Goal: Task Accomplishment & Management: Use online tool/utility

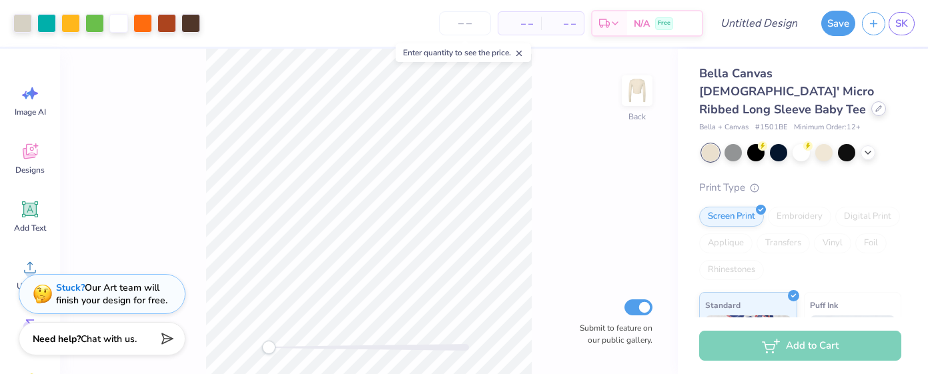
click at [876, 105] on icon at bounding box center [879, 108] width 7 height 7
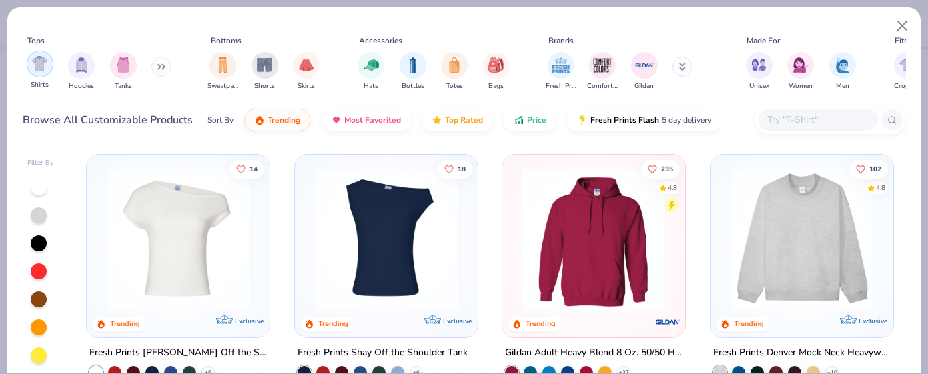
click at [39, 67] on img "filter for Shirts" at bounding box center [39, 63] width 15 height 15
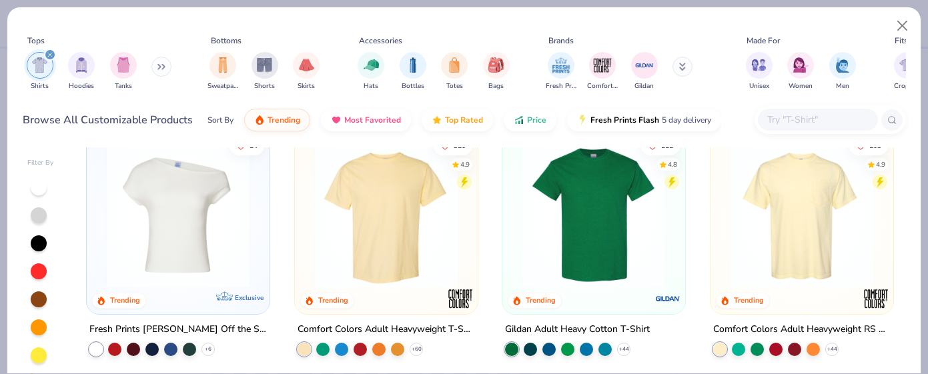
scroll to position [23, 0]
click at [415, 349] on icon at bounding box center [416, 349] width 11 height 11
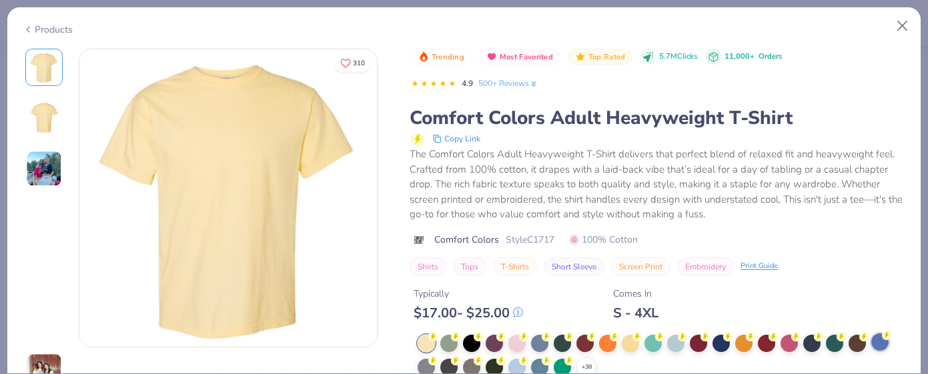
click at [882, 345] on div at bounding box center [880, 342] width 17 height 17
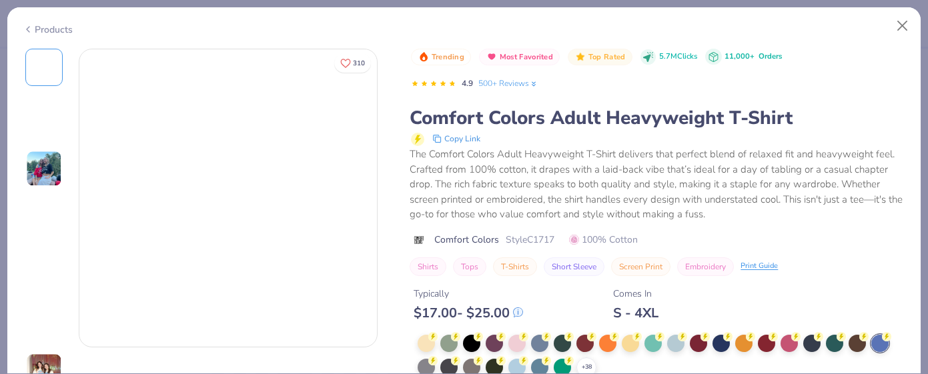
click at [879, 338] on div at bounding box center [880, 343] width 17 height 17
click at [880, 345] on div at bounding box center [880, 343] width 17 height 17
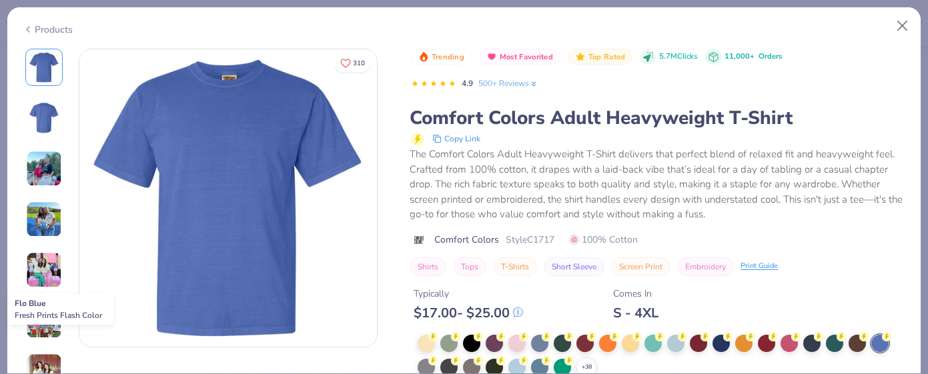
scroll to position [112, 0]
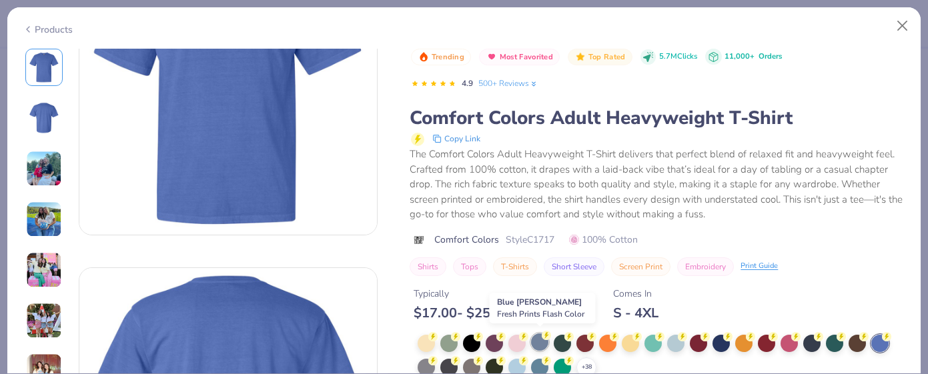
click at [542, 338] on div at bounding box center [539, 342] width 17 height 17
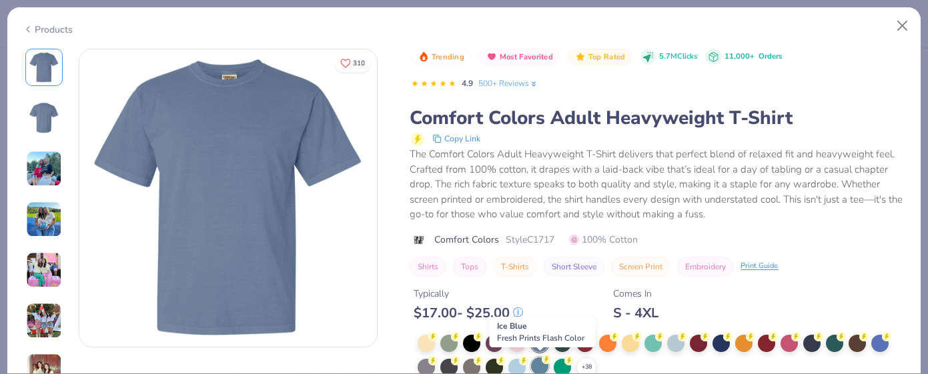
click at [535, 366] on div at bounding box center [539, 366] width 17 height 17
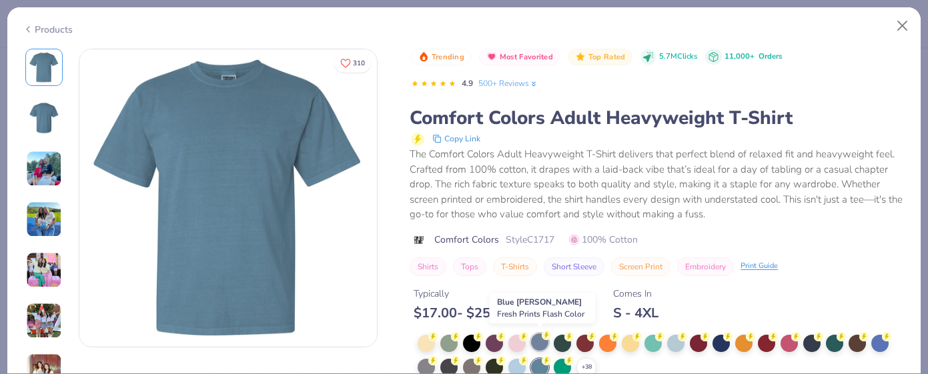
click at [538, 344] on div at bounding box center [539, 342] width 17 height 17
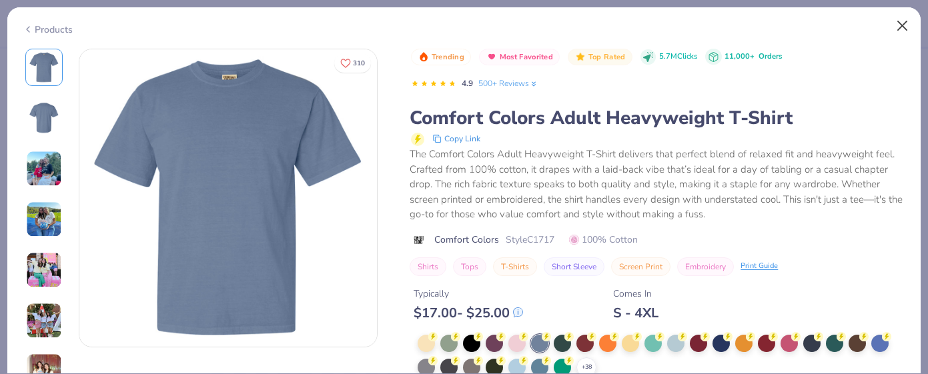
click at [904, 30] on button "Close" at bounding box center [902, 25] width 25 height 25
click at [902, 26] on button "Close" at bounding box center [902, 25] width 25 height 25
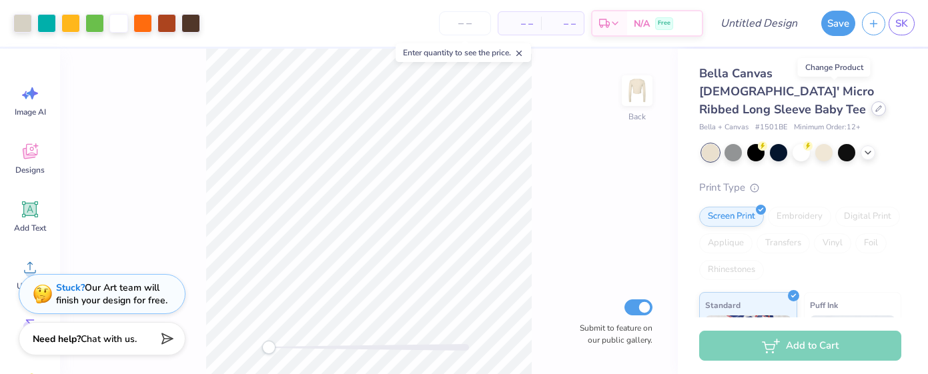
click at [872, 101] on div at bounding box center [879, 108] width 15 height 15
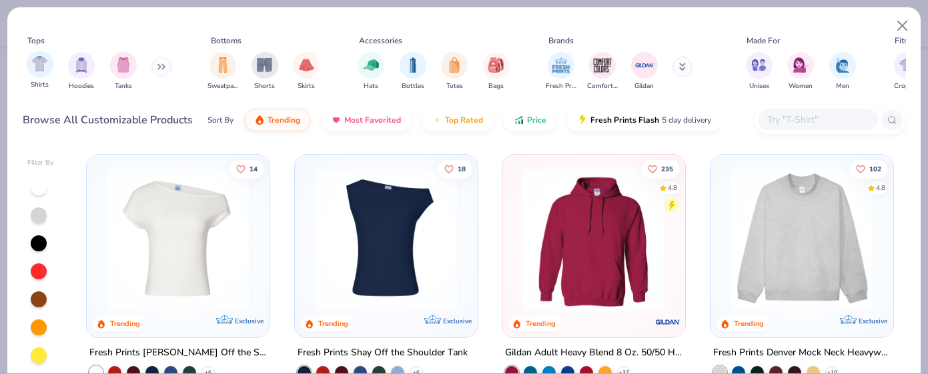
click at [41, 78] on div "Shirts" at bounding box center [40, 70] width 27 height 39
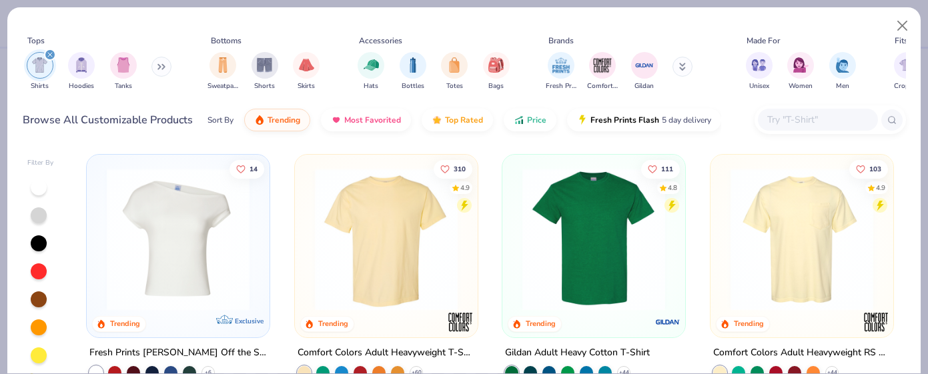
click at [366, 249] on img at bounding box center [386, 239] width 156 height 143
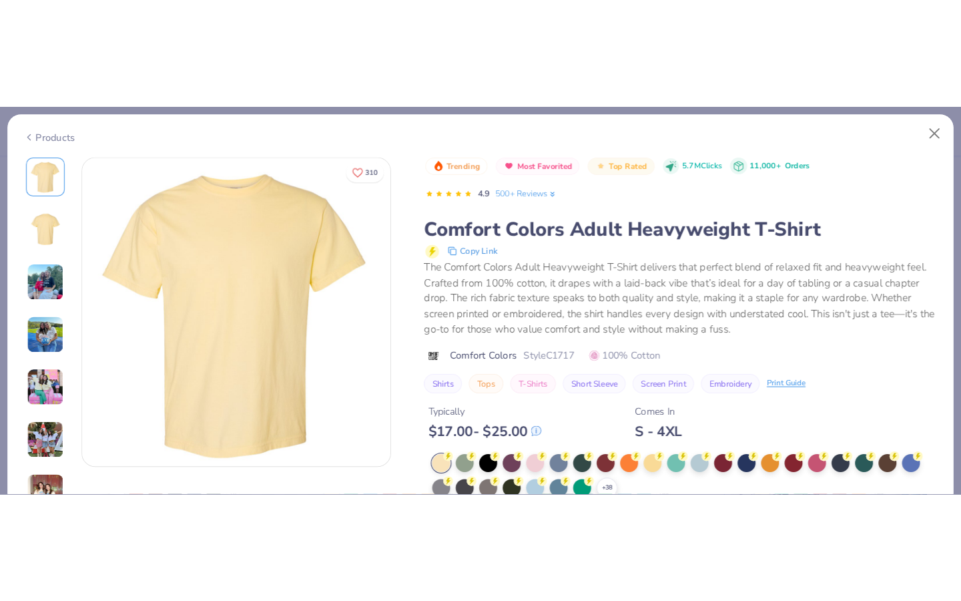
scroll to position [1, 0]
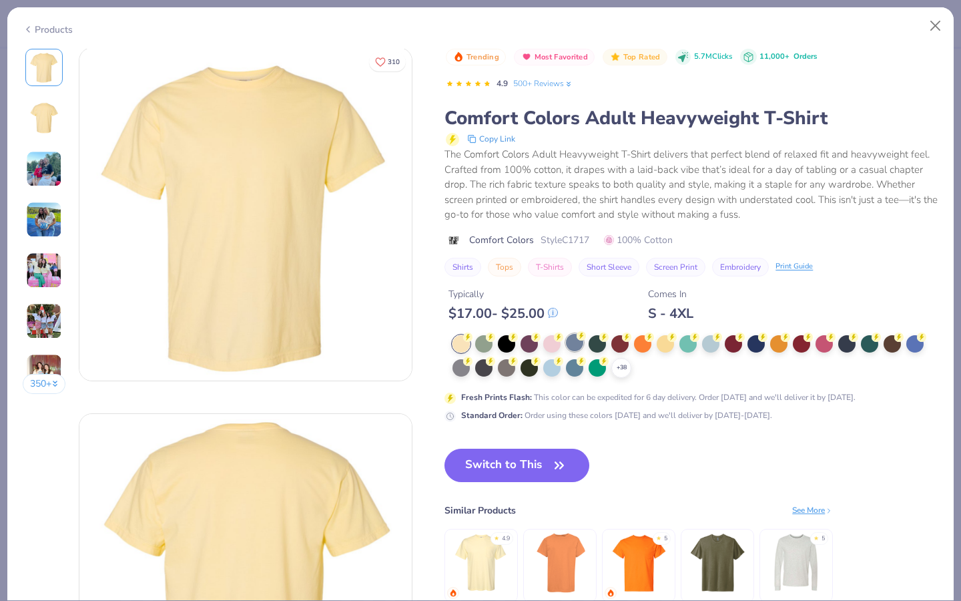
click at [578, 342] on div at bounding box center [574, 342] width 17 height 17
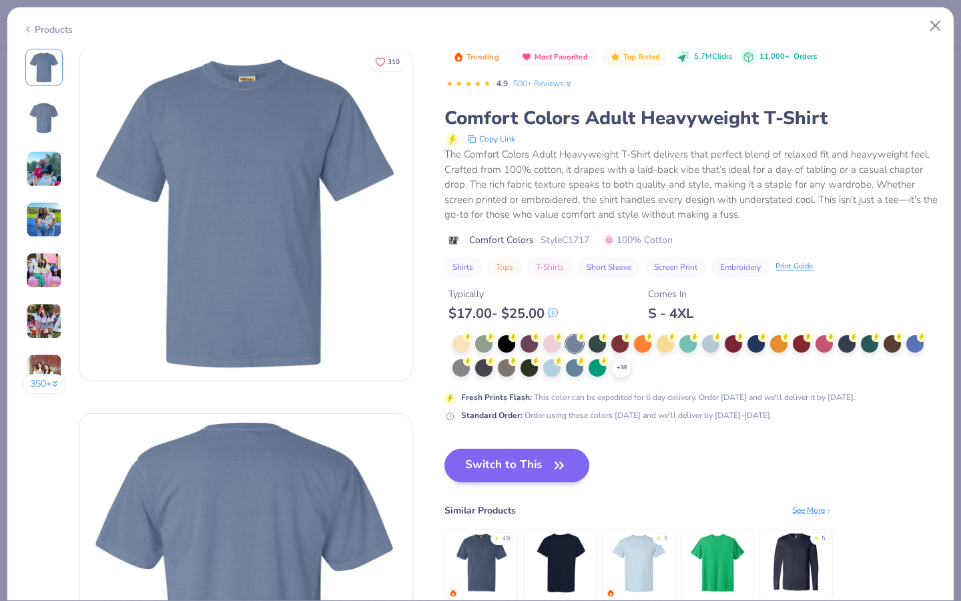
click at [531, 374] on button "Switch to This" at bounding box center [516, 464] width 145 height 33
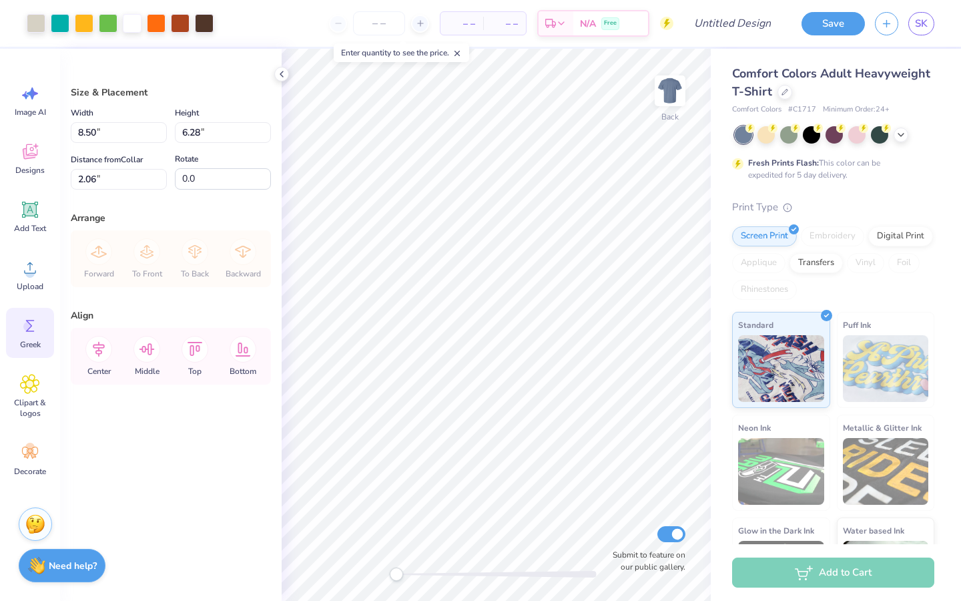
click at [20, 342] on span "Greek" at bounding box center [30, 344] width 21 height 11
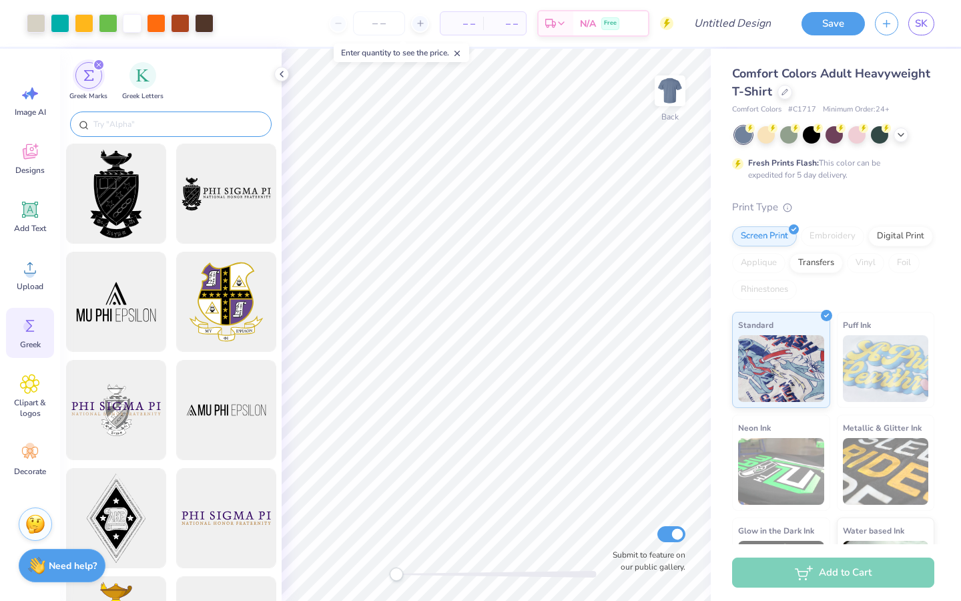
click at [180, 125] on input "text" at bounding box center [177, 123] width 171 height 13
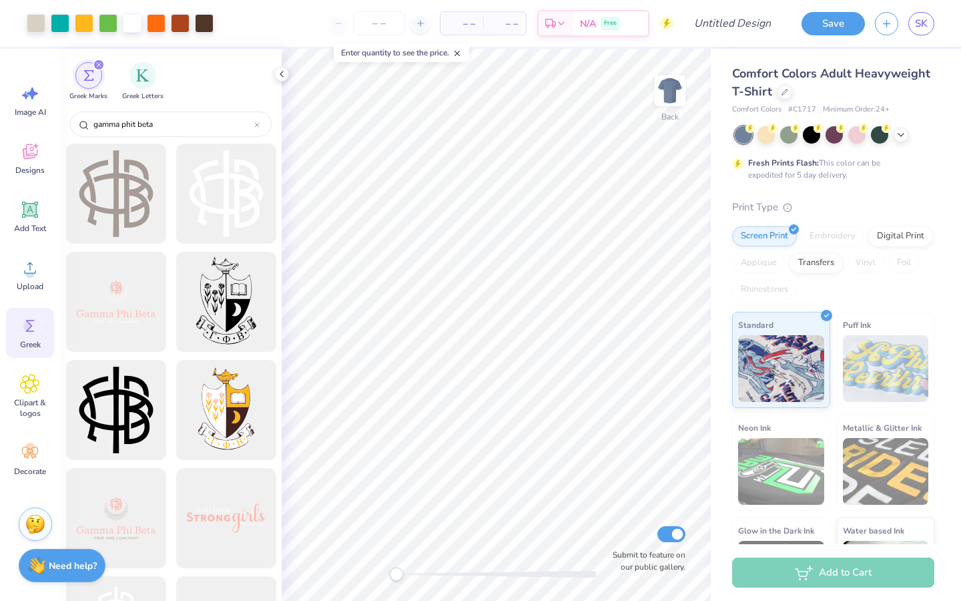
type input "gamma phit beta"
click at [668, 95] on img at bounding box center [669, 90] width 53 height 53
click at [280, 75] on icon at bounding box center [281, 74] width 11 height 11
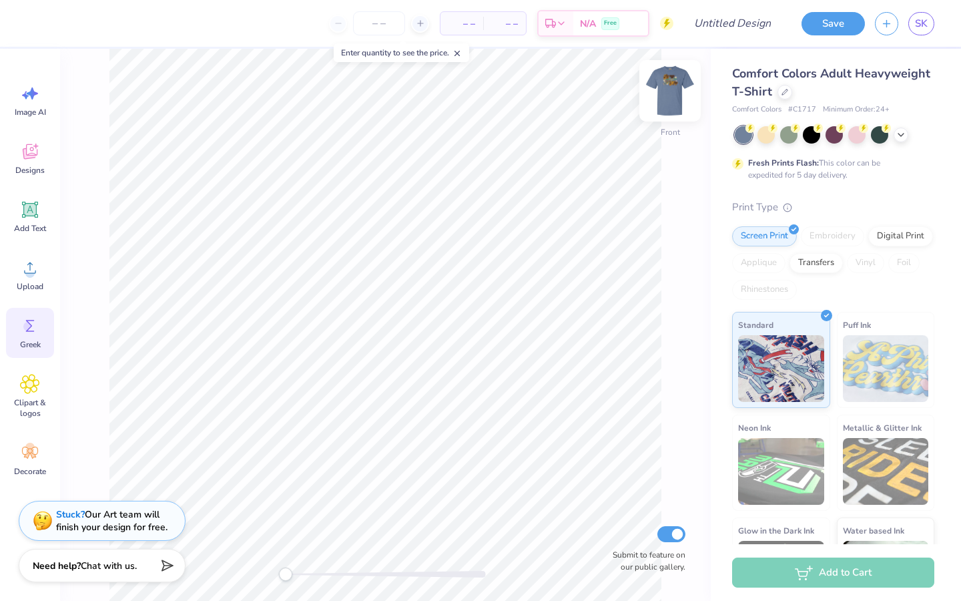
click at [667, 93] on img at bounding box center [669, 90] width 53 height 53
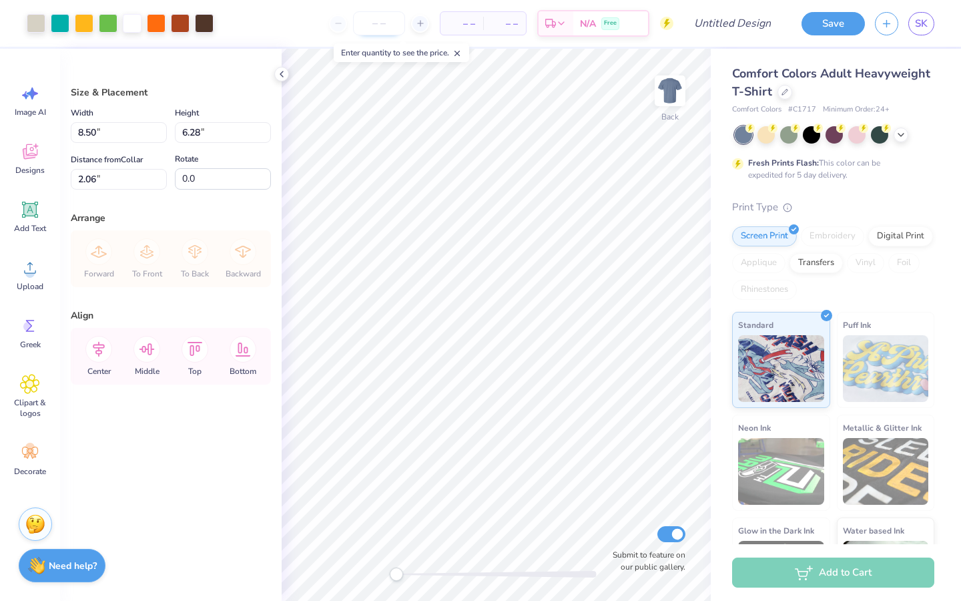
click at [382, 25] on input "number" at bounding box center [379, 23] width 52 height 24
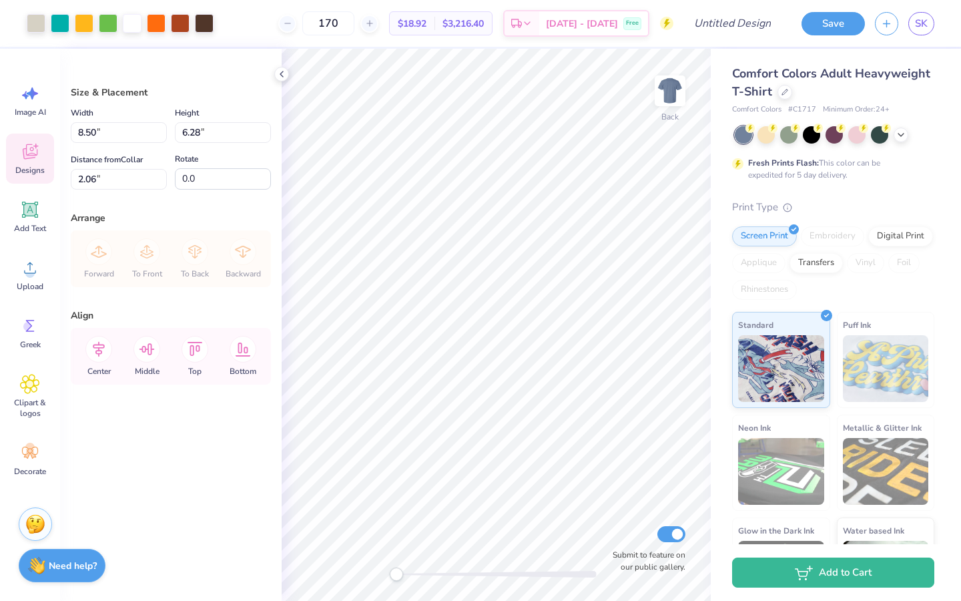
type input "170"
click at [27, 152] on icon at bounding box center [30, 151] width 15 height 15
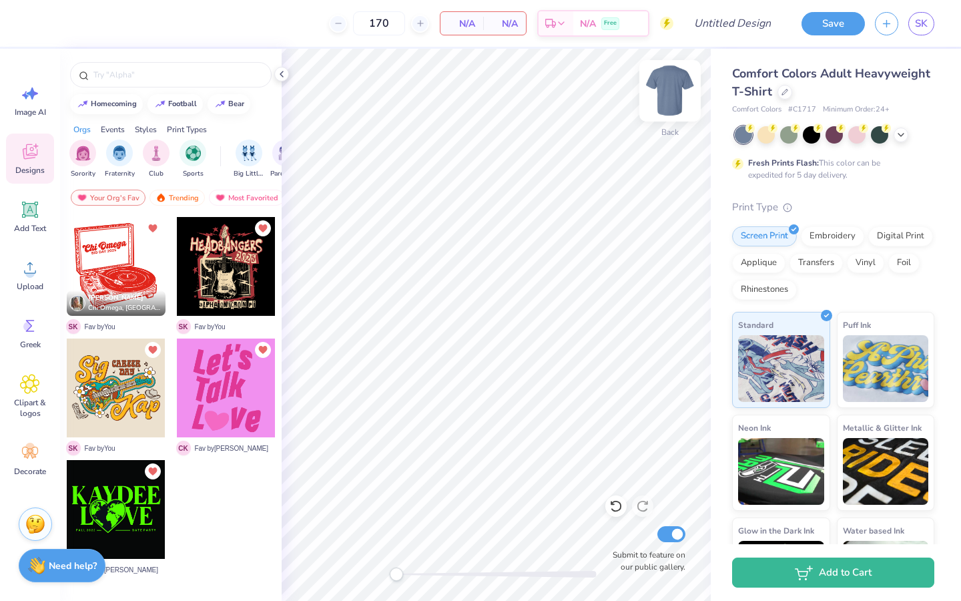
click at [667, 89] on img at bounding box center [669, 90] width 53 height 53
click at [105, 374] on div at bounding box center [116, 387] width 99 height 99
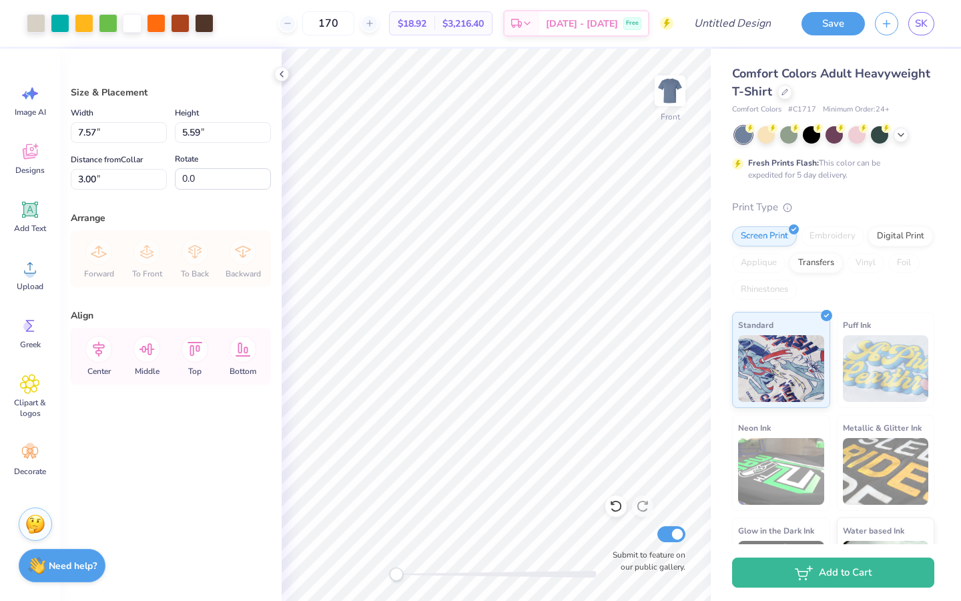
type input "9.01"
type input "6.65"
type input "8.40"
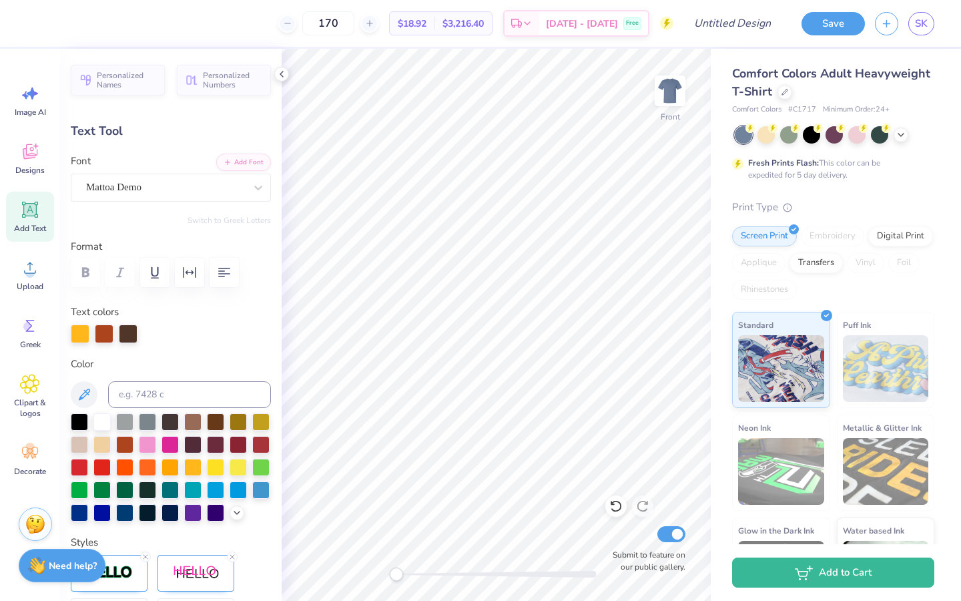
type input "0.0"
type input "2.93"
type input "0.72"
type input "7.16"
type textarea "Homecoming"
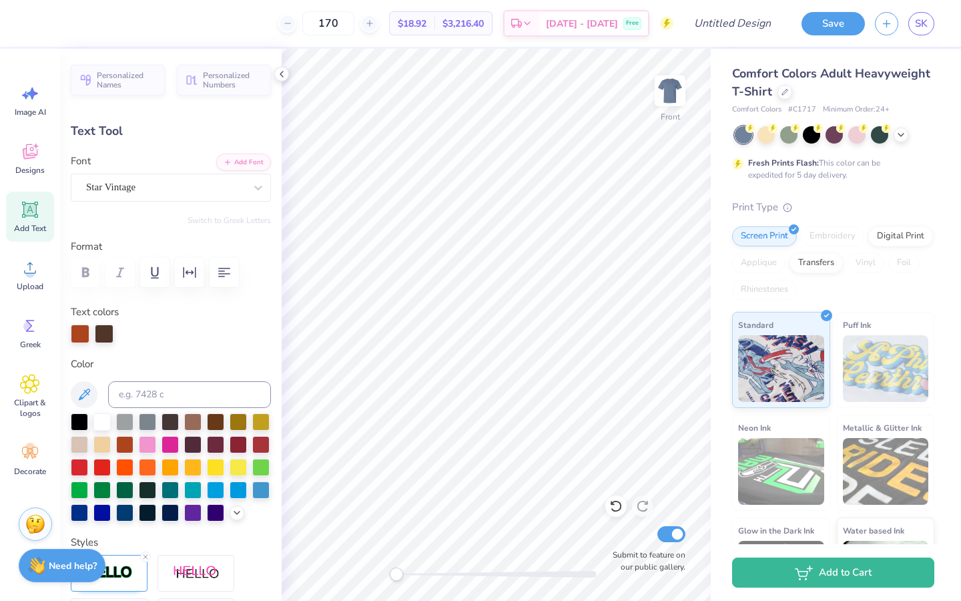
scroll to position [0, 3]
type input "1.60"
type input "8.00"
type textarea "D"
type textarea "2025"
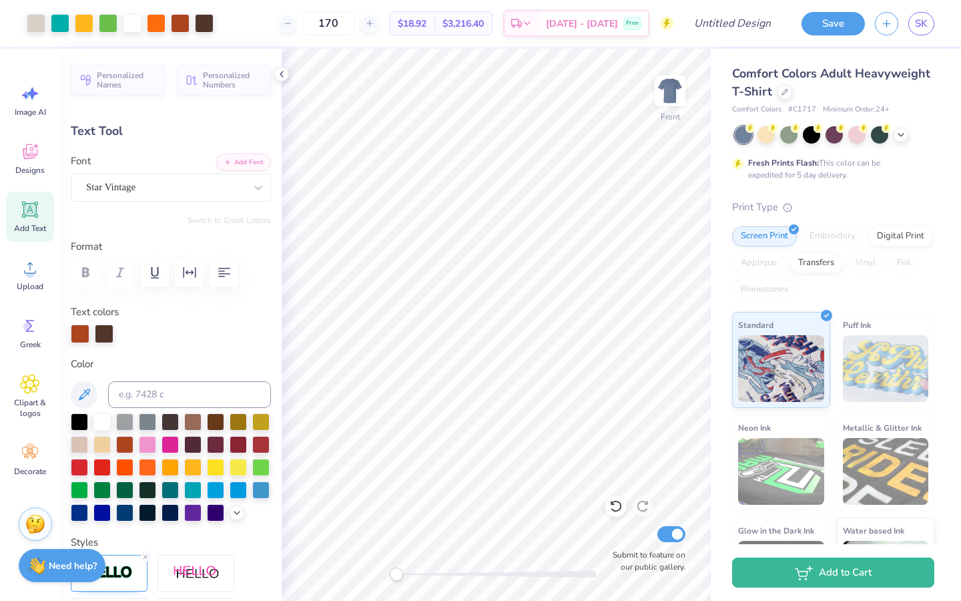
type input "3.45"
type input "2.83"
type input "6.68"
type input "-7.0"
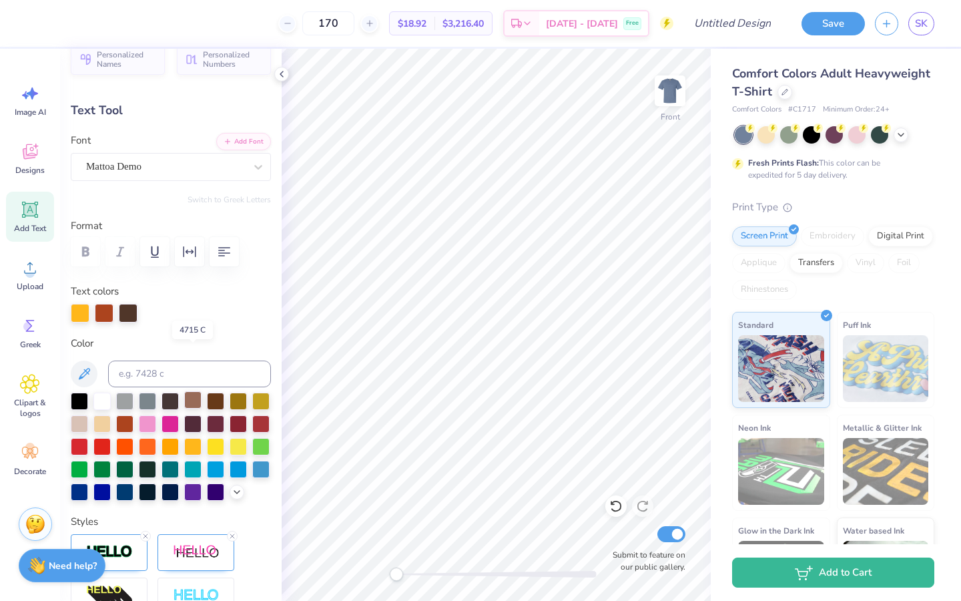
scroll to position [18, 0]
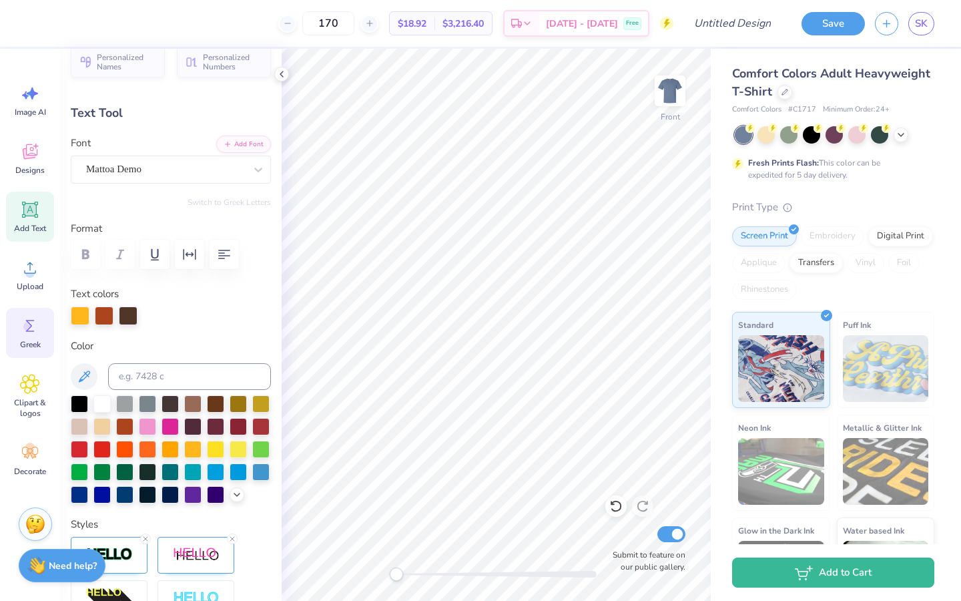
click at [29, 327] on circle at bounding box center [27, 326] width 9 height 9
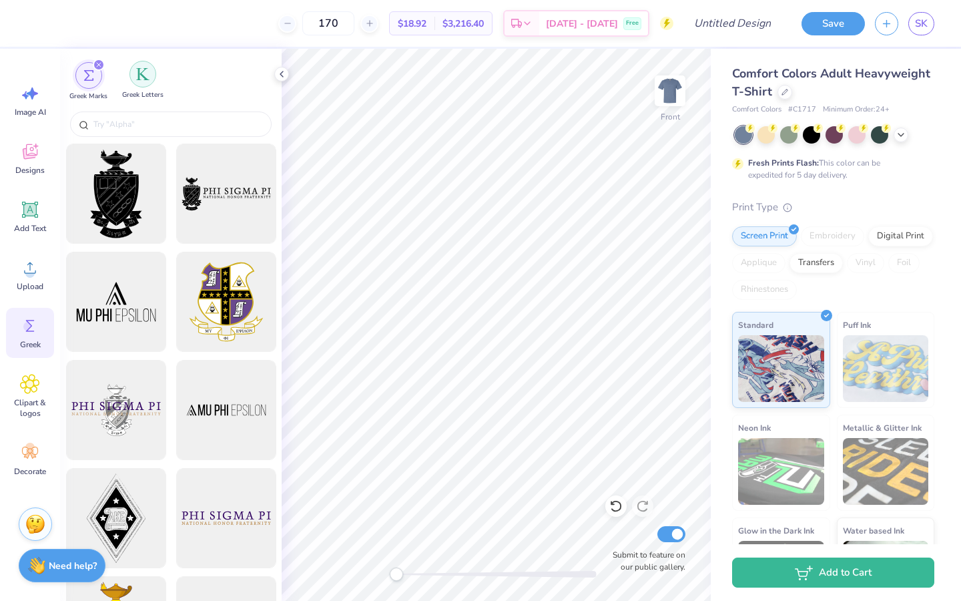
click at [143, 82] on div "filter for Greek Letters" at bounding box center [142, 74] width 27 height 27
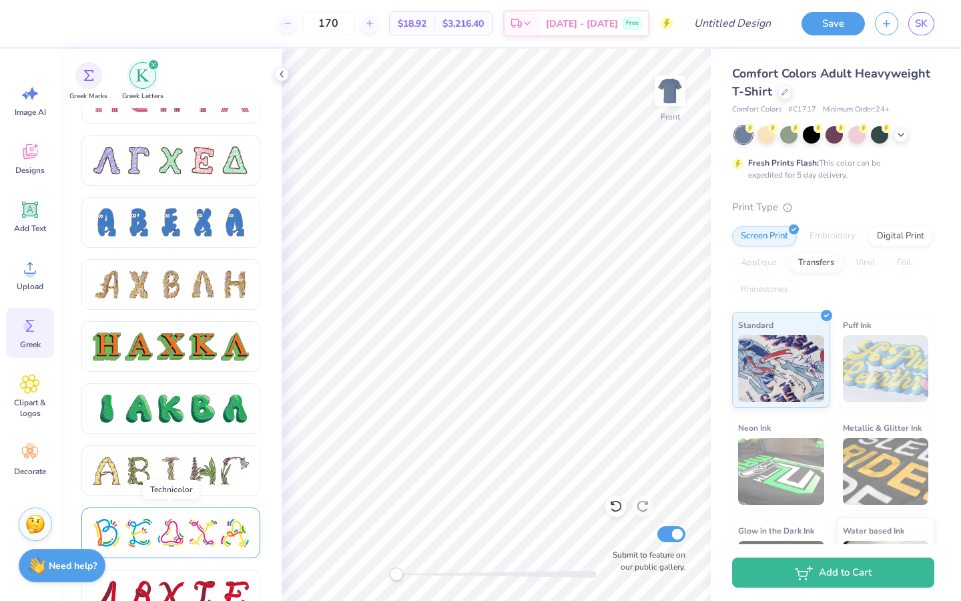
scroll to position [1277, 0]
click at [201, 348] on div at bounding box center [203, 346] width 28 height 28
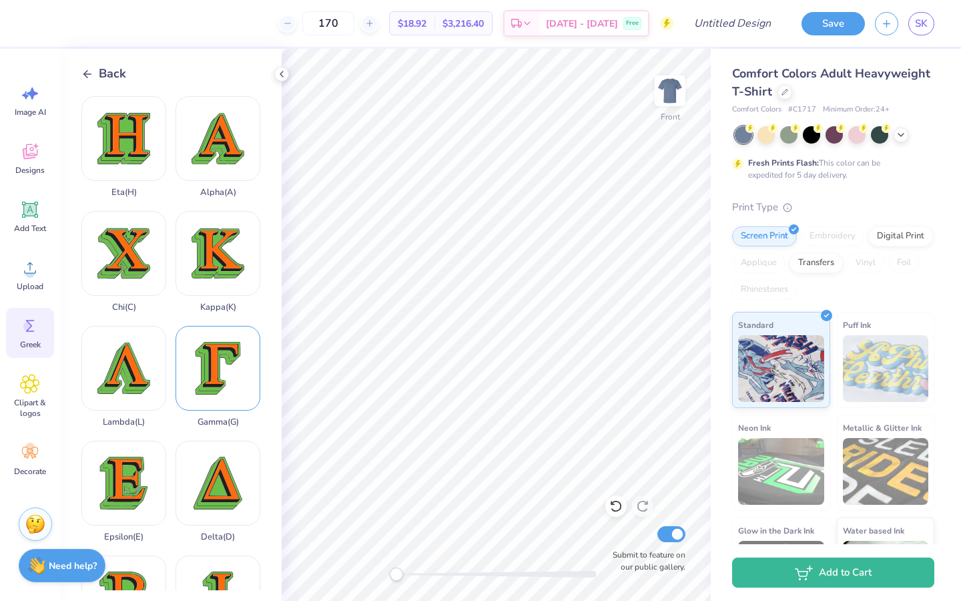
click at [210, 349] on div "Gamma ( G )" at bounding box center [218, 376] width 85 height 101
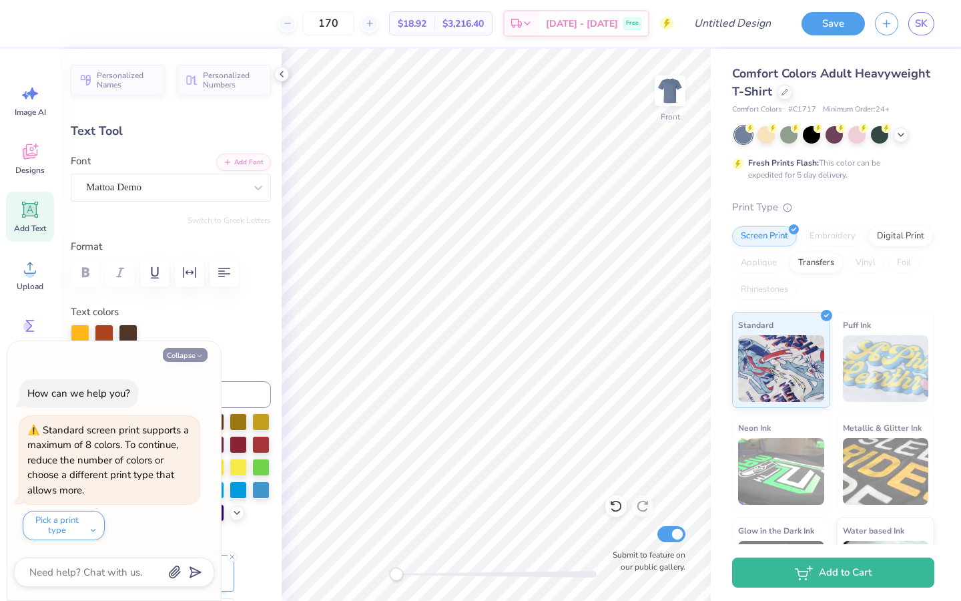
click at [190, 357] on button "Collapse" at bounding box center [185, 355] width 45 height 14
type textarea "x"
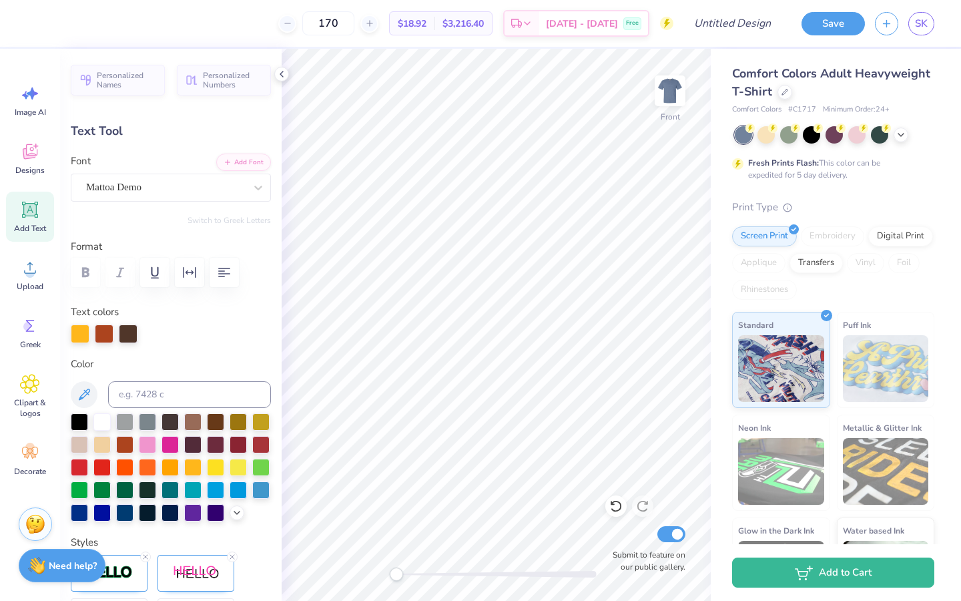
scroll to position [0, 0]
type textarea "S"
paste textarea
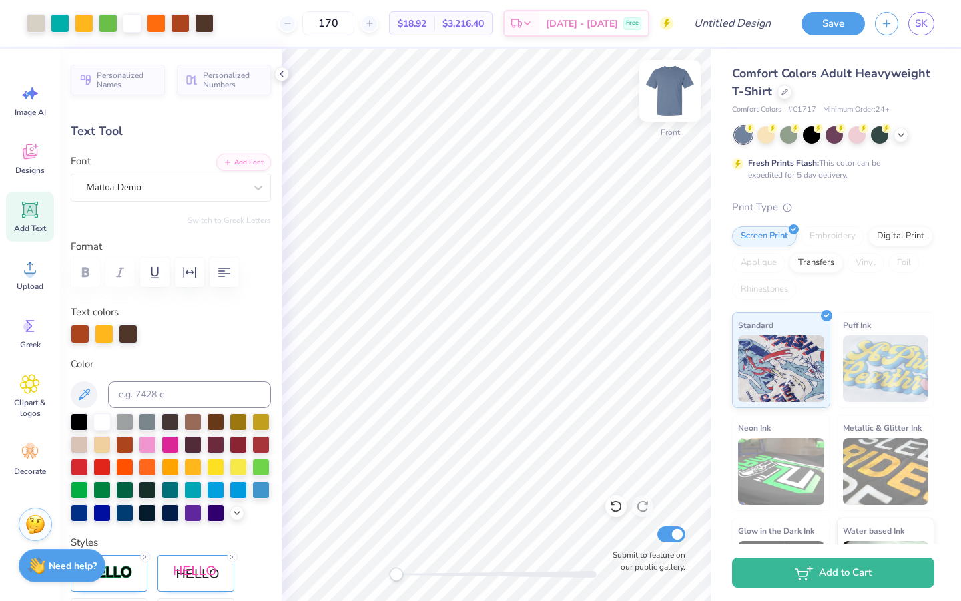
type input "0.0"
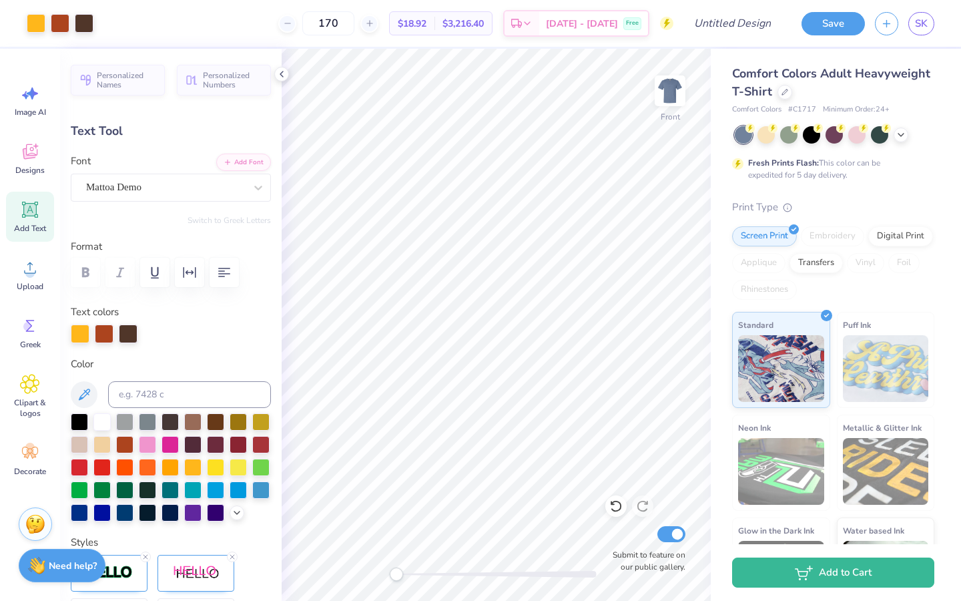
type input "5.05"
type input "2.73"
type input "10.60"
type input "-2.0"
click at [27, 318] on icon at bounding box center [30, 326] width 20 height 20
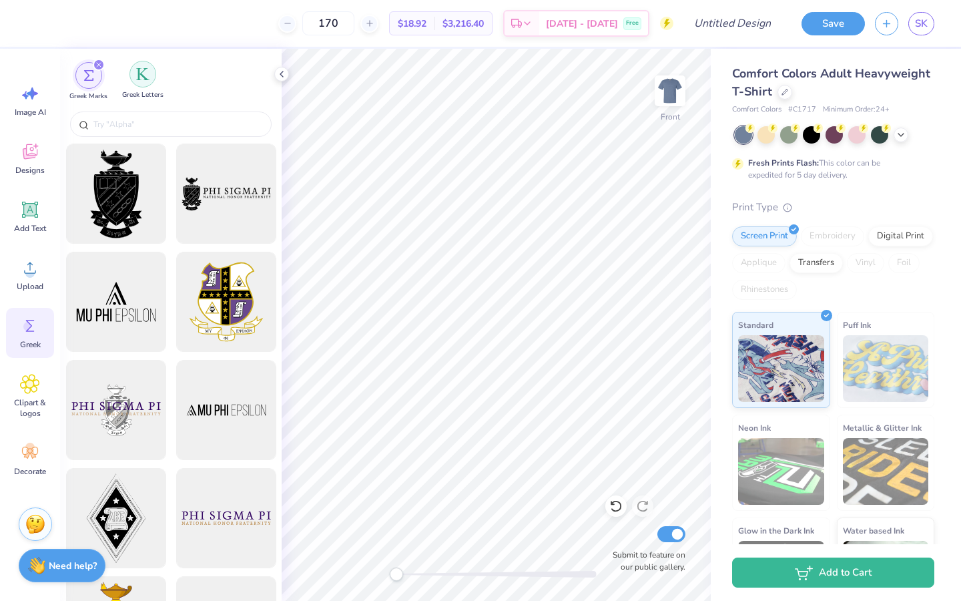
click at [140, 81] on div "filter for Greek Letters" at bounding box center [142, 74] width 27 height 27
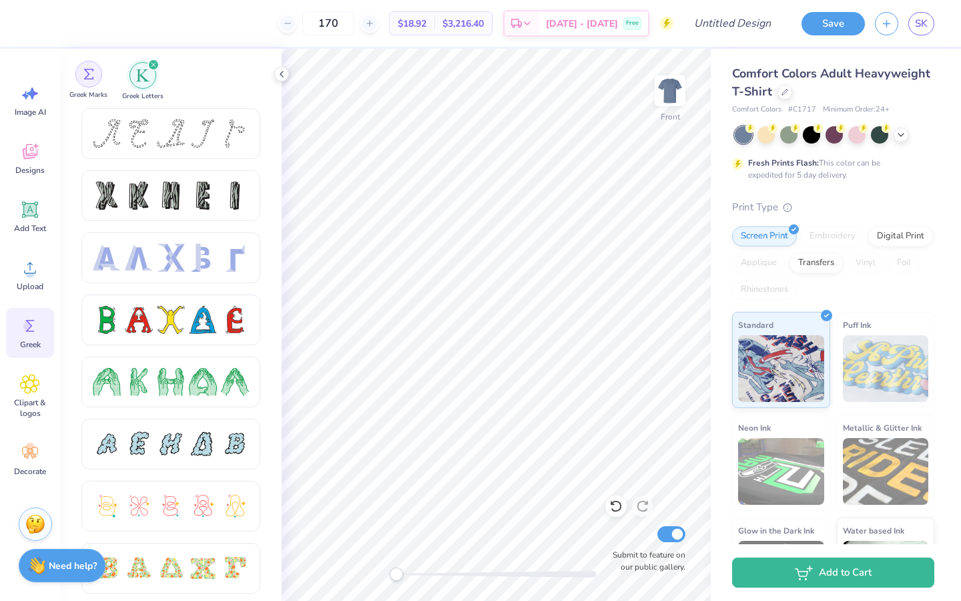
scroll to position [-1, 0]
click at [101, 77] on div "filter for Greek Marks" at bounding box center [88, 74] width 27 height 27
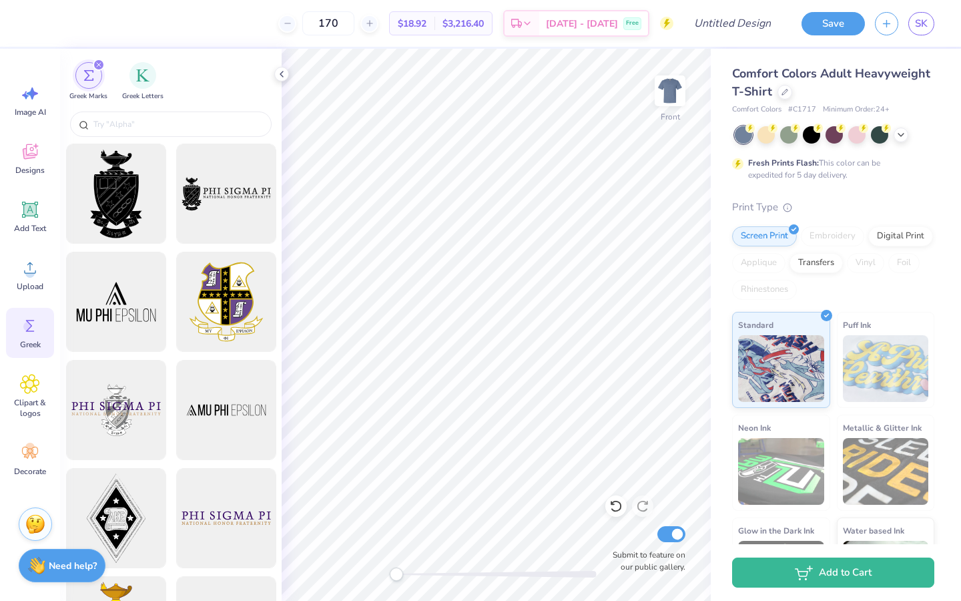
click at [145, 111] on div at bounding box center [171, 125] width 222 height 35
click at [150, 121] on input "text" at bounding box center [177, 123] width 171 height 13
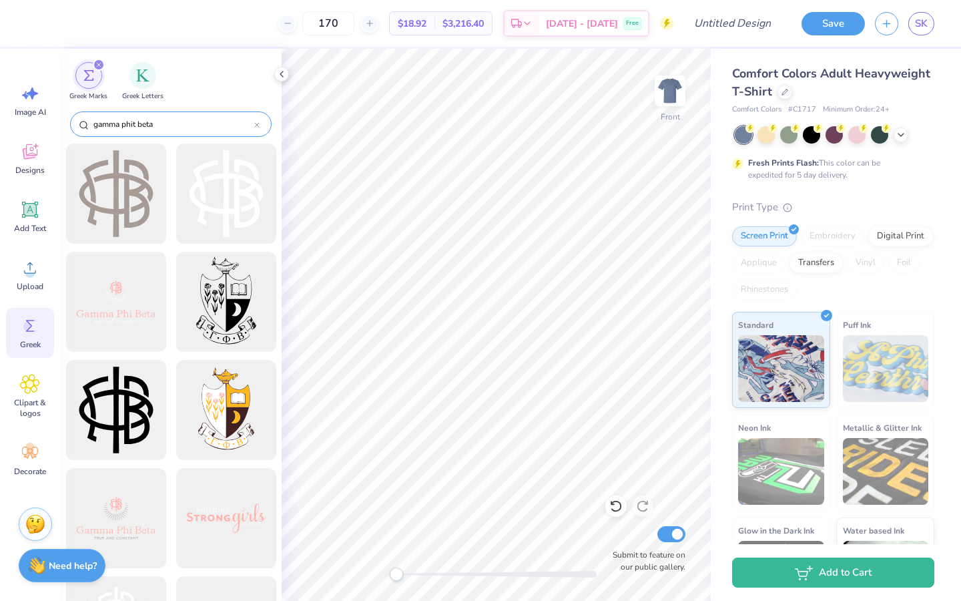
type input "gamma phit beta"
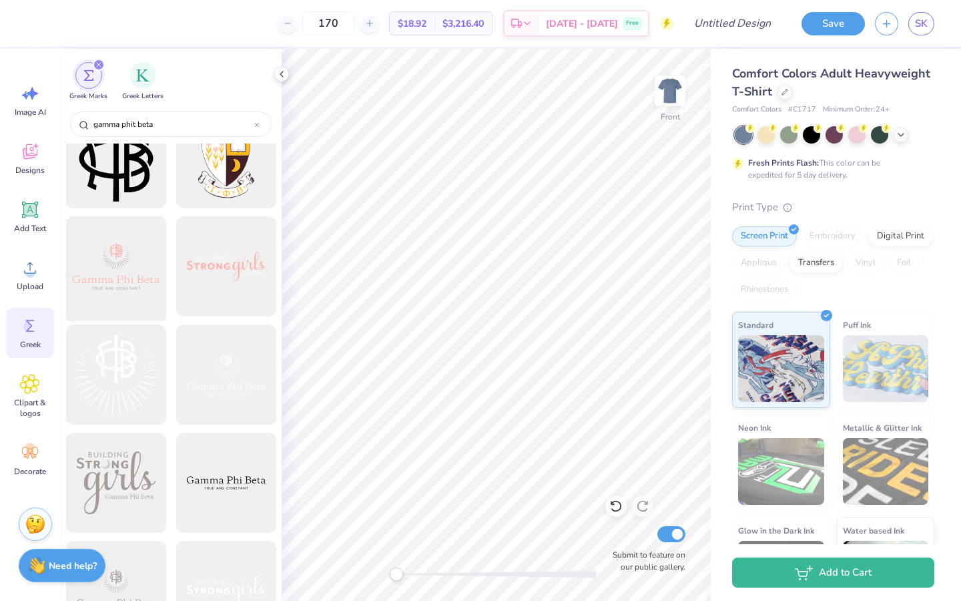
scroll to position [0, 0]
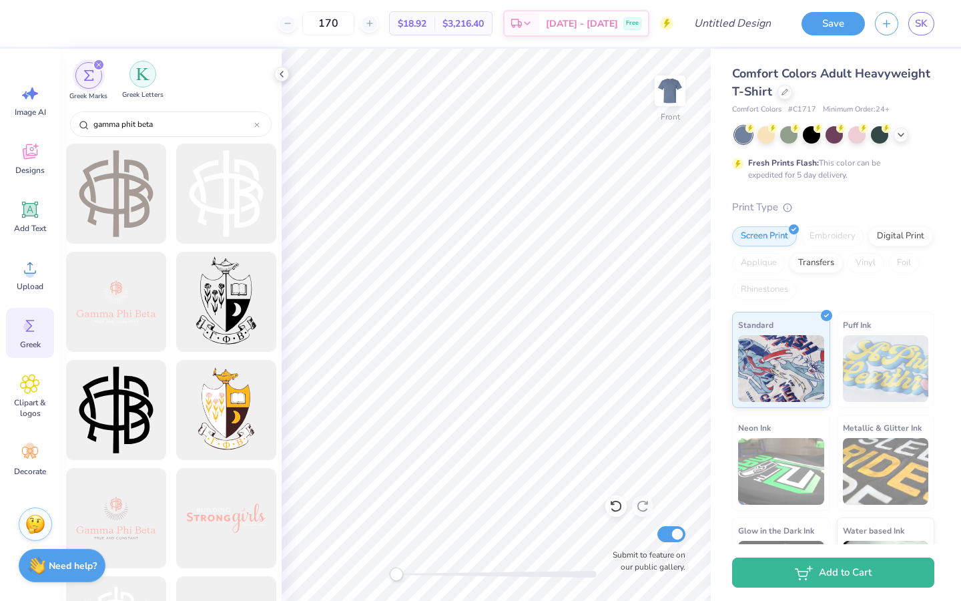
click at [139, 80] on img "filter for Greek Letters" at bounding box center [142, 73] width 13 height 13
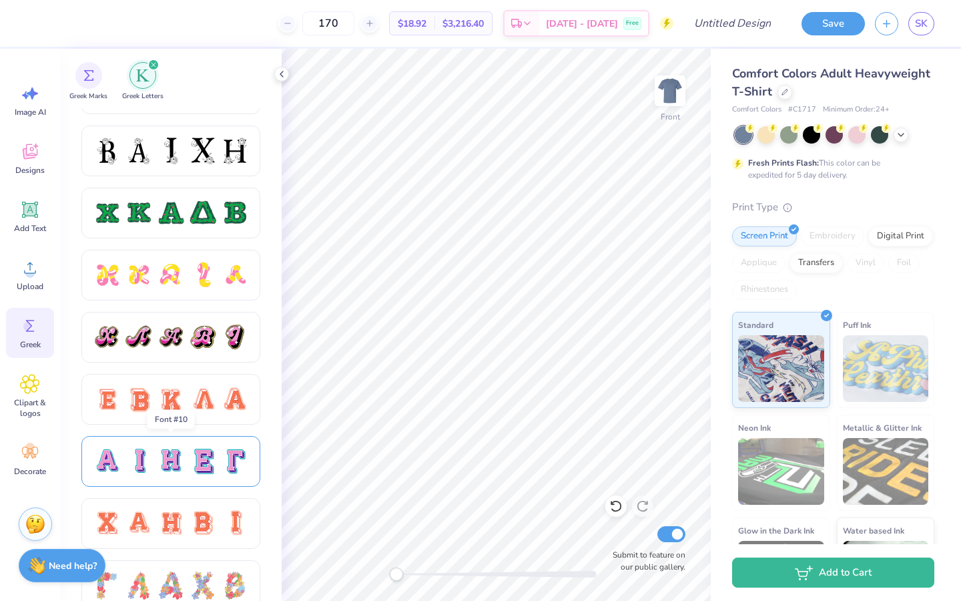
scroll to position [604, 0]
click at [200, 374] on div at bounding box center [203, 460] width 28 height 28
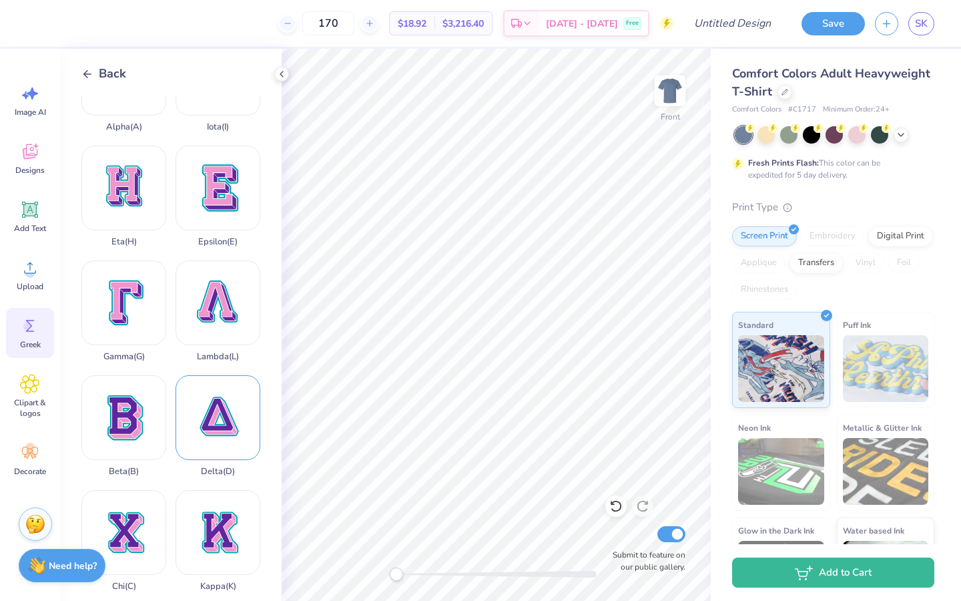
scroll to position [83, 0]
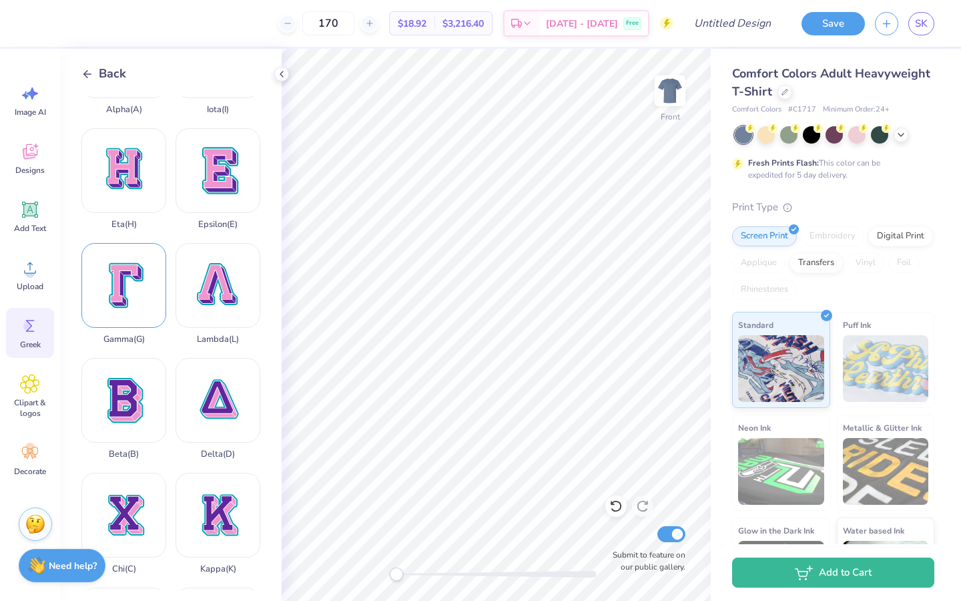
click at [115, 290] on div "Gamma ( G )" at bounding box center [123, 293] width 85 height 101
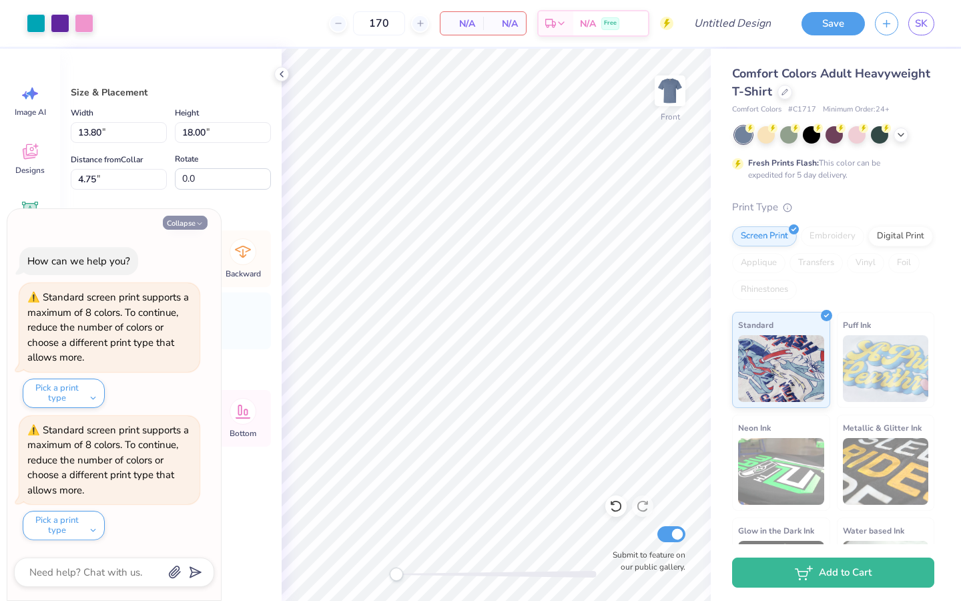
click at [192, 221] on button "Collapse" at bounding box center [185, 223] width 45 height 14
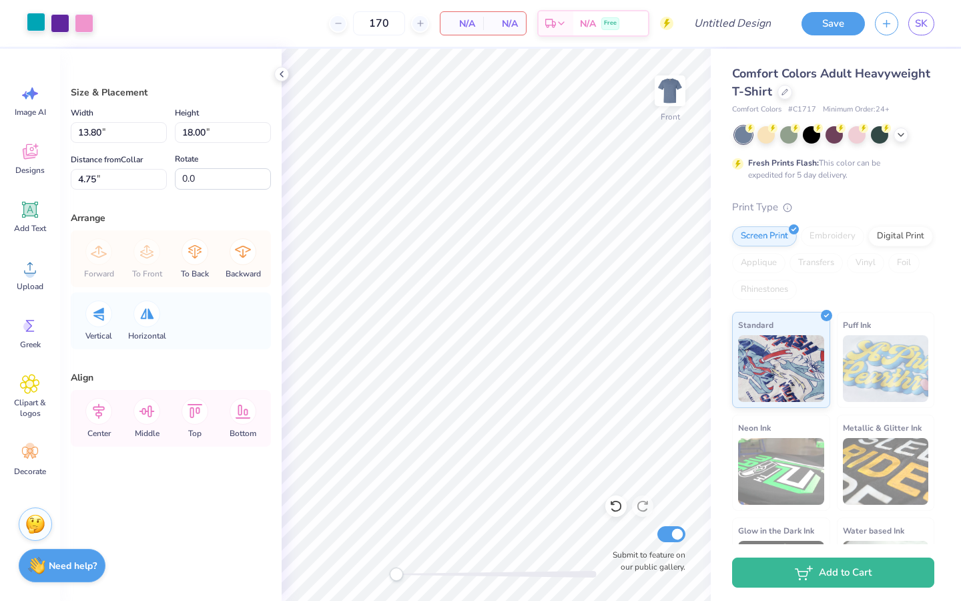
click at [38, 27] on div at bounding box center [36, 22] width 19 height 19
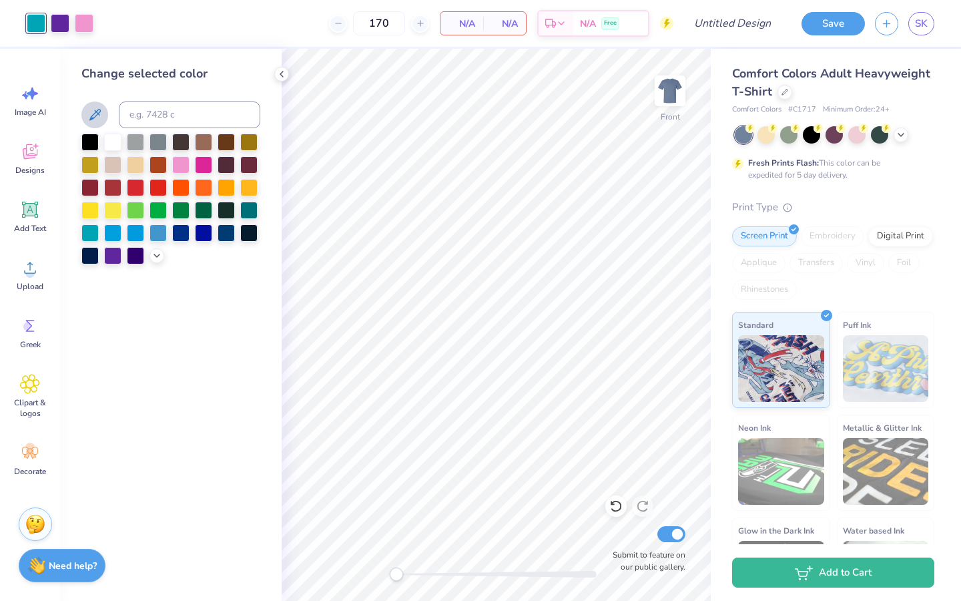
click at [89, 114] on icon at bounding box center [95, 115] width 16 height 16
click at [89, 111] on icon at bounding box center [95, 115] width 16 height 16
click at [93, 114] on icon at bounding box center [94, 114] width 11 height 11
click at [95, 113] on icon at bounding box center [94, 114] width 11 height 11
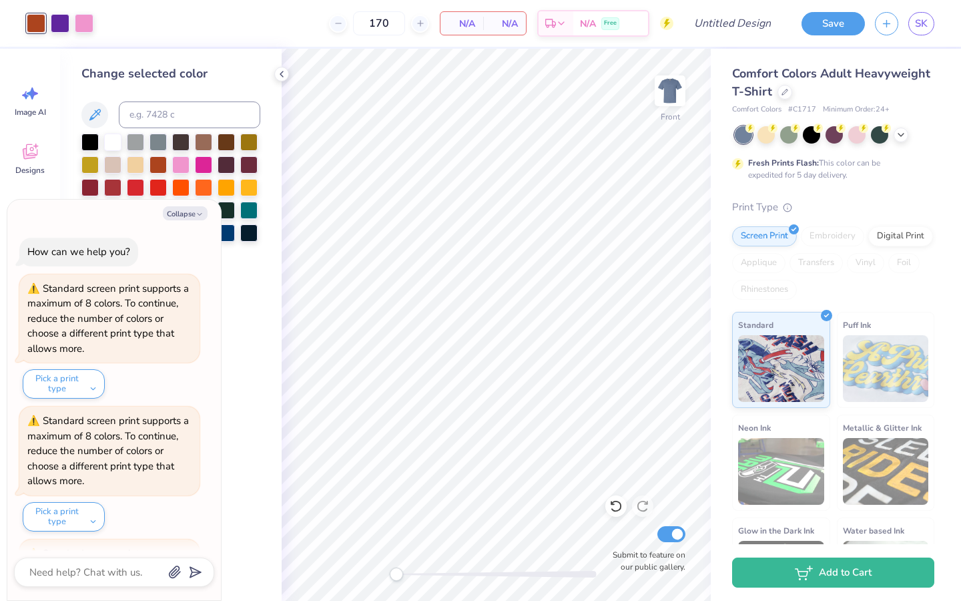
scroll to position [118, 0]
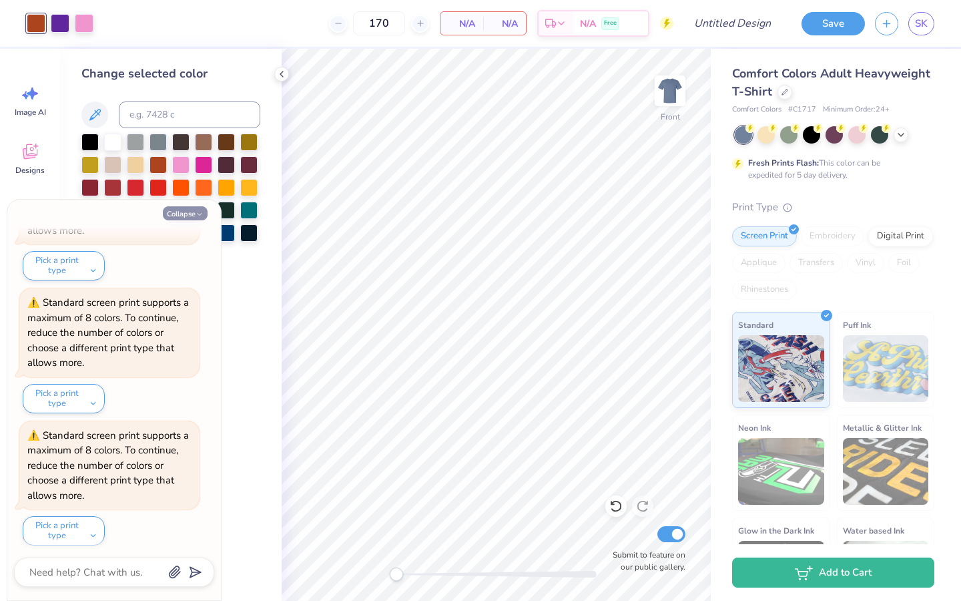
click at [195, 214] on button "Collapse" at bounding box center [185, 213] width 45 height 14
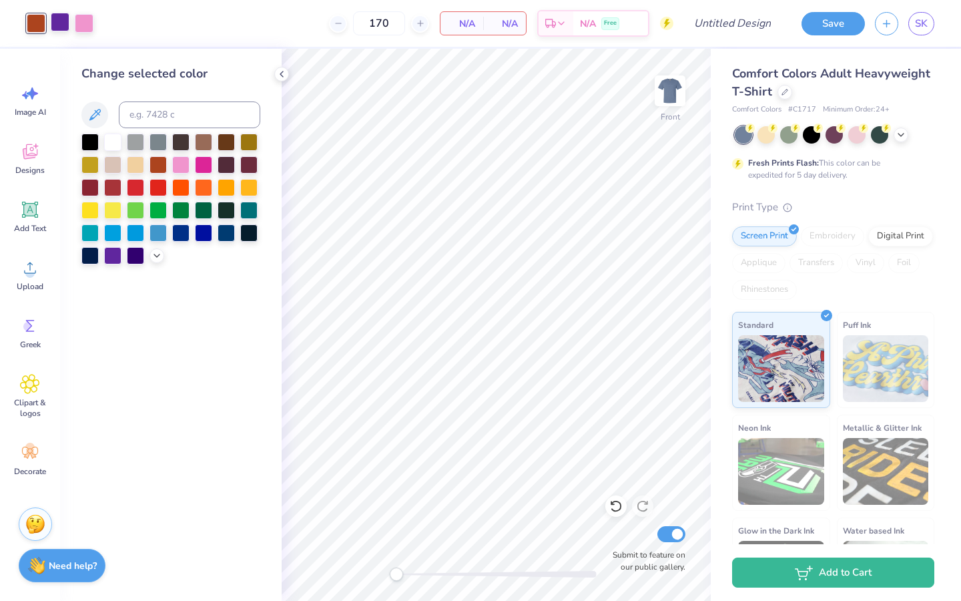
click at [57, 27] on div at bounding box center [60, 22] width 19 height 19
click at [97, 116] on icon at bounding box center [95, 115] width 16 height 16
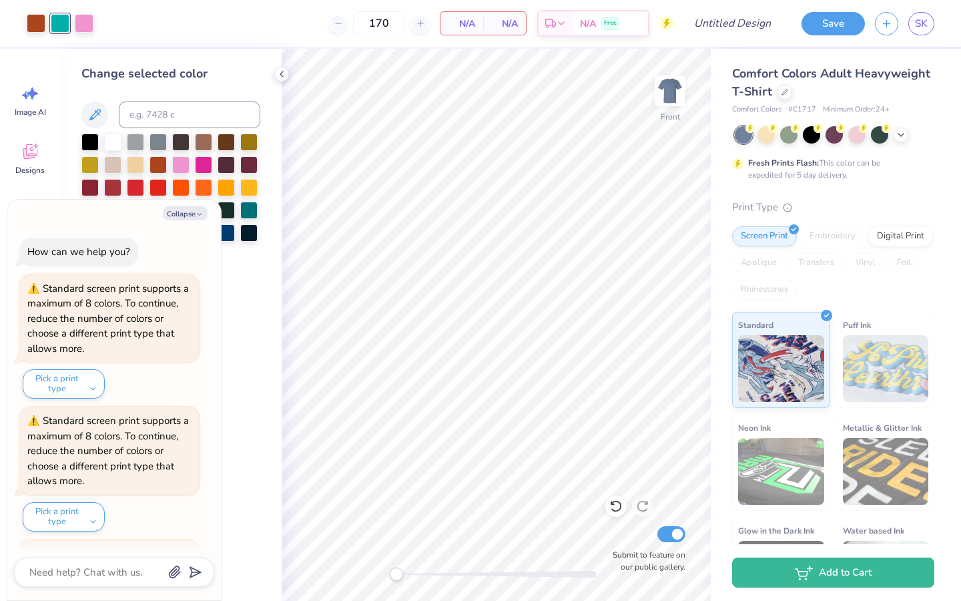
scroll to position [249, 0]
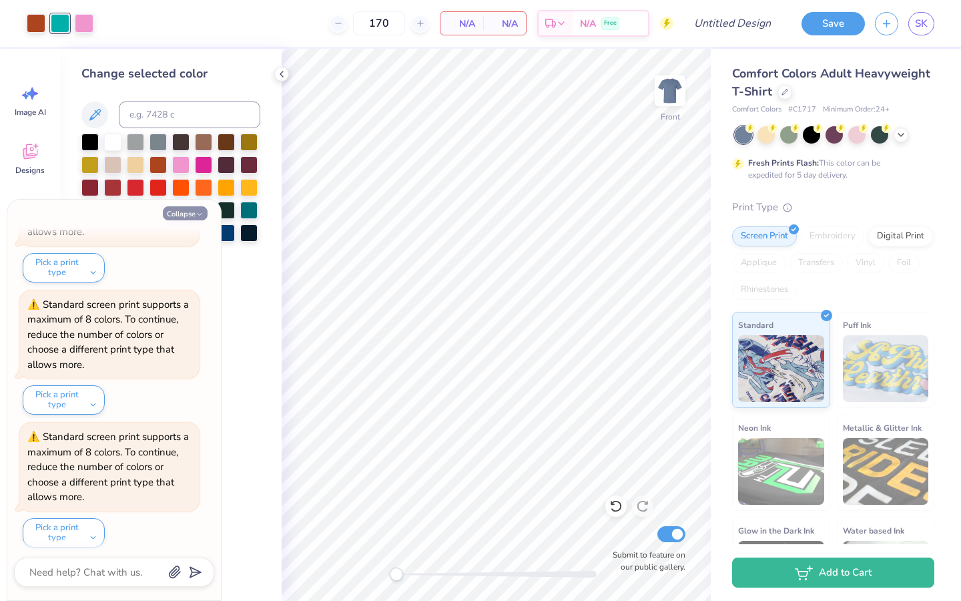
click at [185, 210] on button "Collapse" at bounding box center [185, 213] width 45 height 14
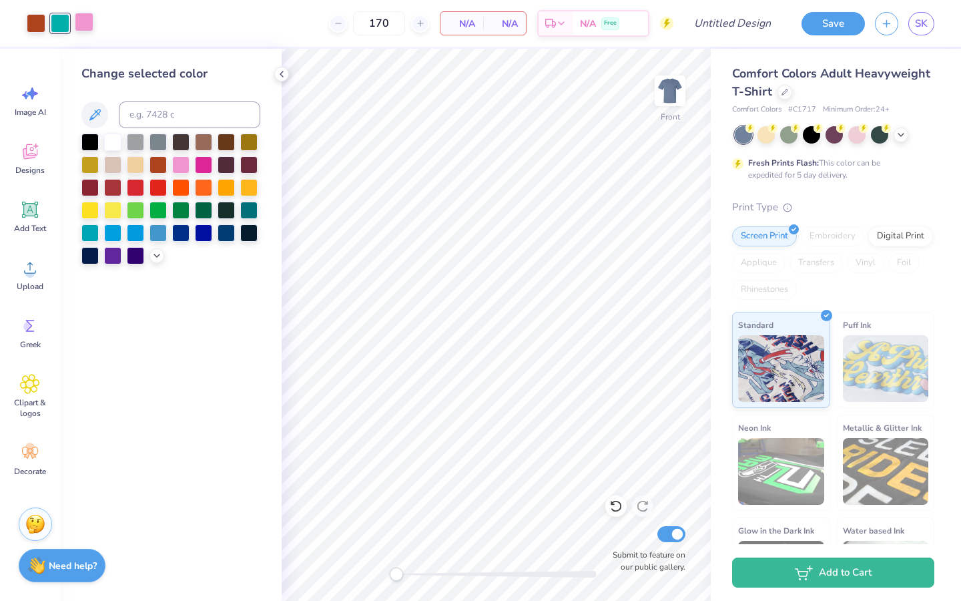
click at [85, 27] on div at bounding box center [84, 22] width 19 height 19
click at [95, 113] on icon at bounding box center [94, 114] width 11 height 11
click at [280, 72] on icon at bounding box center [281, 74] width 11 height 11
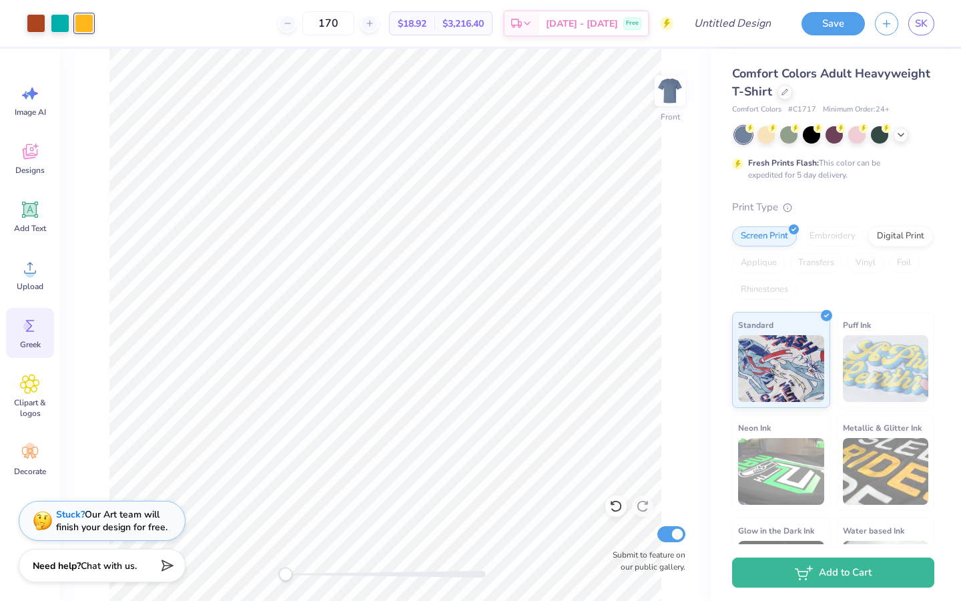
click at [33, 338] on div "Greek" at bounding box center [30, 333] width 48 height 50
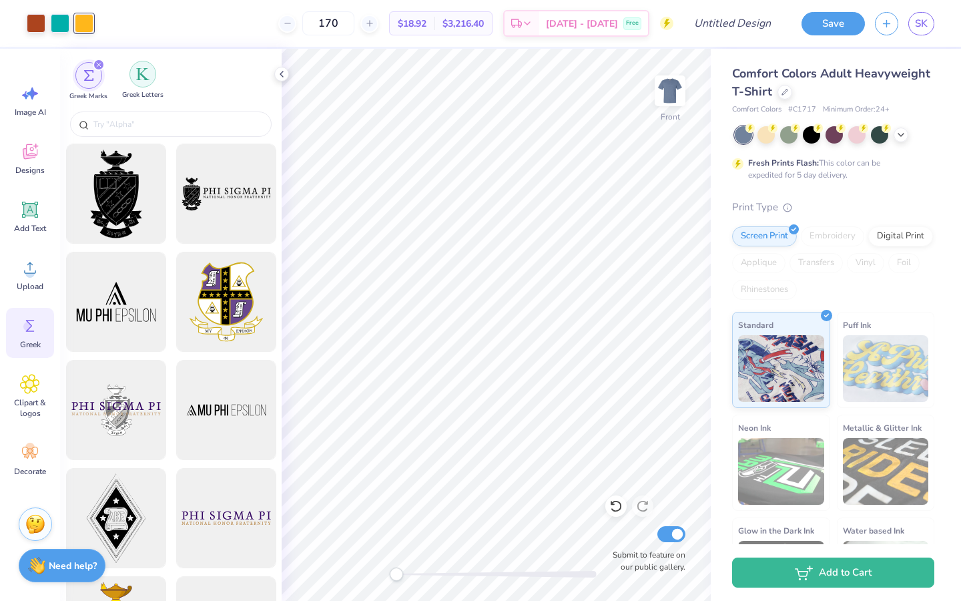
click at [130, 77] on div "filter for Greek Letters" at bounding box center [142, 74] width 27 height 27
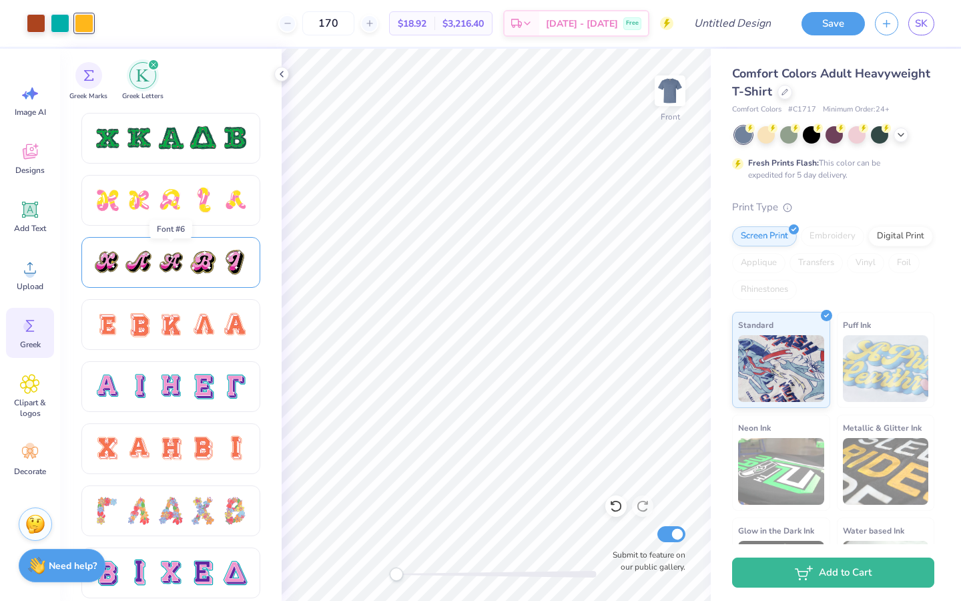
scroll to position [681, 0]
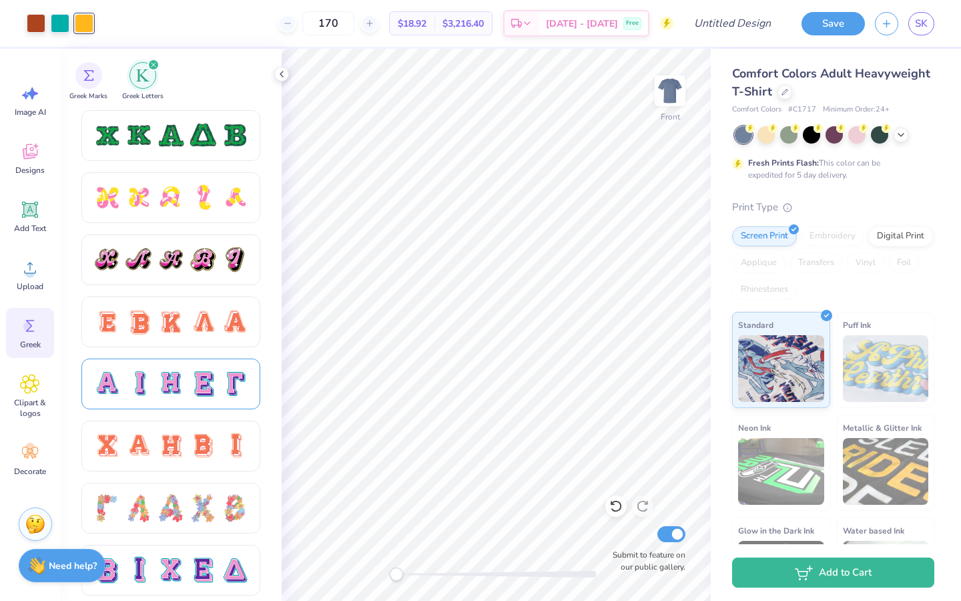
click at [172, 374] on div at bounding box center [171, 384] width 28 height 28
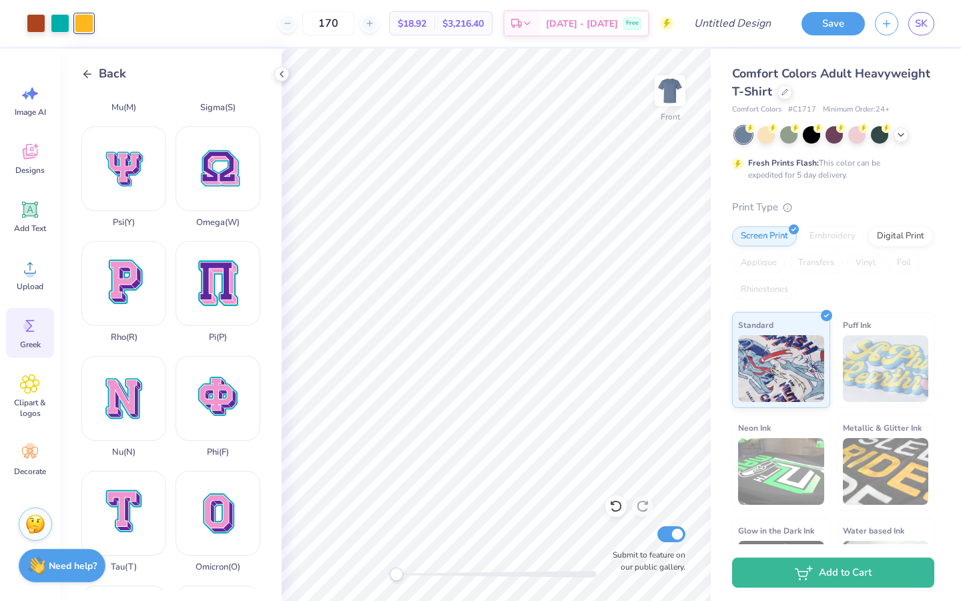
scroll to position [660, 0]
click at [229, 374] on div "Phi ( F )" at bounding box center [218, 404] width 85 height 101
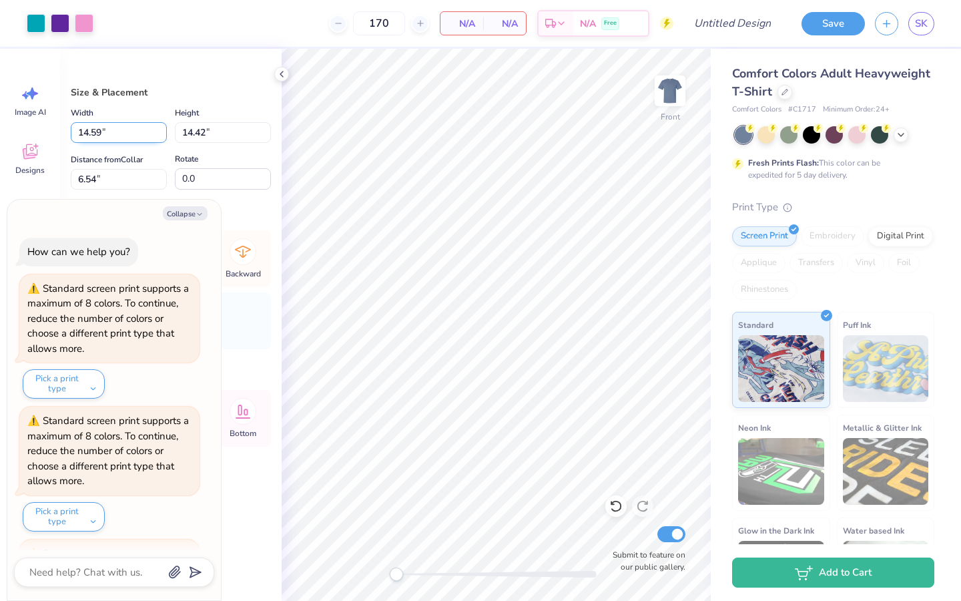
scroll to position [380, 0]
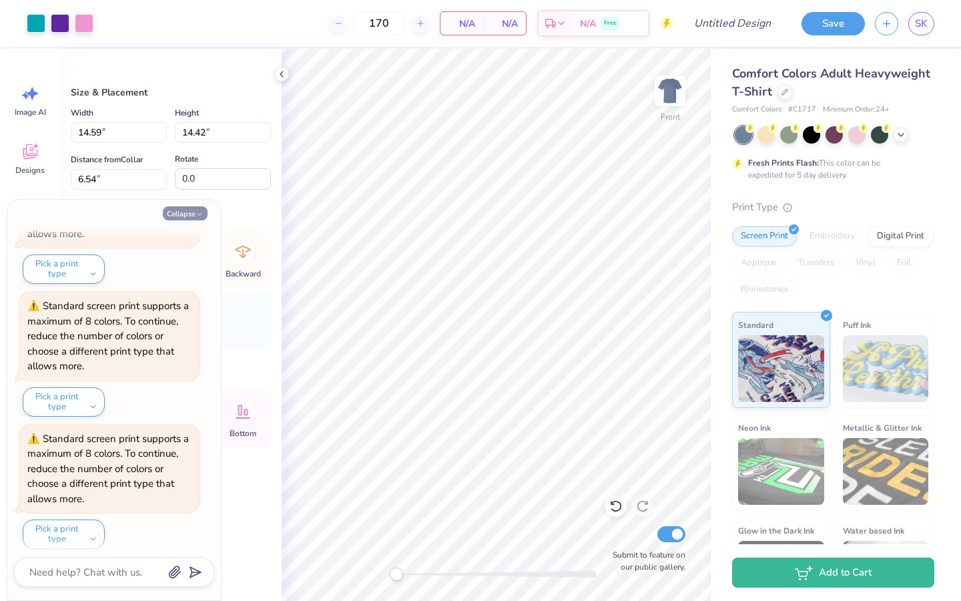
click at [202, 212] on icon "button" at bounding box center [200, 214] width 8 height 8
type textarea "x"
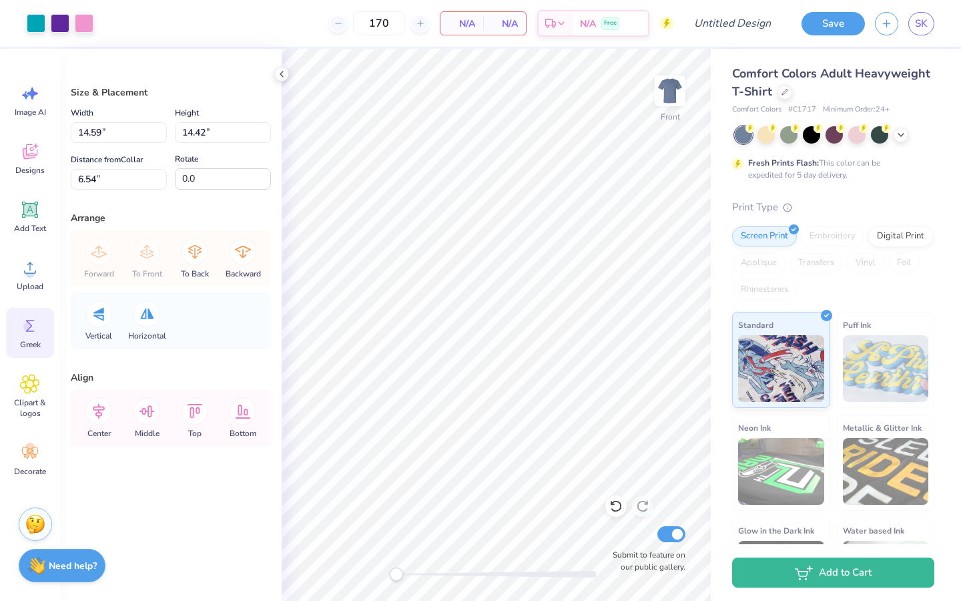
click at [31, 330] on icon at bounding box center [30, 326] width 20 height 20
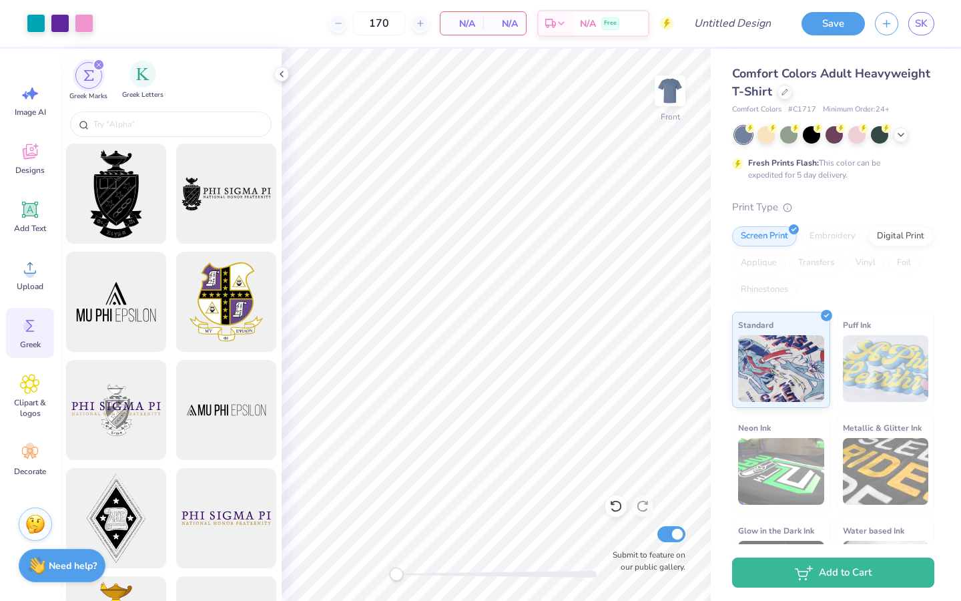
click at [134, 86] on div "Greek Letters" at bounding box center [142, 80] width 41 height 39
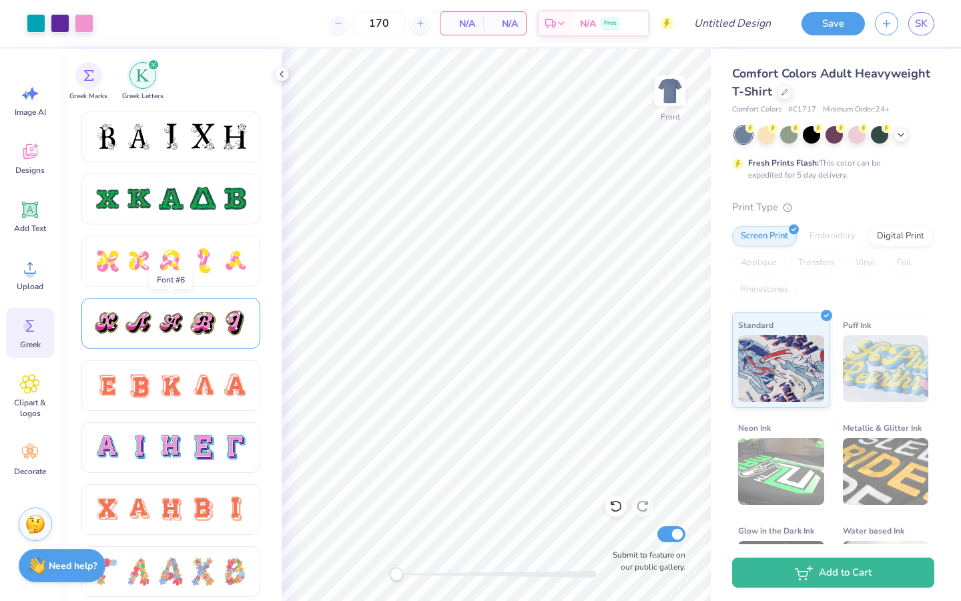
scroll to position [643, 0]
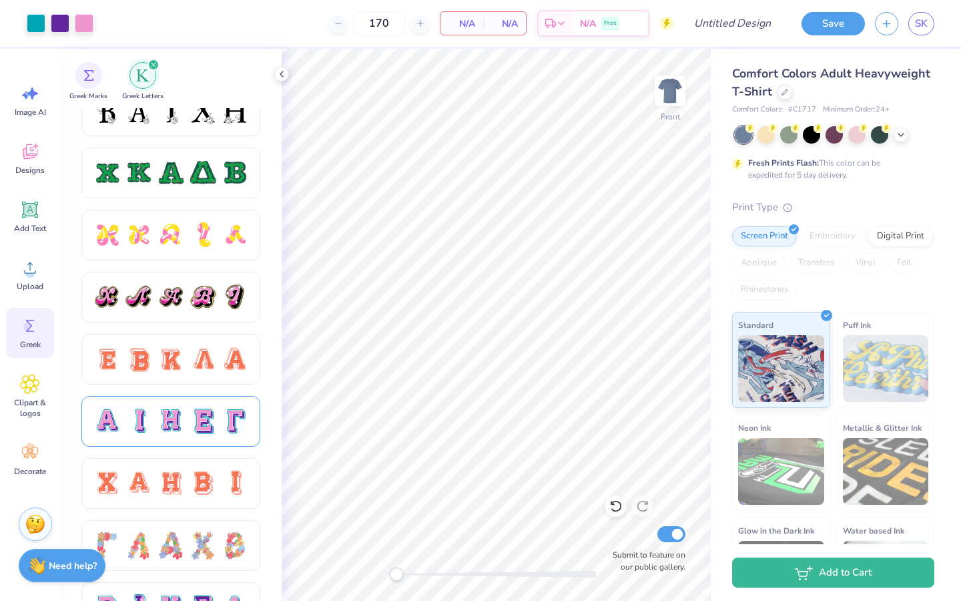
click at [209, 374] on div at bounding box center [203, 421] width 28 height 28
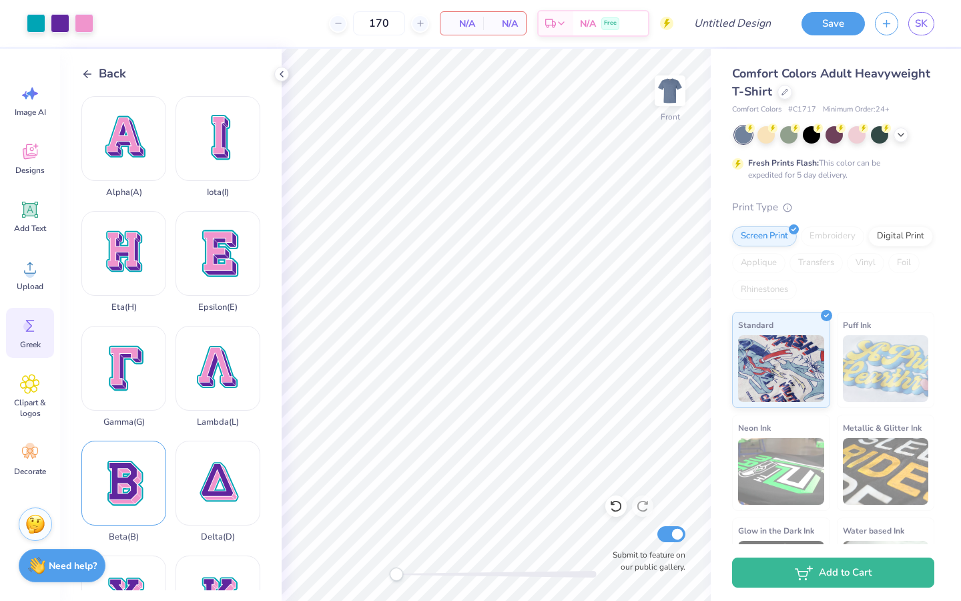
click at [145, 374] on div "Beta ( B )" at bounding box center [123, 490] width 85 height 101
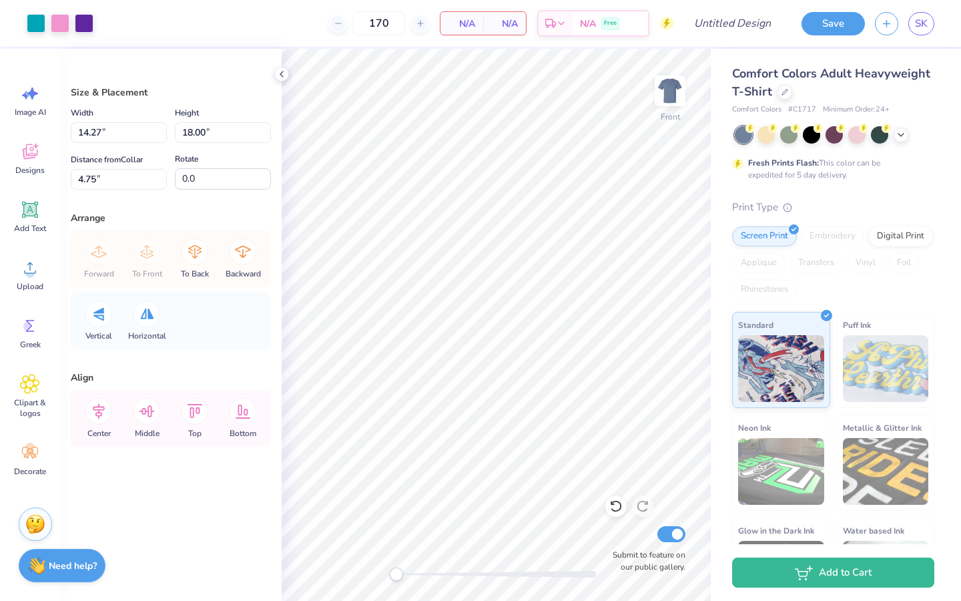
type input "3.85"
type input "4.85"
type input "17.89"
type input "14.59"
type input "14.42"
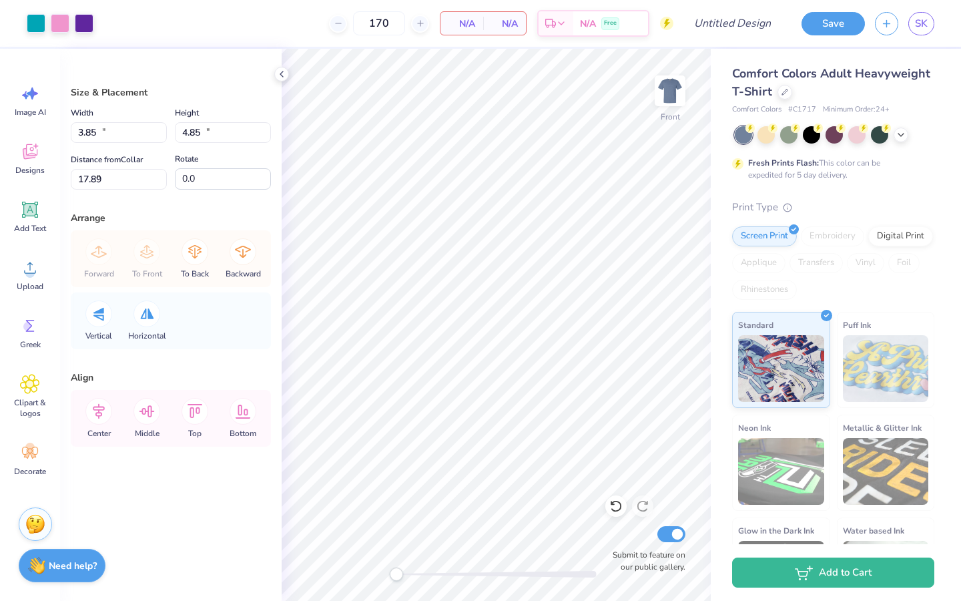
type input "6.54"
type input "4.67"
type input "4.61"
type input "16.35"
type input "3.85"
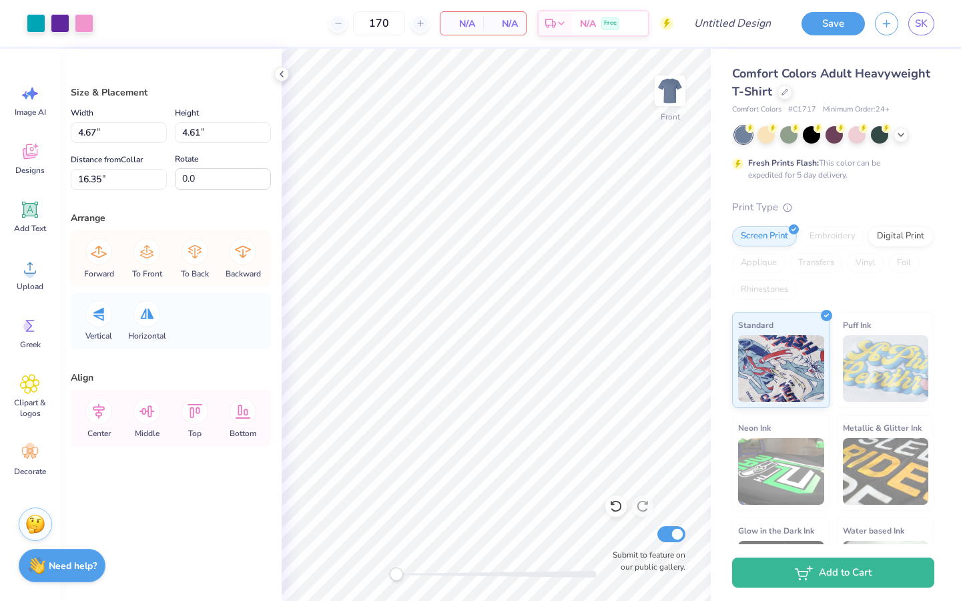
type input "4.85"
type input "17.89"
type input "4.67"
type input "4.61"
type input "17.24"
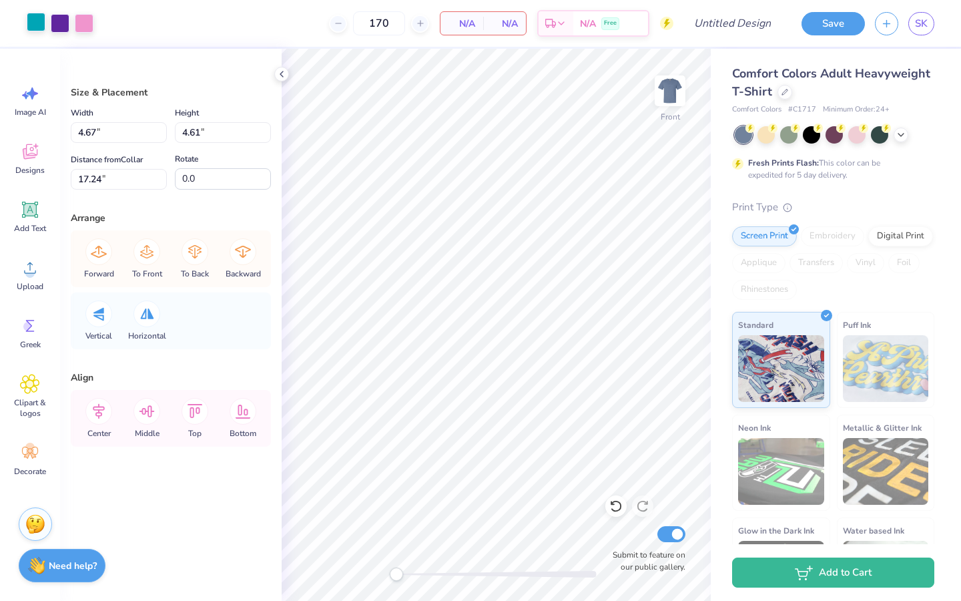
click at [39, 25] on div at bounding box center [36, 22] width 19 height 19
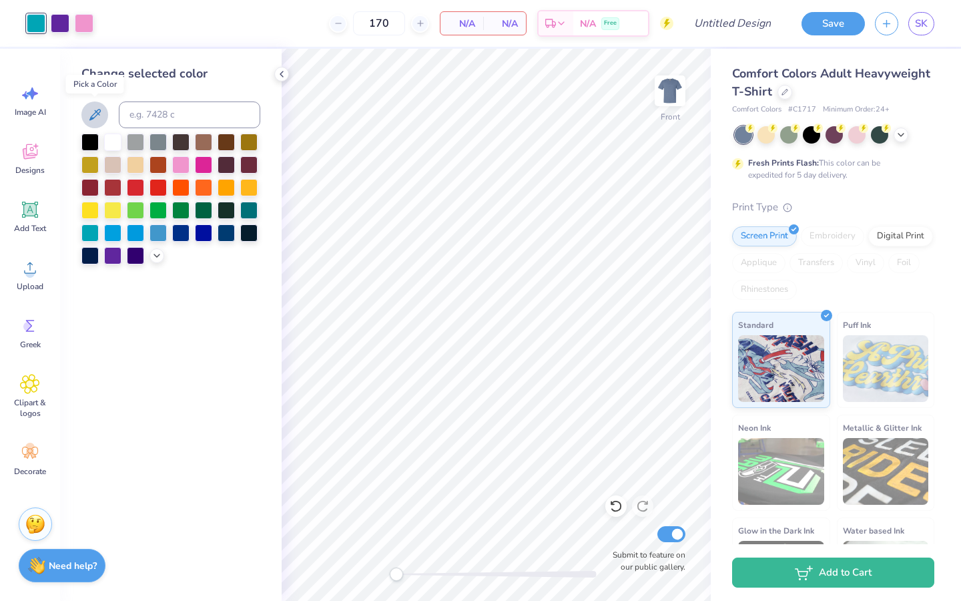
click at [94, 111] on icon at bounding box center [95, 115] width 16 height 16
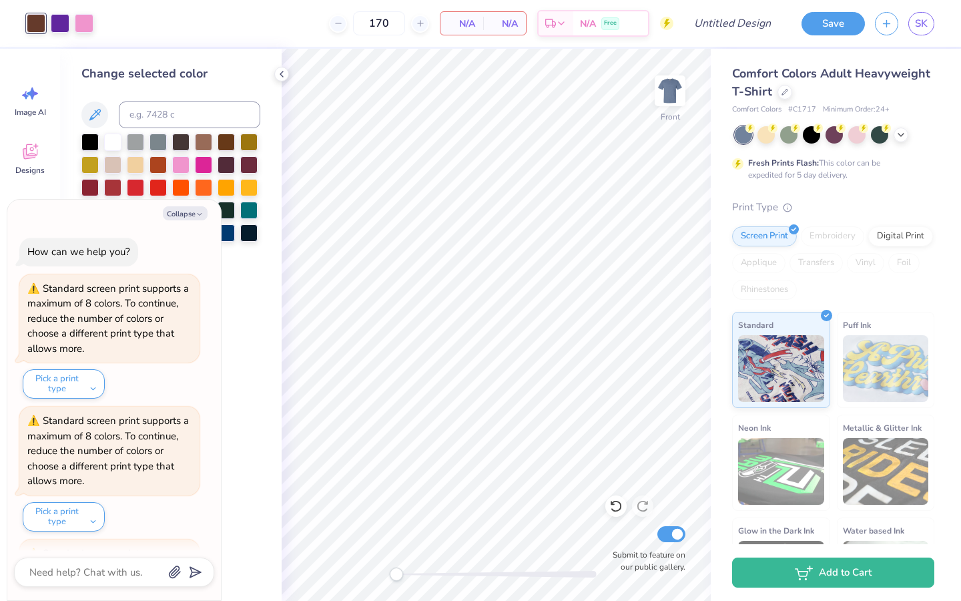
scroll to position [511, 0]
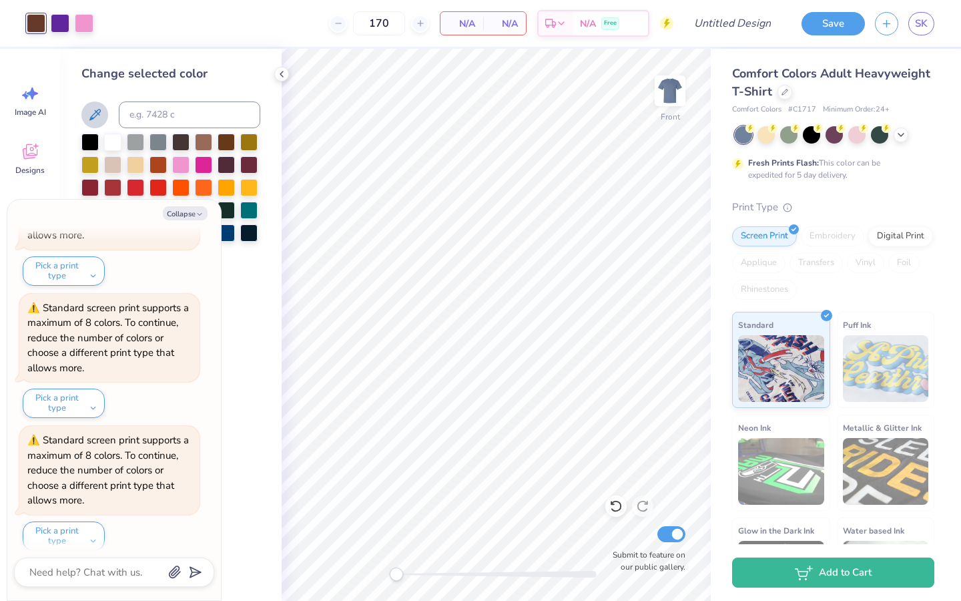
click at [89, 115] on icon at bounding box center [95, 115] width 16 height 16
click at [57, 21] on div at bounding box center [60, 22] width 19 height 19
click at [188, 213] on button "Collapse" at bounding box center [185, 213] width 45 height 14
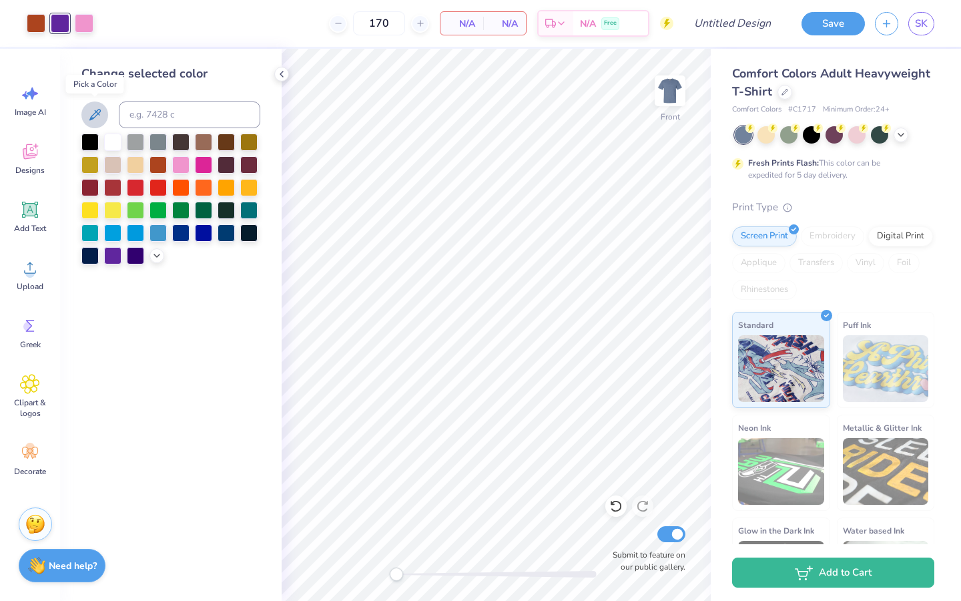
click at [89, 117] on icon at bounding box center [95, 115] width 16 height 16
click at [89, 27] on div at bounding box center [84, 22] width 19 height 19
click at [104, 111] on button at bounding box center [94, 114] width 27 height 27
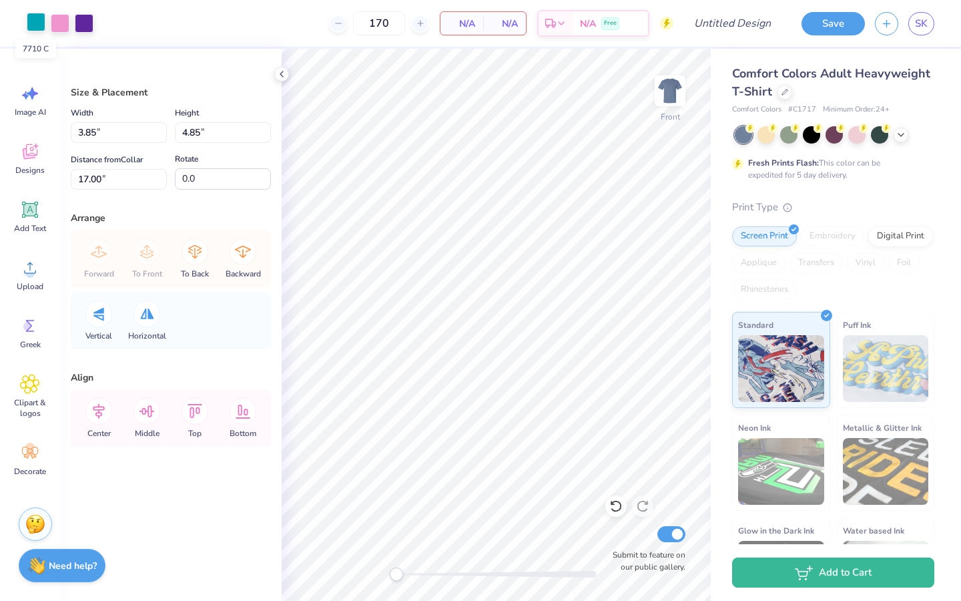
click at [37, 21] on div at bounding box center [36, 22] width 19 height 19
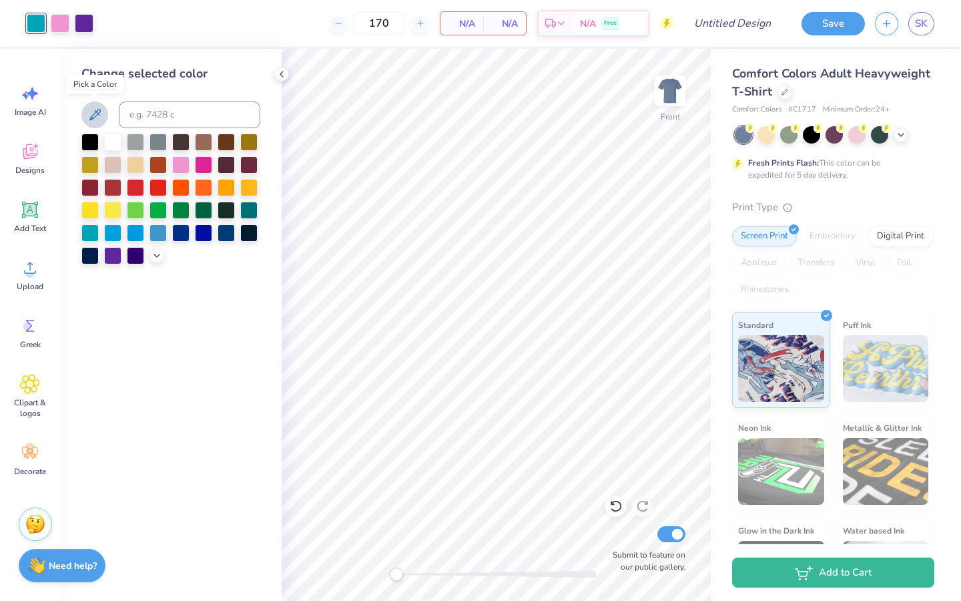
click at [101, 117] on icon at bounding box center [95, 115] width 16 height 16
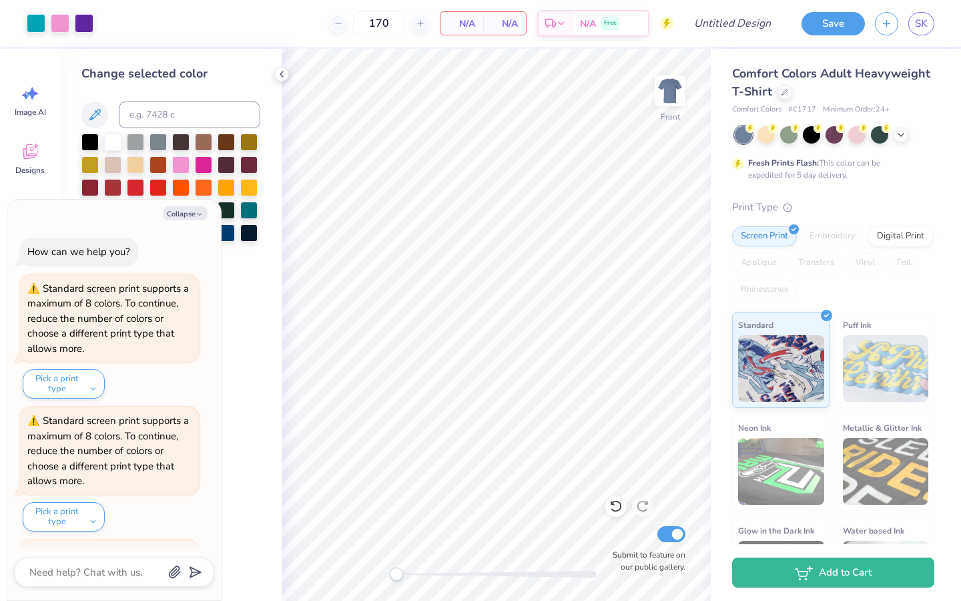
scroll to position [903, 0]
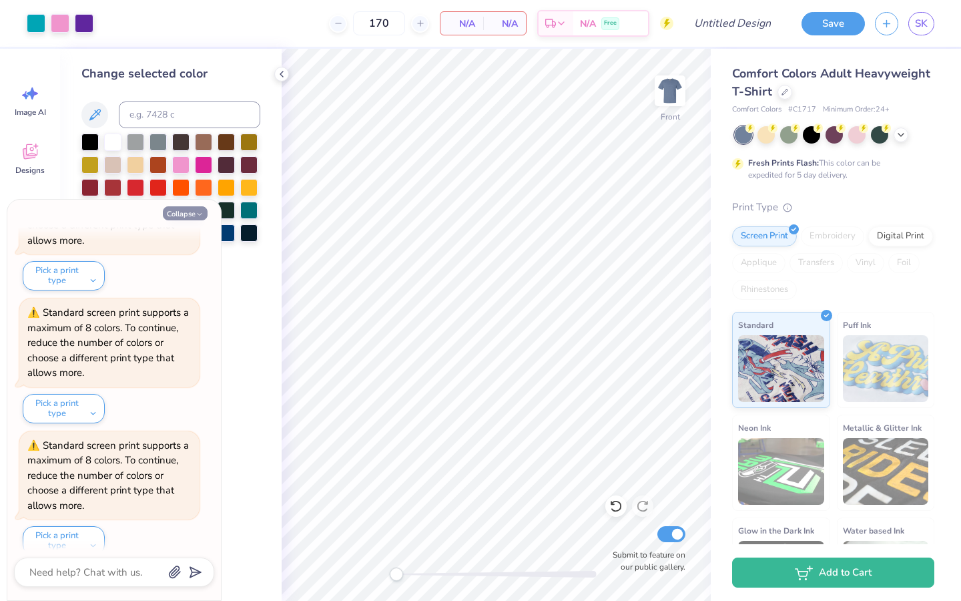
click at [174, 210] on button "Collapse" at bounding box center [185, 213] width 45 height 14
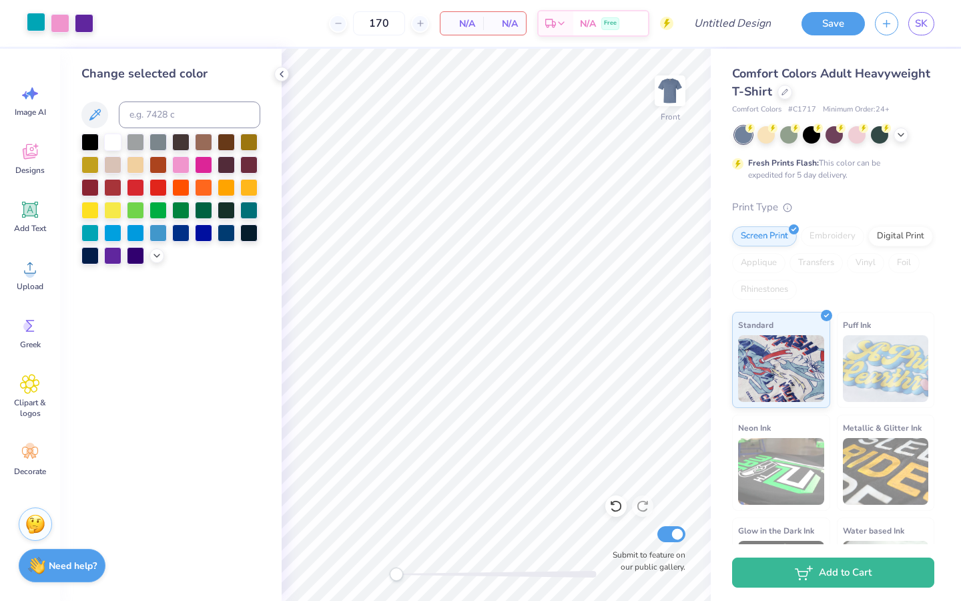
click at [38, 23] on div at bounding box center [36, 22] width 19 height 19
click at [95, 119] on icon at bounding box center [95, 115] width 16 height 16
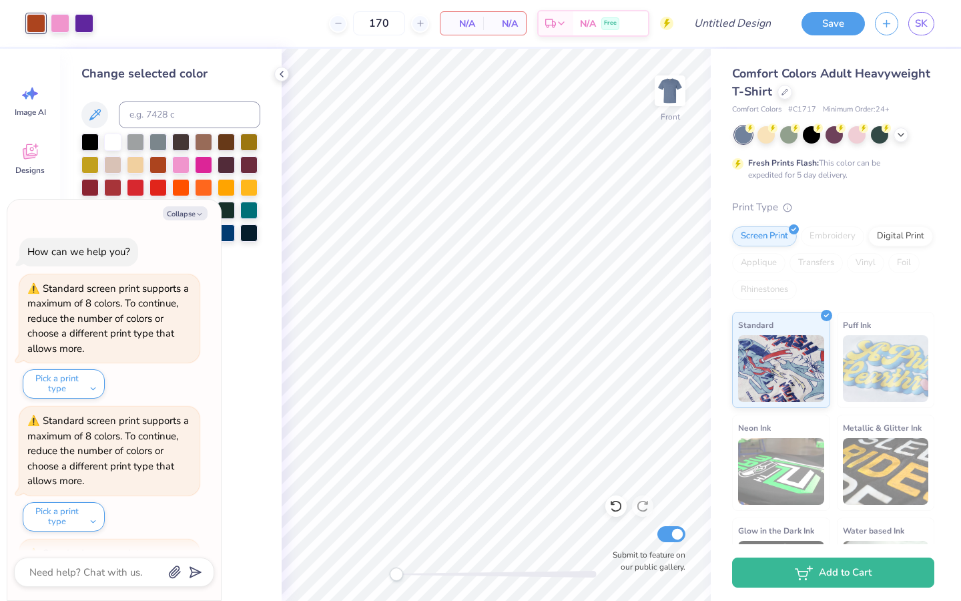
scroll to position [1034, 0]
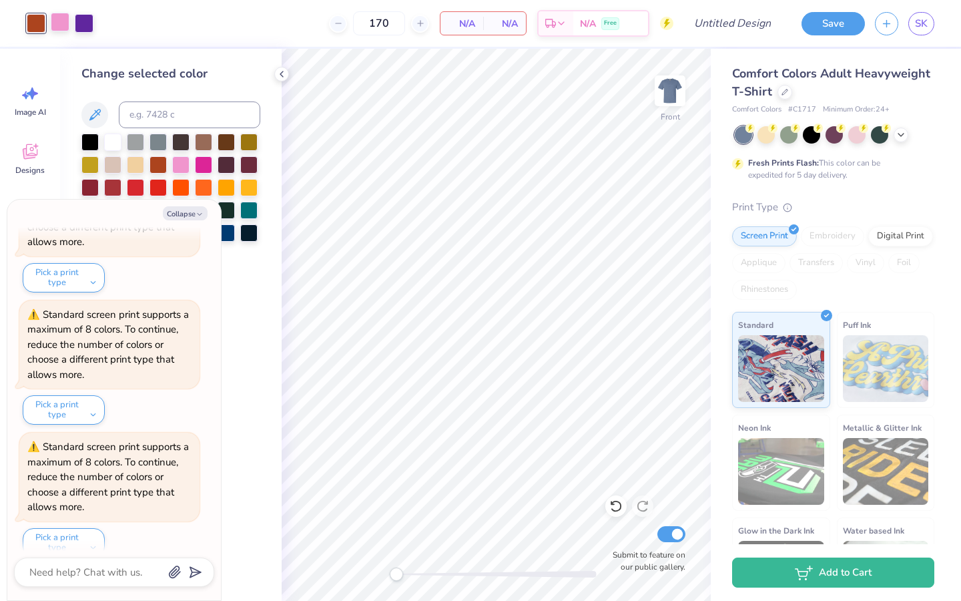
click at [60, 23] on div at bounding box center [60, 22] width 19 height 19
click at [95, 109] on icon at bounding box center [95, 115] width 16 height 16
click at [87, 27] on div at bounding box center [84, 22] width 19 height 19
click at [100, 113] on icon at bounding box center [95, 115] width 16 height 16
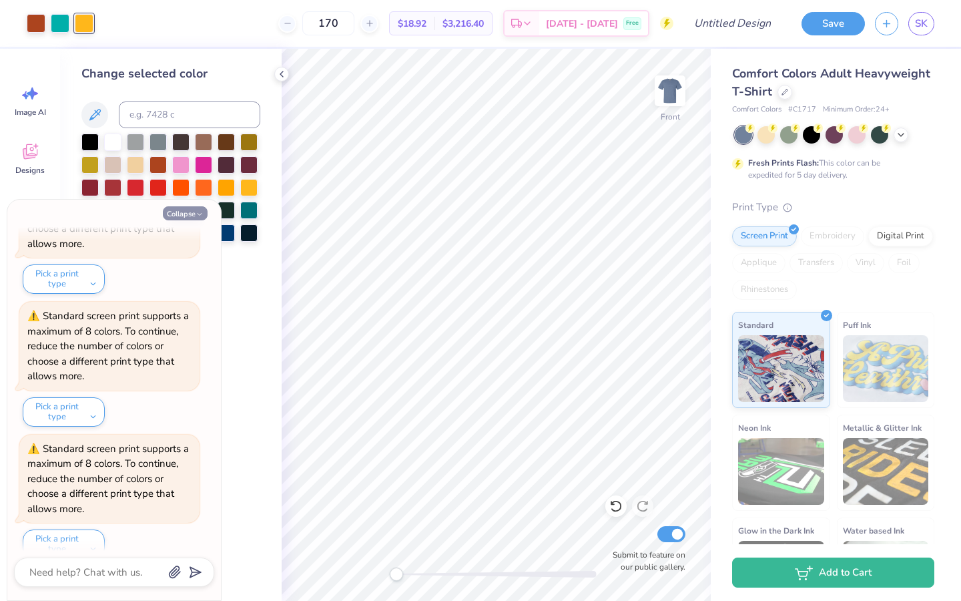
click at [184, 213] on button "Collapse" at bounding box center [185, 213] width 45 height 14
type textarea "x"
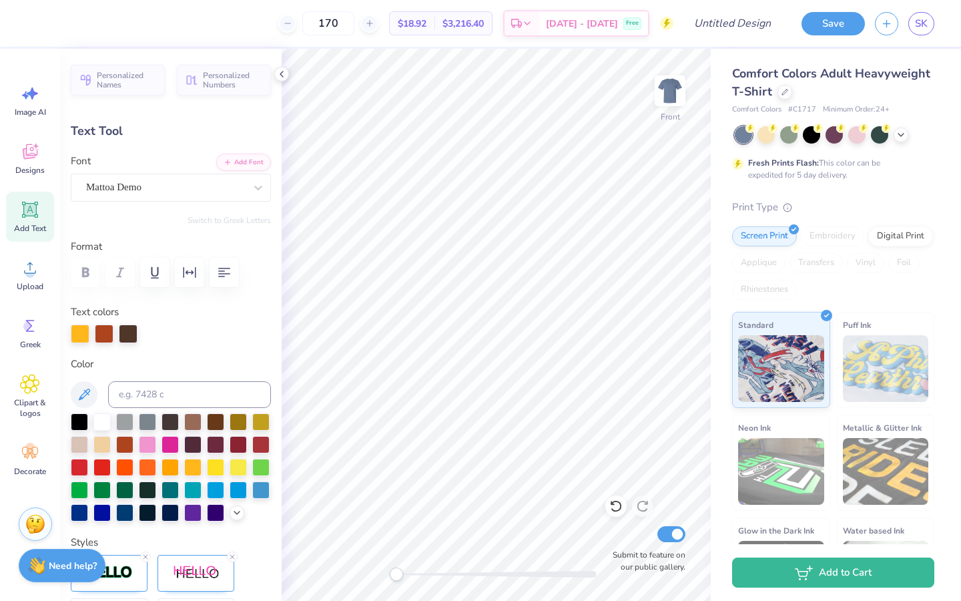
type input "0.0"
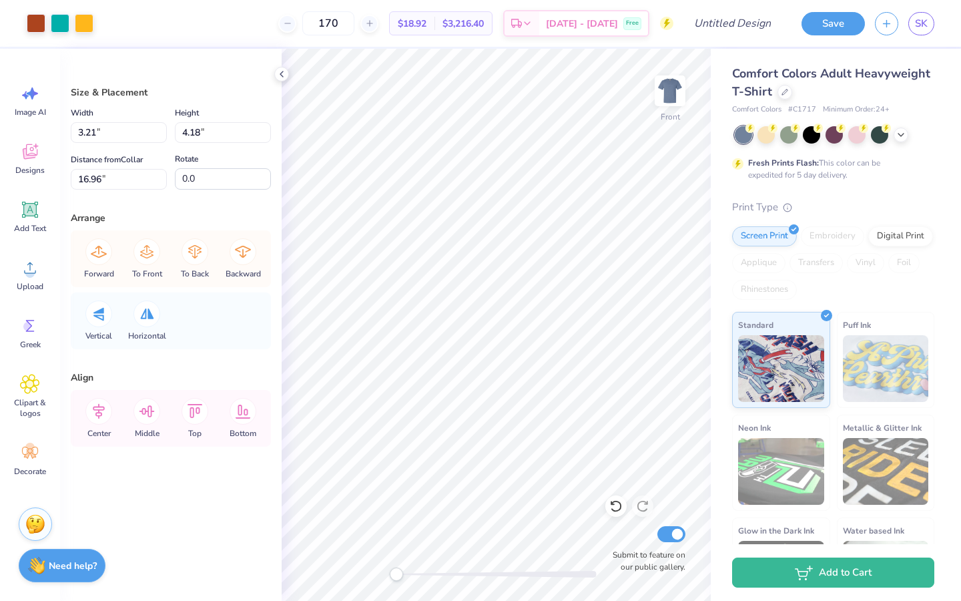
type input "2.21"
type input "2.88"
type input "18.26"
type input "4.67"
type input "4.61"
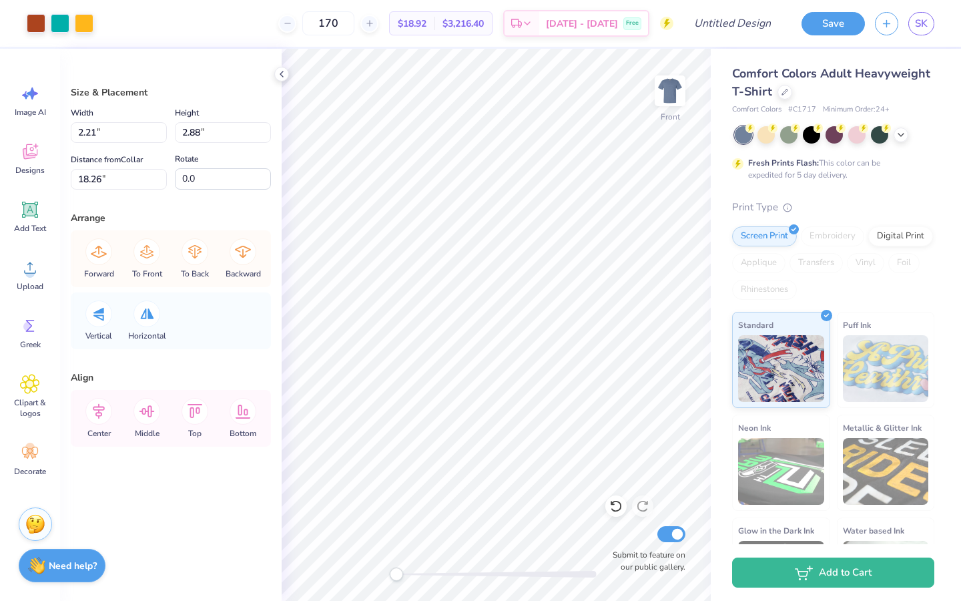
type input "17.00"
type input "2.93"
type input "2.90"
type input "18.72"
type input "2.21"
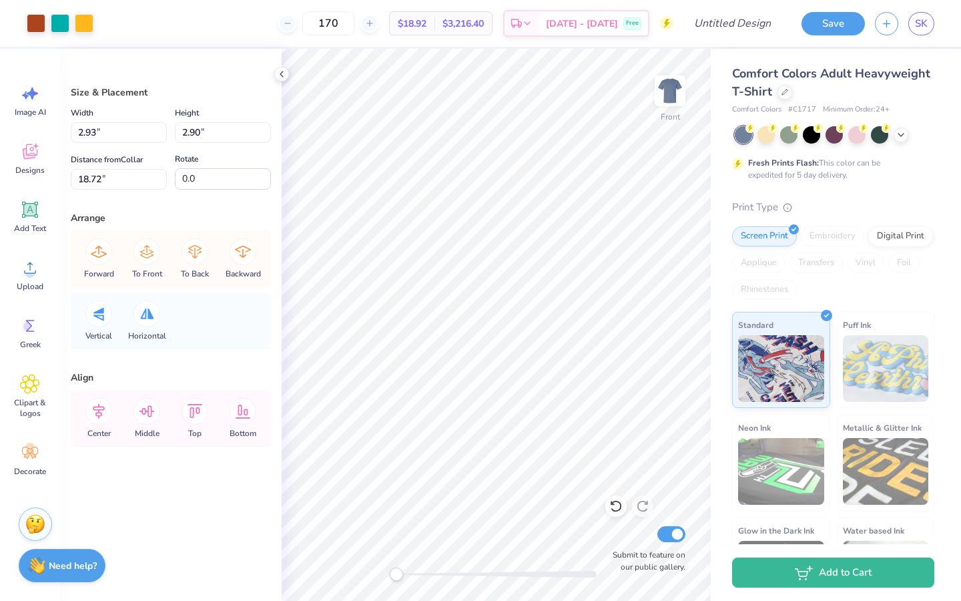
type input "2.88"
type input "18.26"
type input "2.93"
type input "2.90"
type input "18.72"
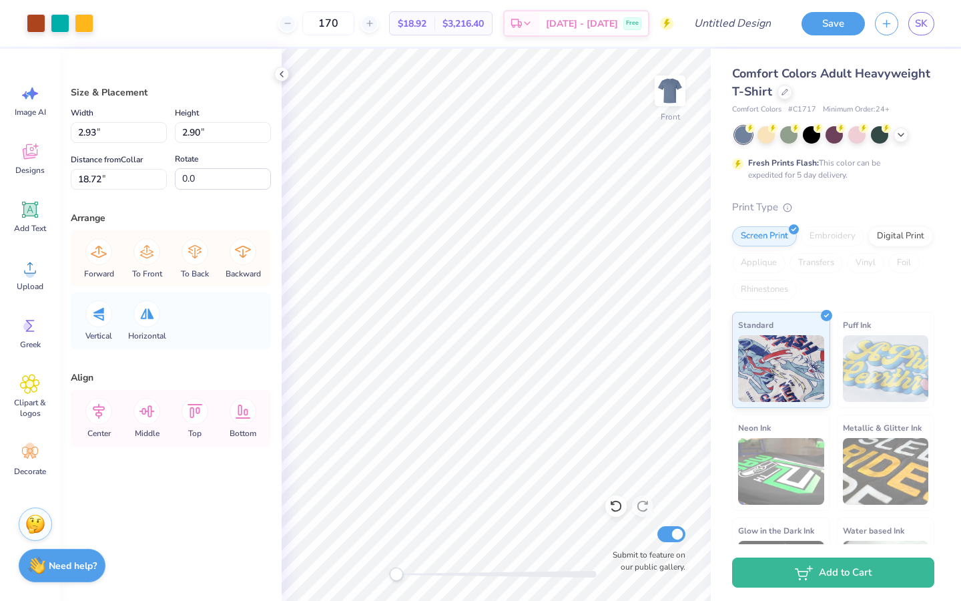
type input "2.21"
type input "2.88"
type input "18.26"
type input "2.93"
type input "2.90"
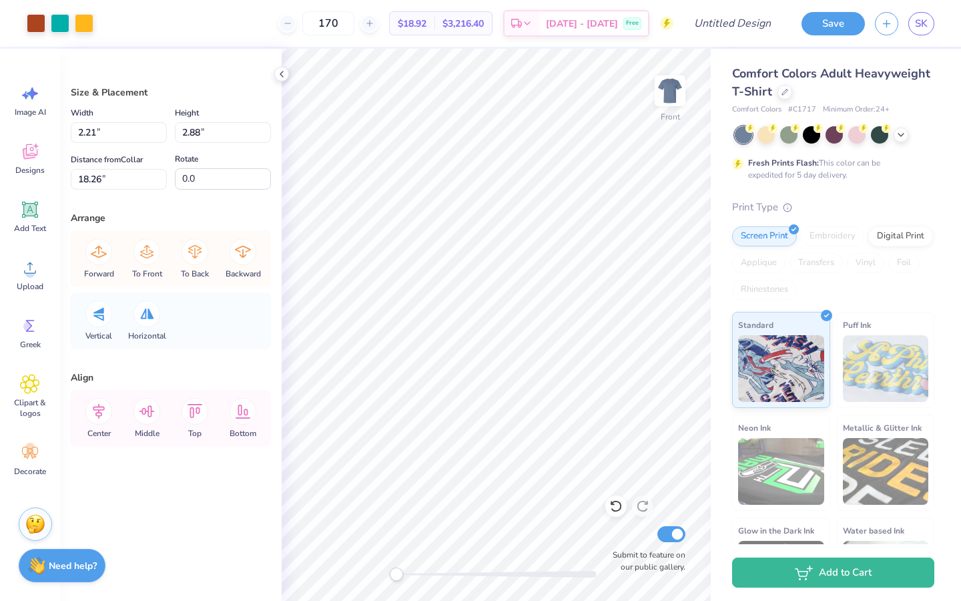
type input "18.72"
type input "2.91"
type input "2.87"
type input "18.74"
type input "3.85"
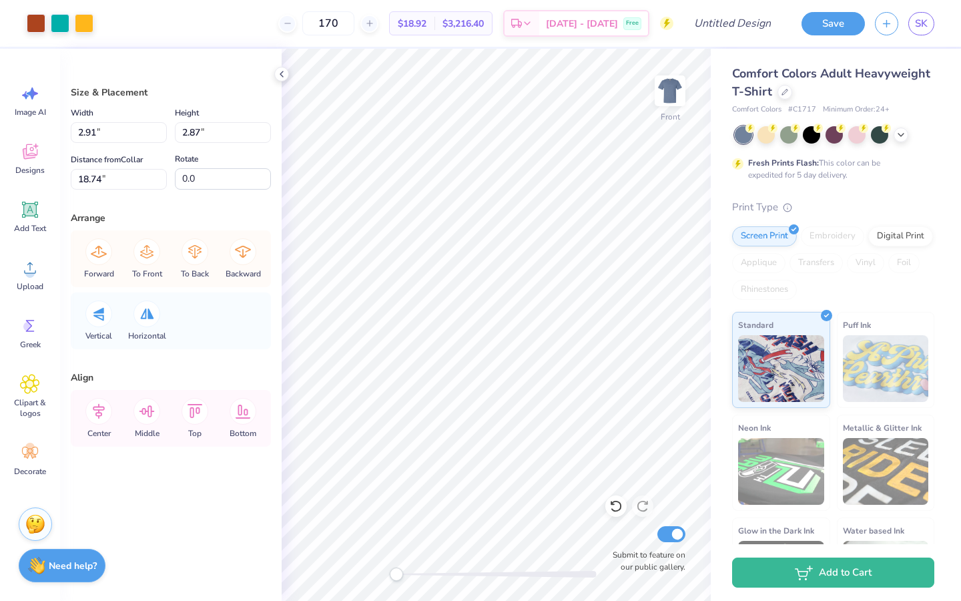
type input "4.85"
type input "17.00"
type input "2.27"
type input "2.87"
type input "18.99"
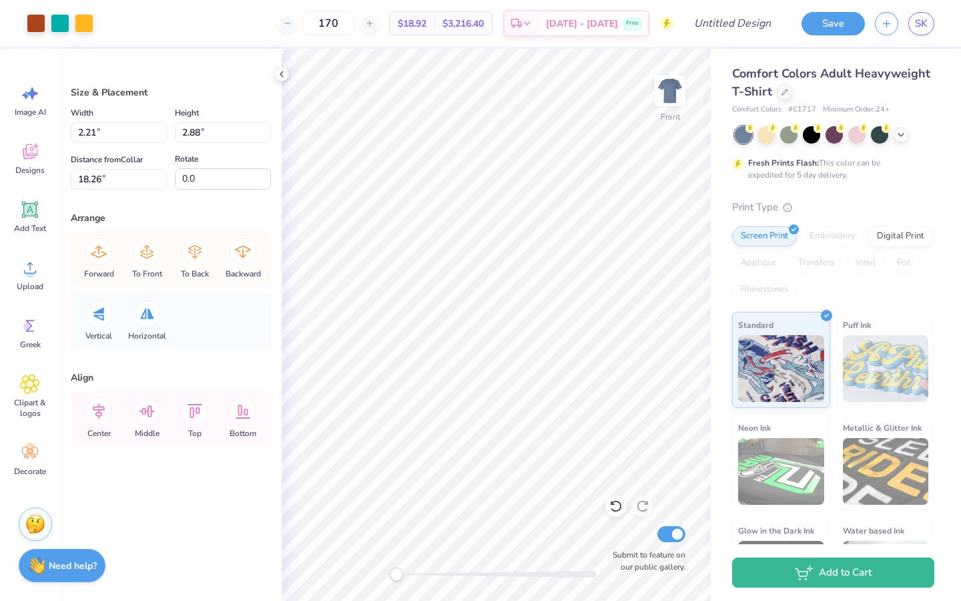
type input "-16.0"
type input "1.82"
type input "2.42"
type input "7.54"
type input "2.91"
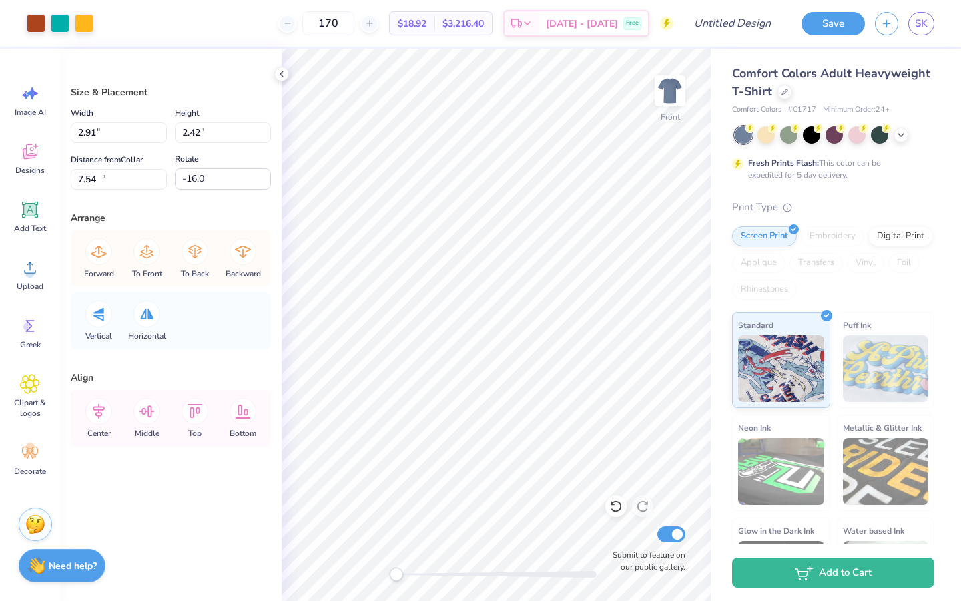
type input "2.87"
type input "18.26"
type input "-16.8"
type input "2.61"
type input "2.44"
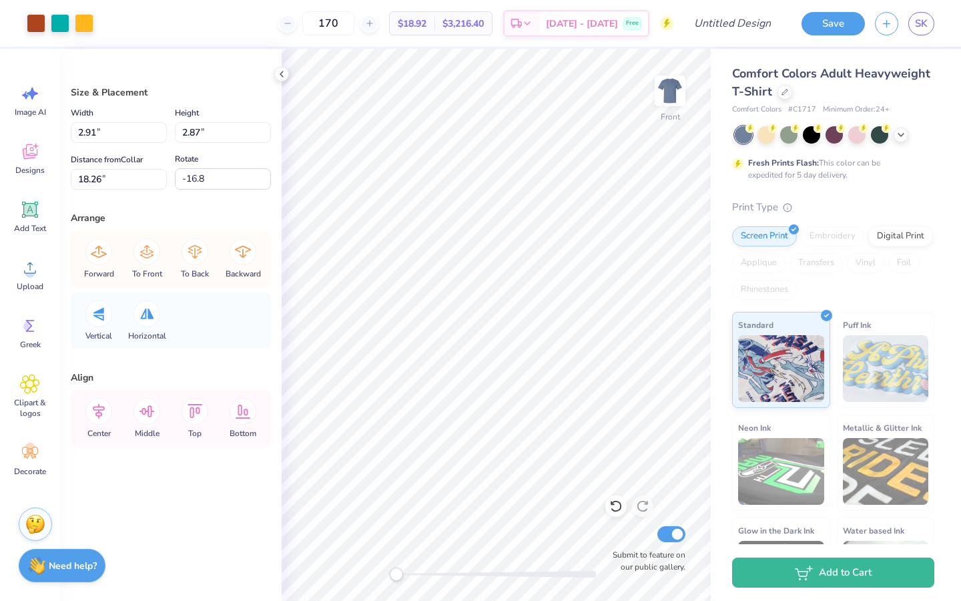
type input "7.29"
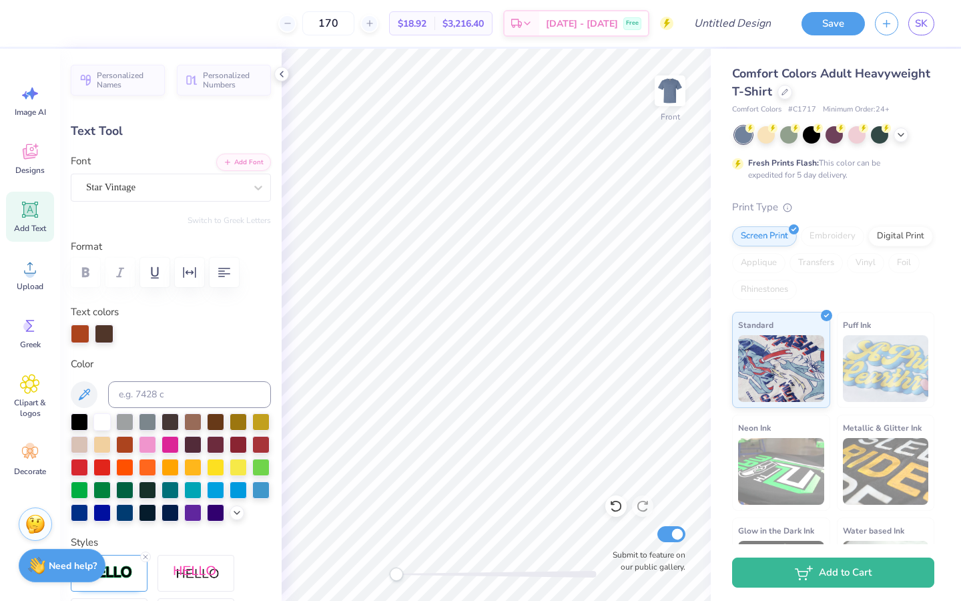
type input "1.64"
type input "0.72"
type input "8.00"
type input "5.38"
type input "0.73"
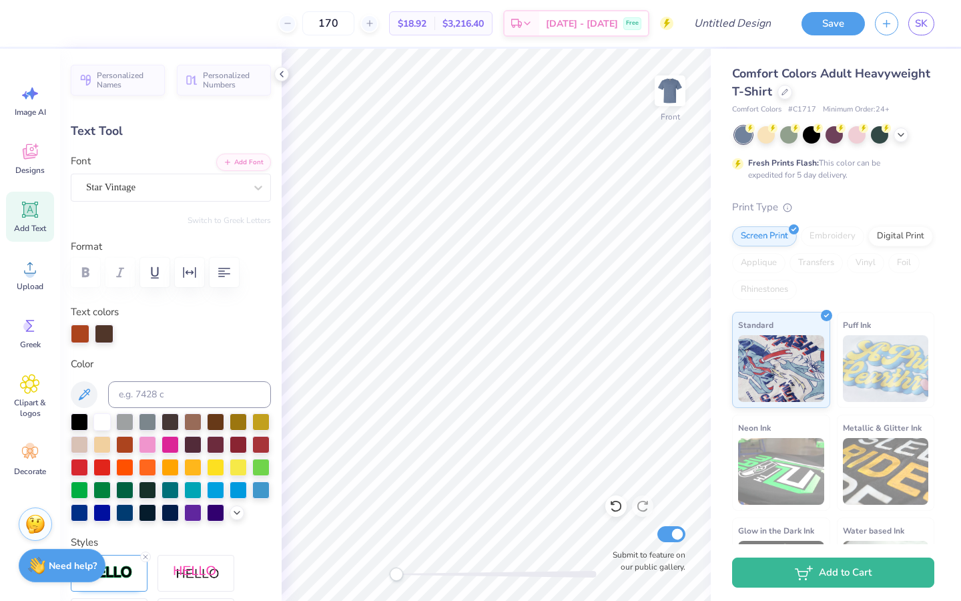
type input "6.41"
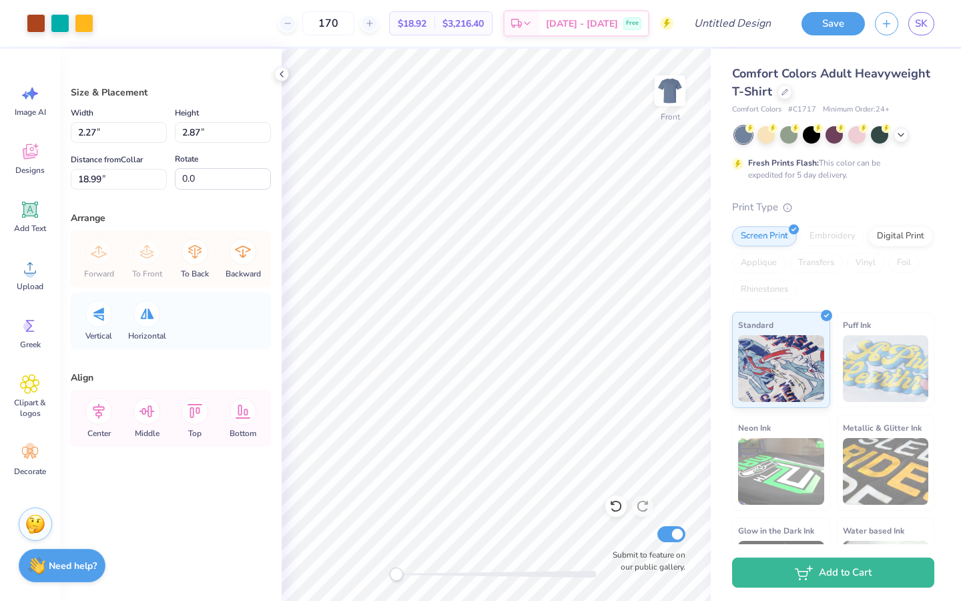
type input "-21.2"
type input "2.23"
type input "2.33"
type input "19.53"
type input "1.82"
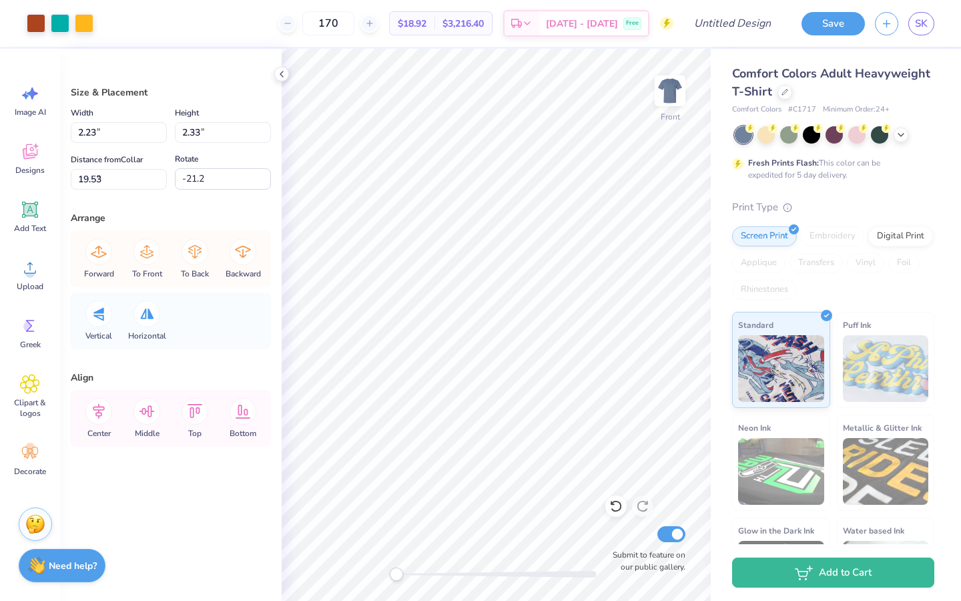
type input "2.42"
type input "7.54"
type input "-13.6"
type input "2.61"
type input "2.44"
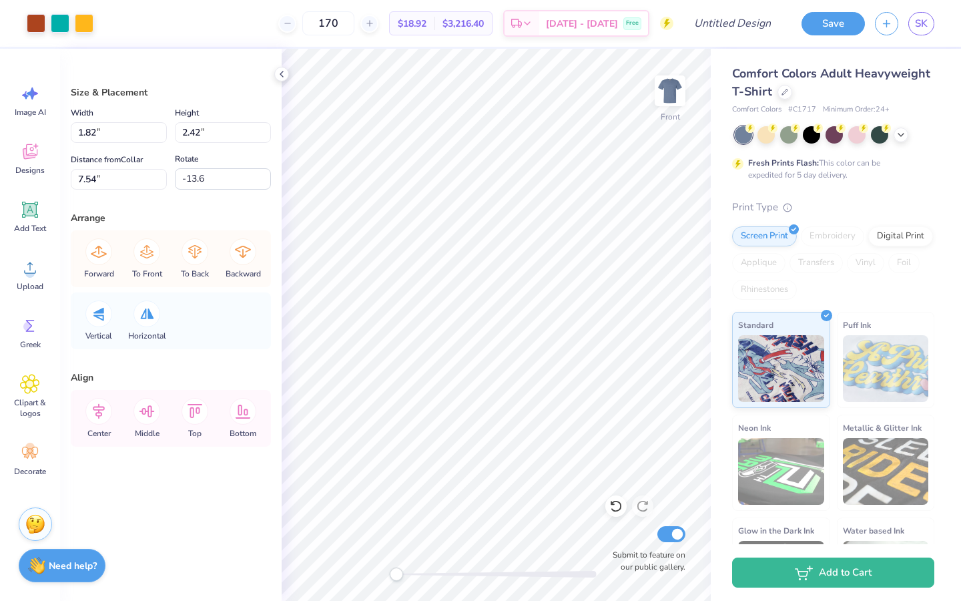
type input "7.14"
type input "-14.1"
type input "2.55"
type input "2.41"
type input "7.18"
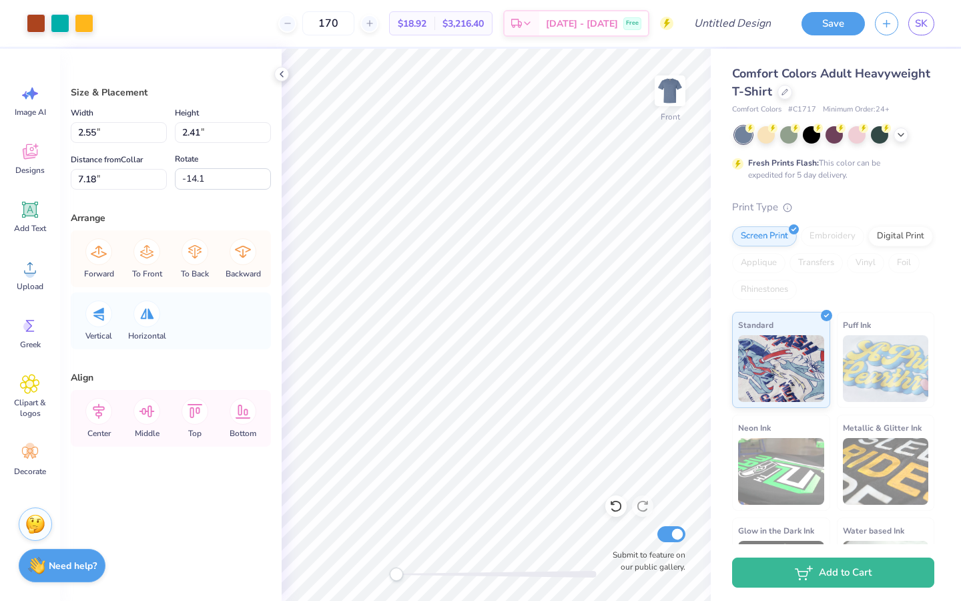
type input "2.23"
type input "2.33"
type input "6.69"
type input "-14.0"
type input "2.18"
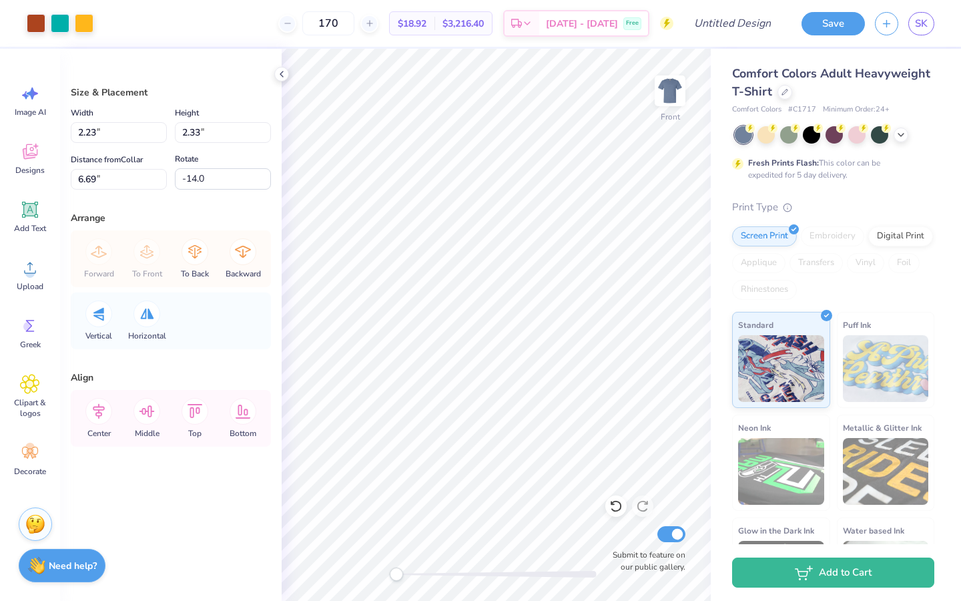
type input "2.42"
type input "6.60"
type input "1.80"
type input "2.40"
type input "7.55"
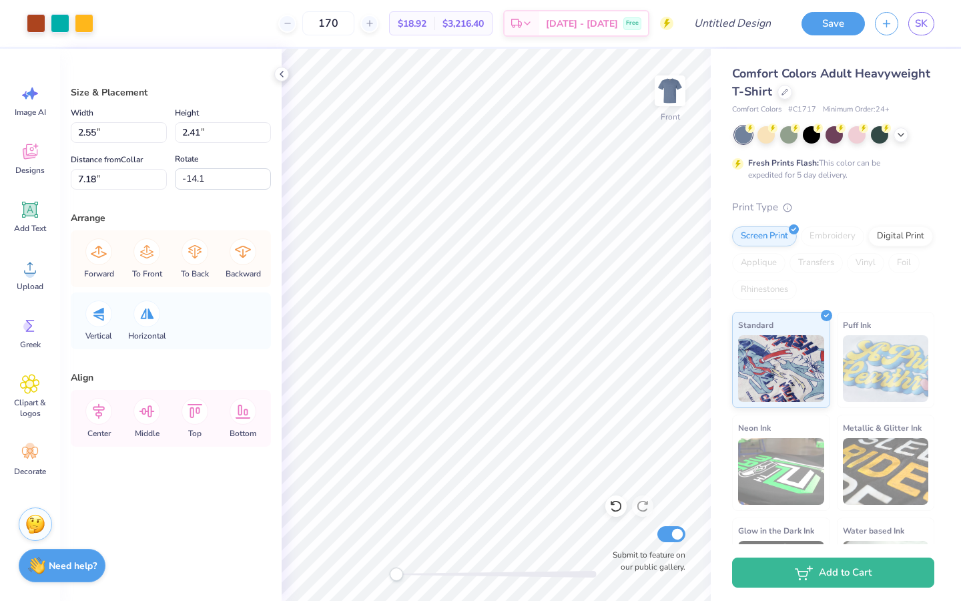
type input "-13.6"
type input "2.18"
type input "2.42"
type input "6.60"
type input "-14.0"
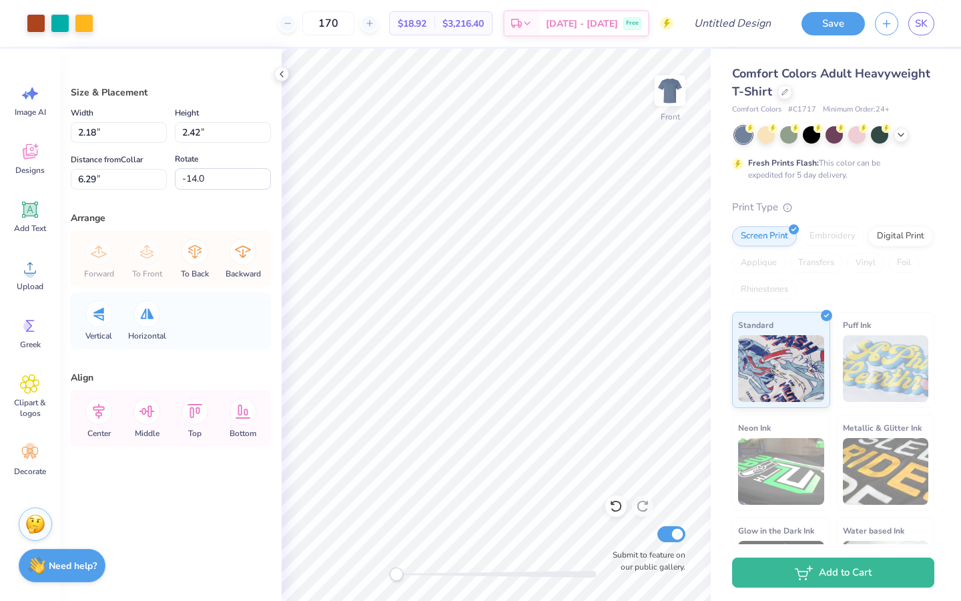
type input "2.55"
type input "2.41"
type input "6.66"
type input "-14.1"
type input "1.80"
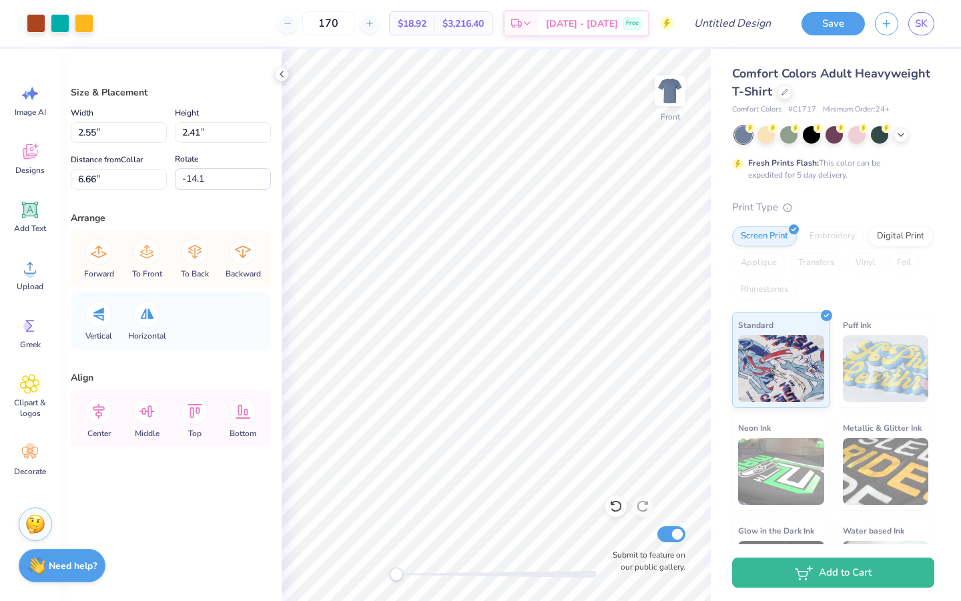
type input "2.40"
type input "7.50"
type input "-13.6"
type input "2.55"
type input "2.41"
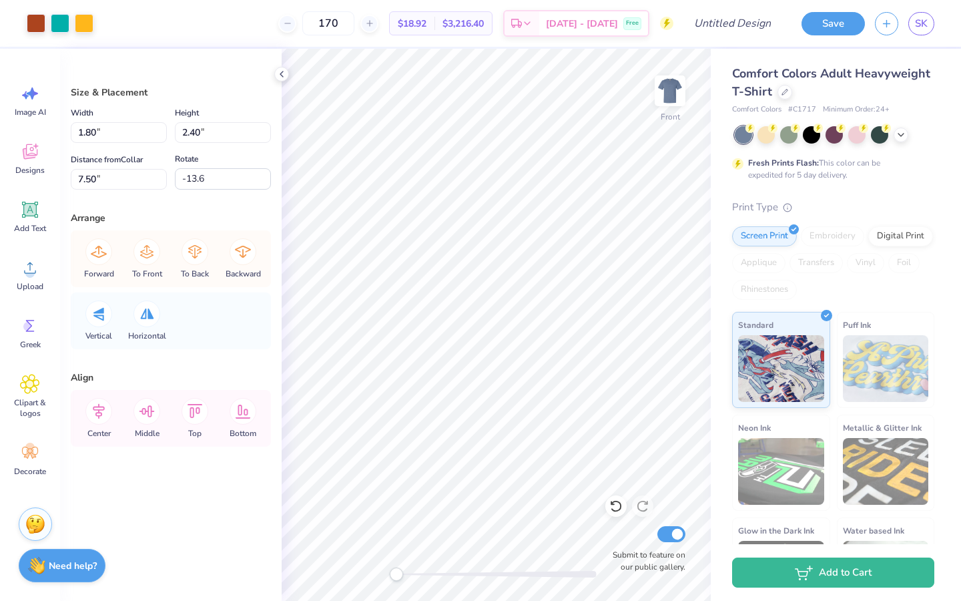
type input "6.66"
type input "-14.1"
type input "2.18"
type input "2.42"
type input "6.28"
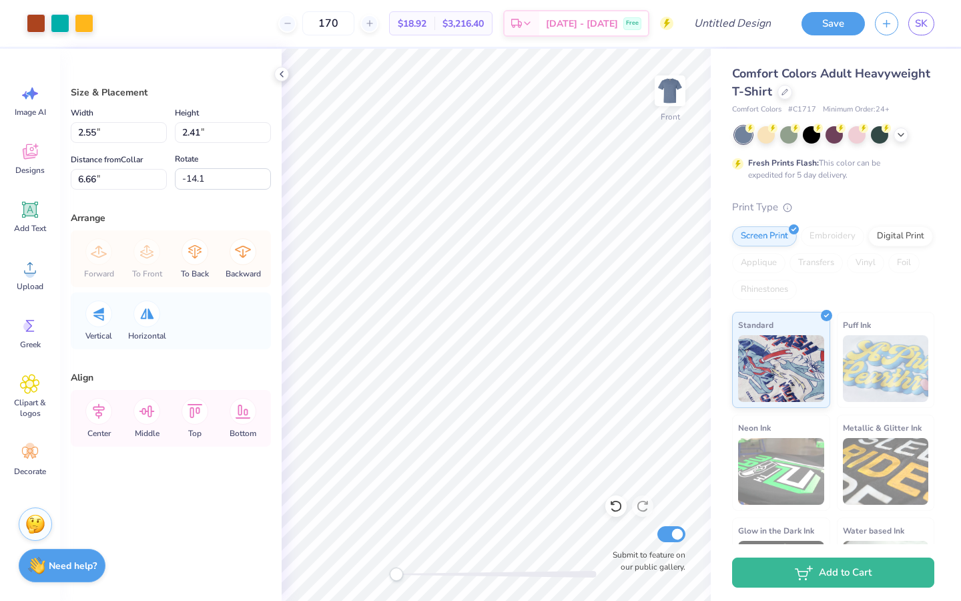
type input "-14.0"
type input "2.55"
type input "2.41"
type input "6.66"
type input "-14.1"
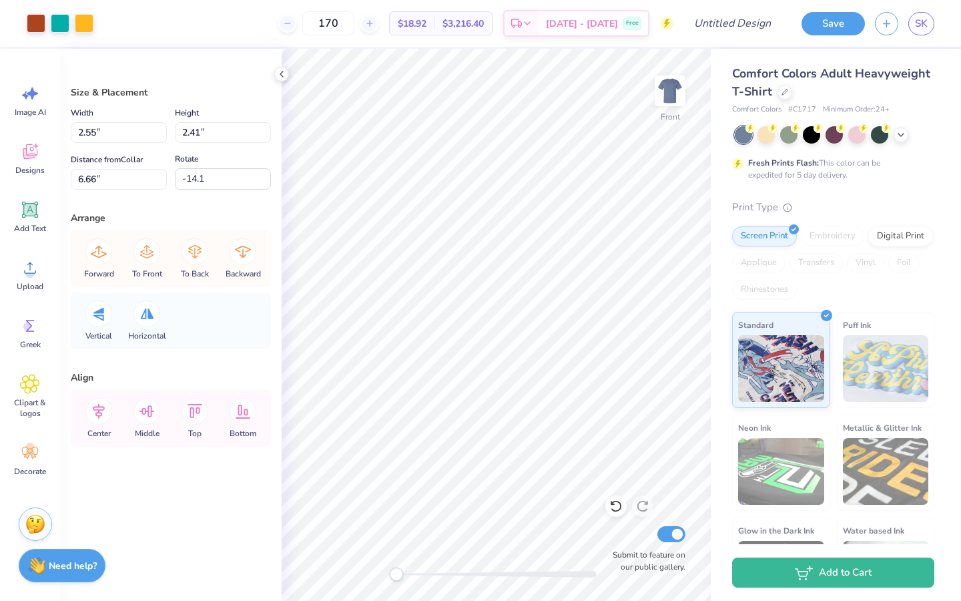
type input "1.80"
type input "2.40"
type input "7.50"
type input "-13.6"
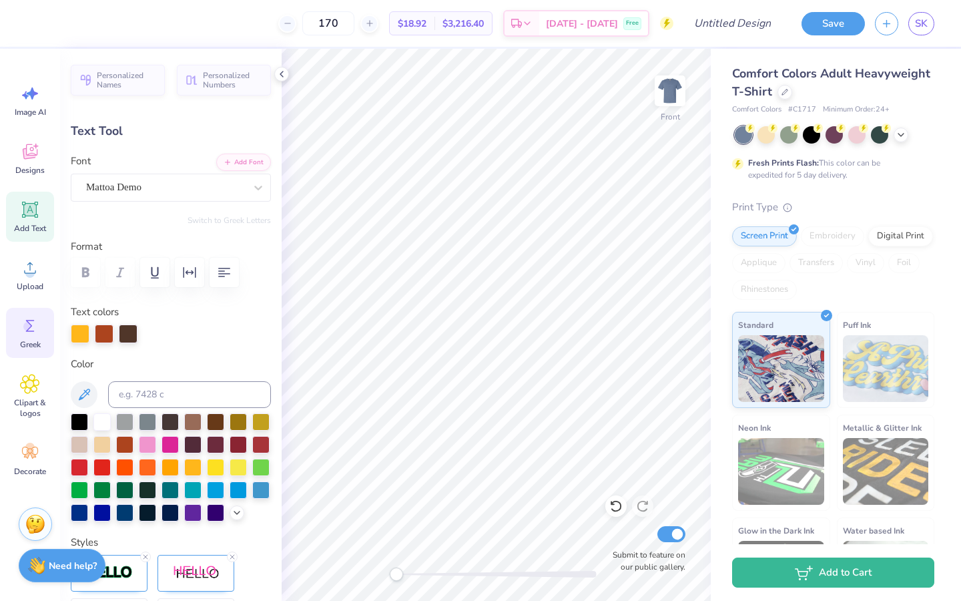
click at [27, 329] on circle at bounding box center [27, 326] width 9 height 9
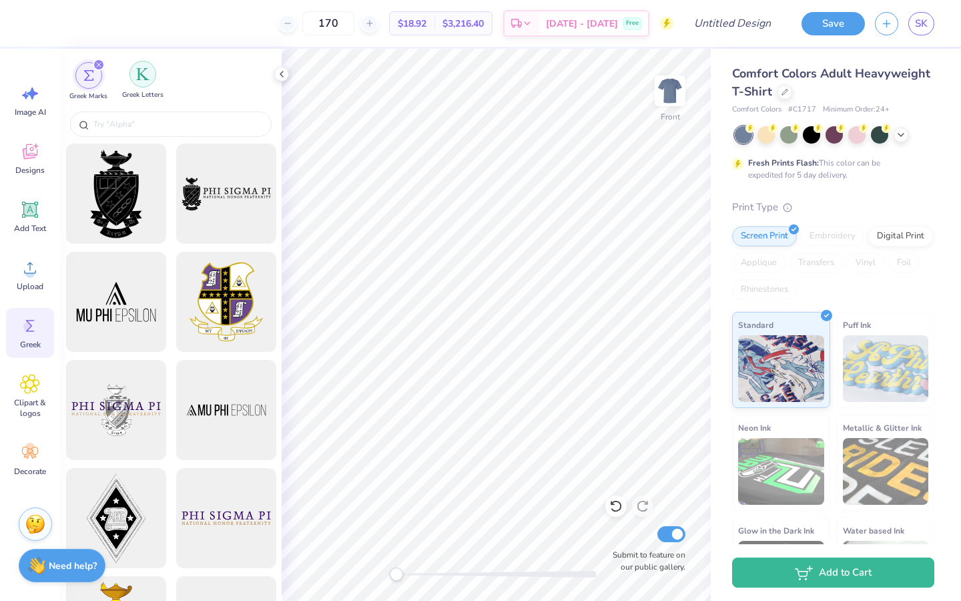
click at [152, 83] on div "filter for Greek Letters" at bounding box center [142, 74] width 27 height 27
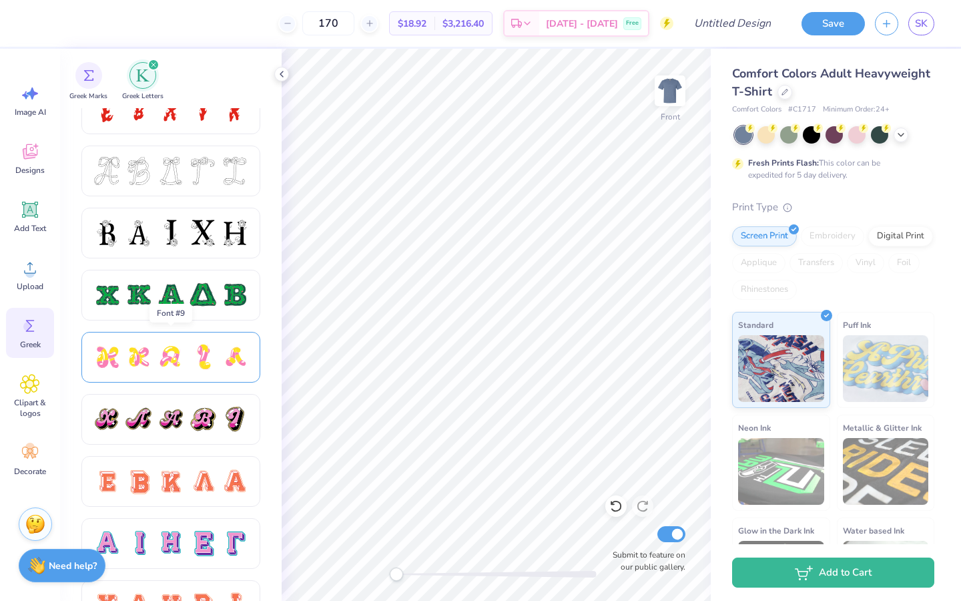
scroll to position [532, 0]
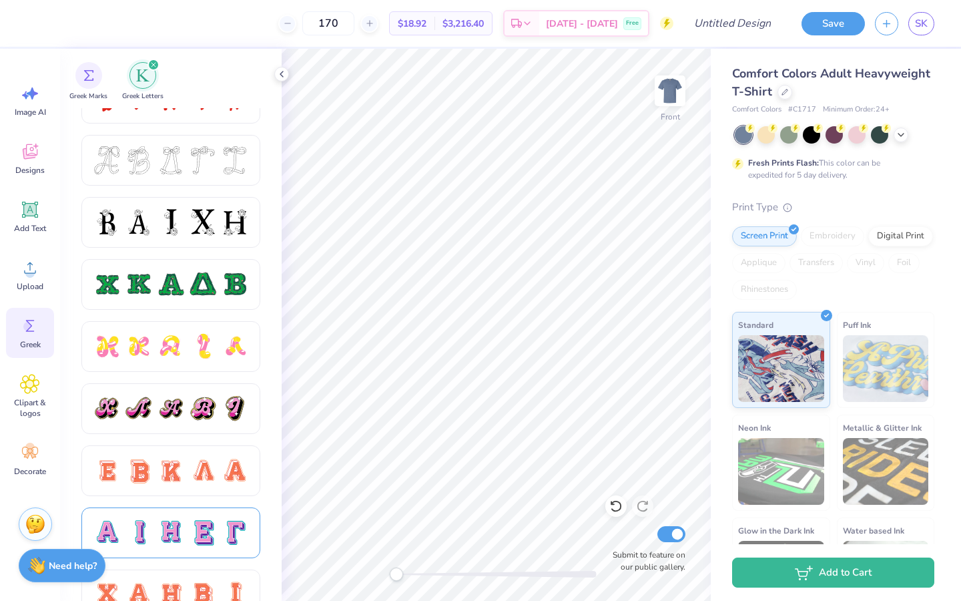
click at [176, 374] on div at bounding box center [171, 533] width 28 height 28
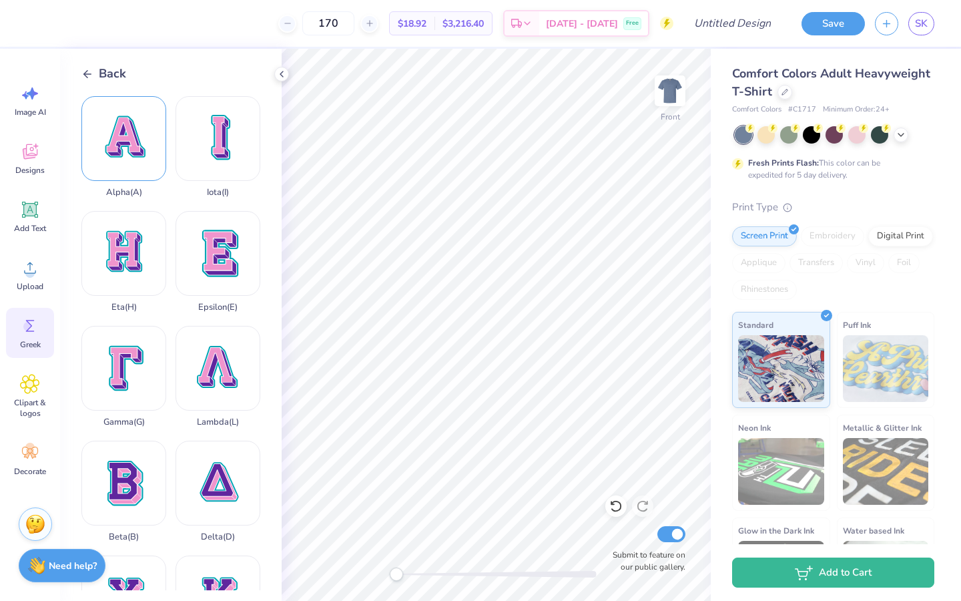
click at [131, 166] on div "Alpha ( A )" at bounding box center [123, 146] width 85 height 101
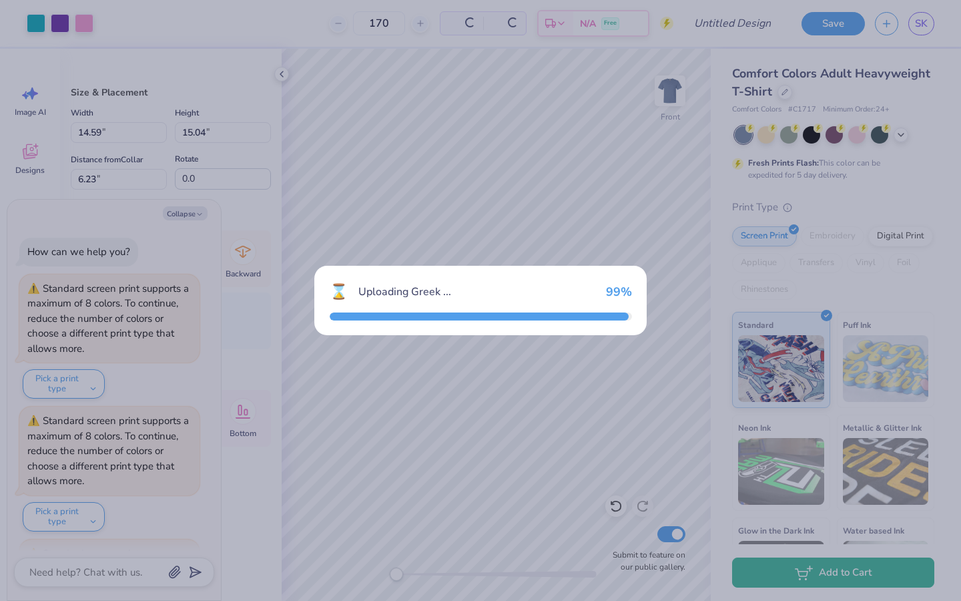
scroll to position [1295, 0]
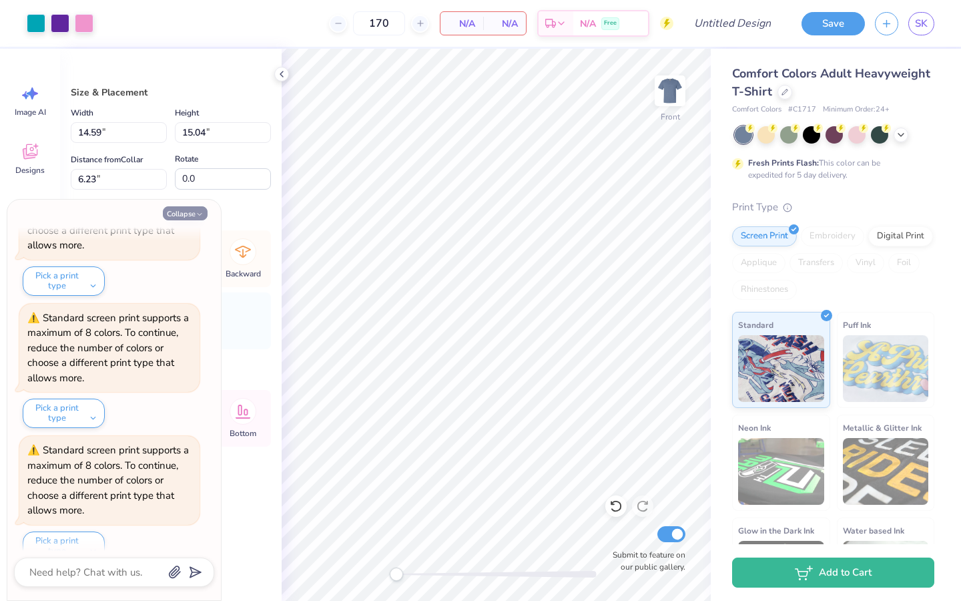
click at [187, 210] on button "Collapse" at bounding box center [185, 213] width 45 height 14
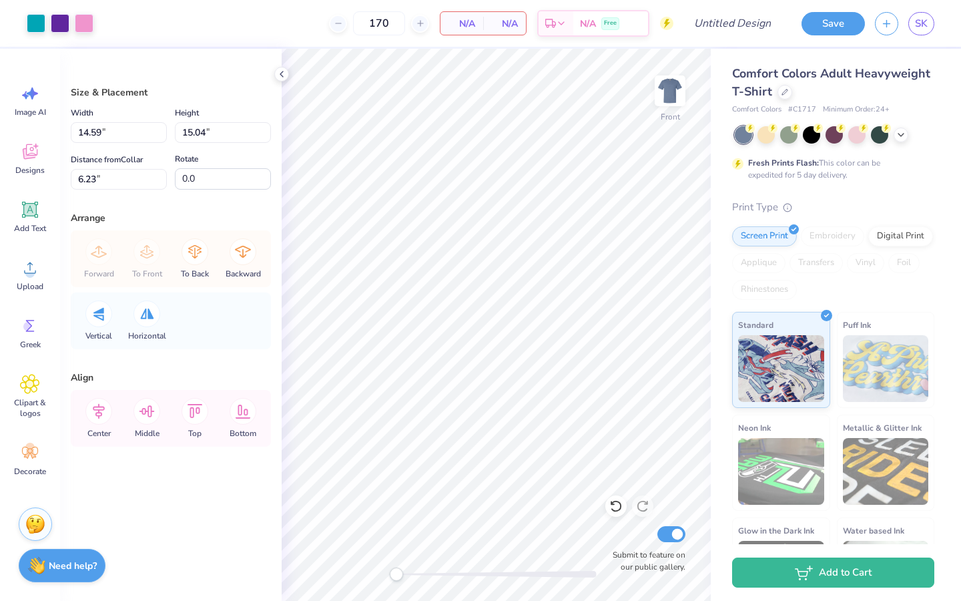
type textarea "x"
click at [33, 330] on icon at bounding box center [30, 326] width 20 height 20
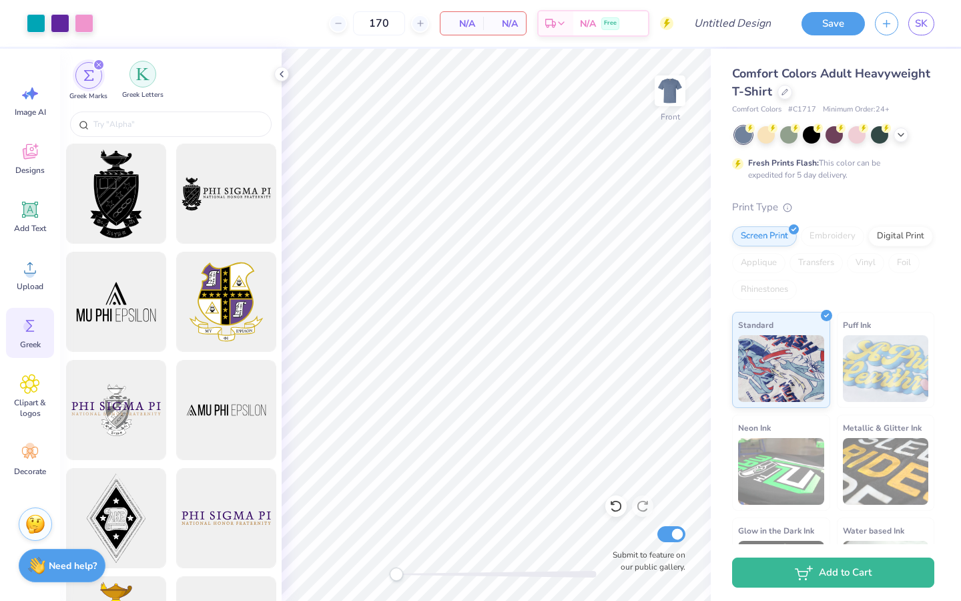
click at [140, 83] on div "filter for Greek Letters" at bounding box center [142, 74] width 27 height 27
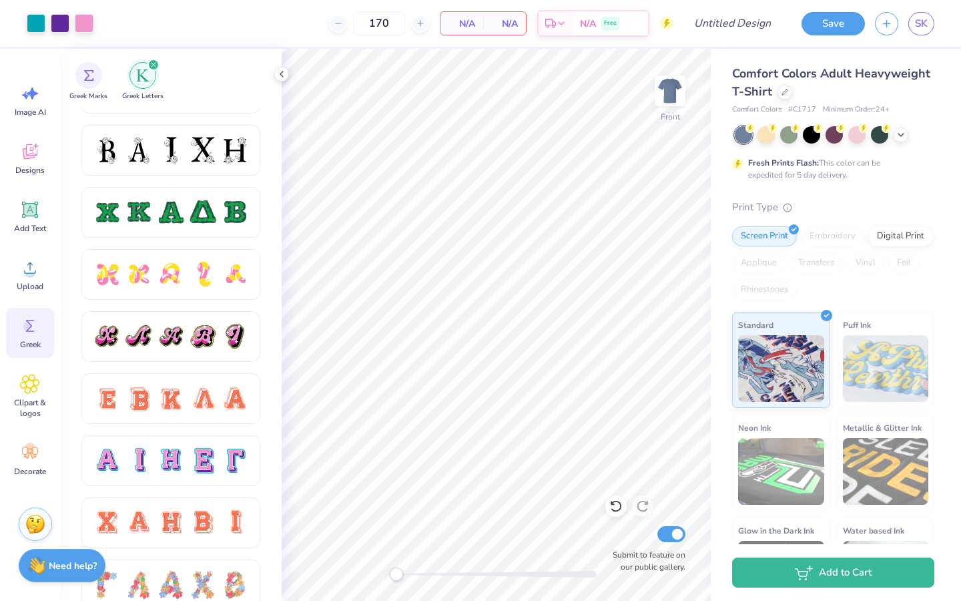
scroll to position [674, 0]
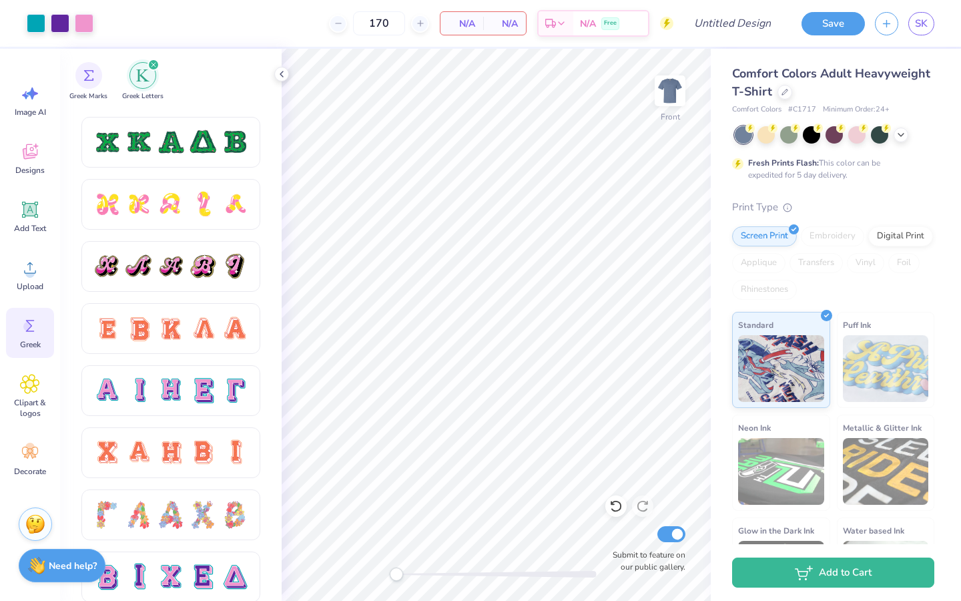
click at [159, 374] on div at bounding box center [170, 390] width 179 height 51
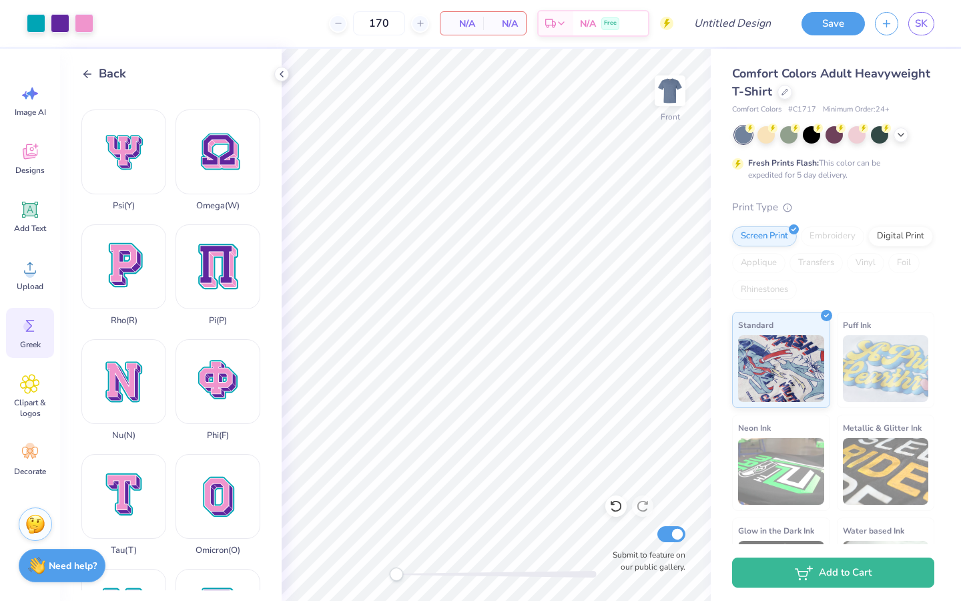
scroll to position [679, 0]
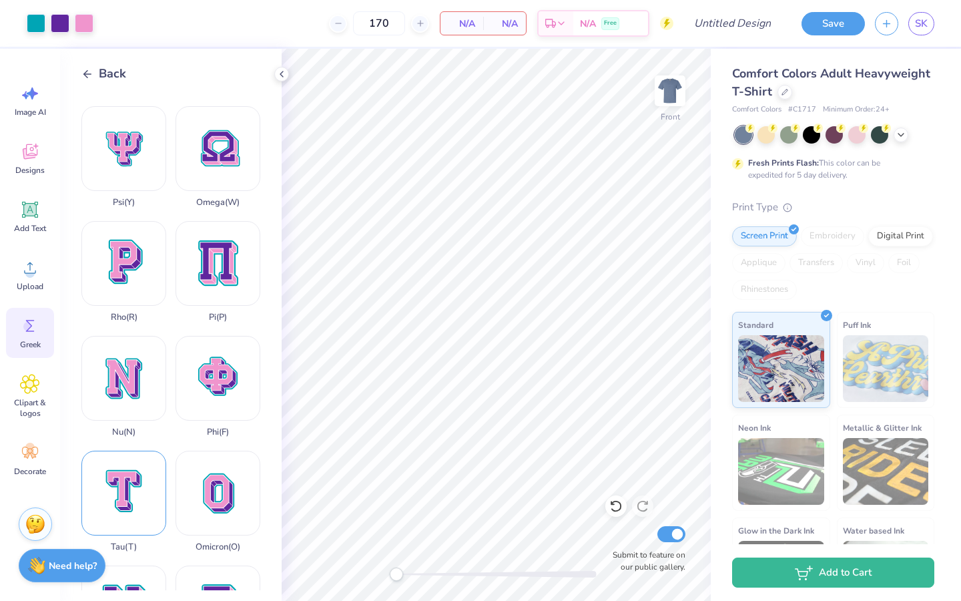
click at [135, 374] on div "Tau ( T )" at bounding box center [123, 500] width 85 height 101
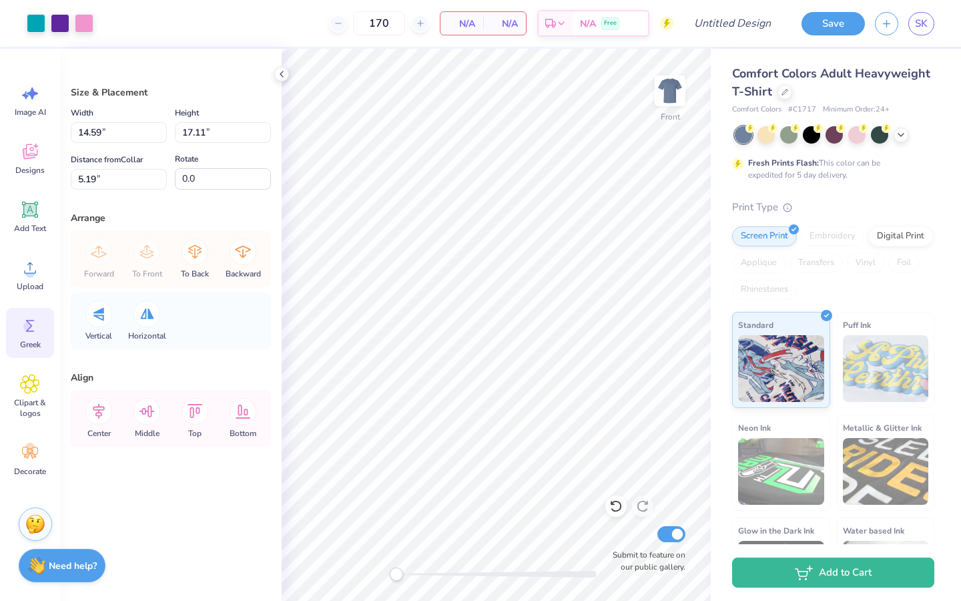
click at [23, 335] on icon at bounding box center [30, 326] width 20 height 20
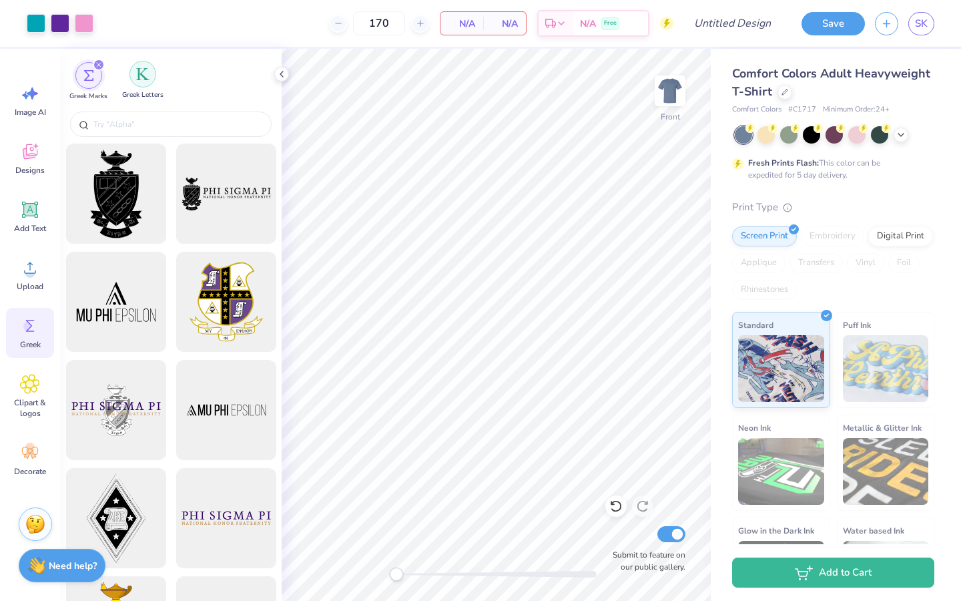
click at [140, 80] on img "filter for Greek Letters" at bounding box center [142, 73] width 13 height 13
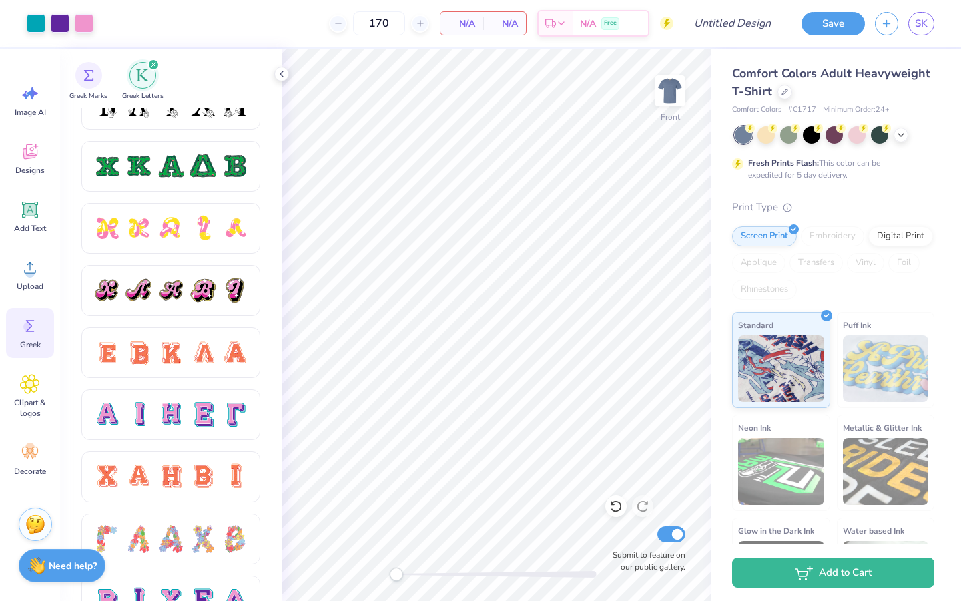
scroll to position [659, 0]
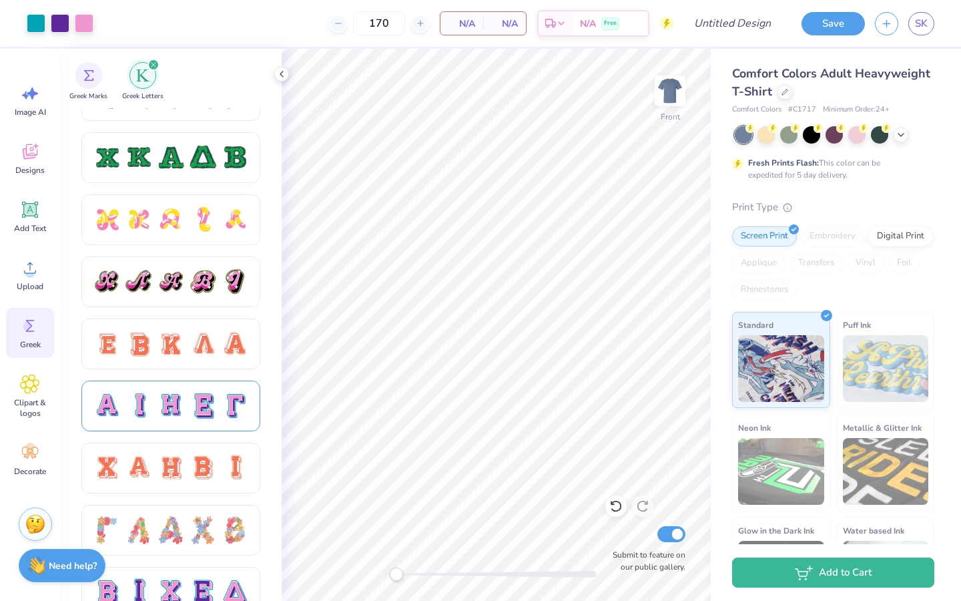
click at [149, 374] on div at bounding box center [139, 406] width 28 height 28
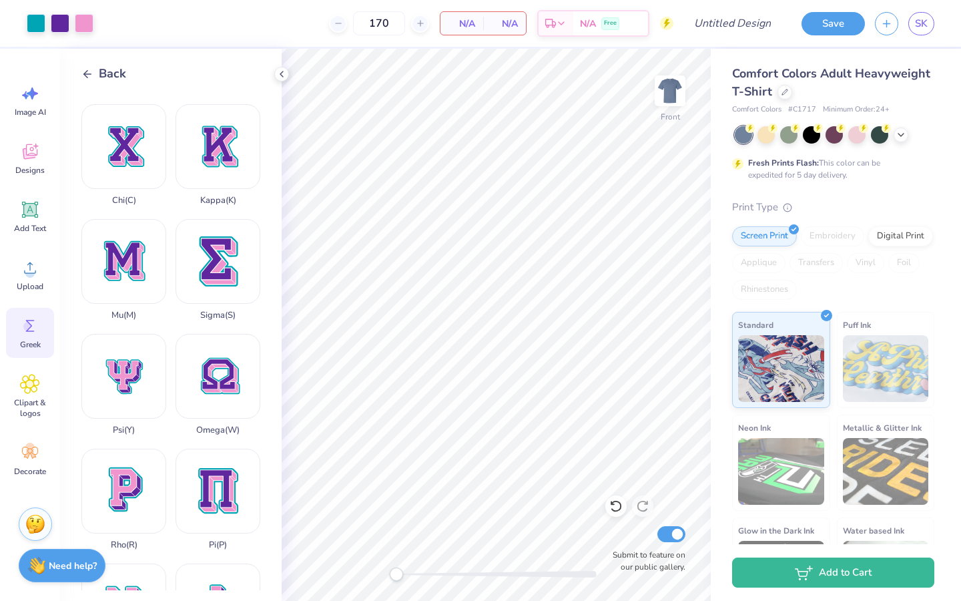
scroll to position [460, 0]
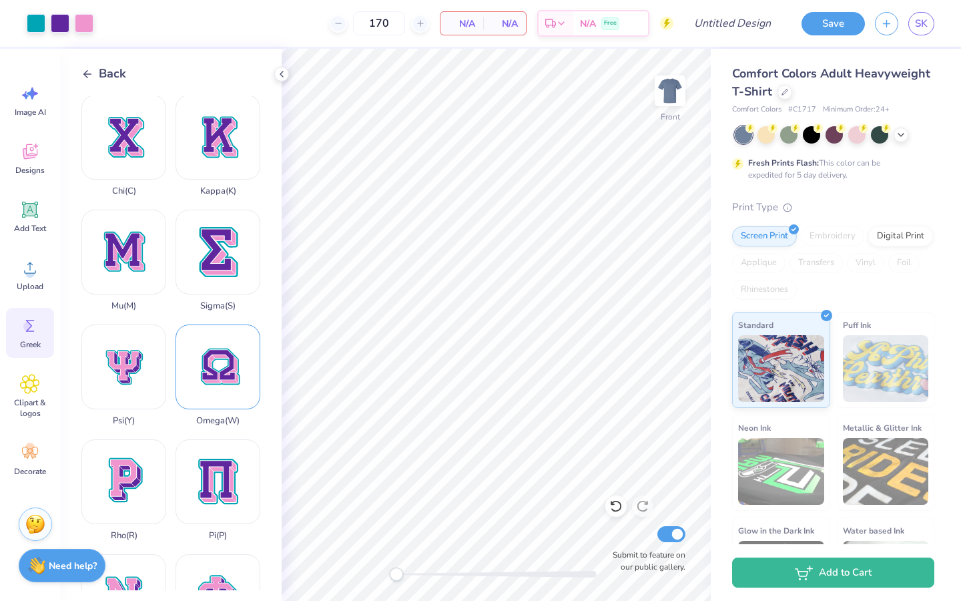
click at [216, 374] on div "Omega ( W )" at bounding box center [218, 374] width 85 height 101
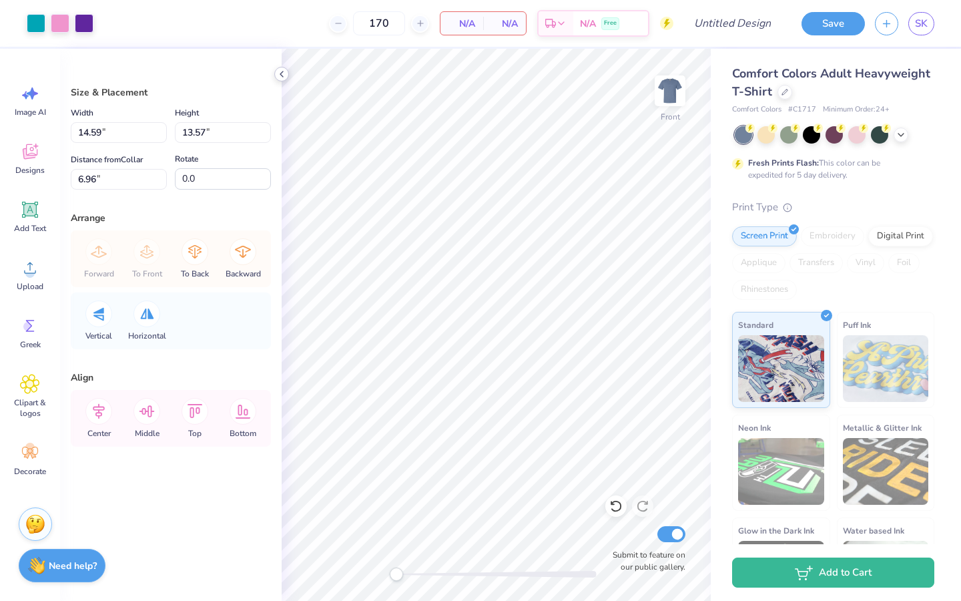
type input "3.93"
type input "3.65"
type input "16.88"
type input "14.59"
type input "17.11"
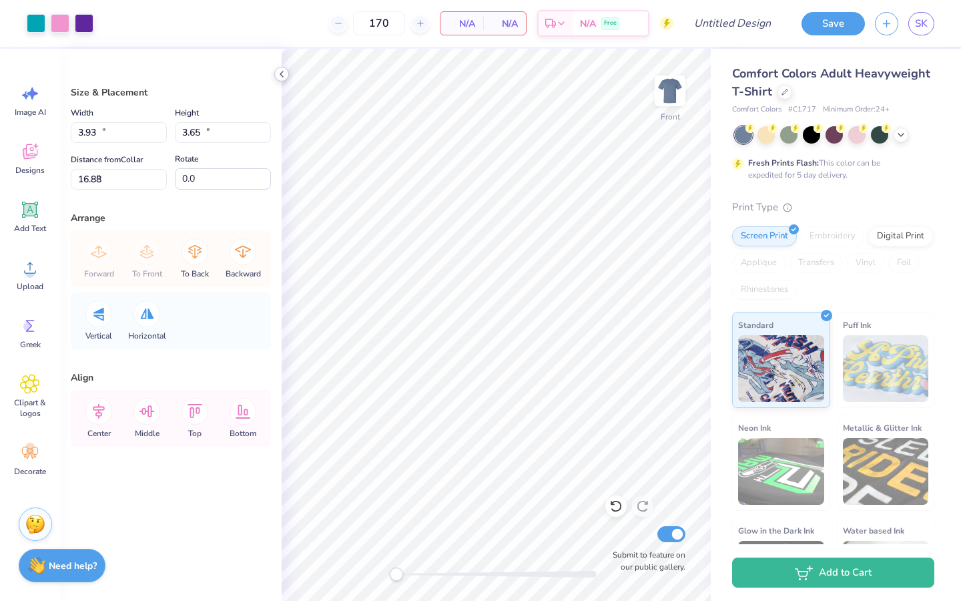
type input "5.19"
type input "4.75"
type input "5.58"
type input "16.73"
type input "14.59"
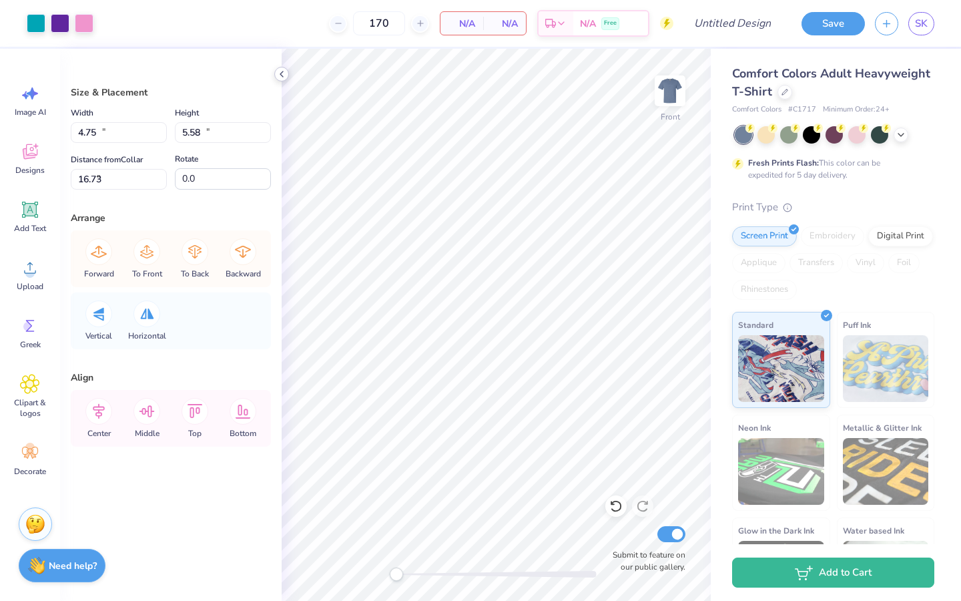
type input "15.04"
type input "6.23"
type input "3.93"
type input "4.05"
type input "17.22"
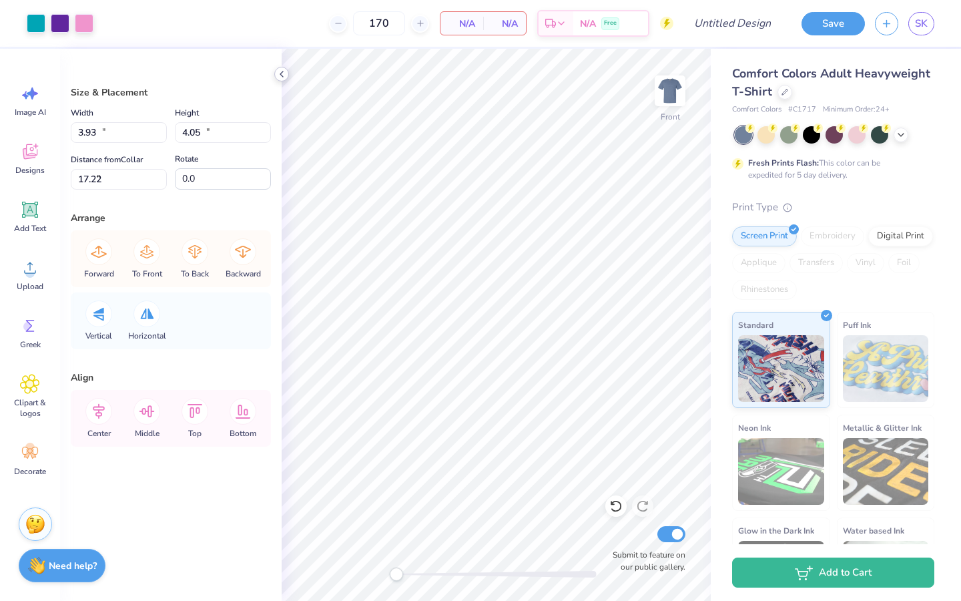
type input "3.65"
type input "16.88"
type input "4.75"
type input "5.58"
type input "16.73"
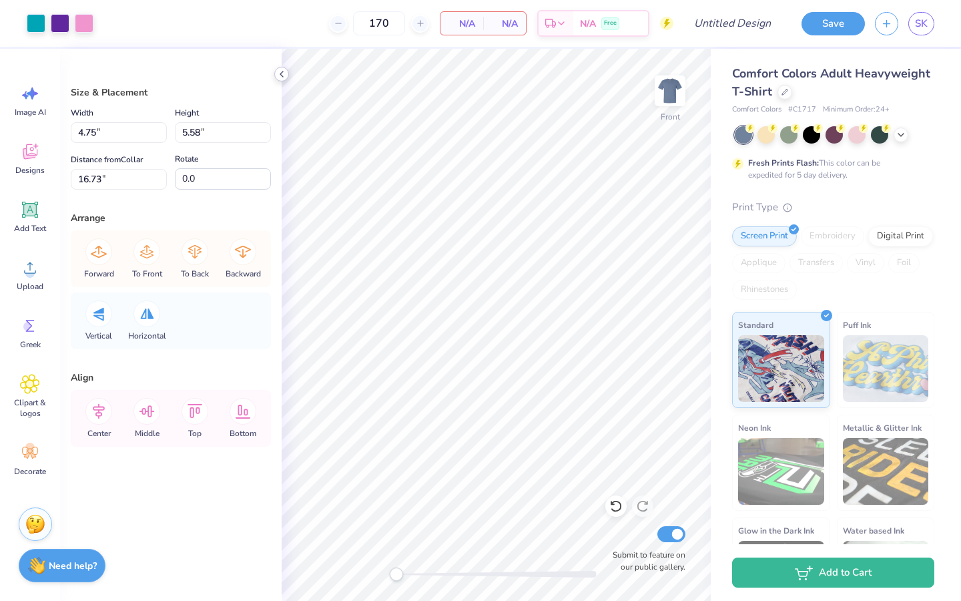
type input "3.93"
type input "3.65"
type input "16.54"
type input "2.55"
type input "2.41"
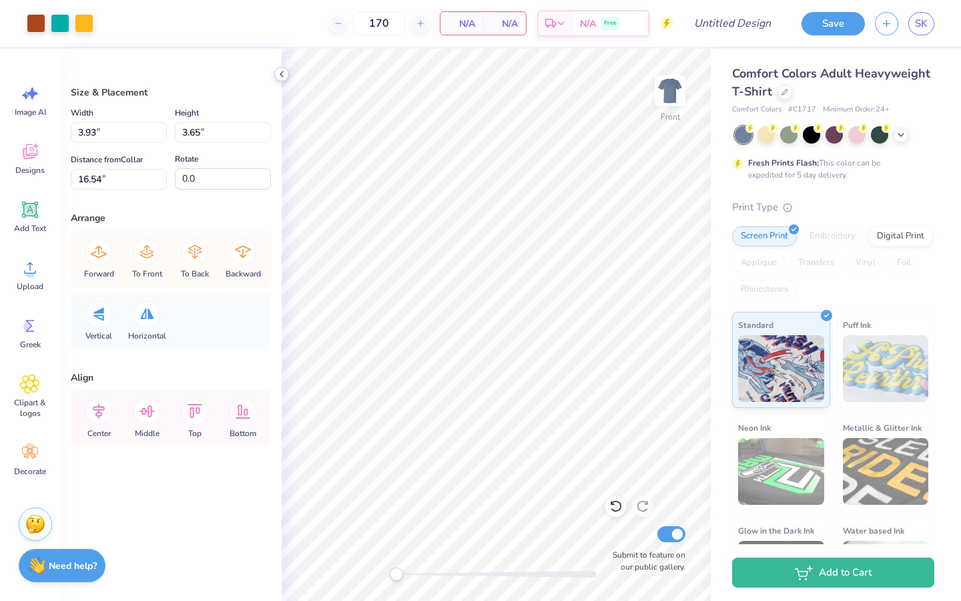
type input "7.14"
type input "-14.1"
click at [81, 28] on div at bounding box center [84, 22] width 19 height 19
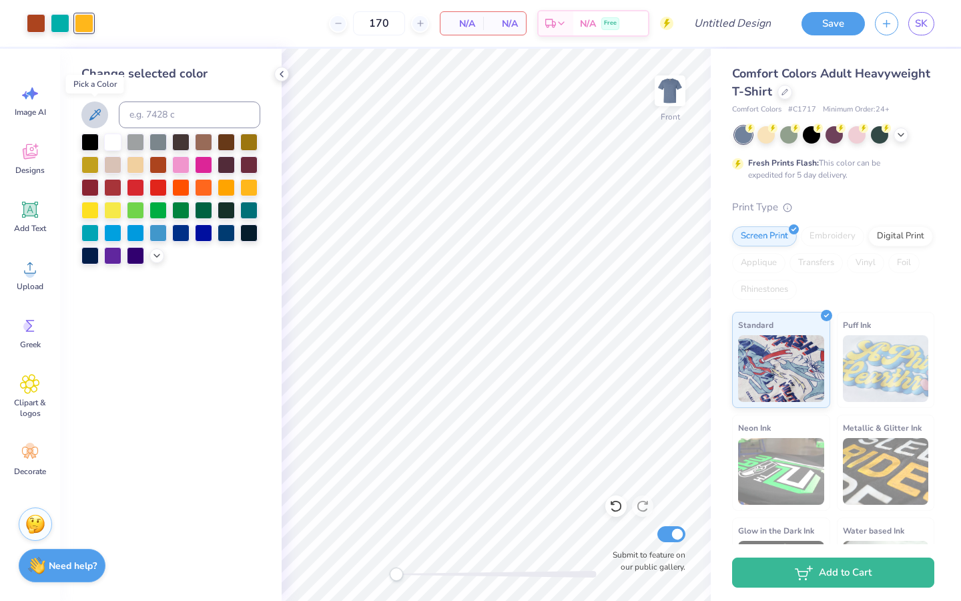
click at [95, 115] on icon at bounding box center [95, 115] width 16 height 16
click at [101, 113] on icon at bounding box center [95, 115] width 16 height 16
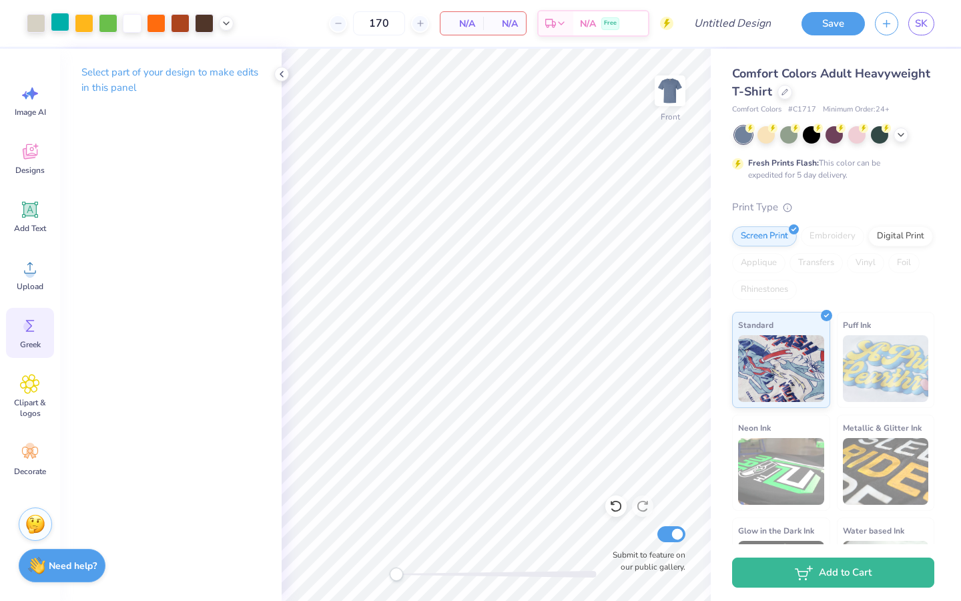
click at [24, 333] on icon at bounding box center [30, 326] width 20 height 20
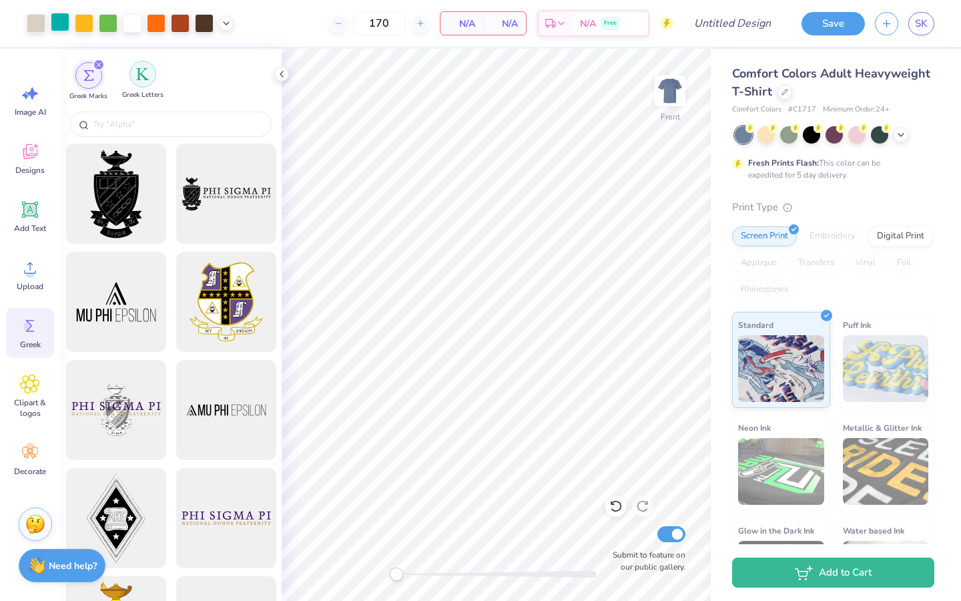
click at [145, 73] on img "filter for Greek Letters" at bounding box center [142, 73] width 13 height 13
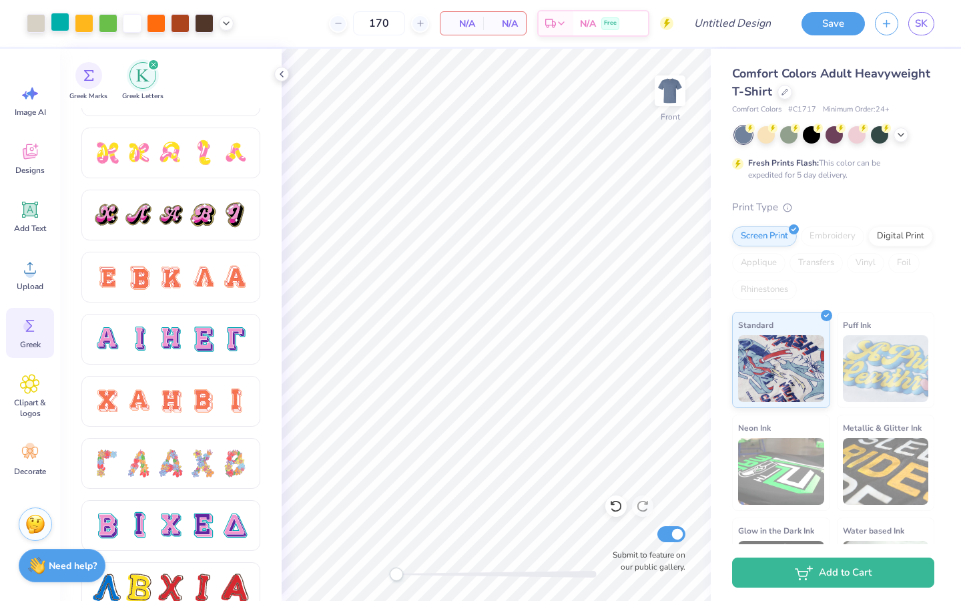
scroll to position [744, 0]
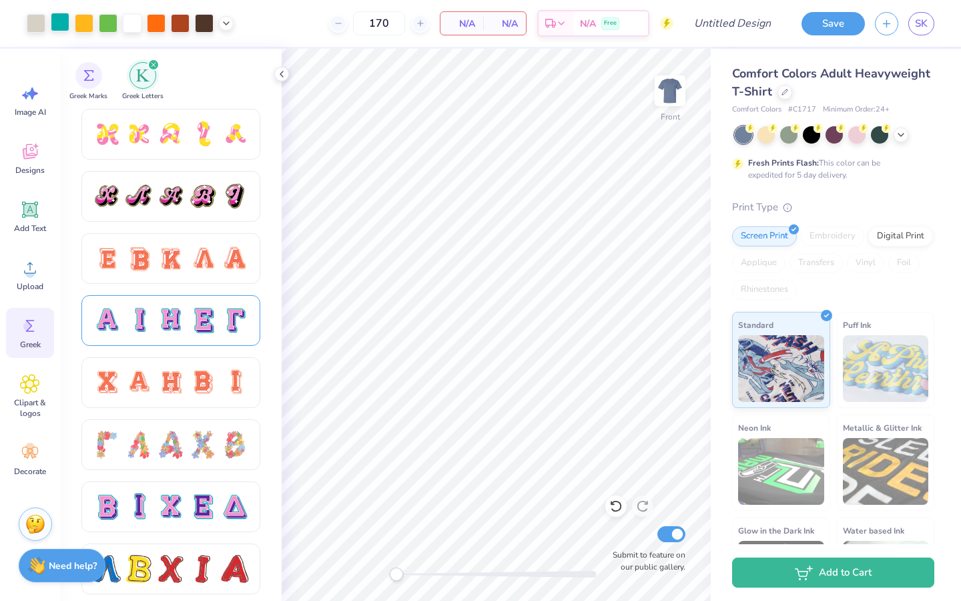
click at [164, 304] on div at bounding box center [170, 320] width 179 height 51
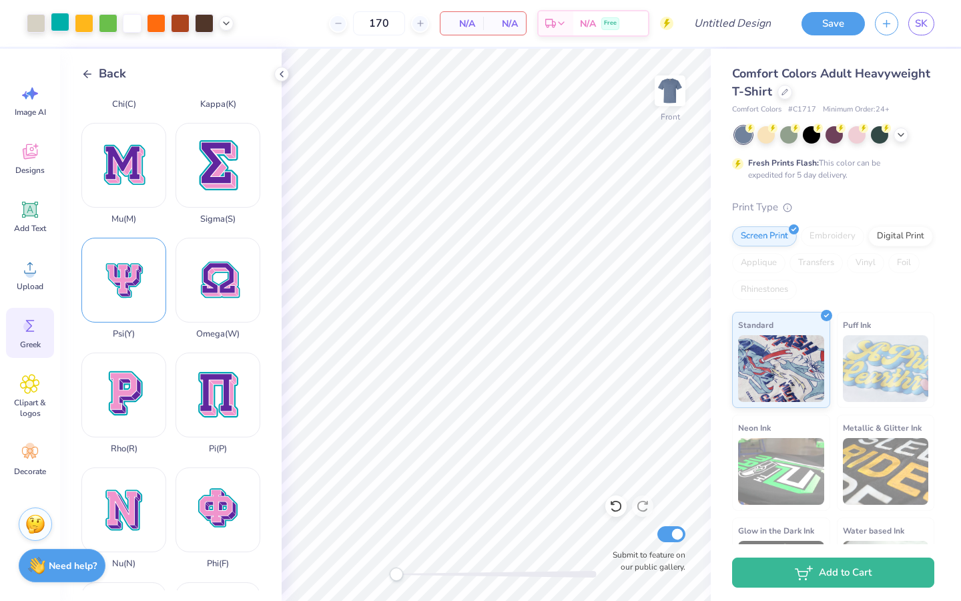
scroll to position [567, 0]
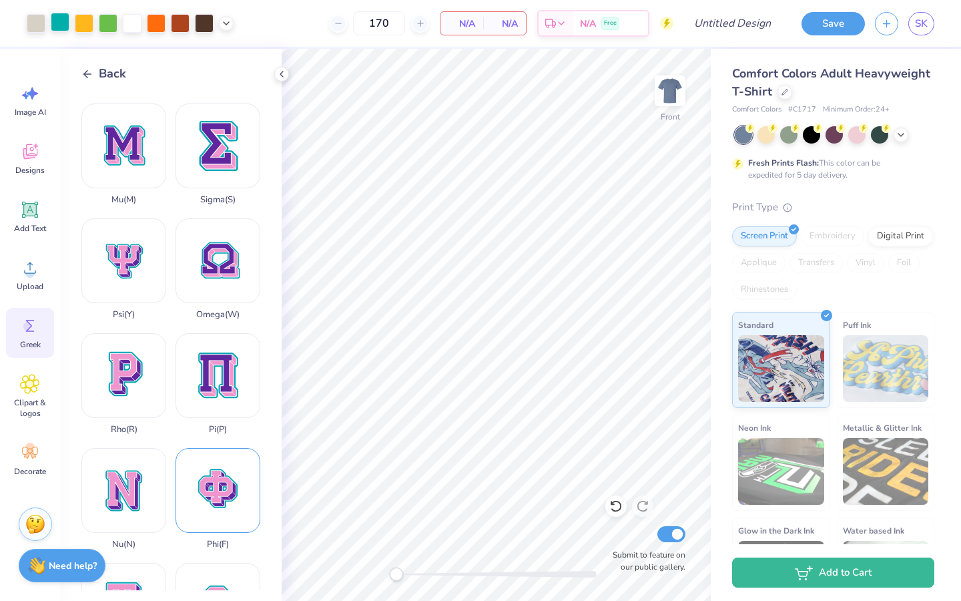
click at [216, 374] on div "Phi ( F )" at bounding box center [218, 498] width 85 height 101
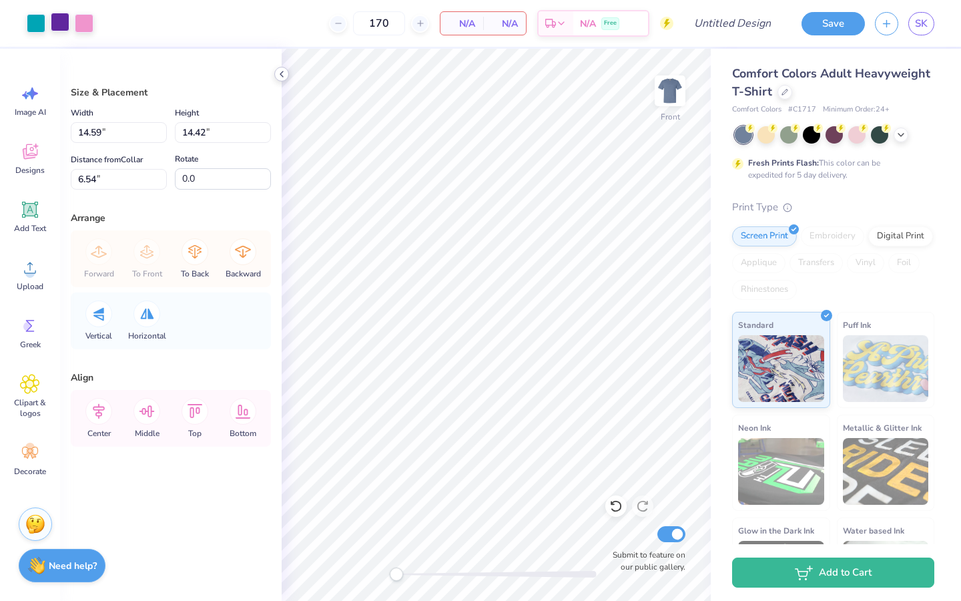
click at [281, 78] on icon at bounding box center [281, 74] width 11 height 11
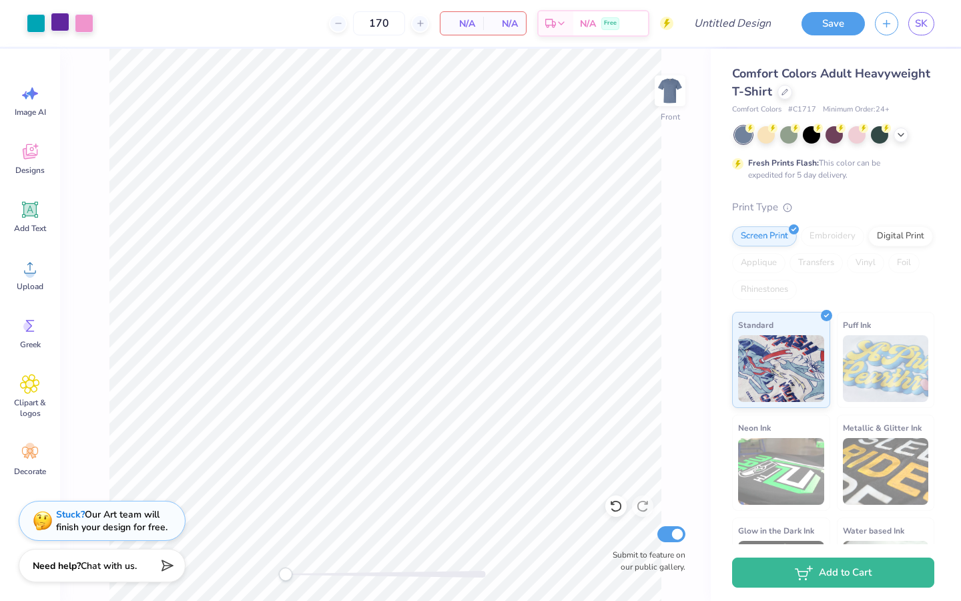
type input "3.00"
type input "2.96"
type input "17.99"
click at [35, 26] on div at bounding box center [36, 22] width 19 height 19
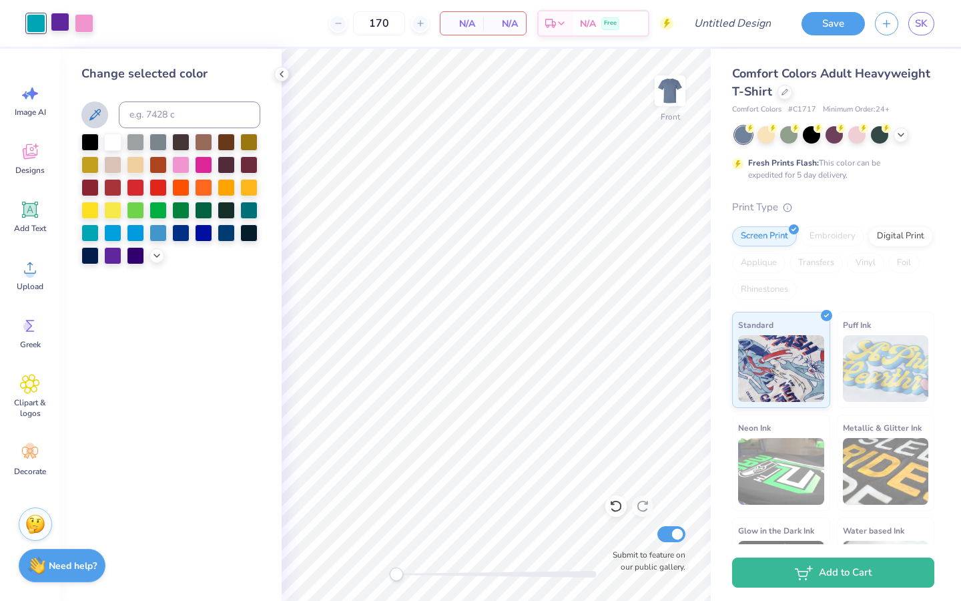
click at [91, 115] on icon at bounding box center [95, 115] width 16 height 16
click at [61, 21] on div at bounding box center [60, 22] width 19 height 19
click at [83, 115] on button at bounding box center [94, 114] width 27 height 27
click at [83, 24] on div at bounding box center [84, 22] width 19 height 19
click at [97, 110] on icon at bounding box center [94, 114] width 11 height 11
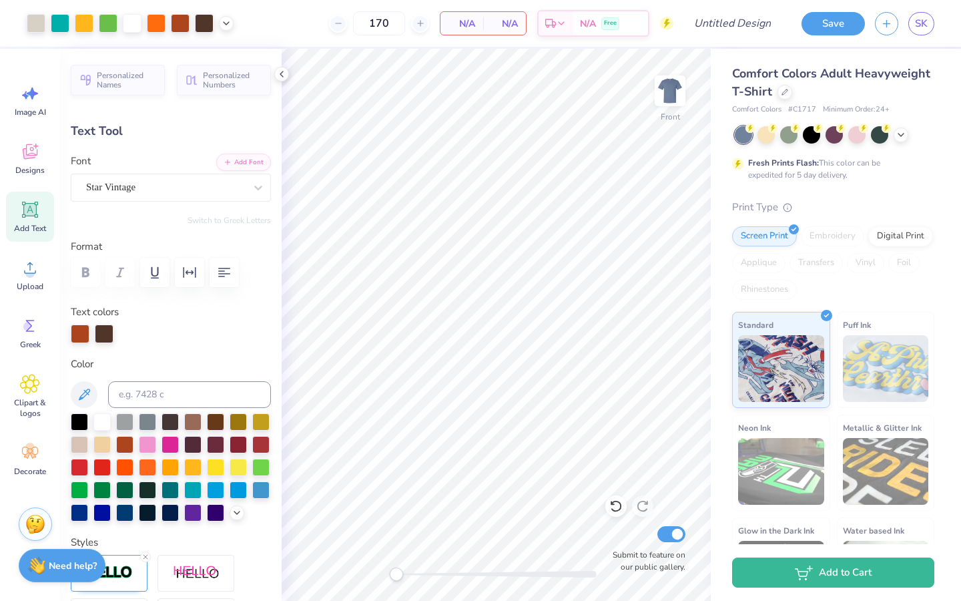
type input "1.64"
type input "0.72"
type input "7.14"
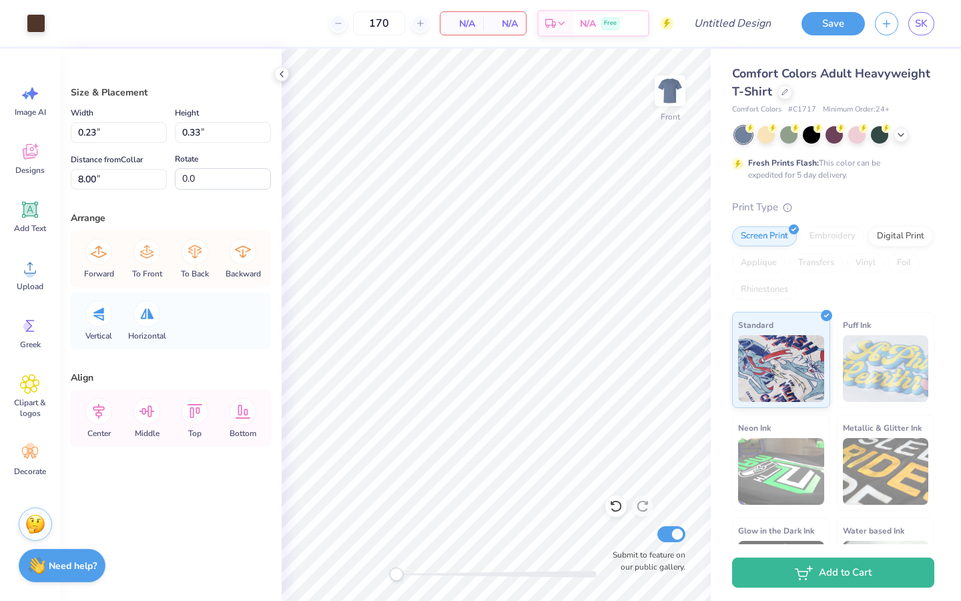
type input "0.38"
type input "0.46"
type input "7.33"
type input "4.05"
type input "17.22"
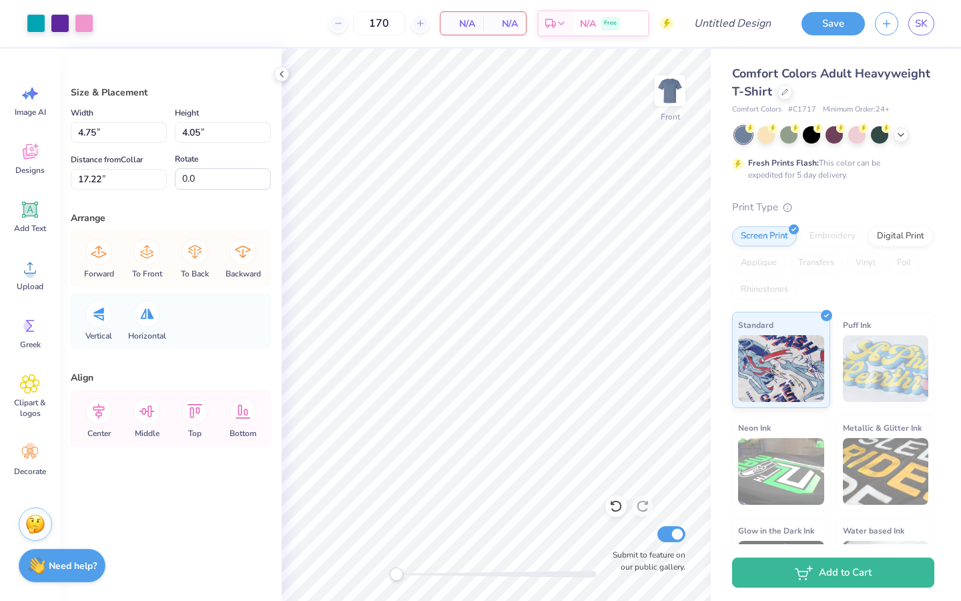
type input "4.75"
type input "5.58"
type input "15.95"
type input "3.93"
type input "3.65"
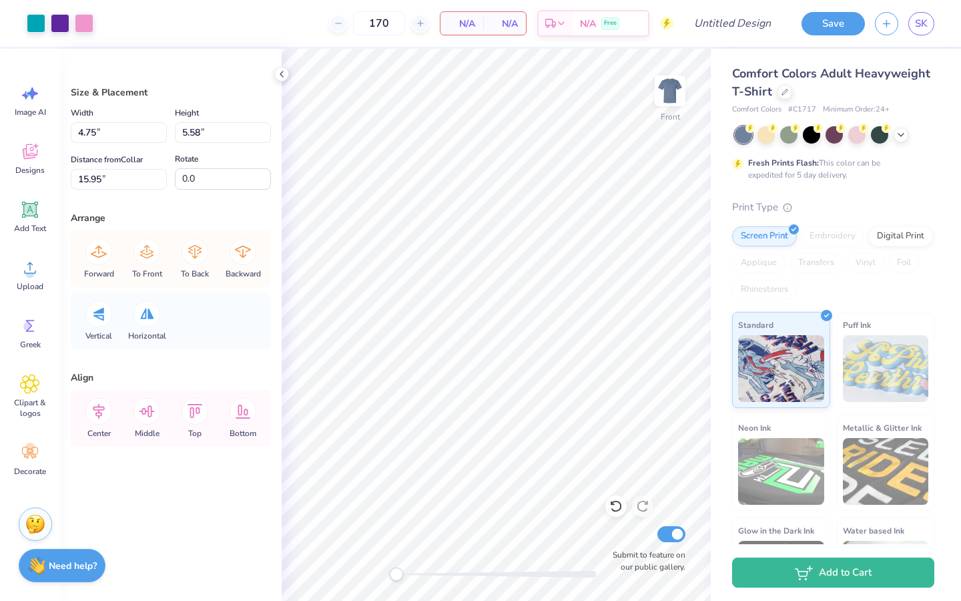
type input "16.54"
type input "4.05"
type input "16.34"
click at [35, 25] on div at bounding box center [36, 22] width 19 height 19
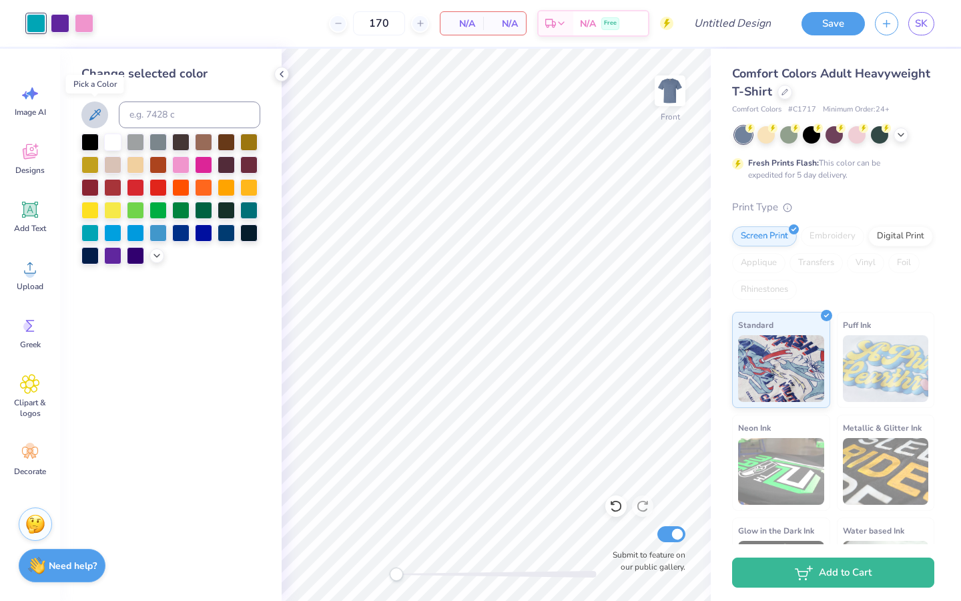
click at [97, 114] on icon at bounding box center [95, 115] width 16 height 16
click at [64, 28] on div at bounding box center [60, 22] width 19 height 19
click at [95, 119] on icon at bounding box center [95, 115] width 16 height 16
click at [82, 25] on div at bounding box center [84, 22] width 19 height 19
click at [97, 111] on icon at bounding box center [95, 115] width 16 height 16
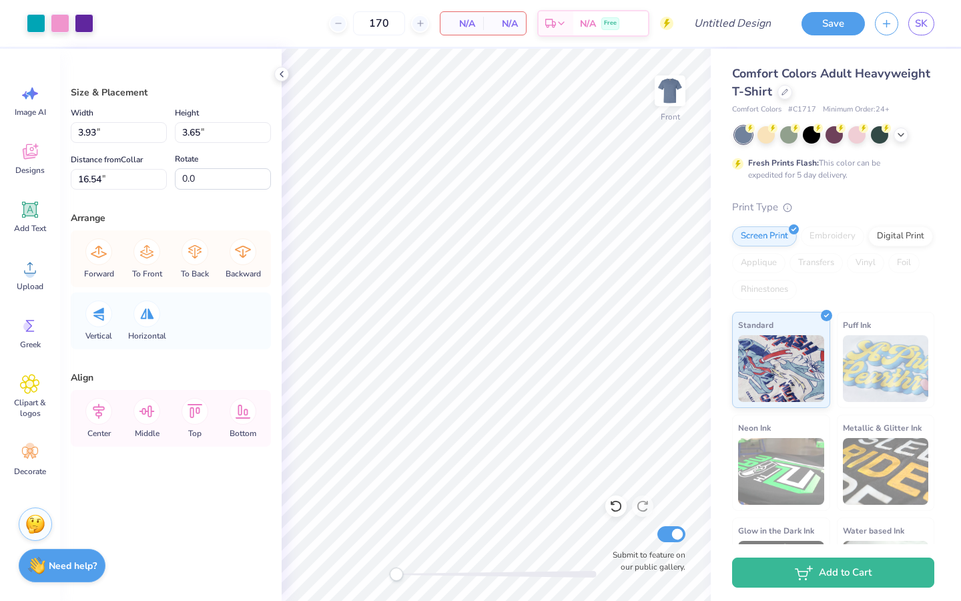
type input "3.93"
type input "3.65"
type input "16.54"
click at [59, 27] on div at bounding box center [60, 22] width 19 height 19
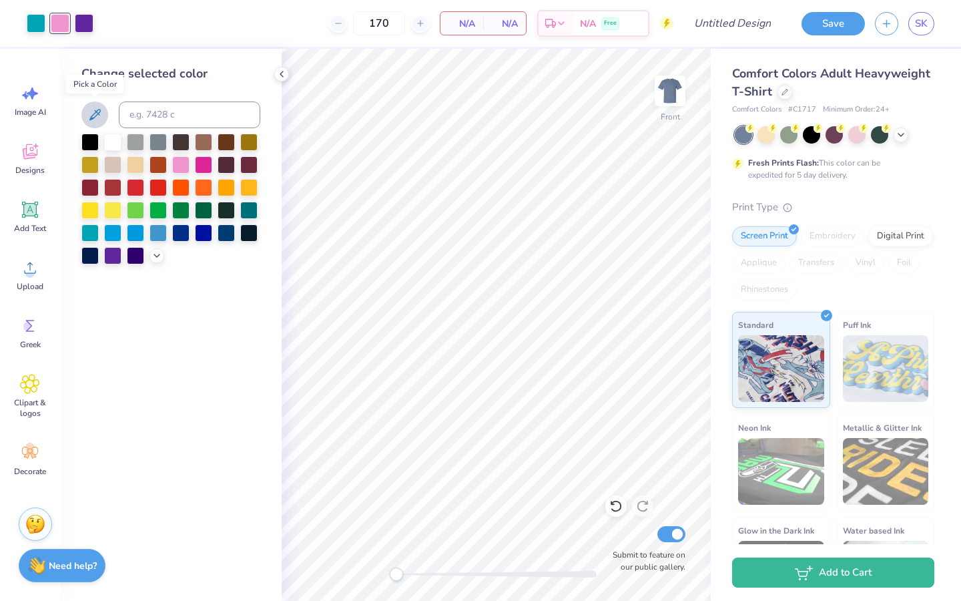
click at [92, 117] on icon at bounding box center [95, 115] width 16 height 16
click at [87, 14] on div at bounding box center [84, 22] width 19 height 19
click at [98, 110] on icon at bounding box center [94, 114] width 11 height 11
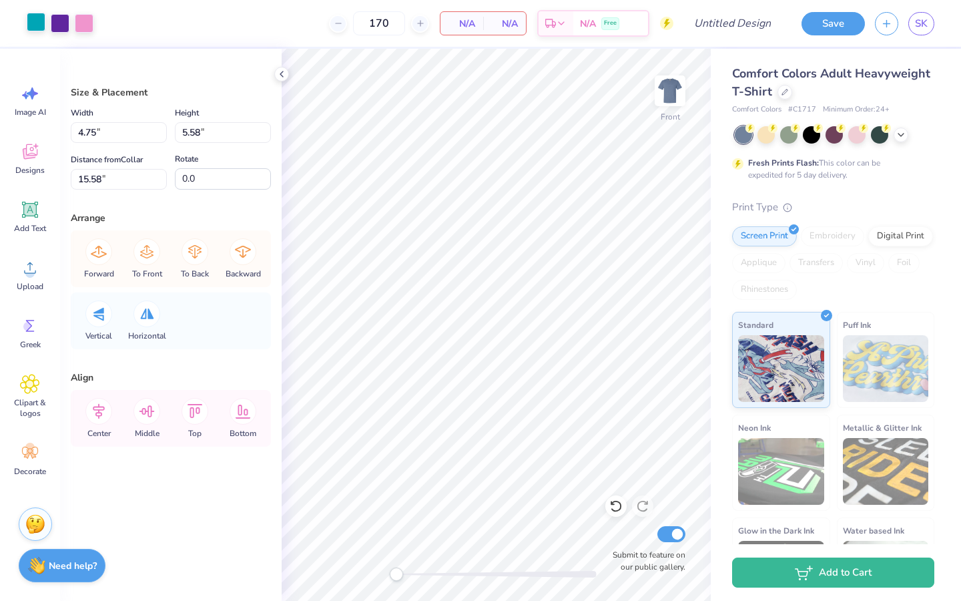
click at [39, 23] on div at bounding box center [36, 22] width 19 height 19
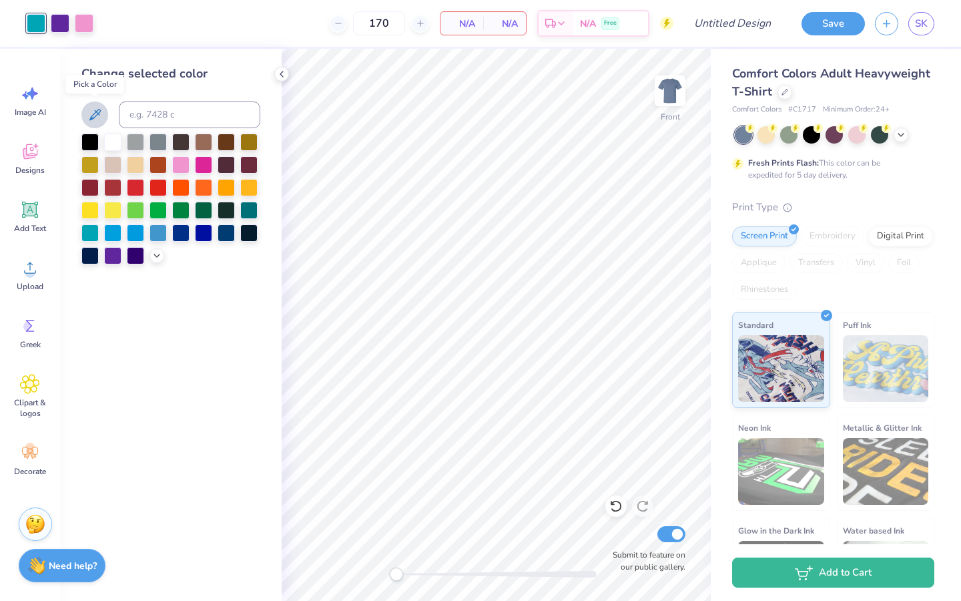
click at [95, 117] on icon at bounding box center [95, 115] width 16 height 16
click at [33, 26] on div at bounding box center [36, 22] width 19 height 19
click at [55, 20] on div at bounding box center [60, 22] width 19 height 19
click at [95, 115] on icon at bounding box center [95, 115] width 16 height 16
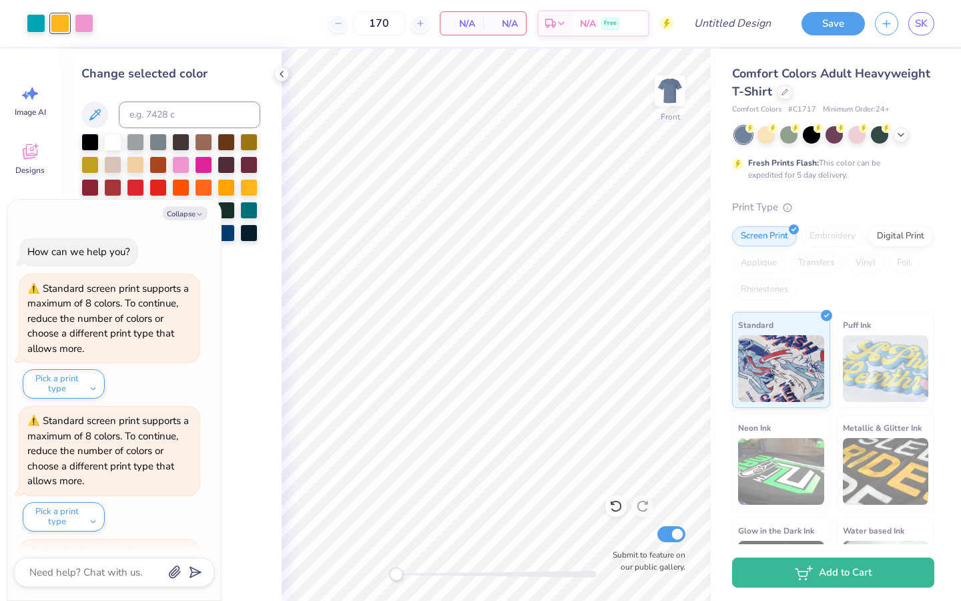
scroll to position [1426, 0]
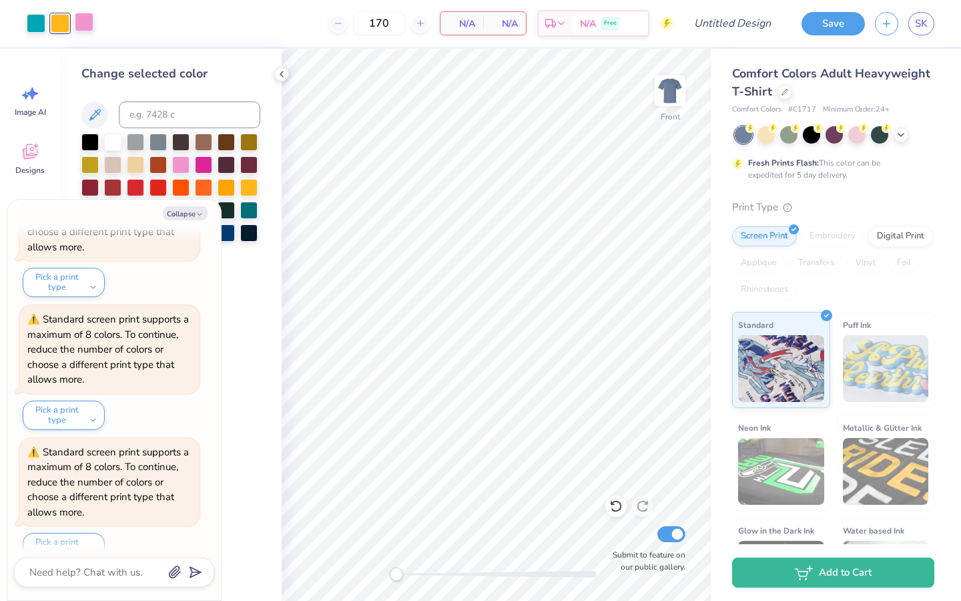
click at [84, 31] on div at bounding box center [84, 22] width 19 height 19
click at [194, 212] on button "Collapse" at bounding box center [185, 213] width 45 height 14
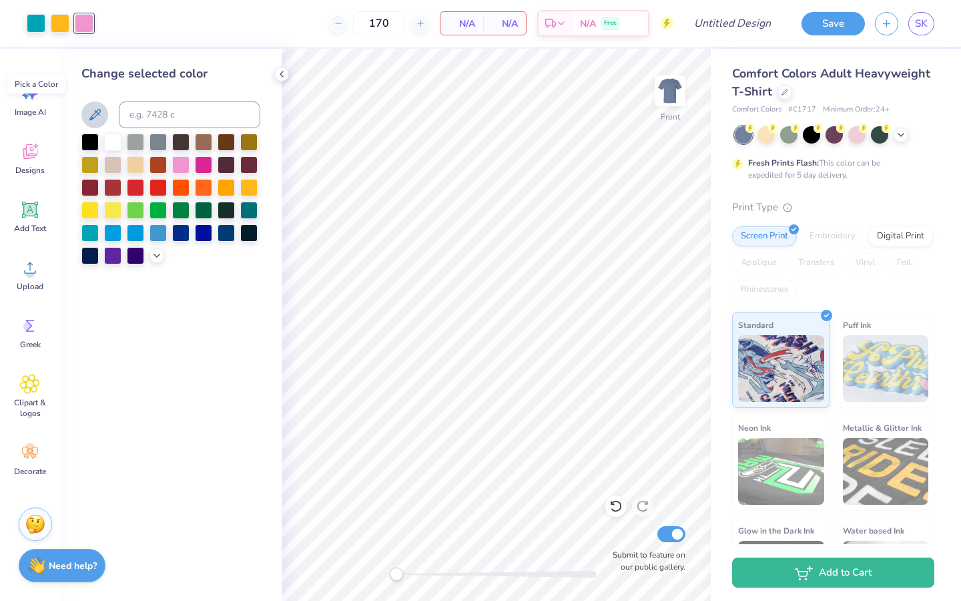
click at [104, 112] on button at bounding box center [94, 114] width 27 height 27
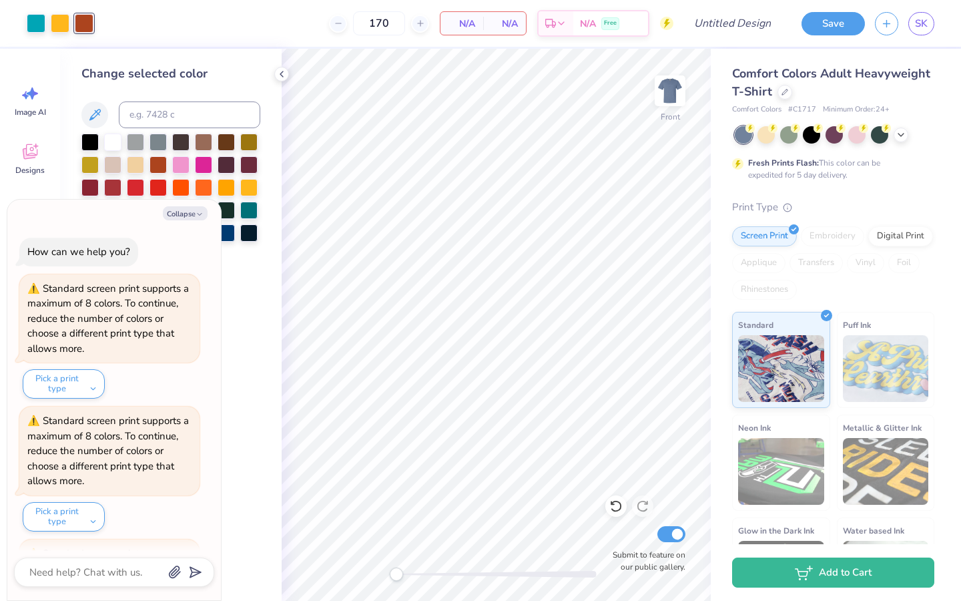
scroll to position [1557, 0]
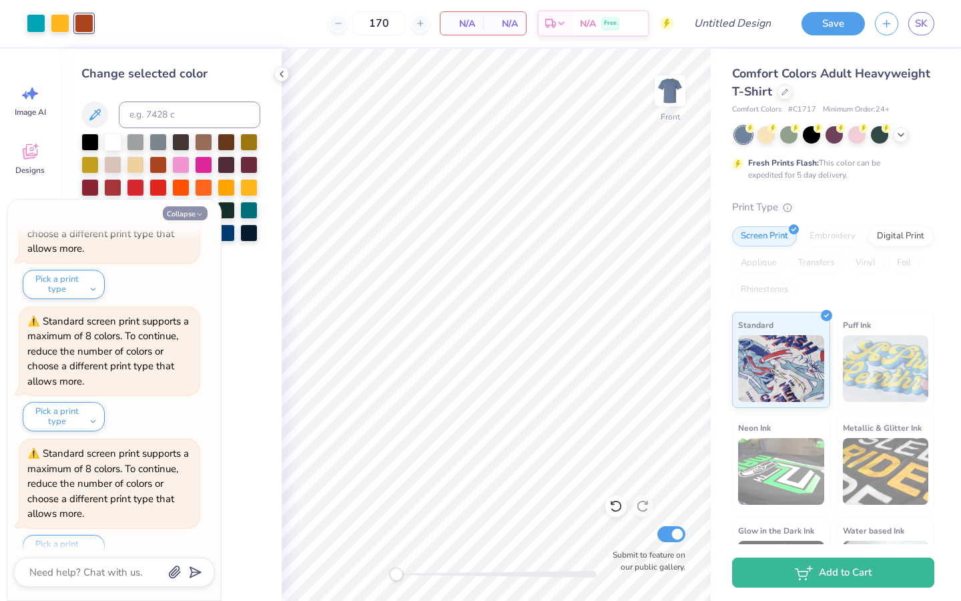
click at [190, 213] on button "Collapse" at bounding box center [185, 213] width 45 height 14
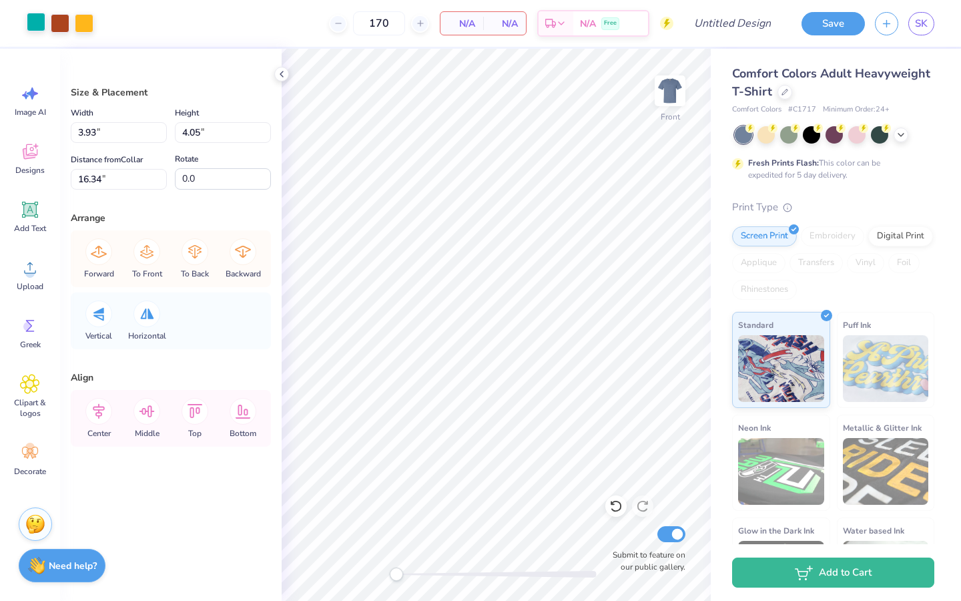
click at [34, 23] on div at bounding box center [36, 22] width 19 height 19
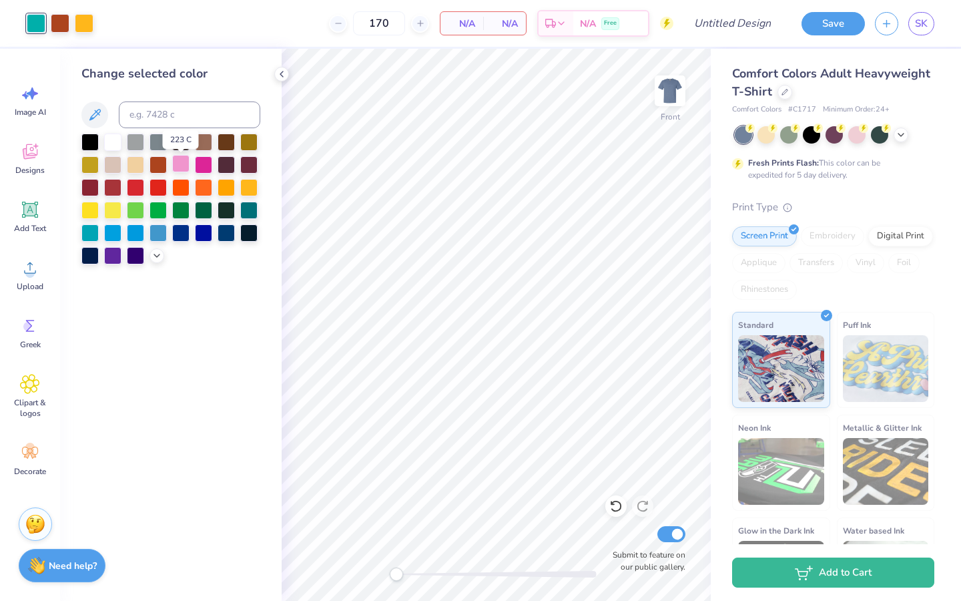
click at [182, 170] on div at bounding box center [180, 163] width 17 height 17
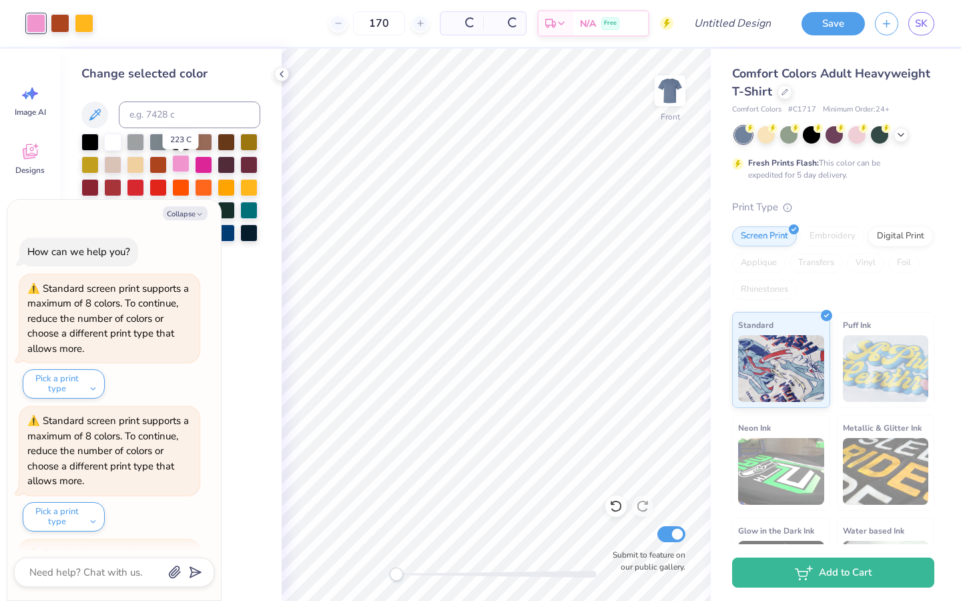
scroll to position [1688, 0]
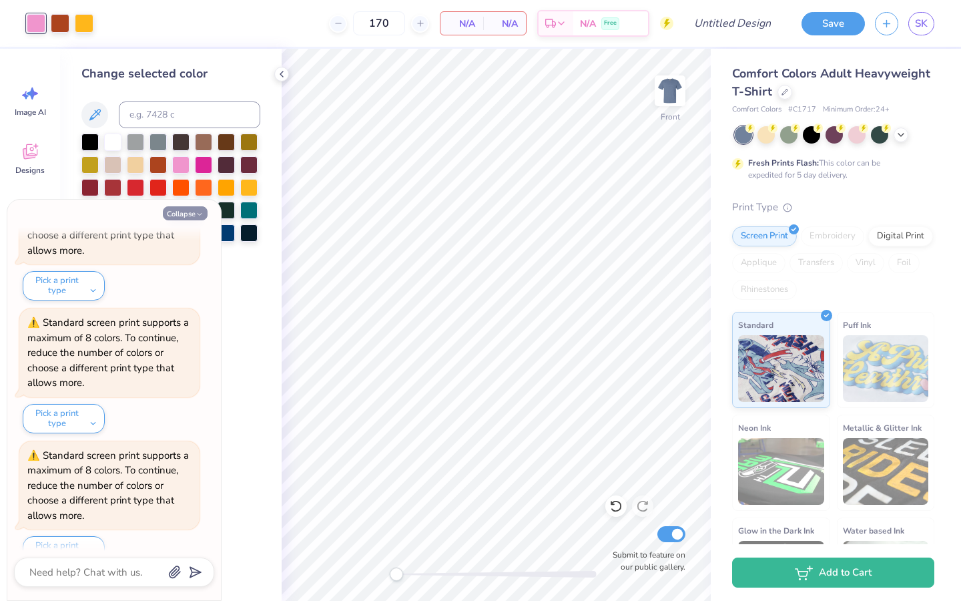
click at [200, 208] on button "Collapse" at bounding box center [185, 213] width 45 height 14
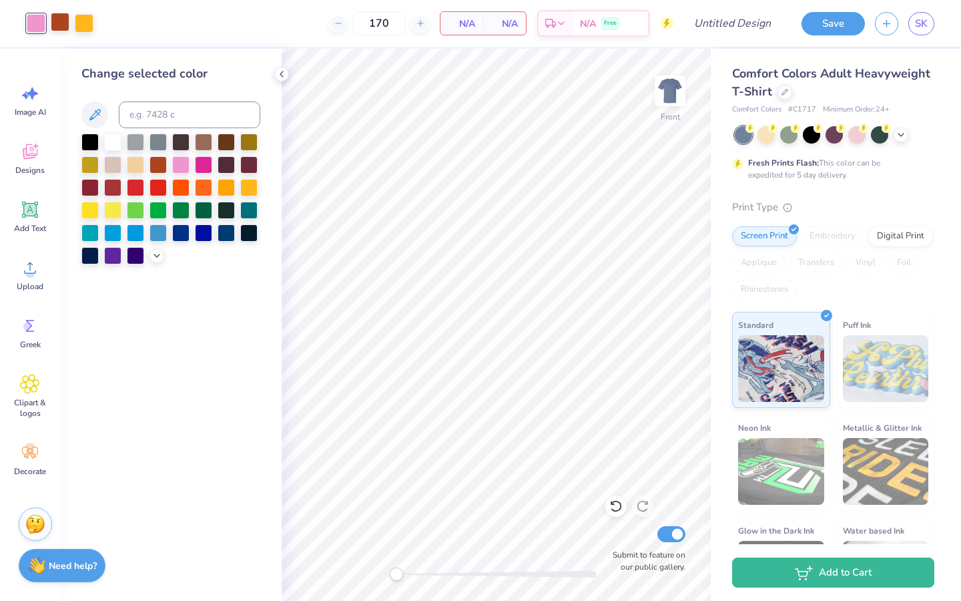
click at [57, 31] on div at bounding box center [60, 22] width 19 height 19
click at [99, 121] on icon at bounding box center [95, 115] width 16 height 16
click at [37, 25] on div at bounding box center [36, 22] width 19 height 19
click at [98, 113] on icon at bounding box center [94, 114] width 11 height 11
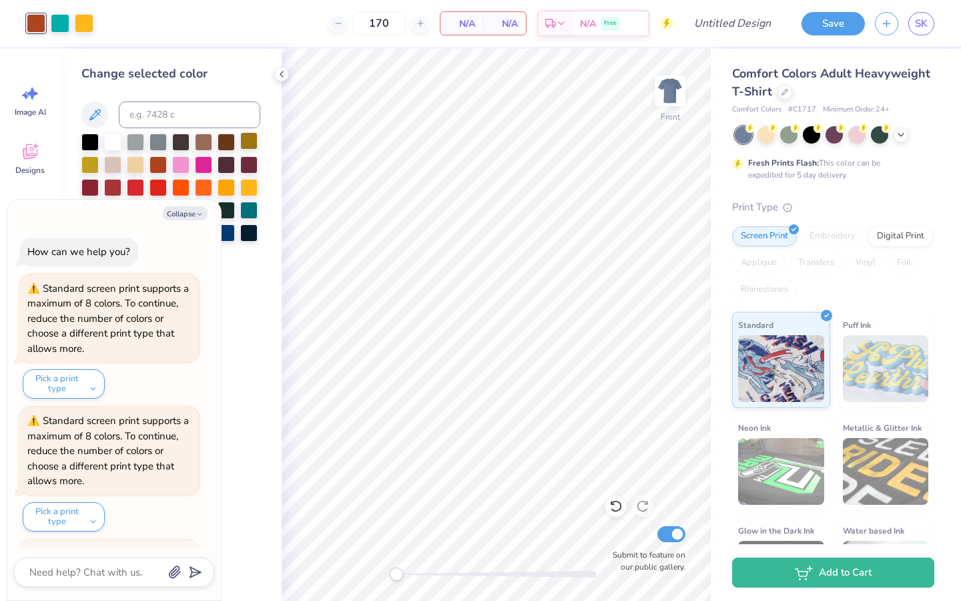
scroll to position [1819, 0]
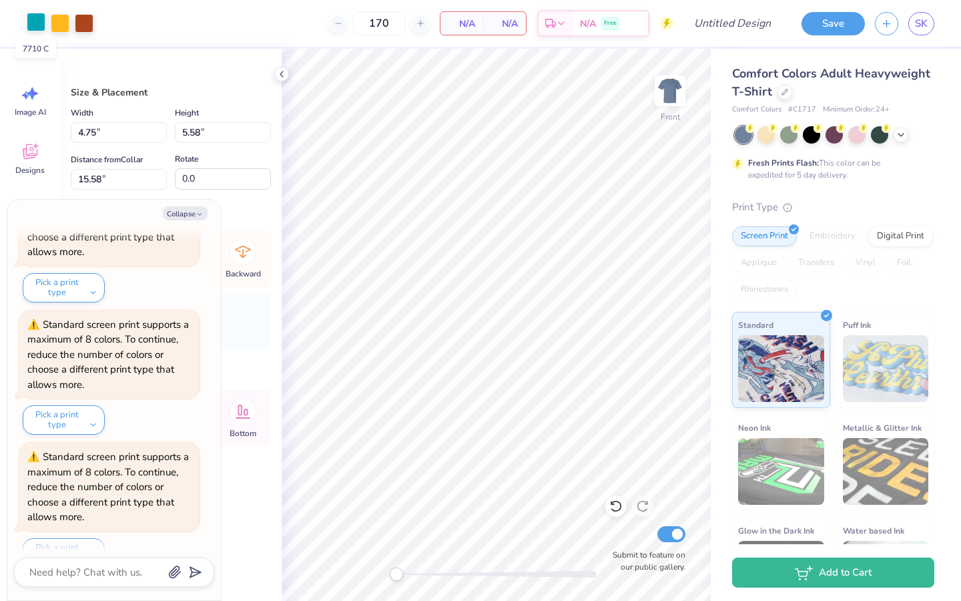
click at [33, 21] on div at bounding box center [36, 22] width 19 height 19
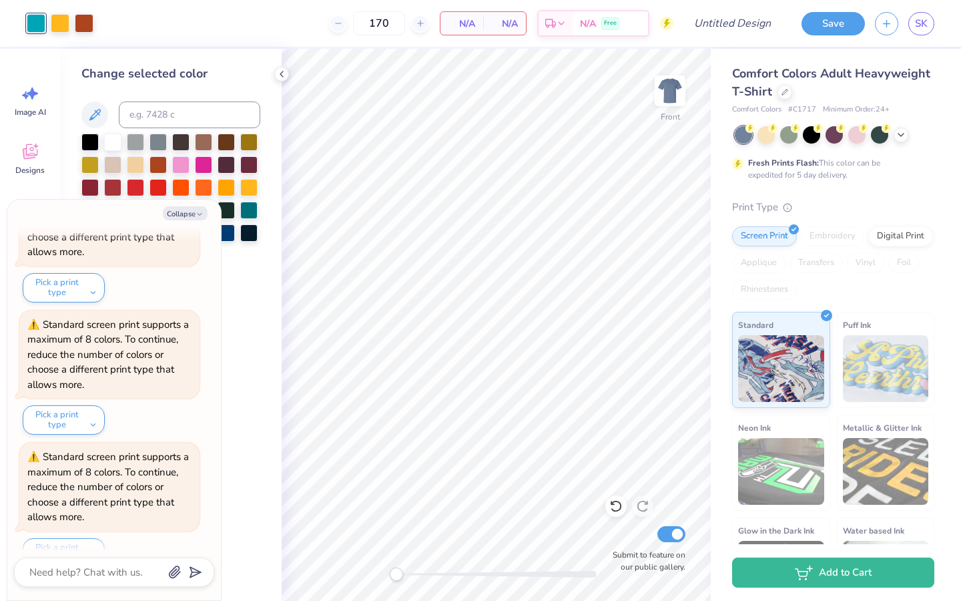
click at [86, 34] on div "Art colors" at bounding box center [46, 23] width 93 height 47
click at [85, 28] on div at bounding box center [84, 22] width 19 height 19
click at [198, 212] on icon "button" at bounding box center [200, 214] width 8 height 8
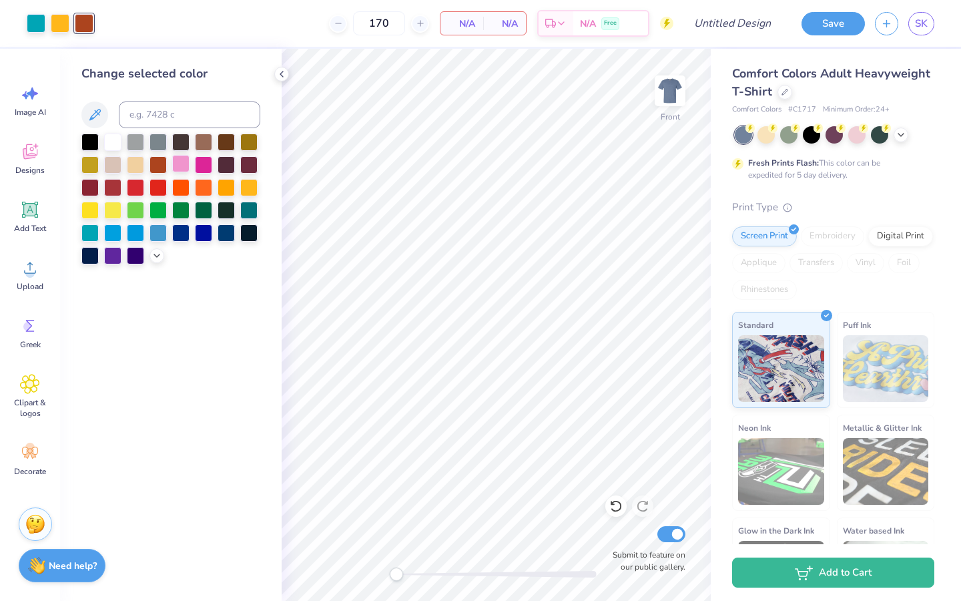
click at [180, 166] on div at bounding box center [180, 163] width 17 height 17
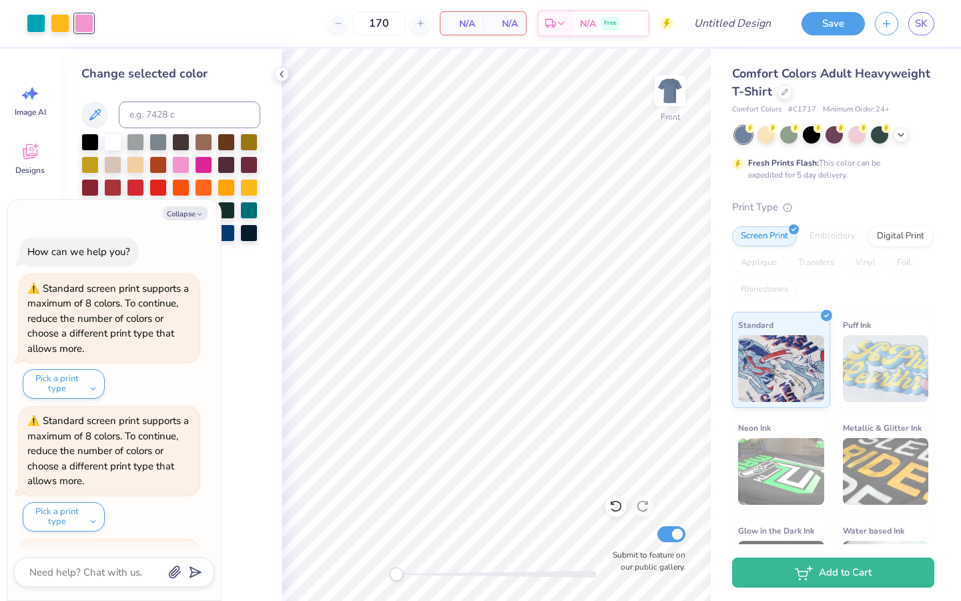
scroll to position [1949, 0]
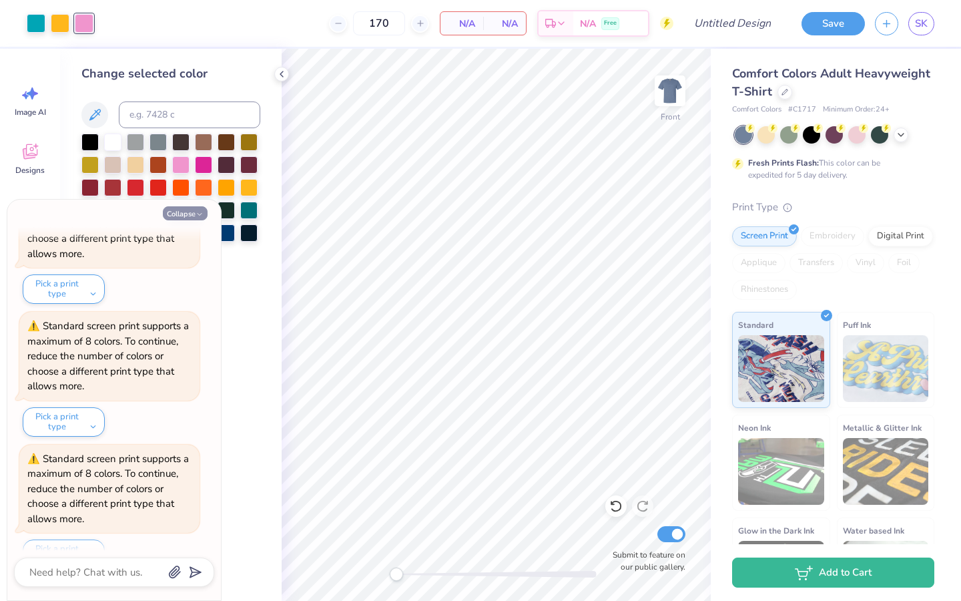
click at [198, 209] on button "Collapse" at bounding box center [185, 213] width 45 height 14
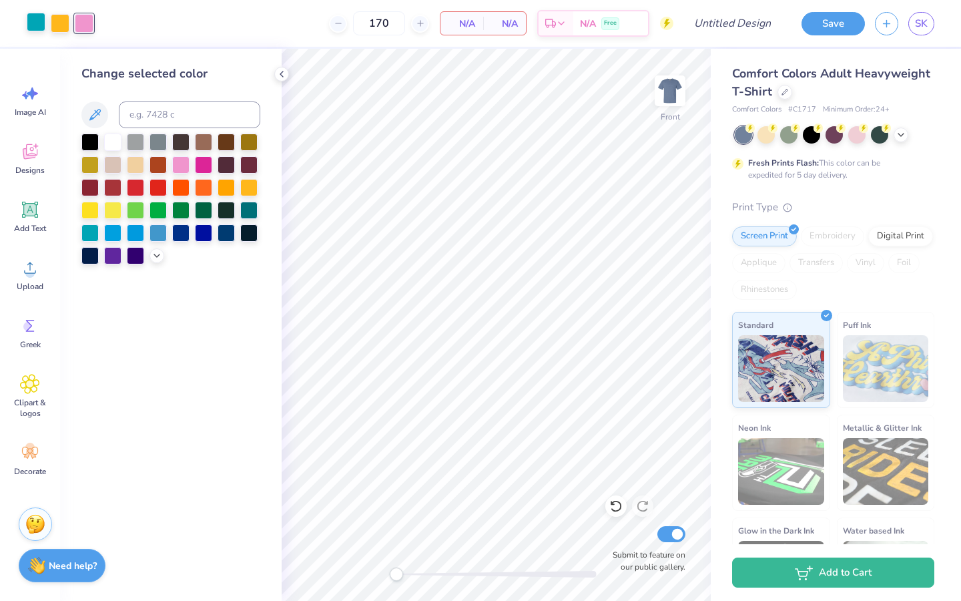
click at [39, 27] on div at bounding box center [36, 22] width 19 height 19
click at [93, 116] on icon at bounding box center [95, 115] width 16 height 16
click at [81, 26] on div at bounding box center [84, 22] width 19 height 19
click at [95, 114] on icon at bounding box center [95, 115] width 16 height 16
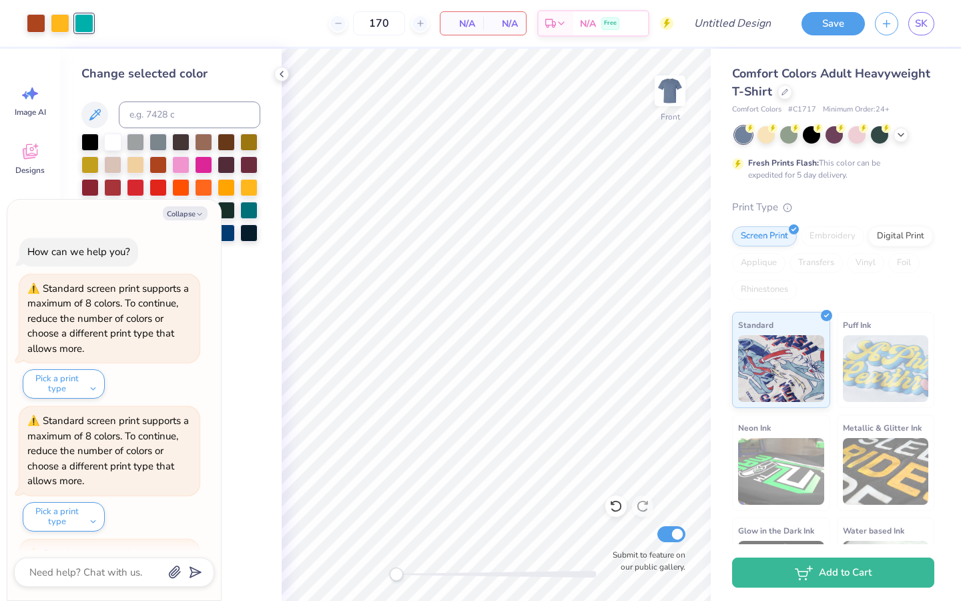
scroll to position [2080, 0]
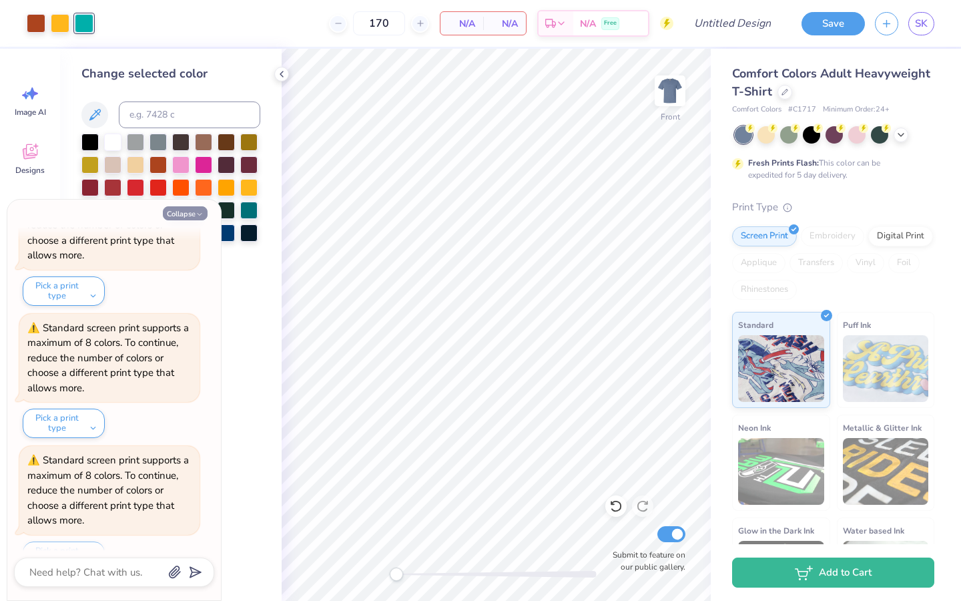
click at [198, 215] on icon "button" at bounding box center [200, 214] width 8 height 8
type textarea "x"
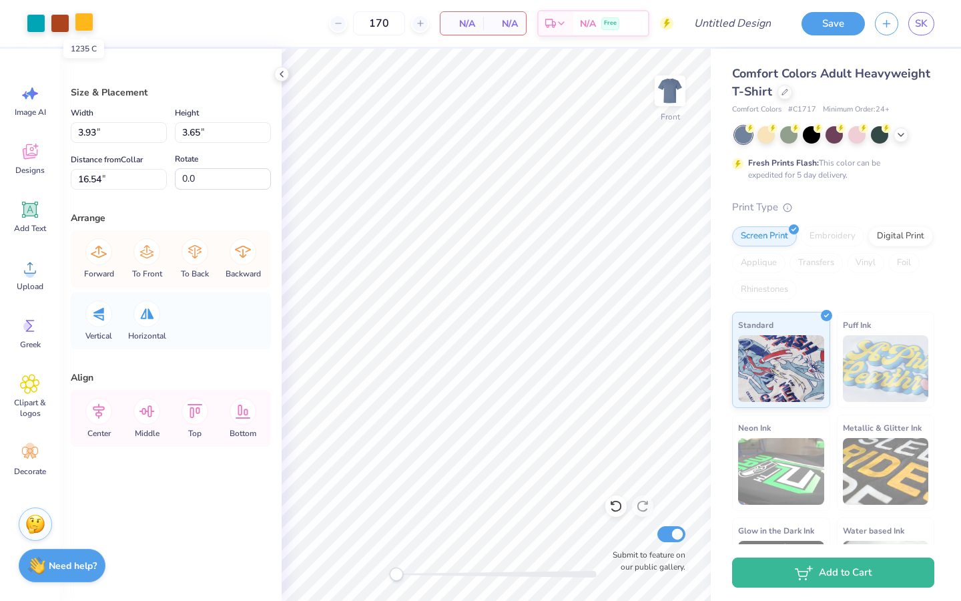
click at [80, 22] on div at bounding box center [84, 22] width 19 height 19
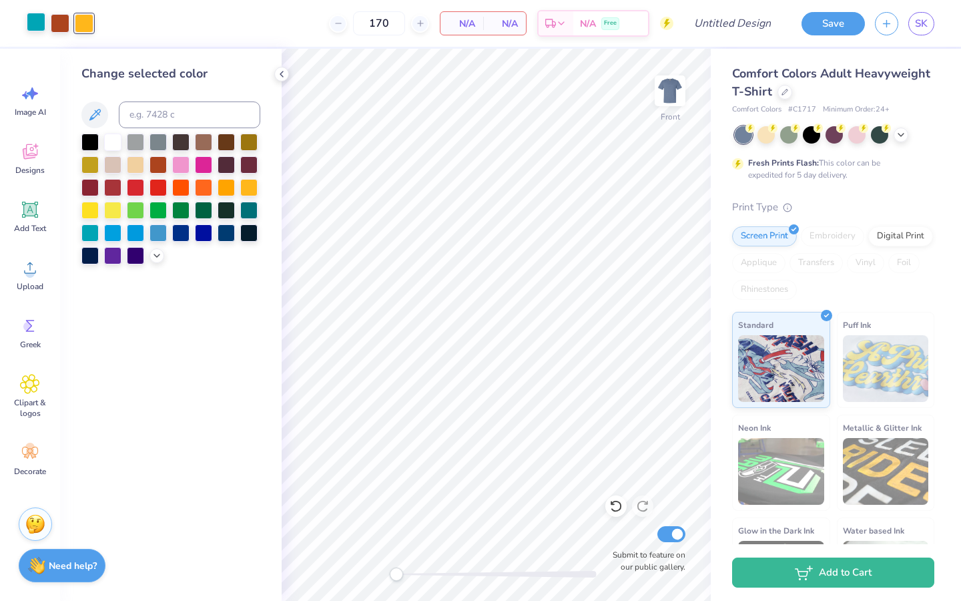
click at [35, 21] on div at bounding box center [36, 22] width 19 height 19
click at [177, 161] on div at bounding box center [180, 163] width 17 height 17
click at [61, 28] on div at bounding box center [60, 22] width 19 height 19
click at [96, 115] on icon at bounding box center [95, 115] width 16 height 16
click at [95, 117] on icon at bounding box center [94, 114] width 11 height 11
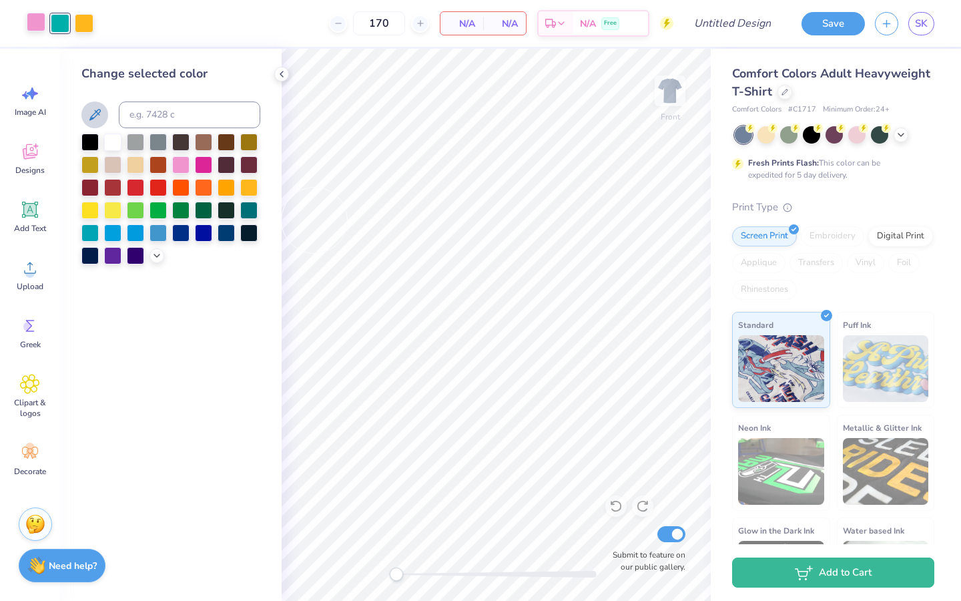
click at [35, 21] on div at bounding box center [36, 22] width 19 height 19
click at [95, 110] on icon at bounding box center [95, 115] width 16 height 16
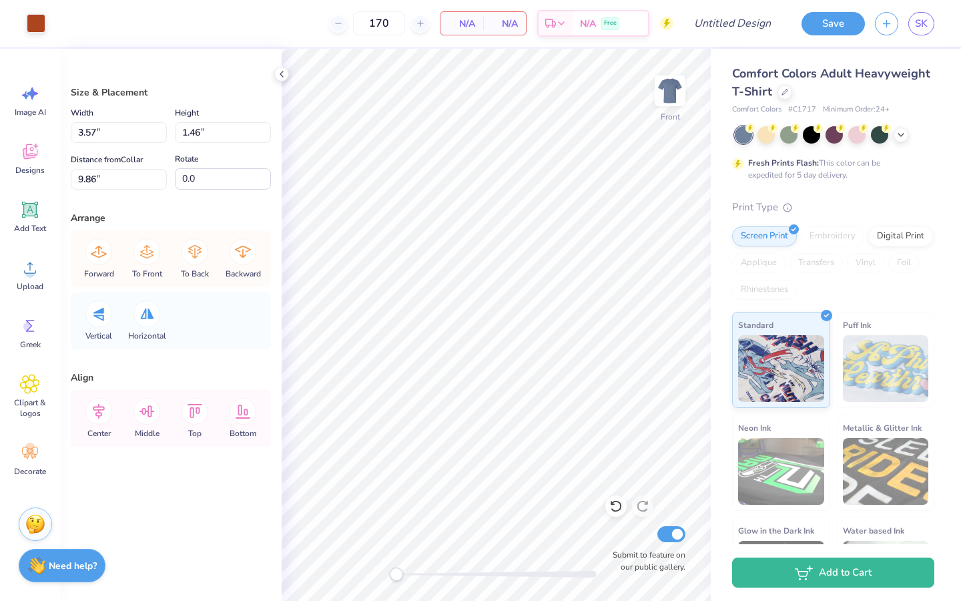
type input "3.93"
type input "3.65"
type input "16.54"
click at [30, 28] on div at bounding box center [36, 22] width 19 height 19
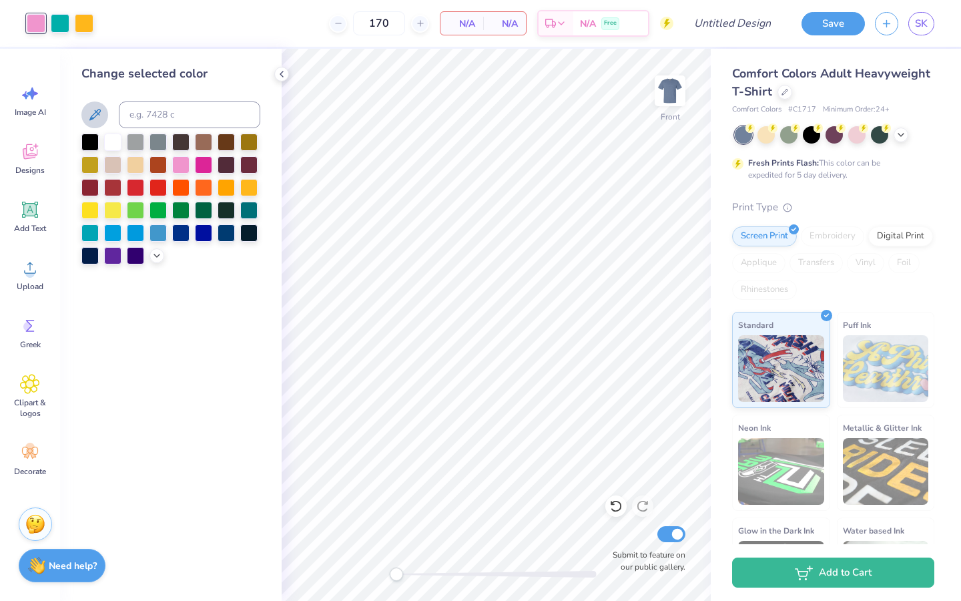
click at [93, 113] on icon at bounding box center [95, 115] width 16 height 16
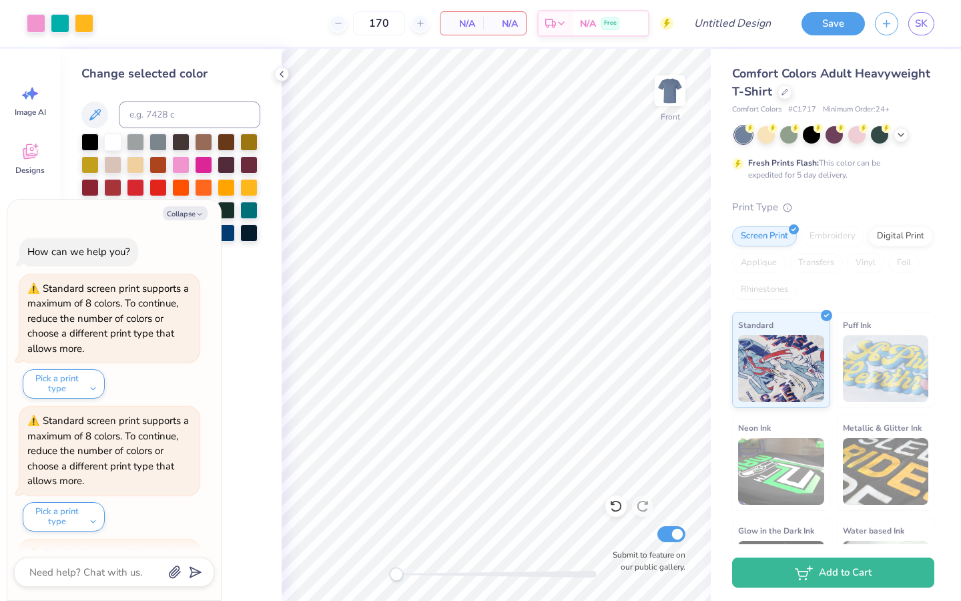
scroll to position [2211, 0]
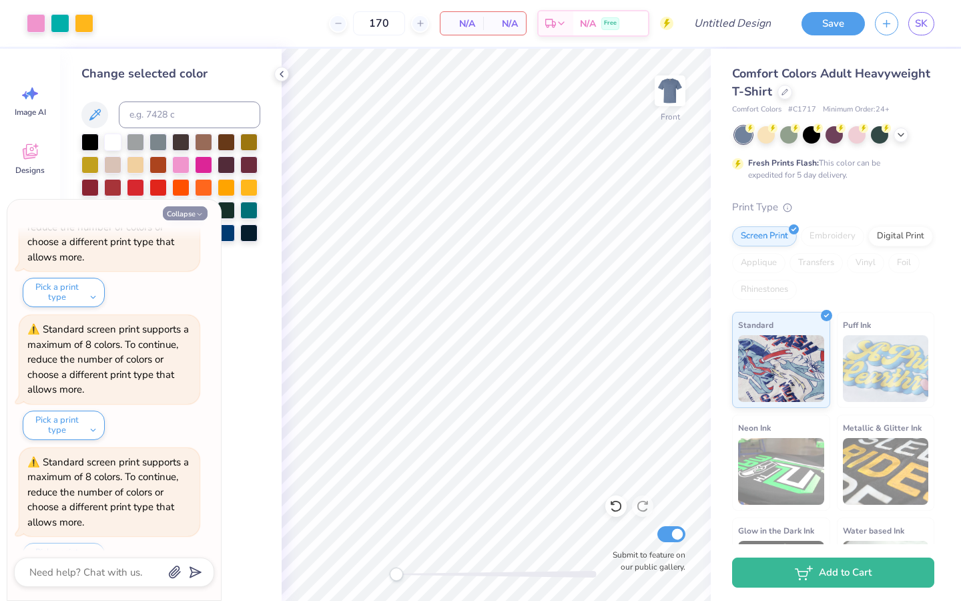
click at [180, 210] on button "Collapse" at bounding box center [185, 213] width 45 height 14
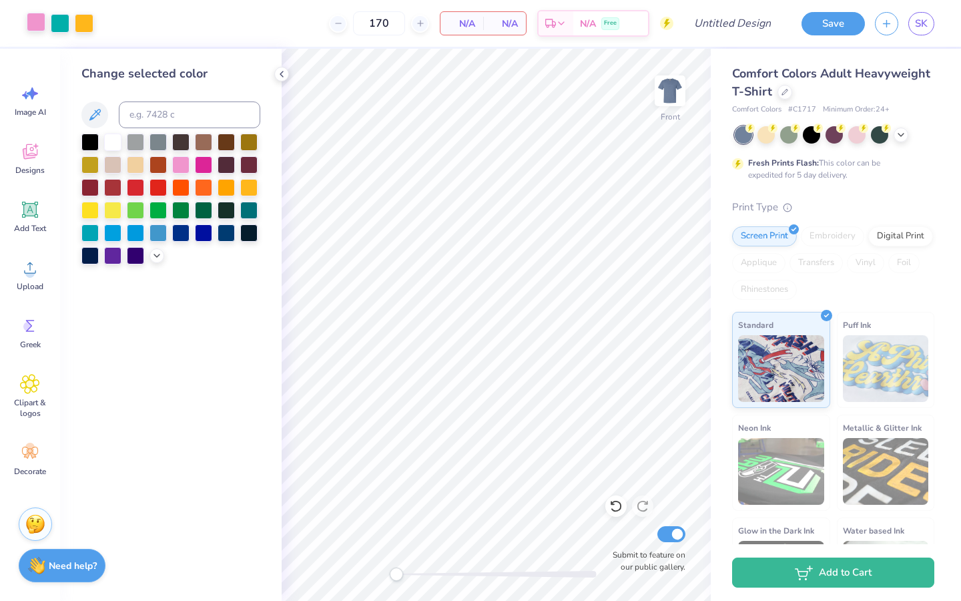
click at [31, 26] on div at bounding box center [36, 22] width 19 height 19
click at [98, 111] on icon at bounding box center [95, 115] width 16 height 16
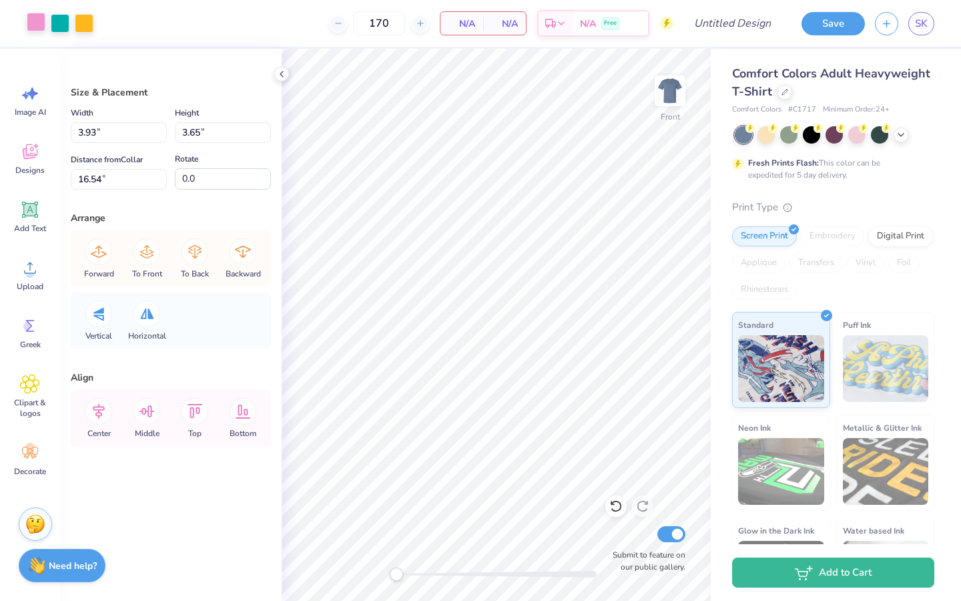
click at [30, 19] on div at bounding box center [36, 22] width 19 height 19
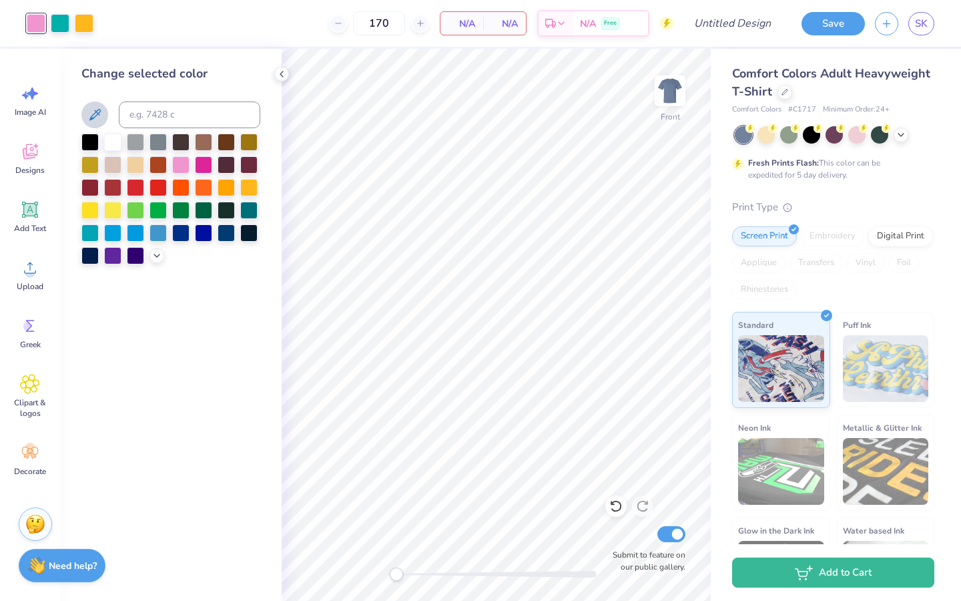
click at [98, 115] on icon at bounding box center [95, 115] width 16 height 16
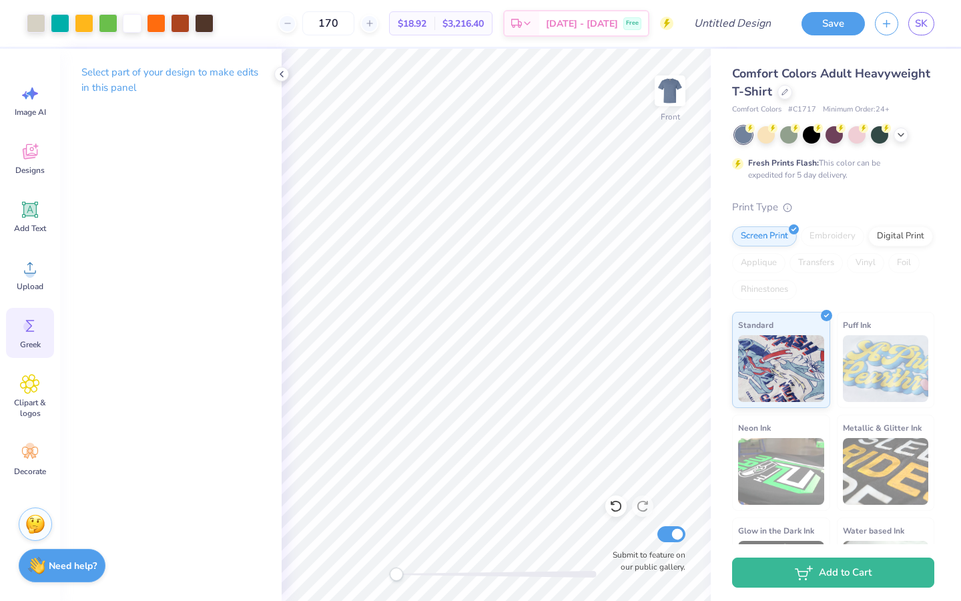
click at [29, 339] on span "Greek" at bounding box center [30, 344] width 21 height 11
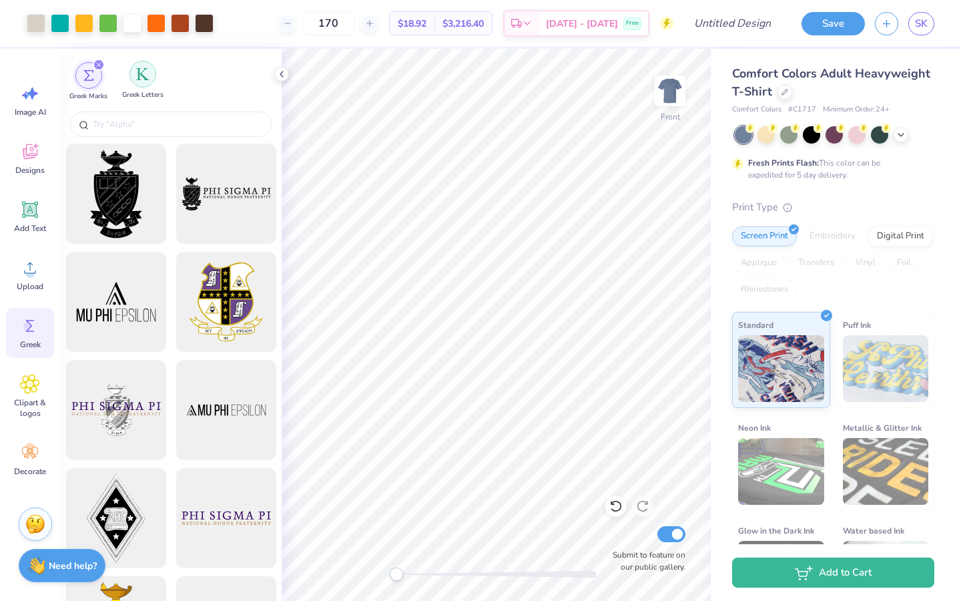
click at [141, 83] on div "filter for Greek Letters" at bounding box center [142, 74] width 27 height 27
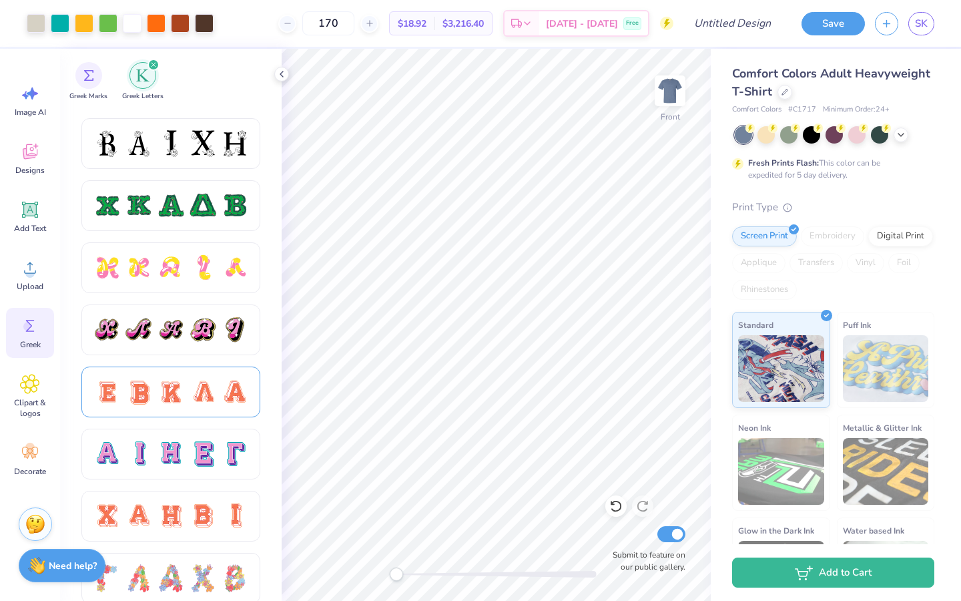
scroll to position [636, 0]
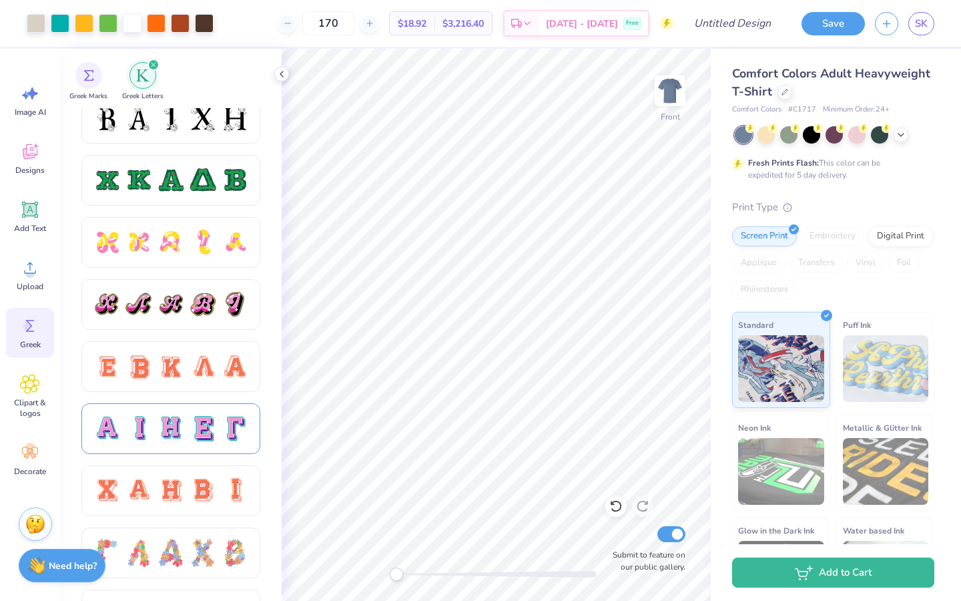
click at [175, 374] on div at bounding box center [171, 428] width 28 height 28
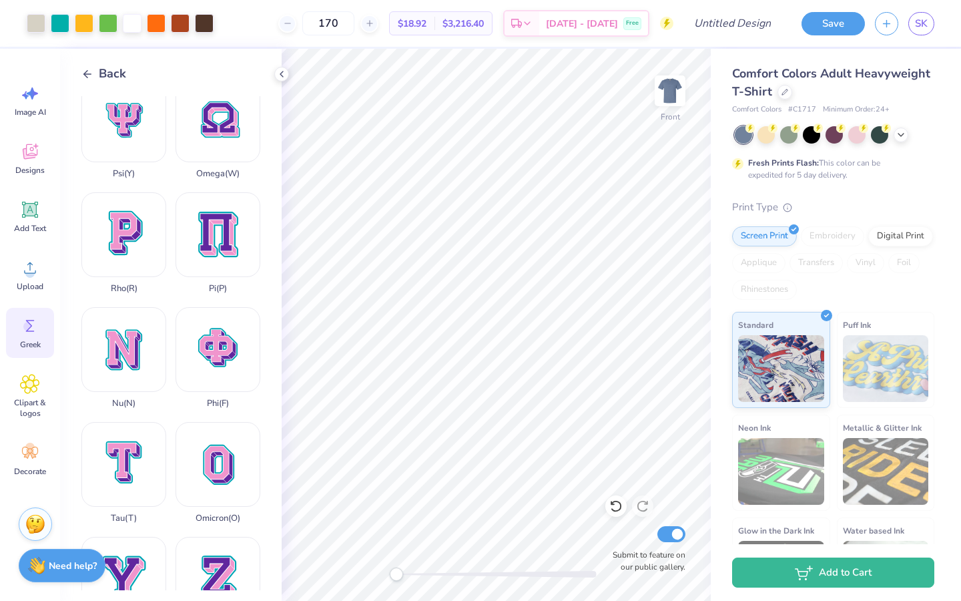
scroll to position [709, 0]
click at [144, 374] on div "Tau ( T )" at bounding box center [123, 470] width 85 height 101
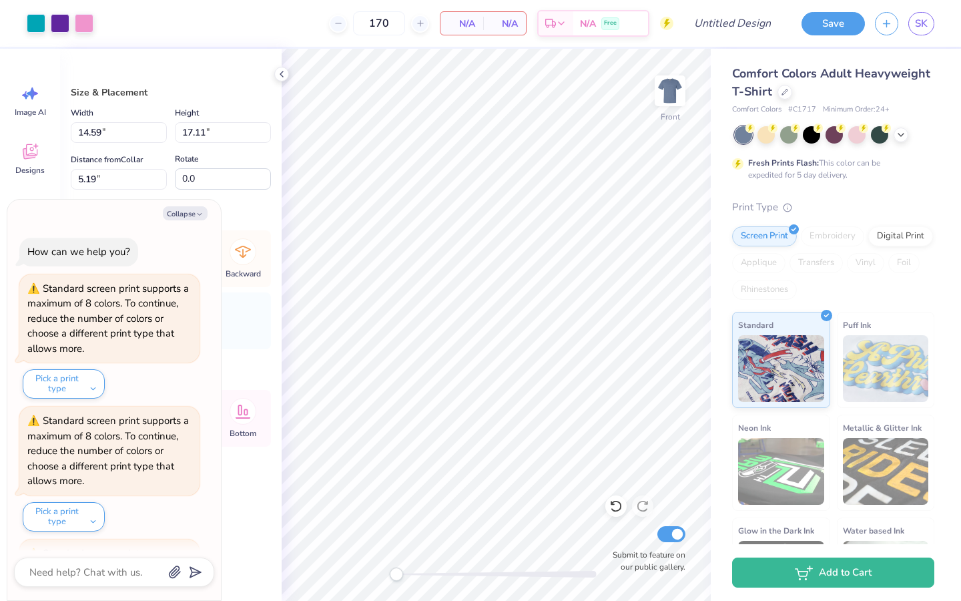
scroll to position [2342, 0]
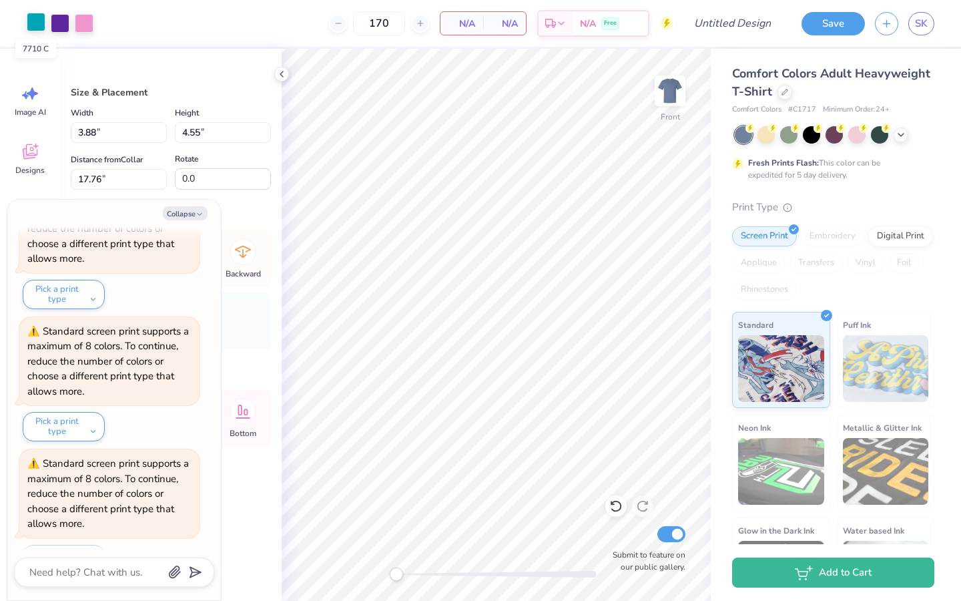
click at [36, 19] on div at bounding box center [36, 22] width 19 height 19
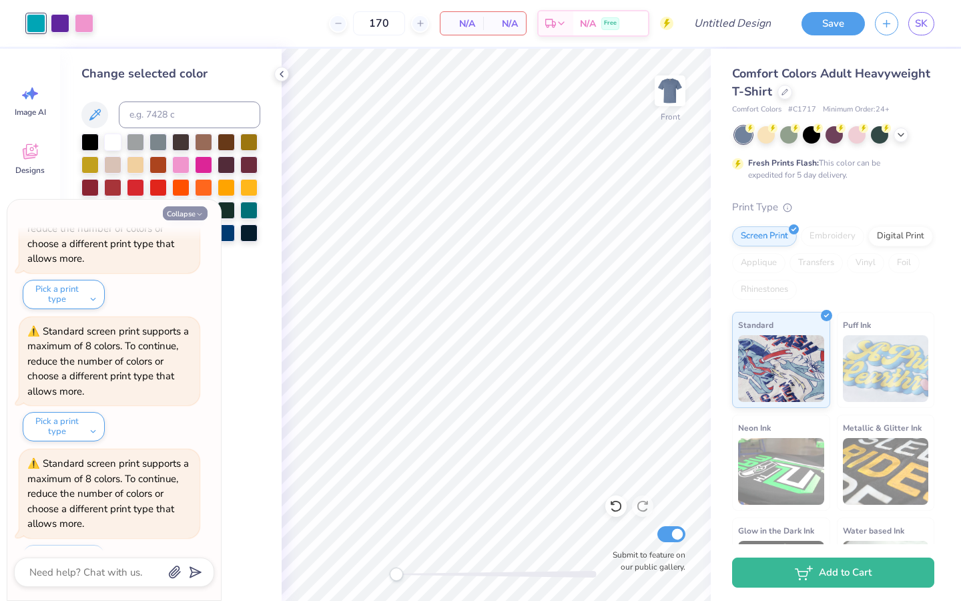
click at [187, 217] on button "Collapse" at bounding box center [185, 213] width 45 height 14
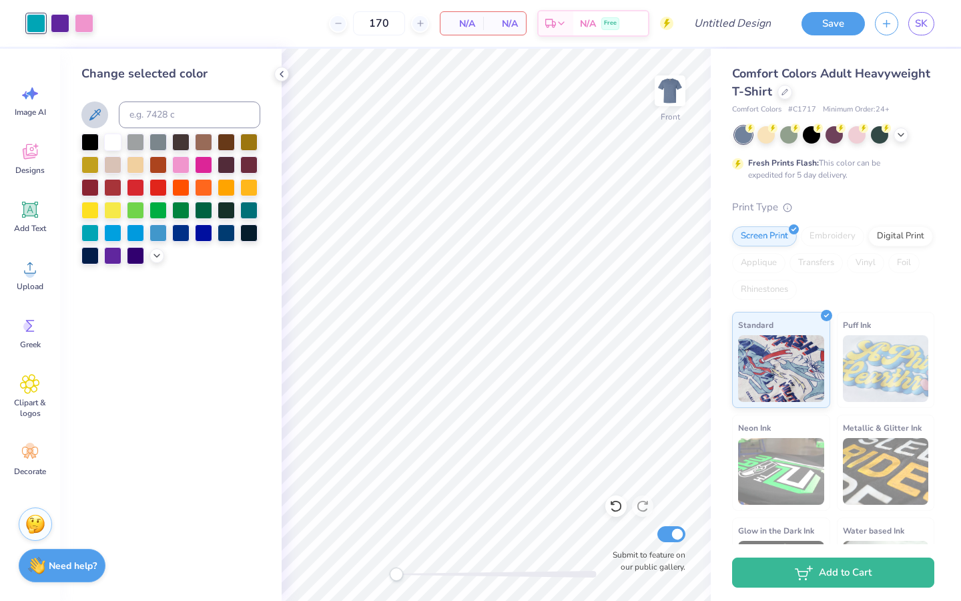
click at [90, 113] on icon at bounding box center [95, 115] width 16 height 16
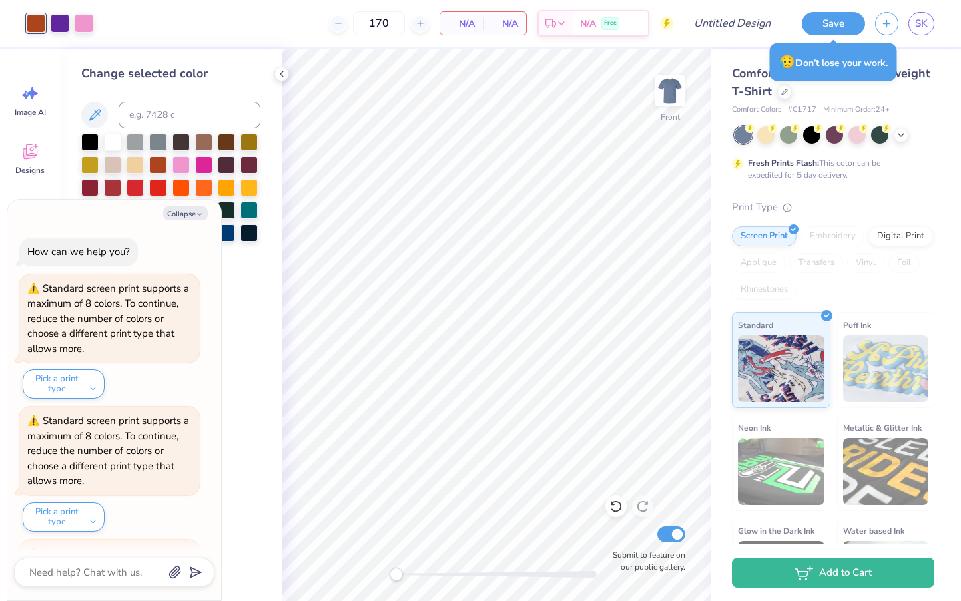
scroll to position [2473, 0]
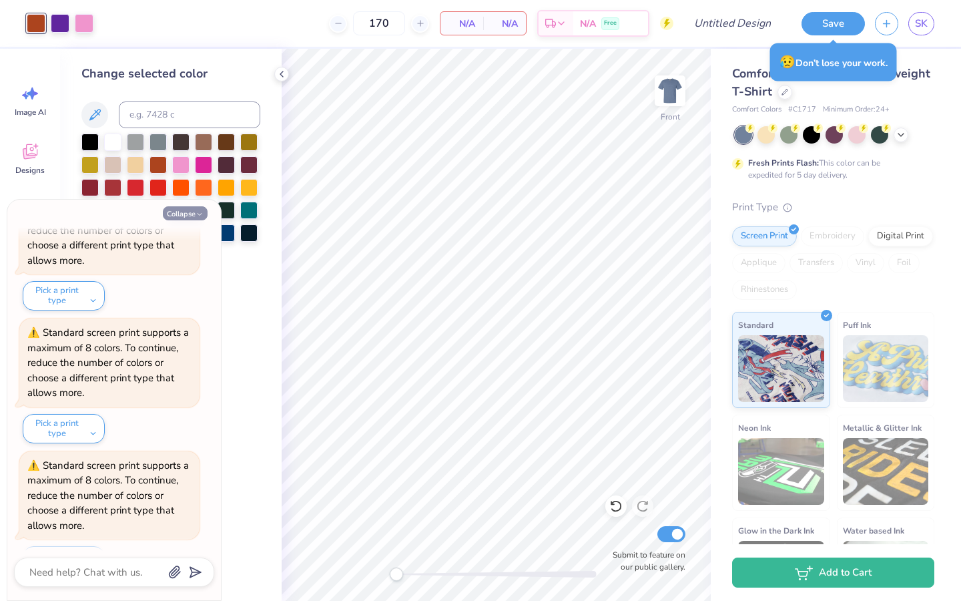
click at [186, 213] on button "Collapse" at bounding box center [185, 213] width 45 height 14
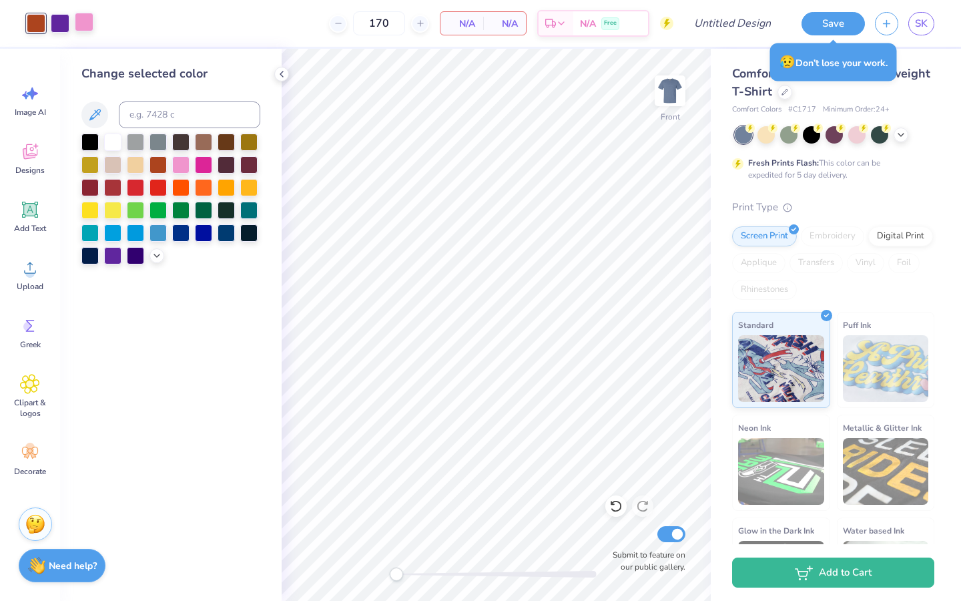
click at [81, 17] on div at bounding box center [84, 22] width 19 height 19
click at [99, 122] on icon at bounding box center [95, 115] width 16 height 16
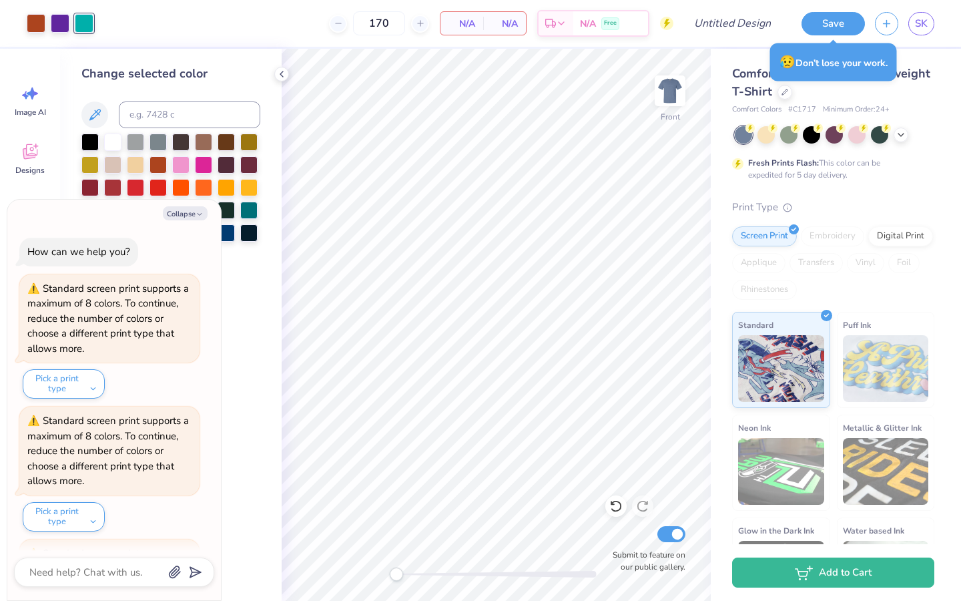
scroll to position [2603, 0]
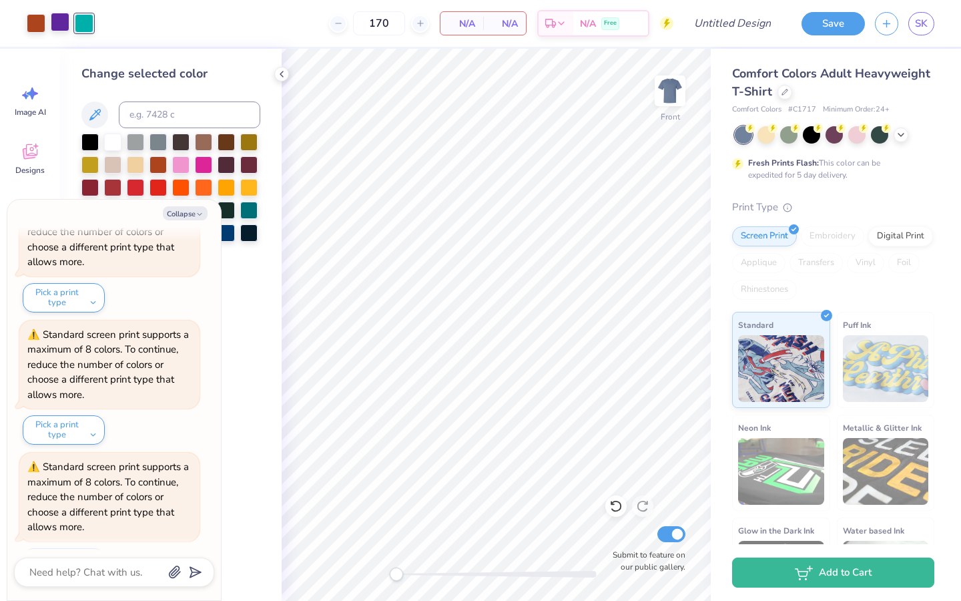
click at [58, 22] on div at bounding box center [60, 22] width 19 height 19
click at [190, 212] on button "Collapse" at bounding box center [185, 213] width 45 height 14
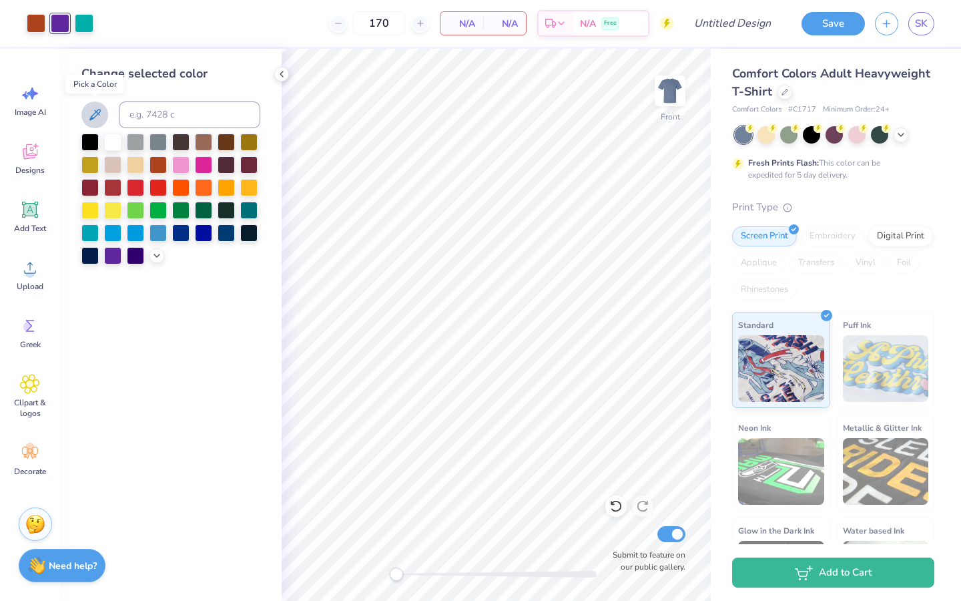
click at [99, 117] on icon at bounding box center [95, 115] width 16 height 16
click at [282, 71] on icon at bounding box center [281, 74] width 11 height 11
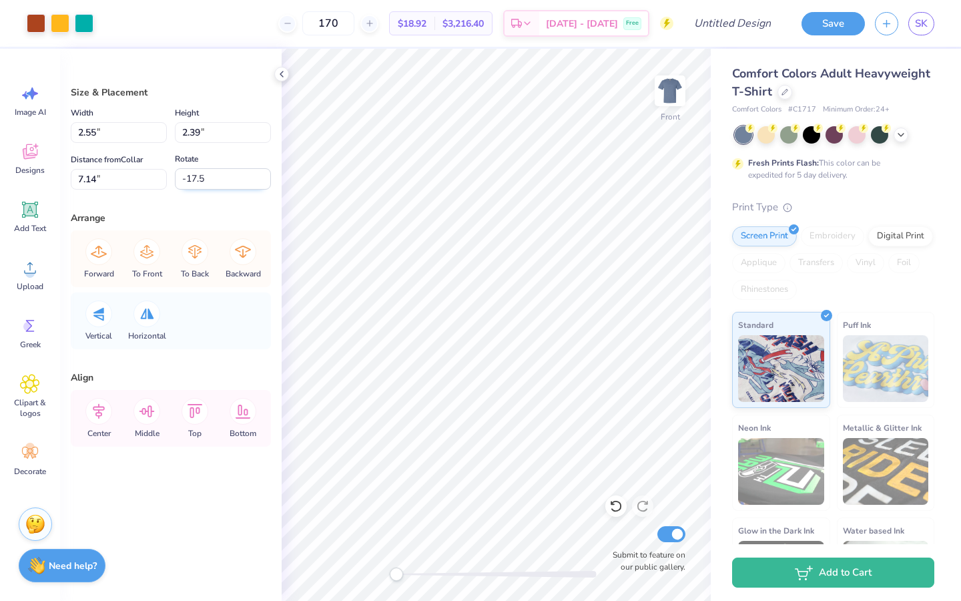
click at [221, 186] on input "-17.5" at bounding box center [223, 178] width 96 height 21
click at [222, 180] on input "-17.5" at bounding box center [223, 178] width 96 height 21
click at [242, 177] on input "-17.5" at bounding box center [223, 178] width 96 height 21
drag, startPoint x: 242, startPoint y: 177, endPoint x: 188, endPoint y: 175, distance: 53.4
click at [188, 175] on input "-17.5" at bounding box center [223, 178] width 96 height 21
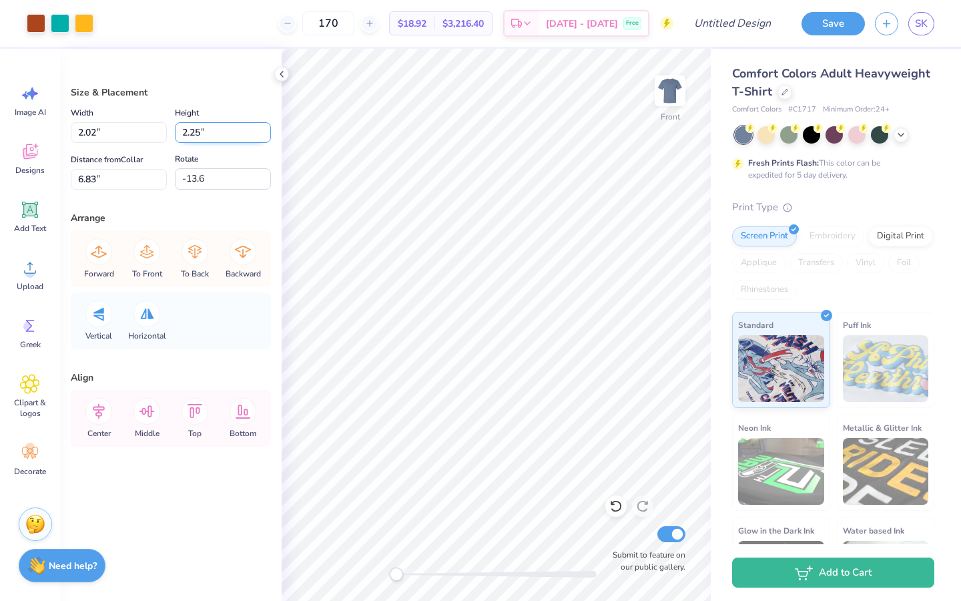
click at [249, 129] on input "2.25" at bounding box center [223, 132] width 96 height 21
drag, startPoint x: 249, startPoint y: 129, endPoint x: 224, endPoint y: 129, distance: 24.7
click at [224, 129] on input "2.25" at bounding box center [223, 132] width 96 height 21
drag, startPoint x: 220, startPoint y: 132, endPoint x: 180, endPoint y: 131, distance: 40.7
click at [180, 131] on input "4.05" at bounding box center [223, 132] width 96 height 21
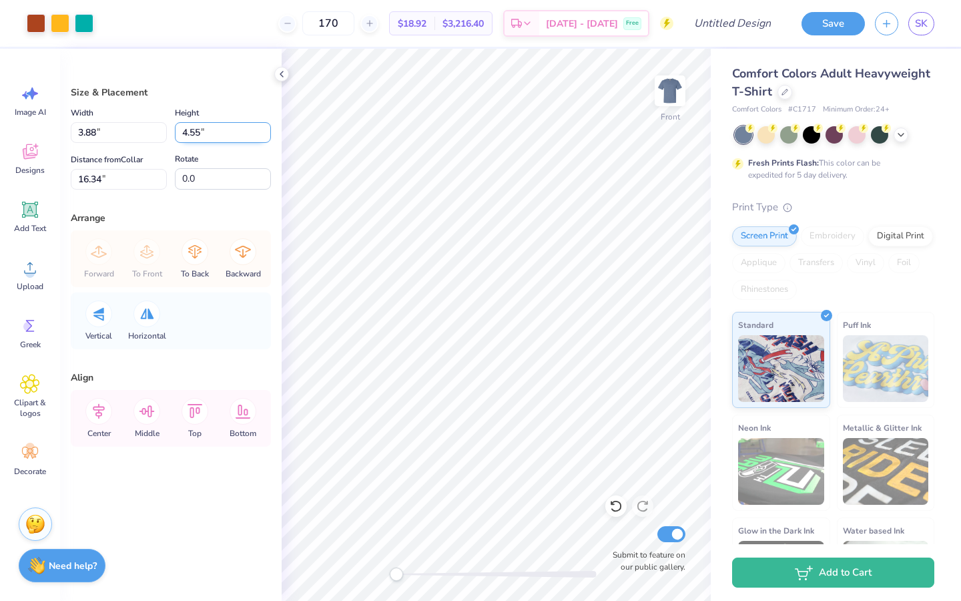
click at [217, 131] on input "4.55" at bounding box center [223, 132] width 96 height 21
drag, startPoint x: 202, startPoint y: 131, endPoint x: 166, endPoint y: 129, distance: 36.7
click at [166, 129] on input "3.93" at bounding box center [119, 132] width 96 height 21
drag, startPoint x: 204, startPoint y: 132, endPoint x: 164, endPoint y: 130, distance: 39.4
click at [164, 130] on input "3.88" at bounding box center [119, 132] width 96 height 21
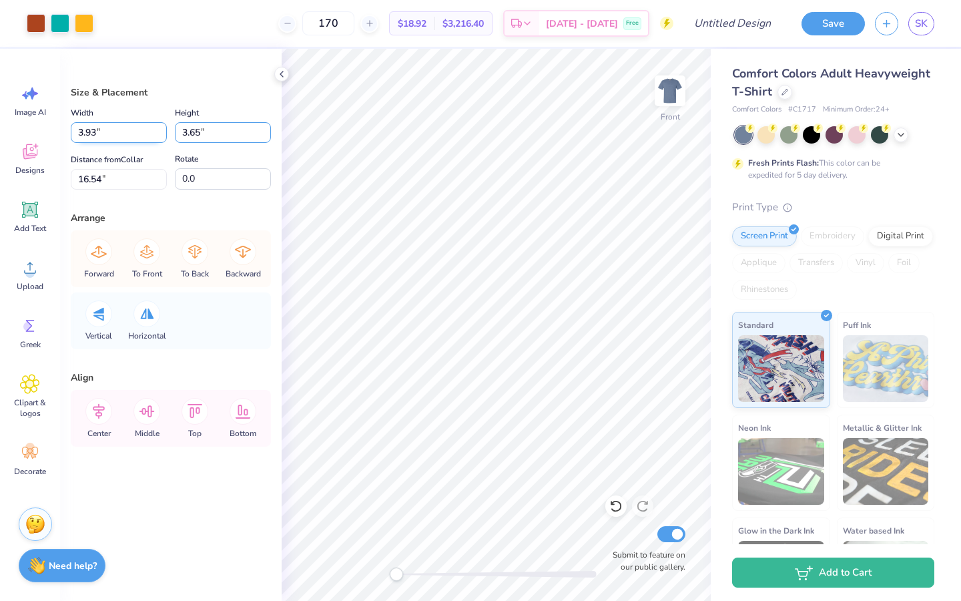
drag, startPoint x: 202, startPoint y: 131, endPoint x: 166, endPoint y: 131, distance: 36.7
click at [166, 131] on input "3.93" at bounding box center [119, 132] width 96 height 21
drag, startPoint x: 203, startPoint y: 133, endPoint x: 192, endPoint y: 133, distance: 10.7
click at [192, 133] on input "2.25" at bounding box center [223, 132] width 96 height 21
drag, startPoint x: 95, startPoint y: 133, endPoint x: 87, endPoint y: 133, distance: 8.0
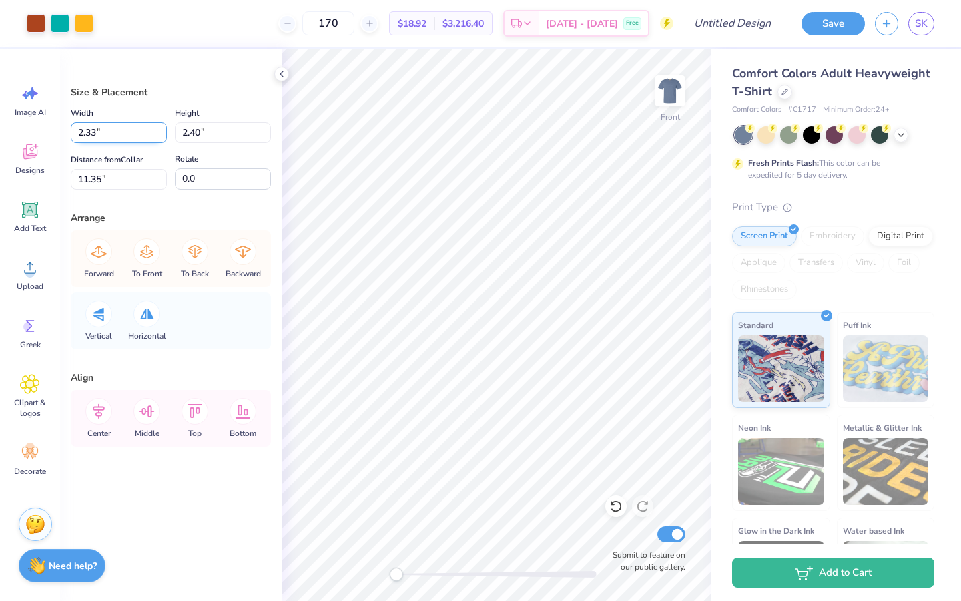
click at [87, 133] on input "2.33" at bounding box center [119, 132] width 96 height 21
click at [91, 131] on input "2.05" at bounding box center [119, 132] width 96 height 21
drag, startPoint x: 99, startPoint y: 133, endPoint x: 87, endPoint y: 132, distance: 12.1
click at [87, 132] on input "2.58" at bounding box center [119, 132] width 96 height 21
drag, startPoint x: 200, startPoint y: 135, endPoint x: 190, endPoint y: 135, distance: 10.0
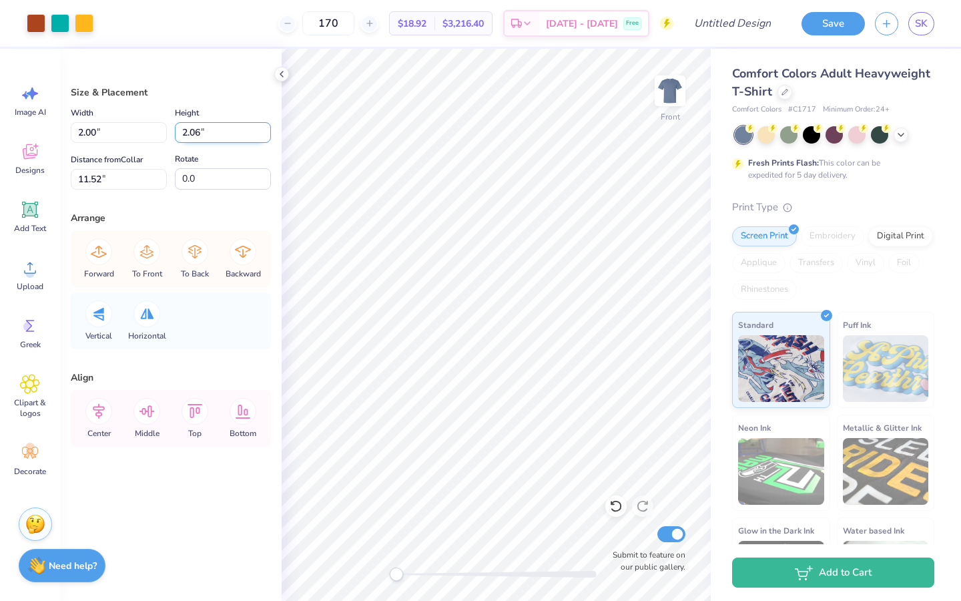
click at [190, 135] on input "2.06" at bounding box center [223, 132] width 96 height 21
click at [200, 133] on input "2.35" at bounding box center [223, 132] width 96 height 21
drag, startPoint x: 199, startPoint y: 131, endPoint x: 178, endPoint y: 131, distance: 21.4
click at [178, 131] on input "1.86" at bounding box center [223, 132] width 96 height 21
click at [162, 137] on input "2.57" at bounding box center [119, 132] width 96 height 21
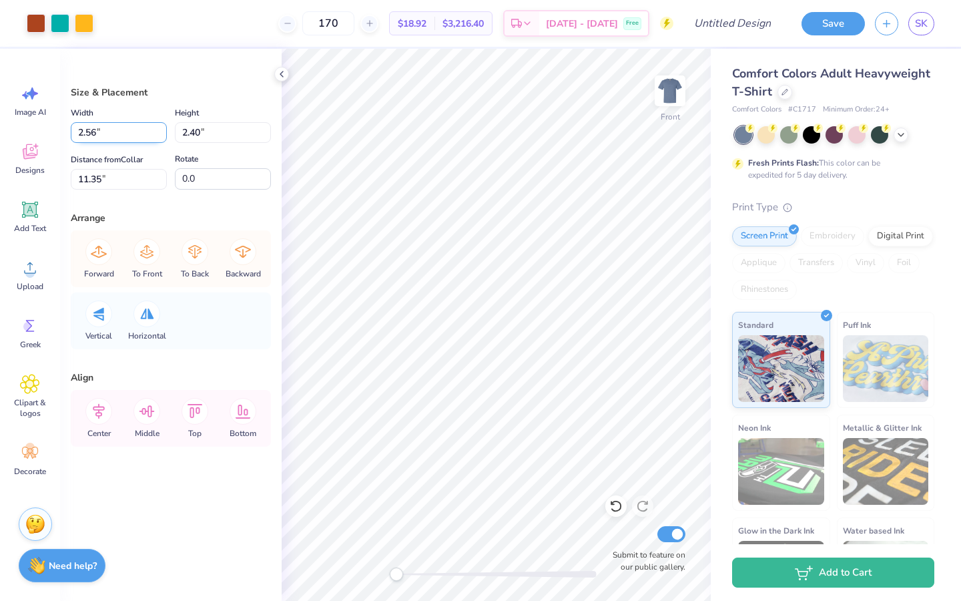
click at [162, 137] on input "2.56" at bounding box center [119, 132] width 96 height 21
click at [162, 137] on input "2.55" at bounding box center [119, 132] width 96 height 21
click at [162, 137] on input "2.54" at bounding box center [119, 132] width 96 height 21
click at [162, 137] on input "2.53" at bounding box center [119, 132] width 96 height 21
click at [162, 137] on input "2.52" at bounding box center [119, 132] width 96 height 21
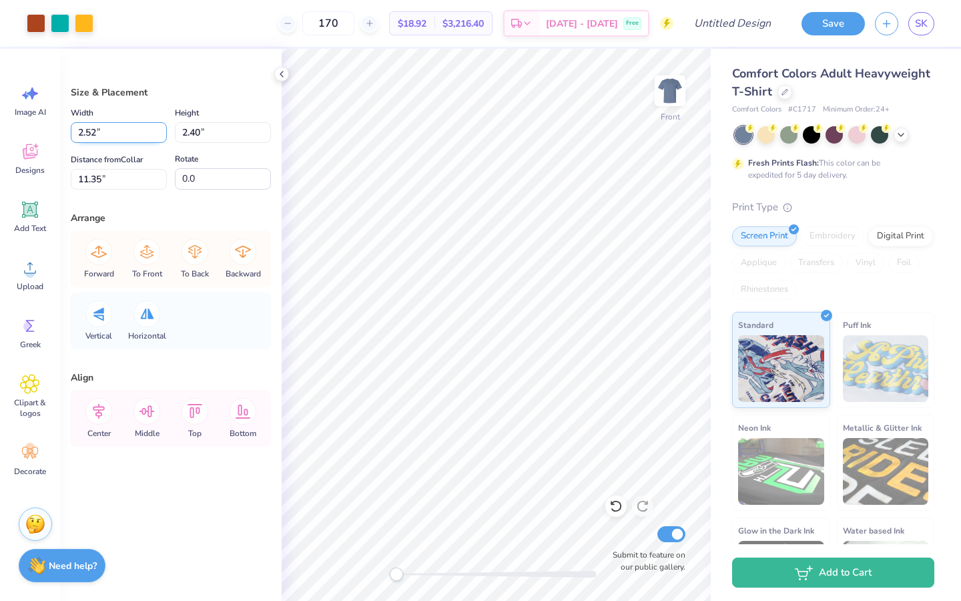
drag, startPoint x: 97, startPoint y: 133, endPoint x: 87, endPoint y: 133, distance: 10.0
click at [87, 133] on input "2.52" at bounding box center [119, 132] width 96 height 21
drag, startPoint x: 97, startPoint y: 132, endPoint x: 87, endPoint y: 131, distance: 10.0
click at [87, 131] on input "2.58" at bounding box center [119, 132] width 96 height 21
click at [91, 133] on input "2.05" at bounding box center [119, 132] width 96 height 21
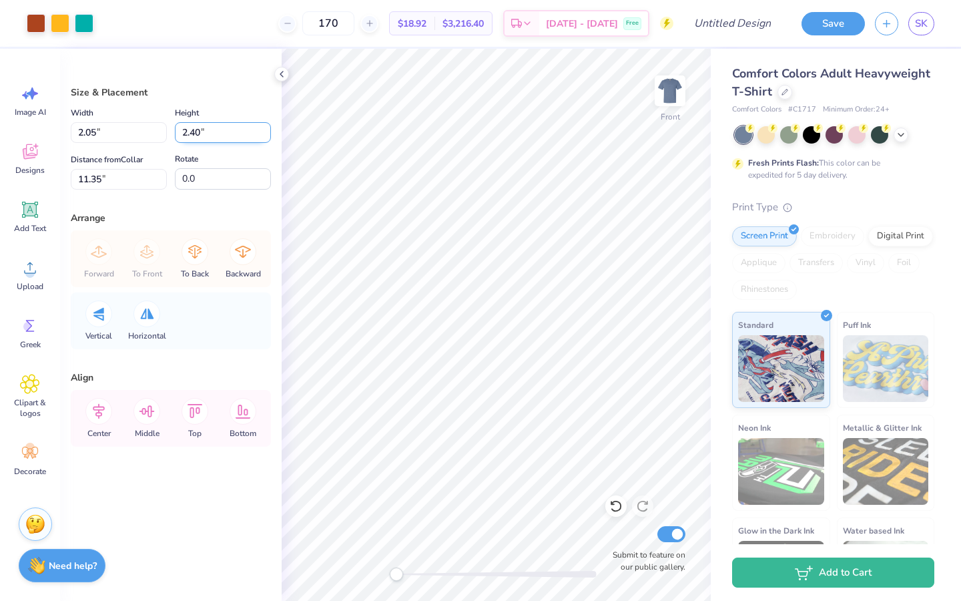
drag, startPoint x: 202, startPoint y: 132, endPoint x: 192, endPoint y: 131, distance: 9.4
click at [192, 131] on input "2.40" at bounding box center [223, 132] width 96 height 21
drag, startPoint x: 201, startPoint y: 135, endPoint x: 193, endPoint y: 135, distance: 8.0
click at [193, 135] on input "2.40" at bounding box center [223, 132] width 96 height 21
drag, startPoint x: 200, startPoint y: 134, endPoint x: 192, endPoint y: 133, distance: 8.7
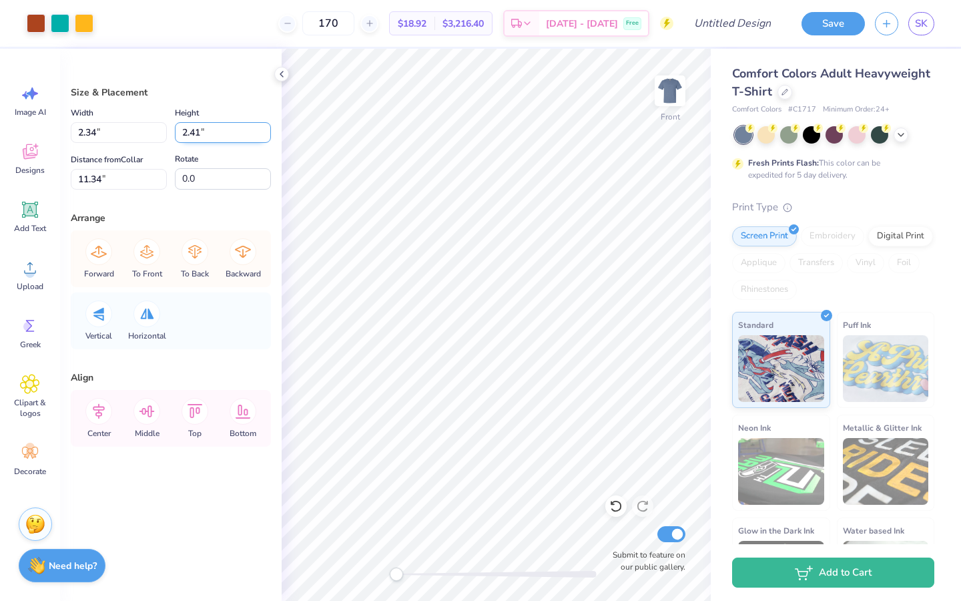
click at [192, 133] on input "2.41" at bounding box center [223, 132] width 96 height 21
drag, startPoint x: 202, startPoint y: 133, endPoint x: 192, endPoint y: 133, distance: 10.7
click at [192, 133] on input "2.05" at bounding box center [223, 132] width 96 height 21
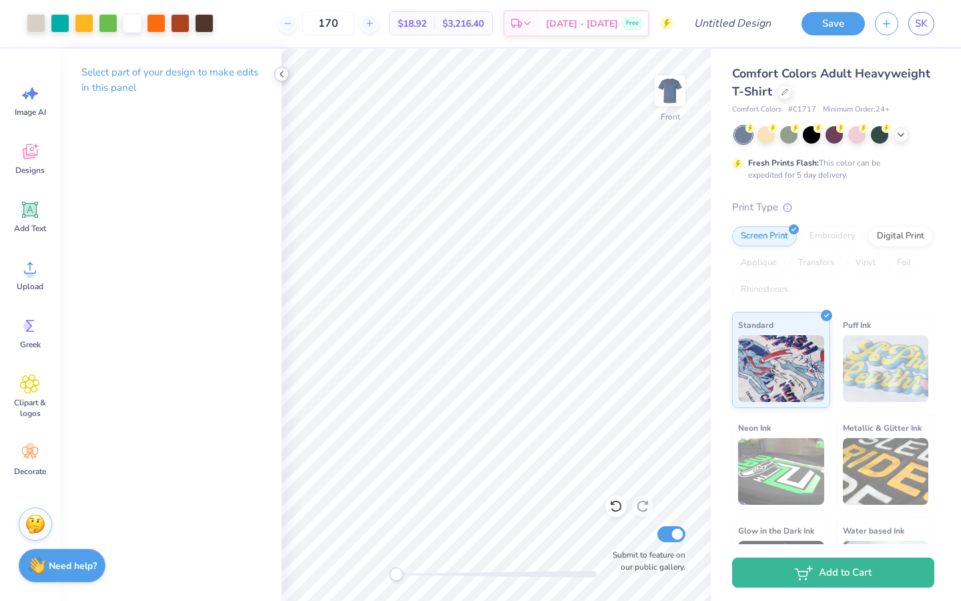
click at [279, 75] on icon at bounding box center [281, 74] width 11 height 11
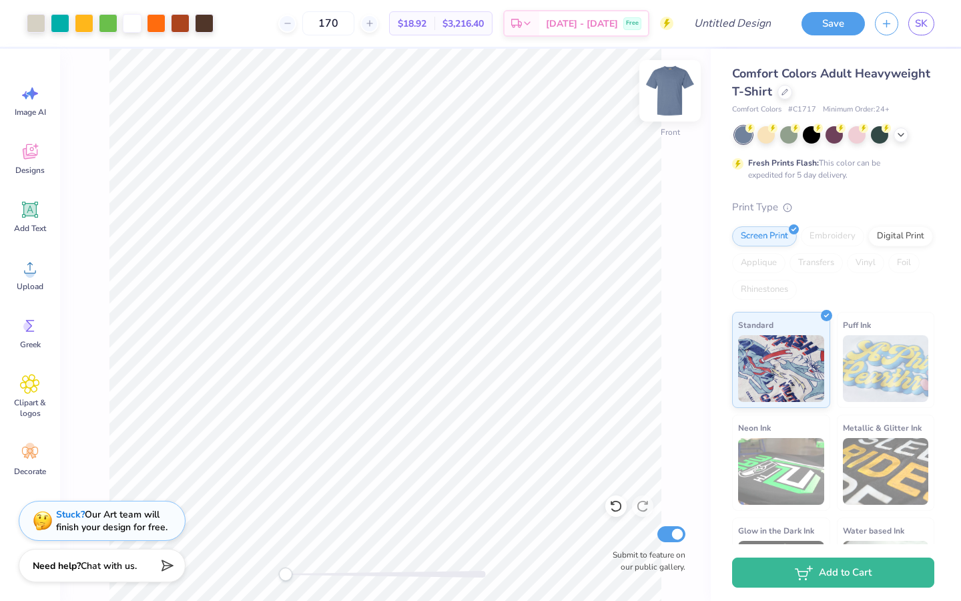
click at [671, 97] on img at bounding box center [669, 90] width 53 height 53
click at [669, 93] on img at bounding box center [669, 90] width 53 height 53
click at [838, 21] on button "Save" at bounding box center [833, 21] width 63 height 23
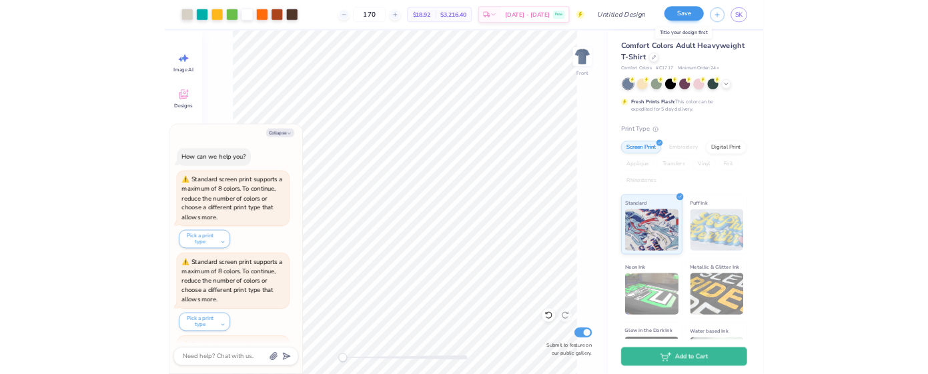
scroll to position [2639, 0]
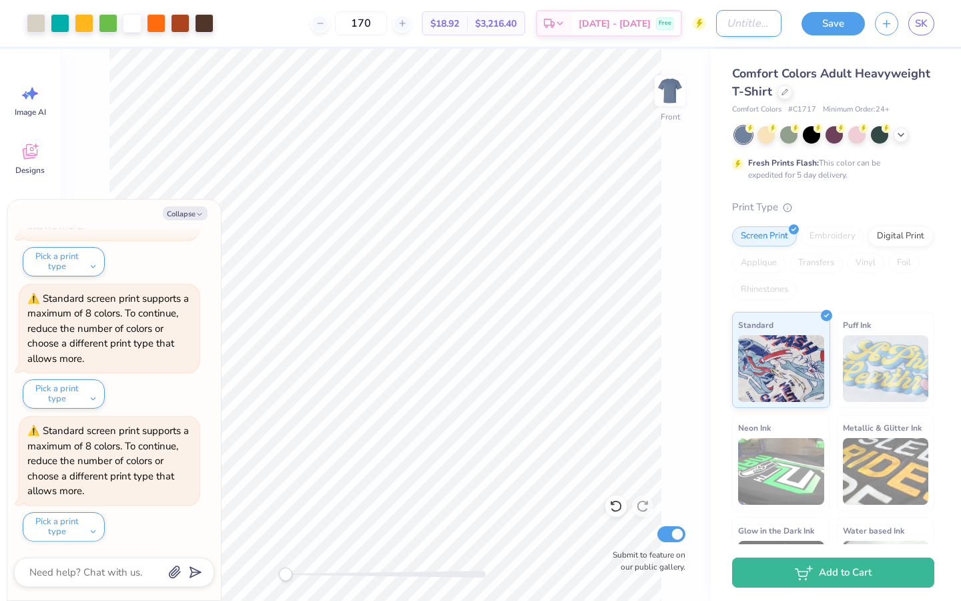
click at [737, 24] on input "Design Title" at bounding box center [748, 23] width 65 height 27
click at [835, 21] on button "Save" at bounding box center [833, 21] width 63 height 23
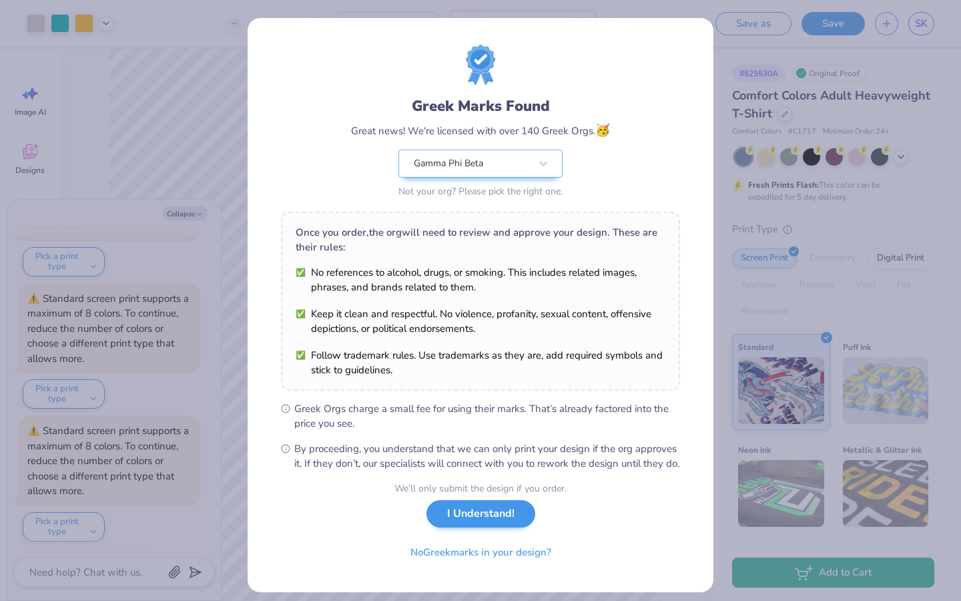
click at [500, 374] on button "I Understand!" at bounding box center [480, 513] width 109 height 27
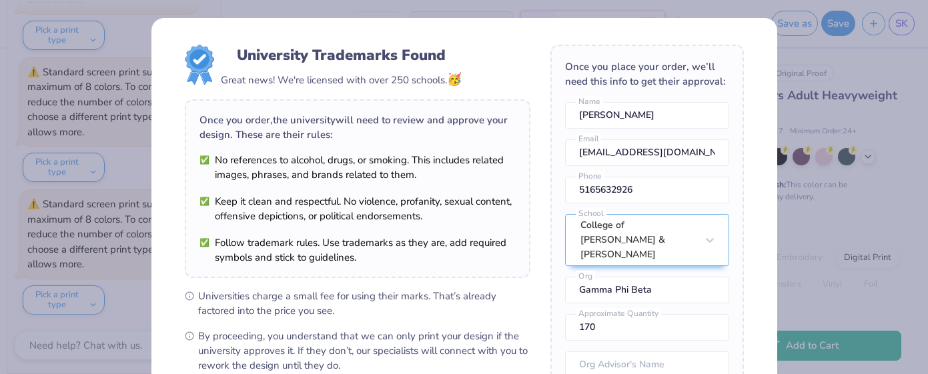
scroll to position [2710, 0]
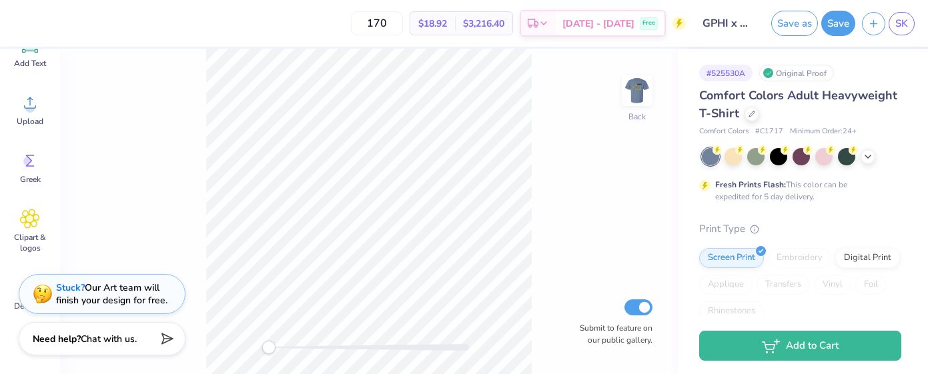
scroll to position [164, 0]
click at [23, 168] on icon at bounding box center [30, 162] width 20 height 20
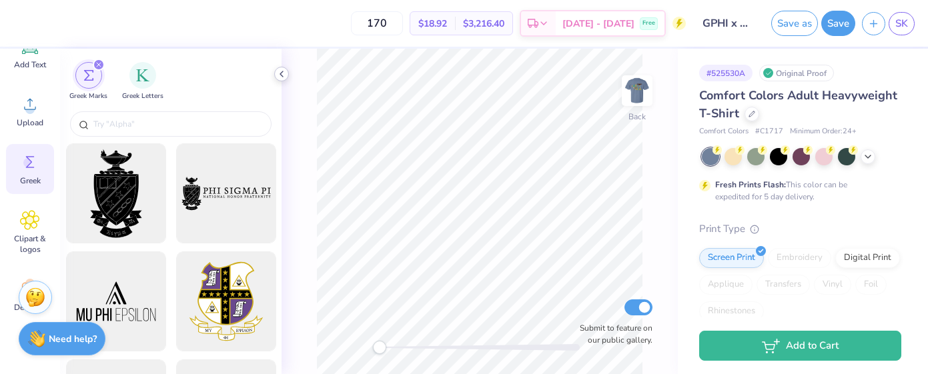
click at [280, 73] on icon at bounding box center [281, 74] width 11 height 11
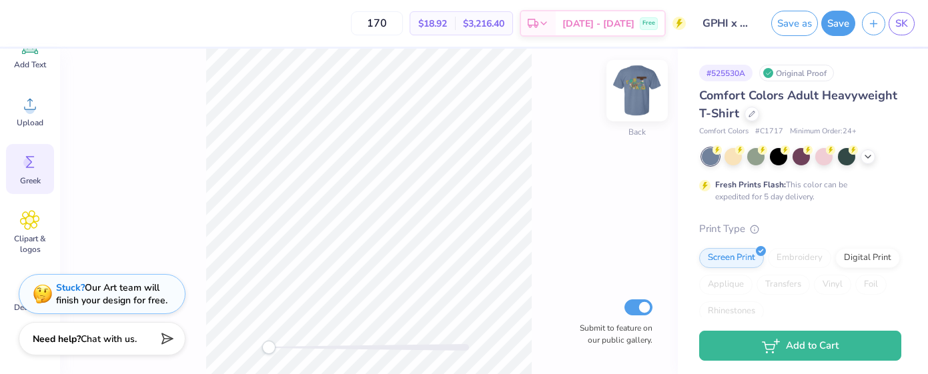
click at [631, 79] on img at bounding box center [637, 90] width 53 height 53
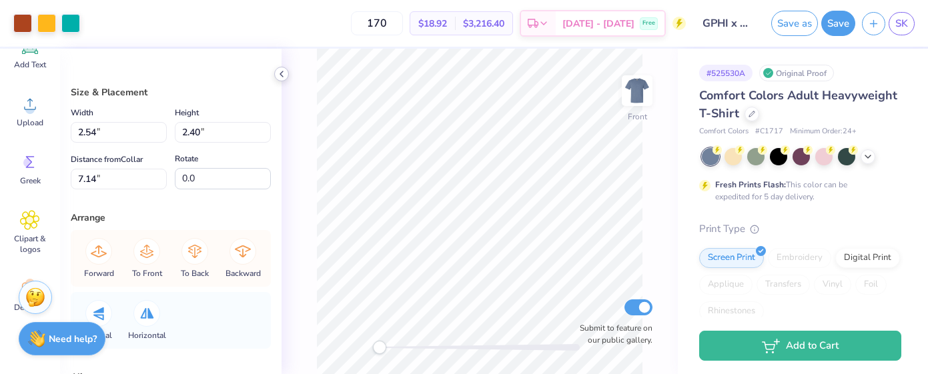
click at [282, 77] on icon at bounding box center [281, 74] width 11 height 11
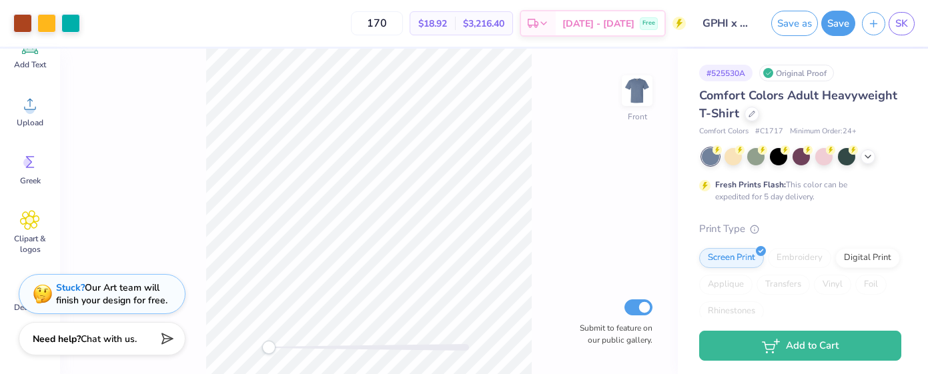
click at [539, 117] on div "Front Submit to feature on our public gallery." at bounding box center [369, 212] width 618 height 326
click at [635, 85] on img at bounding box center [637, 90] width 53 height 53
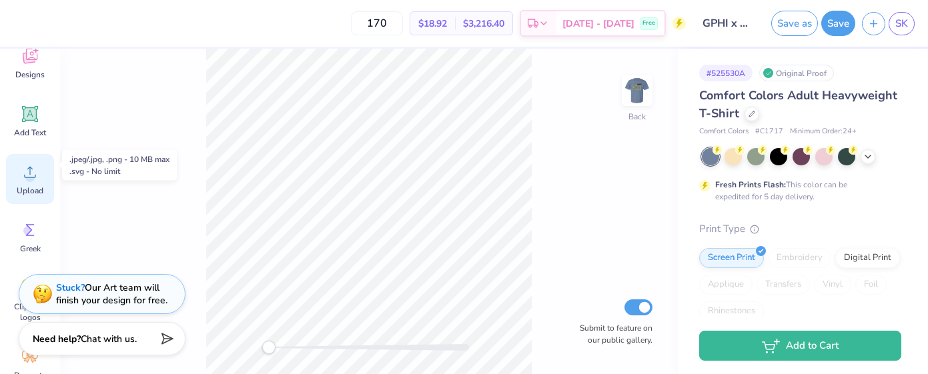
scroll to position [87, 0]
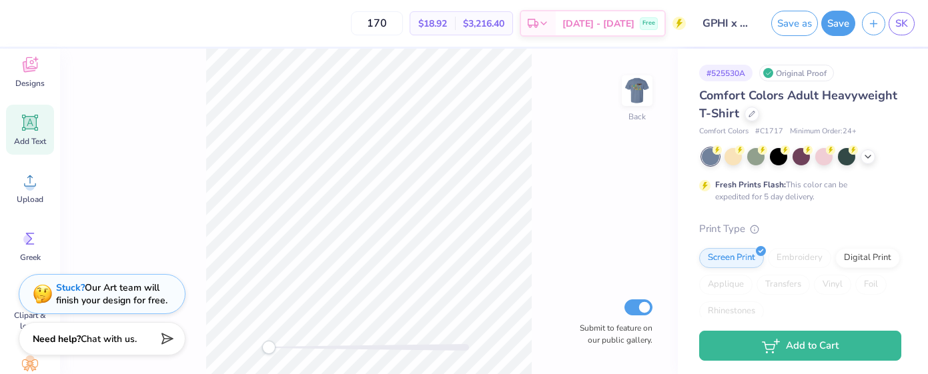
click at [34, 133] on div "Add Text" at bounding box center [30, 130] width 48 height 50
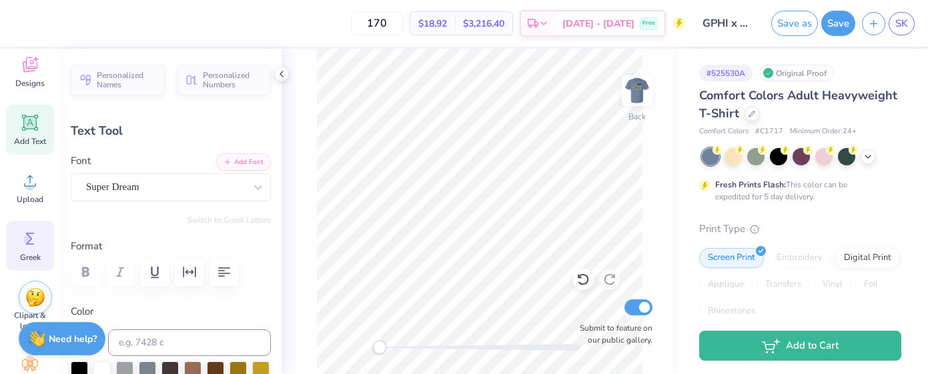
click at [25, 244] on icon at bounding box center [30, 239] width 20 height 20
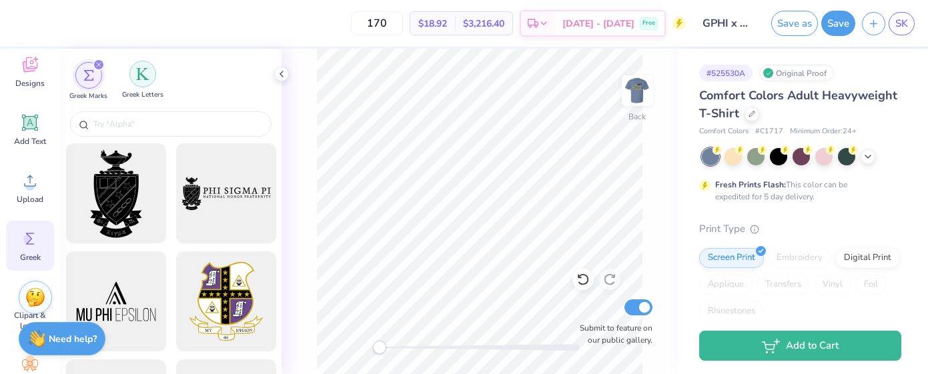
click at [130, 77] on div "filter for Greek Letters" at bounding box center [142, 74] width 27 height 27
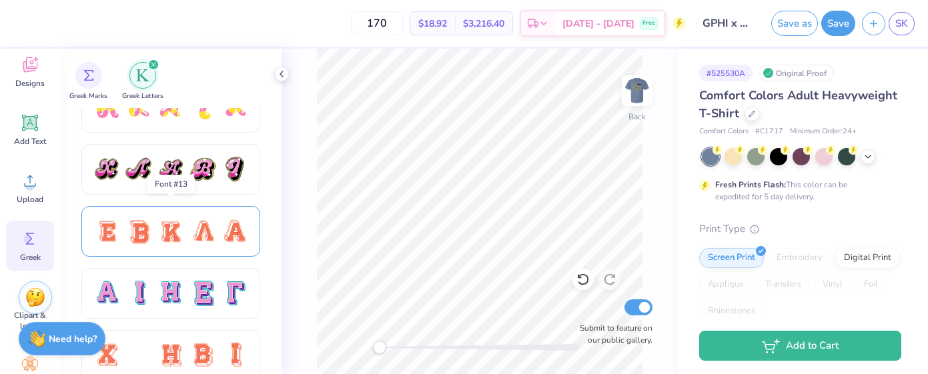
scroll to position [797, 0]
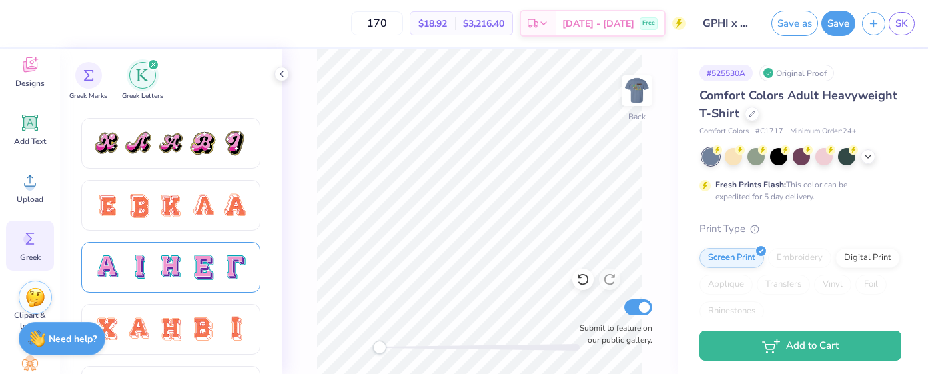
click at [165, 262] on div at bounding box center [171, 268] width 28 height 28
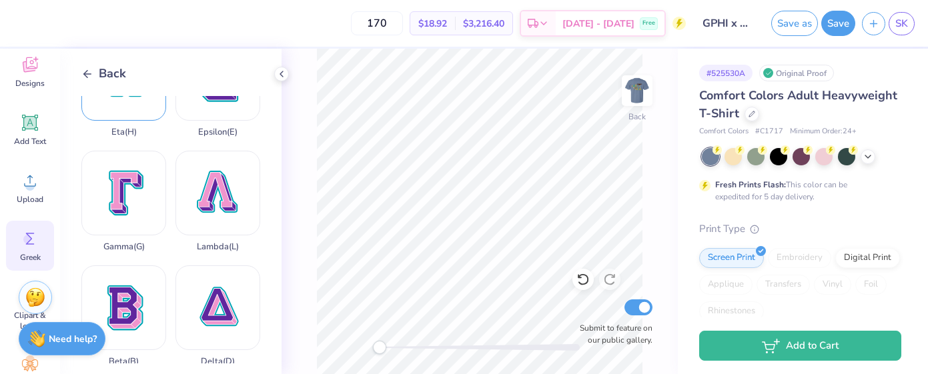
scroll to position [176, 0]
click at [143, 198] on div "Gamma ( G )" at bounding box center [123, 200] width 85 height 101
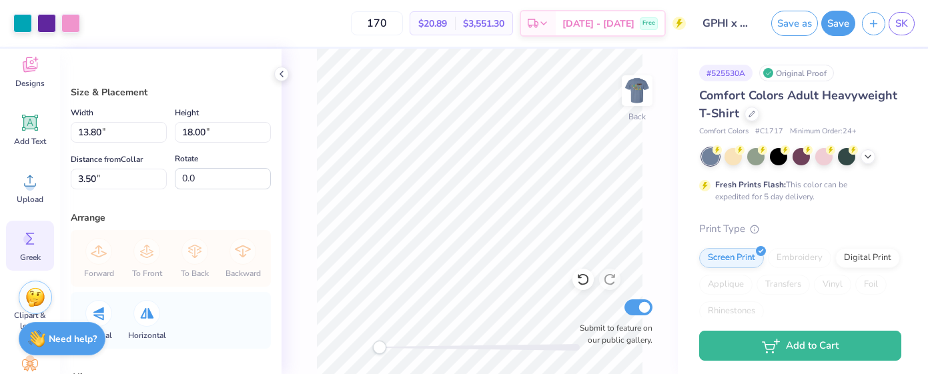
click at [35, 246] on icon at bounding box center [30, 239] width 20 height 20
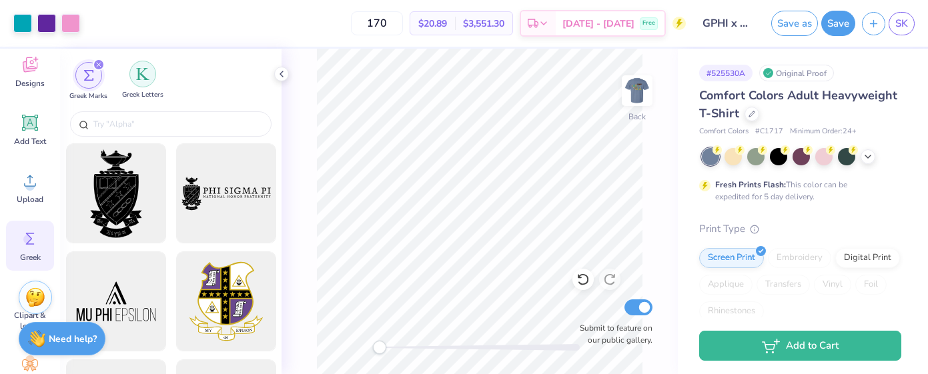
click at [139, 77] on img "filter for Greek Letters" at bounding box center [142, 73] width 13 height 13
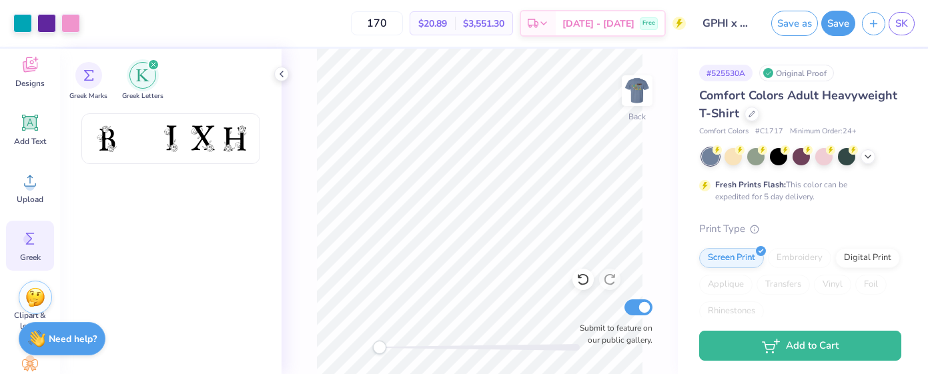
scroll to position [704, 0]
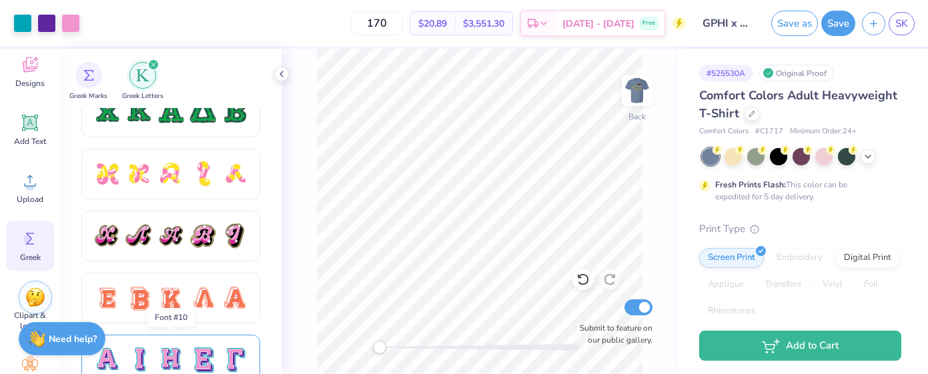
click at [220, 352] on div at bounding box center [171, 360] width 156 height 28
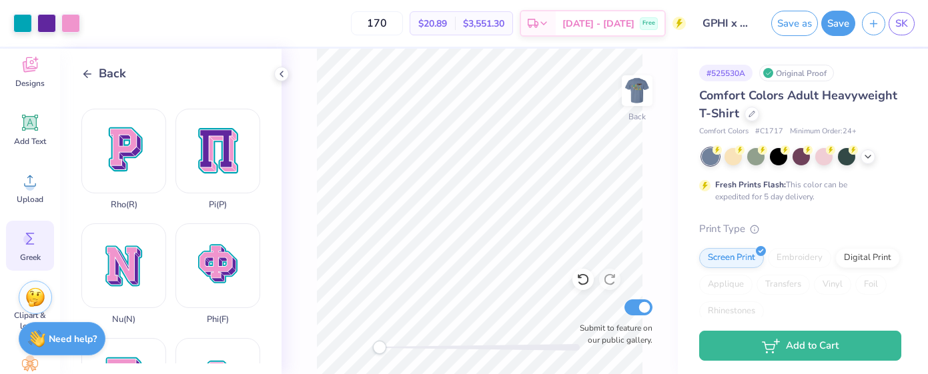
scroll to position [790, 0]
click at [224, 242] on div "Phi ( F )" at bounding box center [218, 274] width 85 height 101
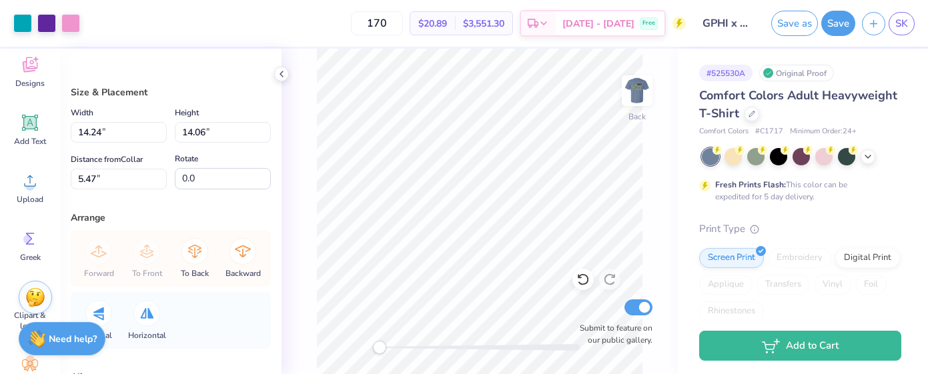
scroll to position [0, 0]
click at [35, 242] on icon at bounding box center [30, 239] width 20 height 20
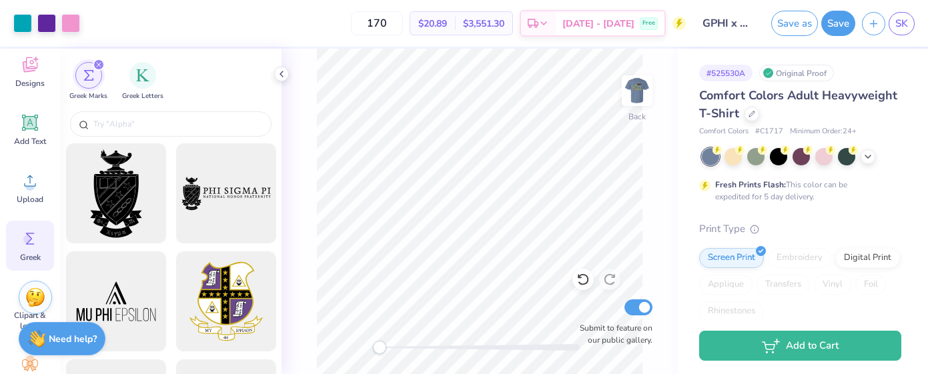
click at [135, 61] on div "Greek Marks Greek Letters" at bounding box center [171, 78] width 222 height 59
click at [139, 84] on div "filter for Greek Letters" at bounding box center [142, 74] width 27 height 27
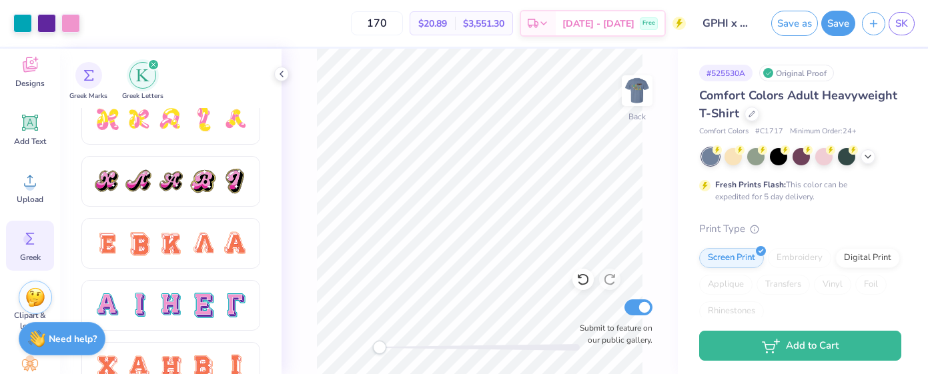
scroll to position [773, 0]
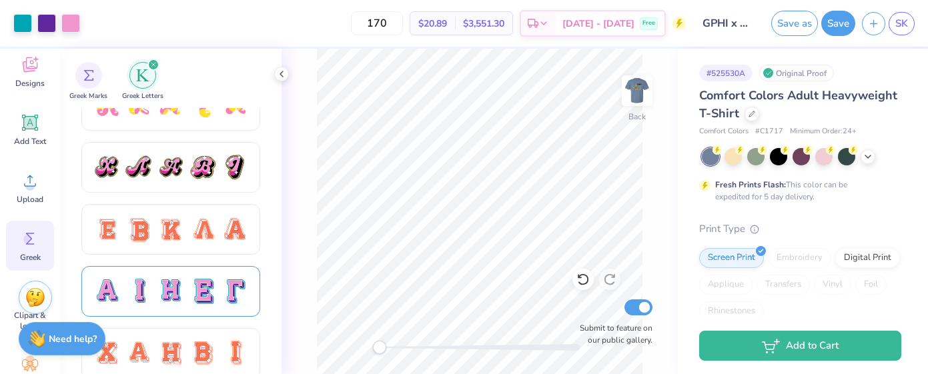
click at [173, 300] on div at bounding box center [171, 292] width 28 height 28
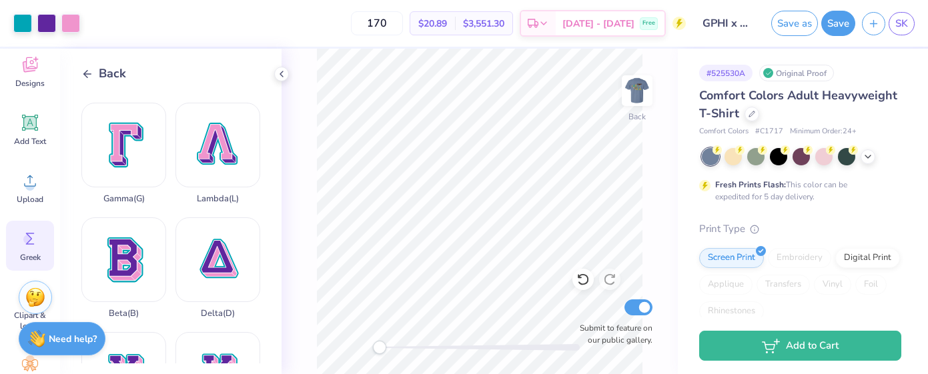
scroll to position [236, 0]
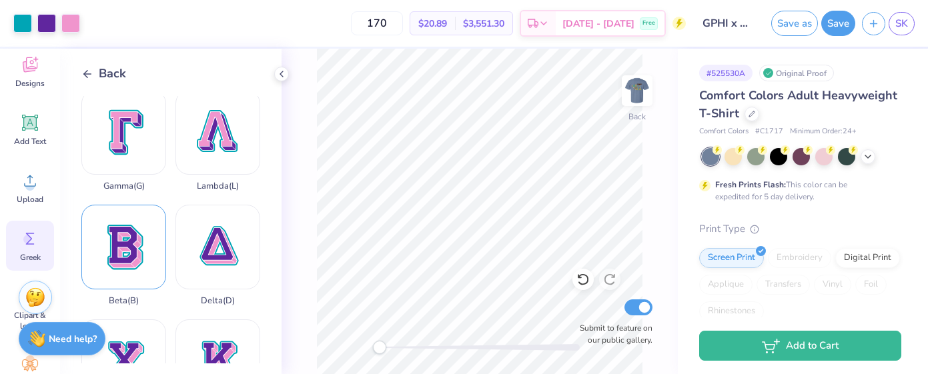
click at [128, 277] on div "Beta ( B )" at bounding box center [123, 255] width 85 height 101
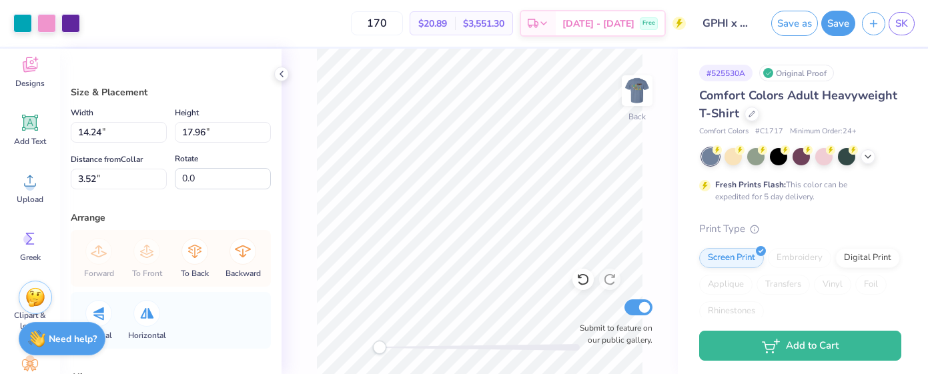
type input "1.71"
type input "2.16"
type input "19.32"
type input "14.24"
type input "14.06"
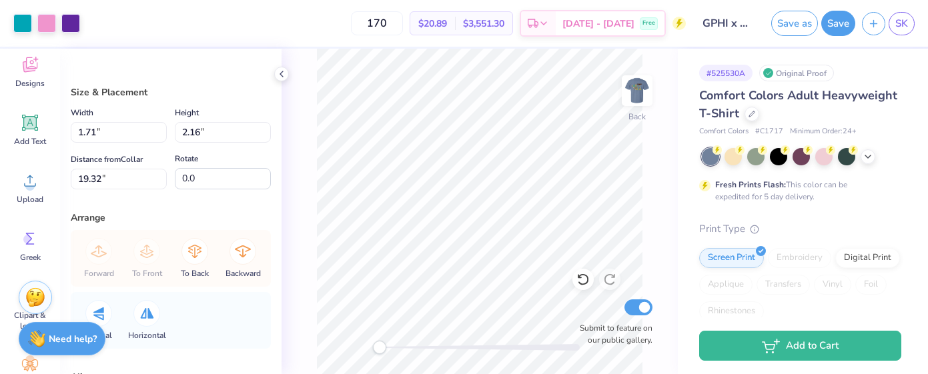
type input "5.47"
type input "2.22"
type input "2.19"
type input "17.34"
type input "13.80"
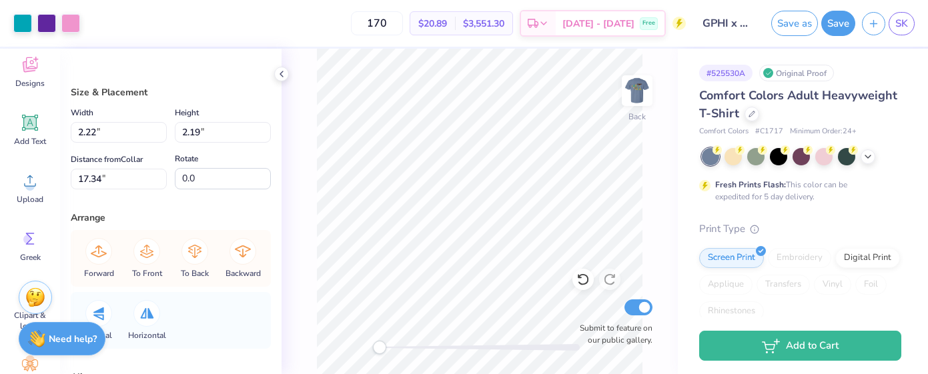
type input "18.00"
type input "3.50"
type input "8.82"
type input "11.50"
type input "10.00"
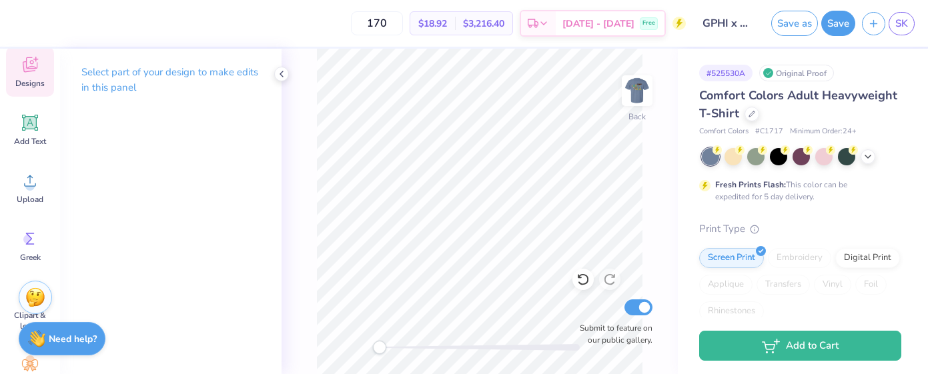
click at [34, 72] on icon at bounding box center [30, 65] width 20 height 20
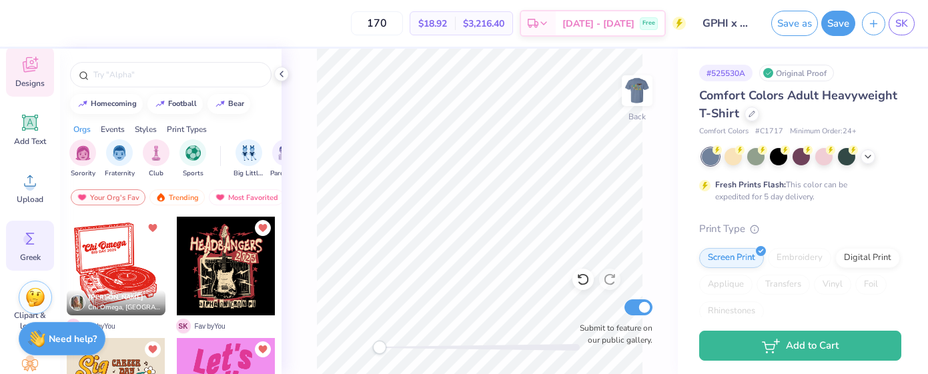
click at [35, 250] on div "Greek" at bounding box center [30, 246] width 48 height 50
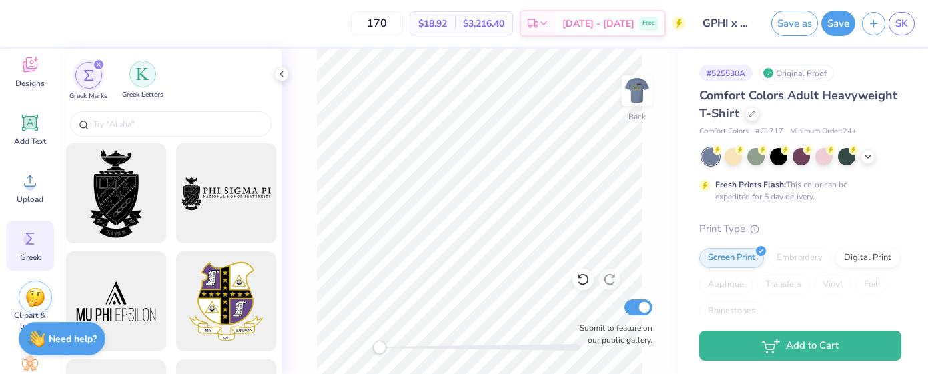
click at [141, 79] on img "filter for Greek Letters" at bounding box center [142, 73] width 13 height 13
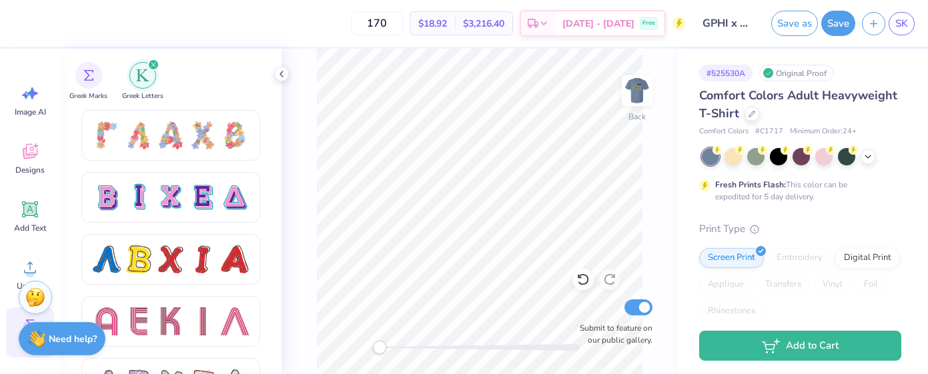
scroll to position [1036, 0]
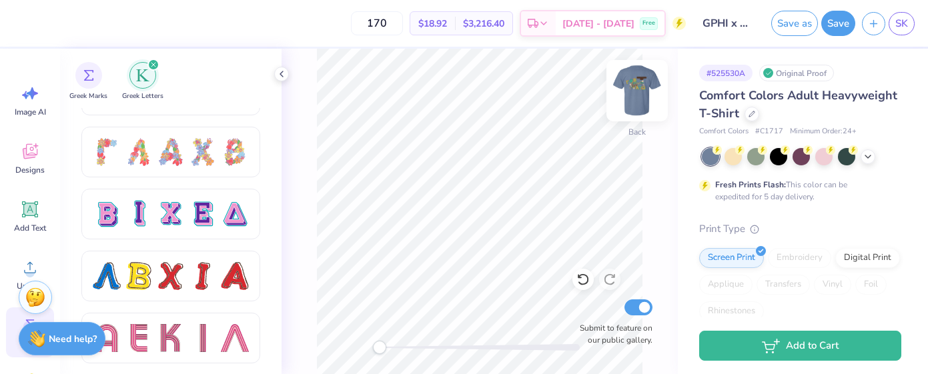
click at [627, 93] on img at bounding box center [637, 90] width 53 height 53
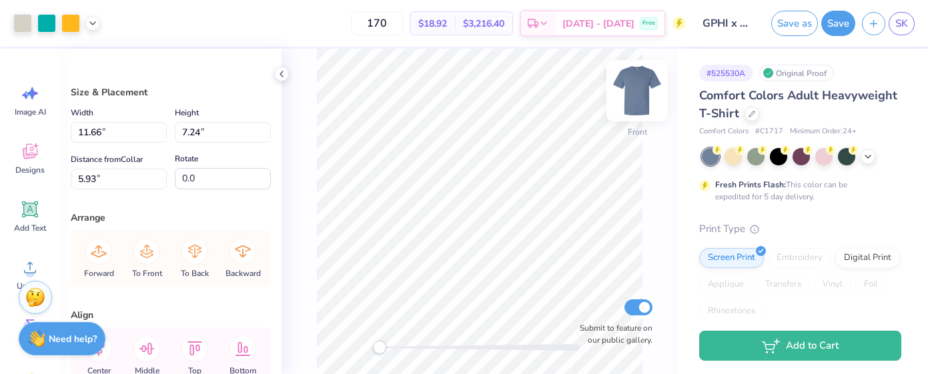
click at [645, 105] on img at bounding box center [637, 90] width 53 height 53
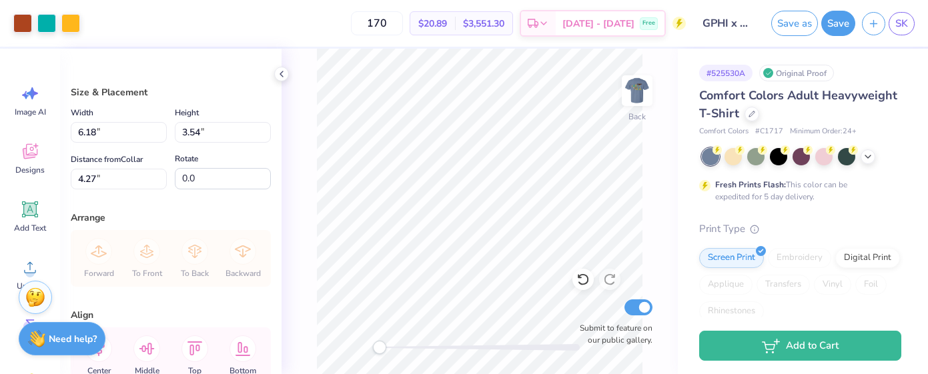
scroll to position [0, 0]
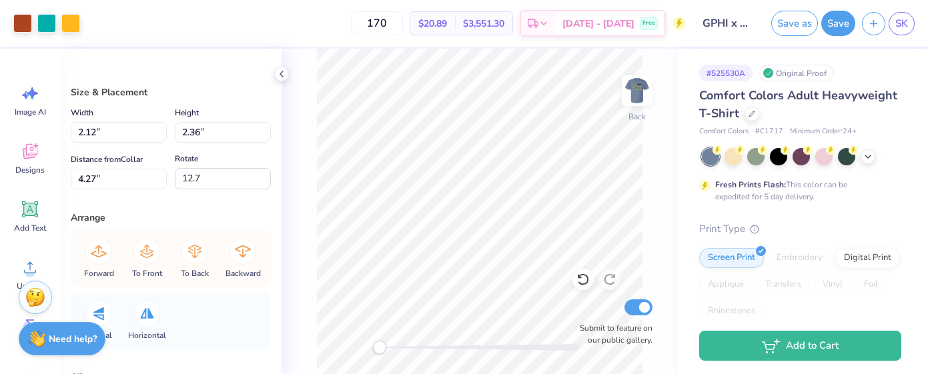
type input "11.0"
click at [639, 87] on img at bounding box center [637, 90] width 53 height 53
type input "2.16"
type input "6.68"
type input "1.81"
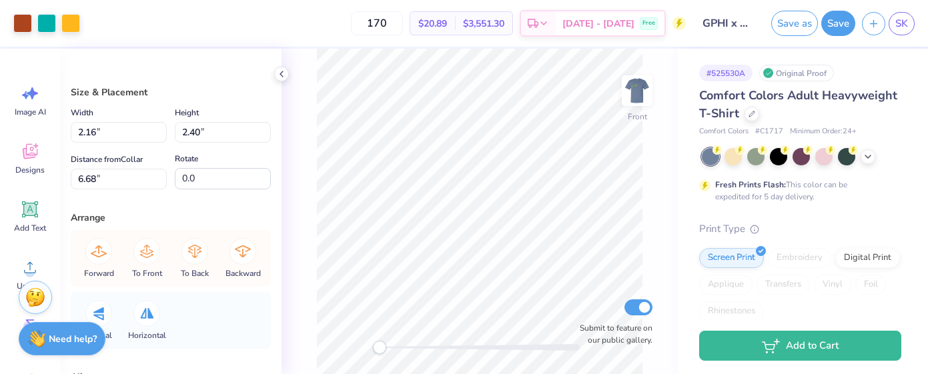
type input "7.88"
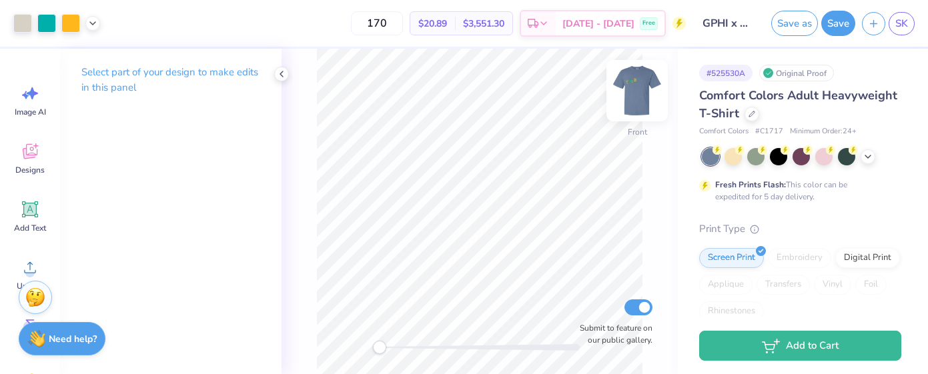
click at [617, 93] on img at bounding box center [637, 90] width 53 height 53
click at [629, 101] on img at bounding box center [637, 90] width 53 height 53
click at [637, 103] on img at bounding box center [637, 90] width 53 height 53
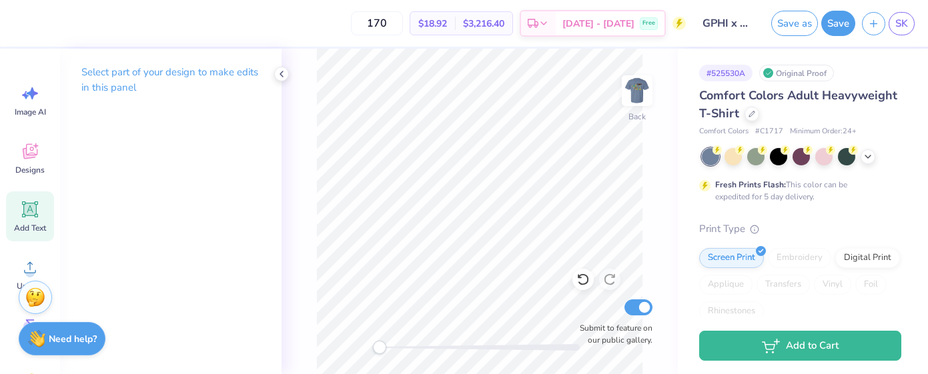
click at [21, 204] on icon at bounding box center [30, 210] width 20 height 20
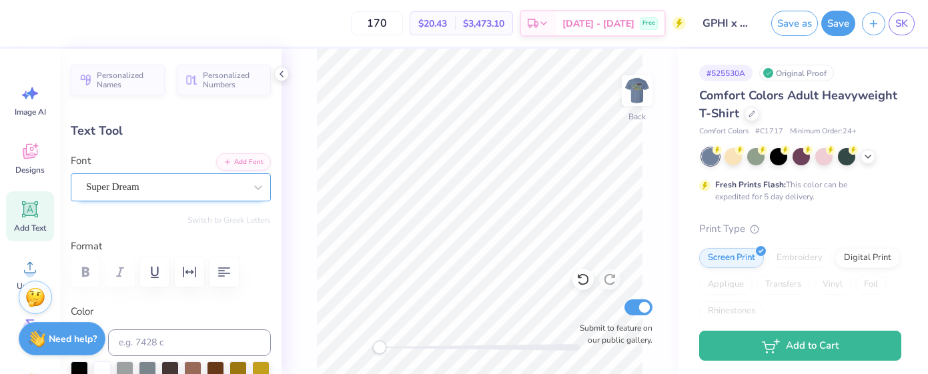
click at [207, 185] on div "Super Dream" at bounding box center [166, 187] width 162 height 21
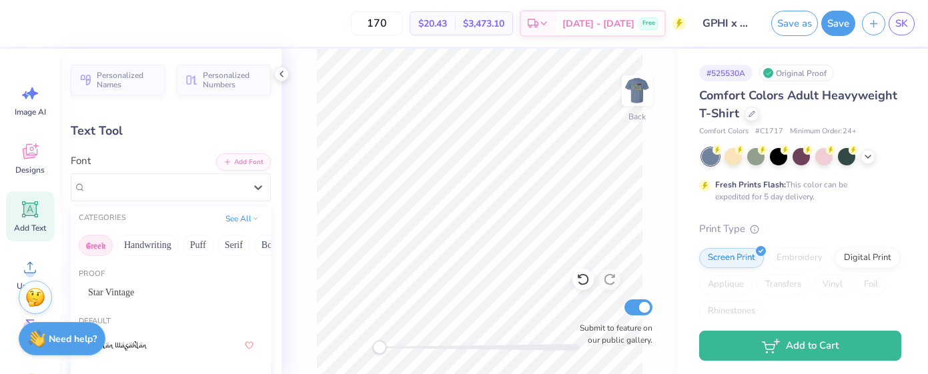
click at [103, 246] on button "Greek" at bounding box center [96, 245] width 34 height 21
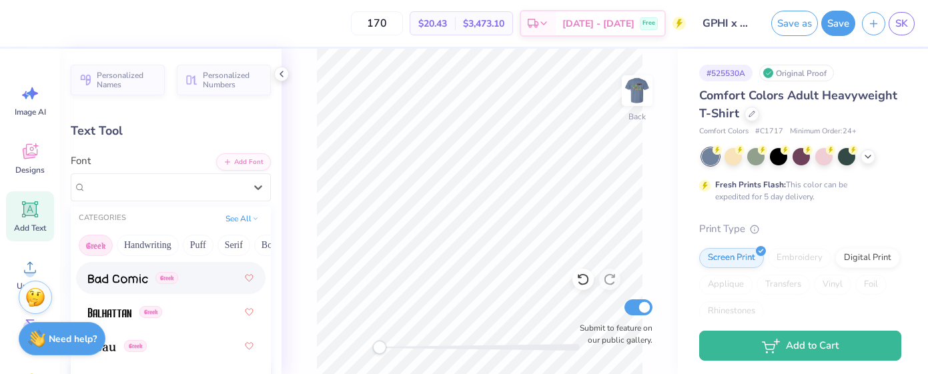
scroll to position [188, 0]
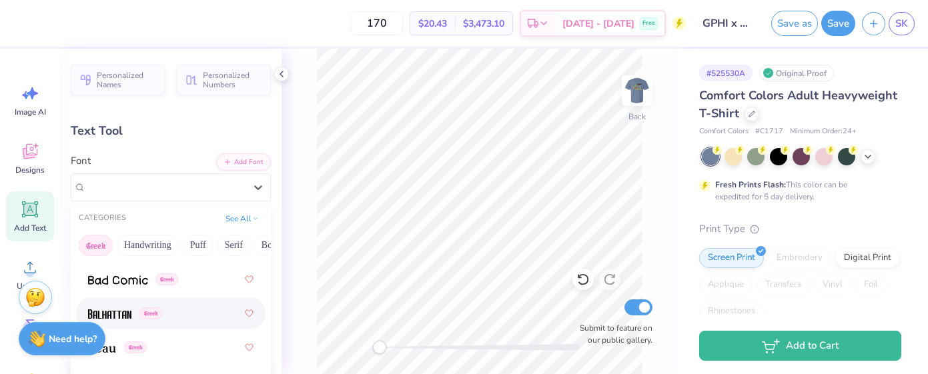
click at [182, 320] on div "Greek" at bounding box center [171, 314] width 166 height 24
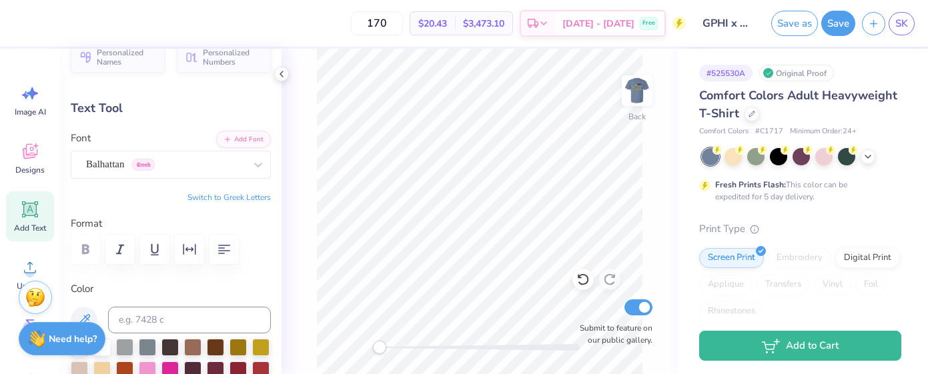
scroll to position [1, 1]
type textarea "GPHI x ATO Homecoming 2025"
type input "14.17"
type input "4.52"
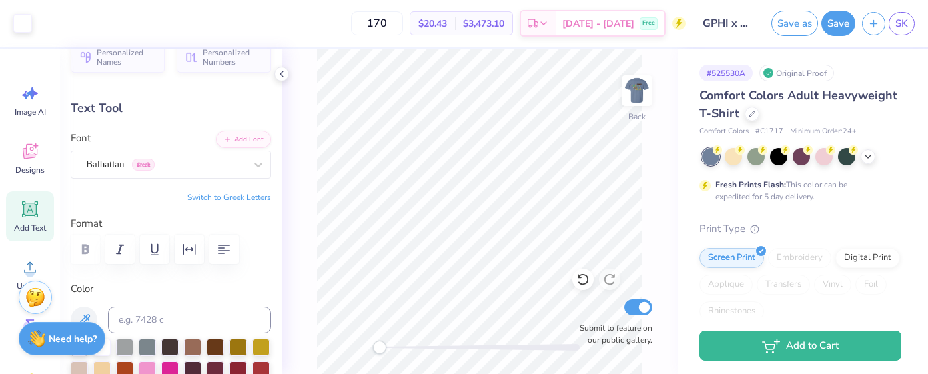
type input "3.07"
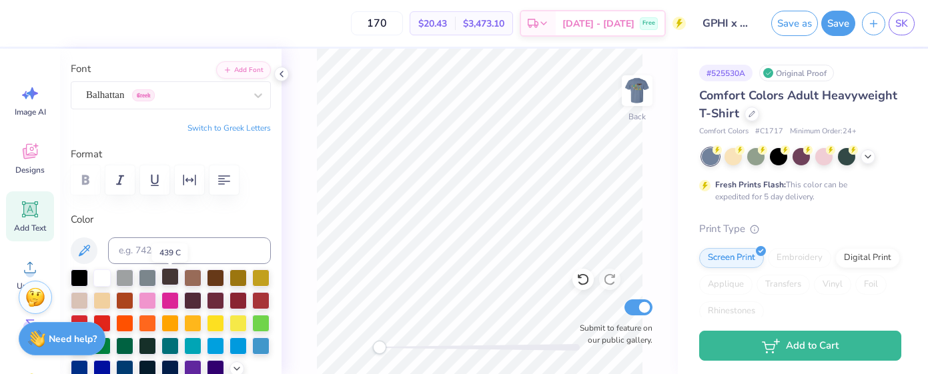
scroll to position [102, 0]
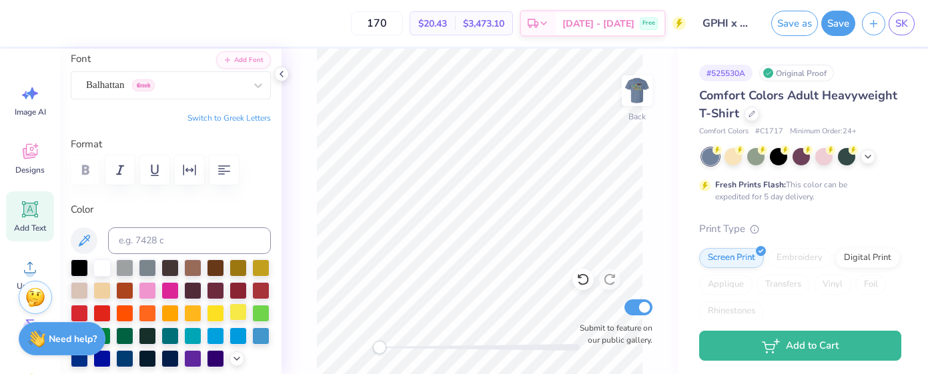
click at [241, 313] on div at bounding box center [238, 312] width 17 height 17
click at [218, 315] on div at bounding box center [215, 312] width 17 height 17
type input "6.18"
type input "1.97"
type input "5.62"
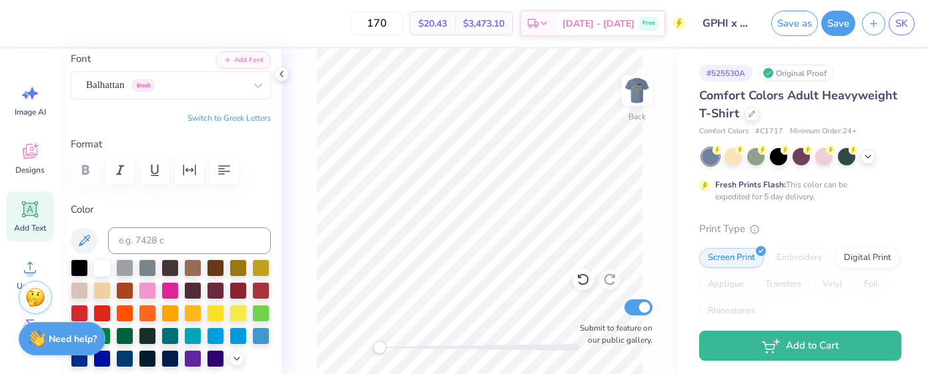
click at [651, 173] on div "Back Submit to feature on our public gallery." at bounding box center [480, 212] width 396 height 326
click at [228, 167] on icon "button" at bounding box center [224, 170] width 16 height 16
type input "4.51"
type input "1.44"
type input "6.15"
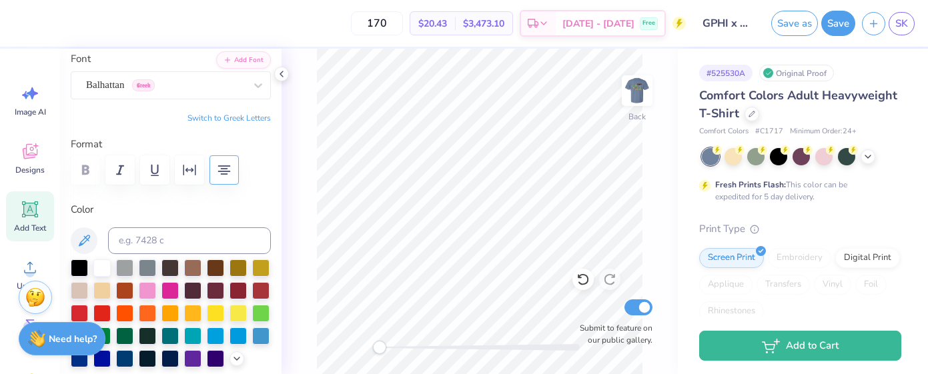
click at [648, 201] on div "Back Submit to feature on our public gallery." at bounding box center [480, 212] width 396 height 326
click at [624, 98] on img at bounding box center [637, 90] width 53 height 53
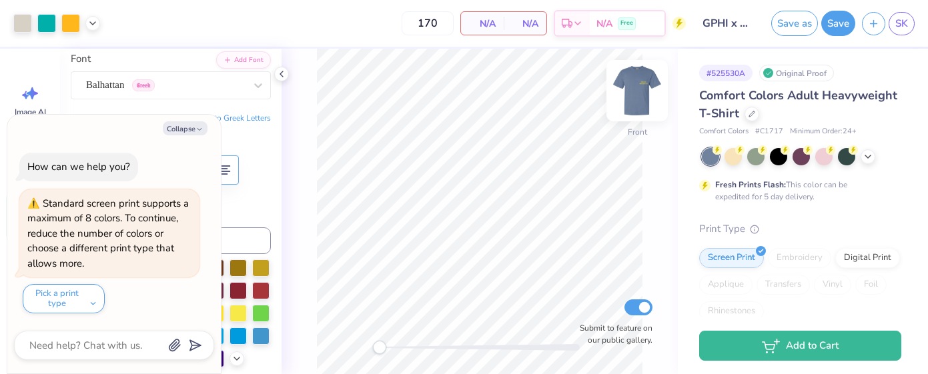
click at [639, 92] on img at bounding box center [637, 90] width 53 height 53
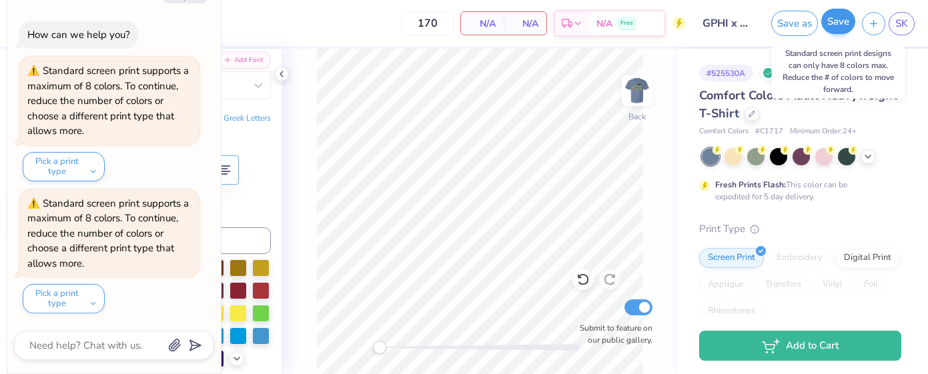
click at [838, 25] on button "Save" at bounding box center [839, 21] width 34 height 25
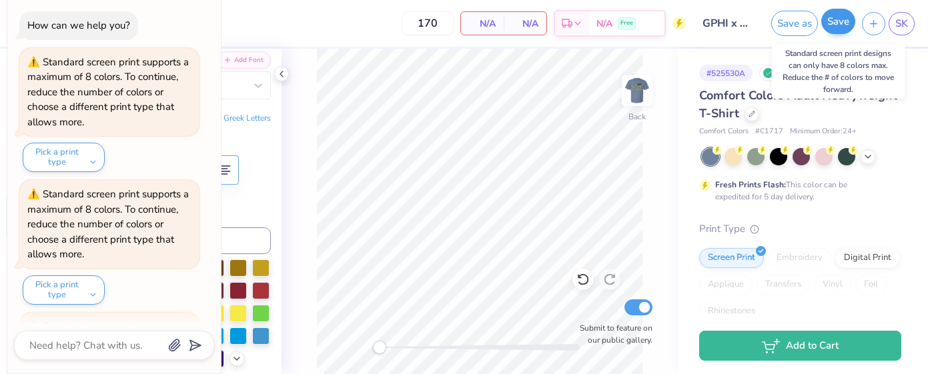
scroll to position [118, 0]
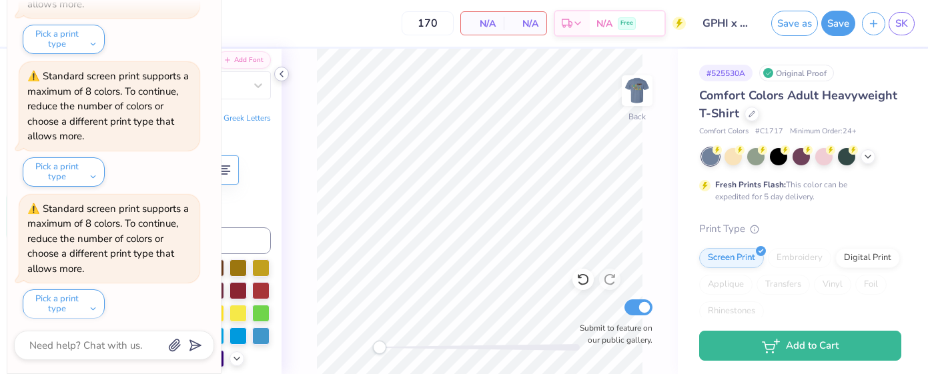
click at [282, 74] on icon at bounding box center [281, 74] width 11 height 11
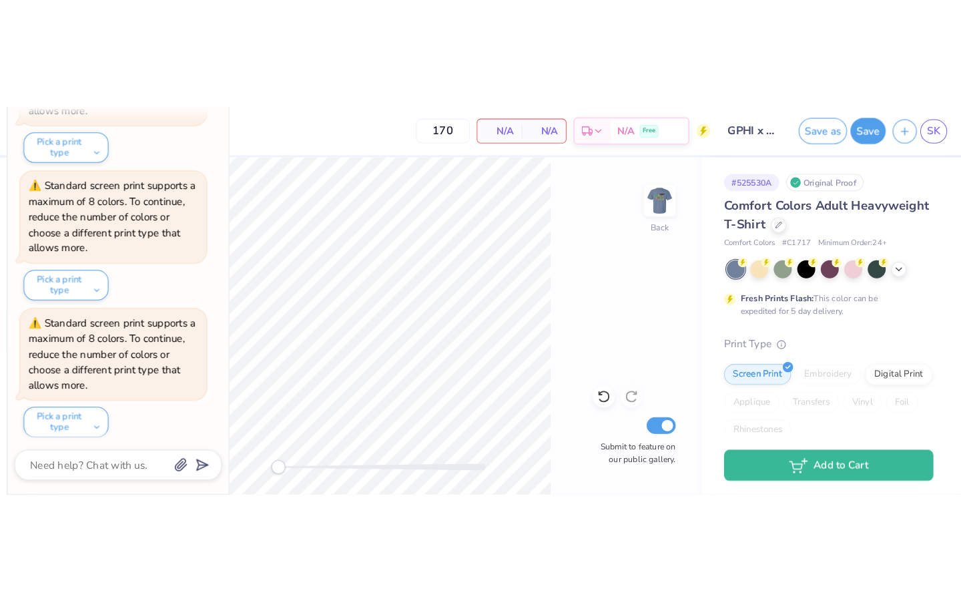
scroll to position [47, 0]
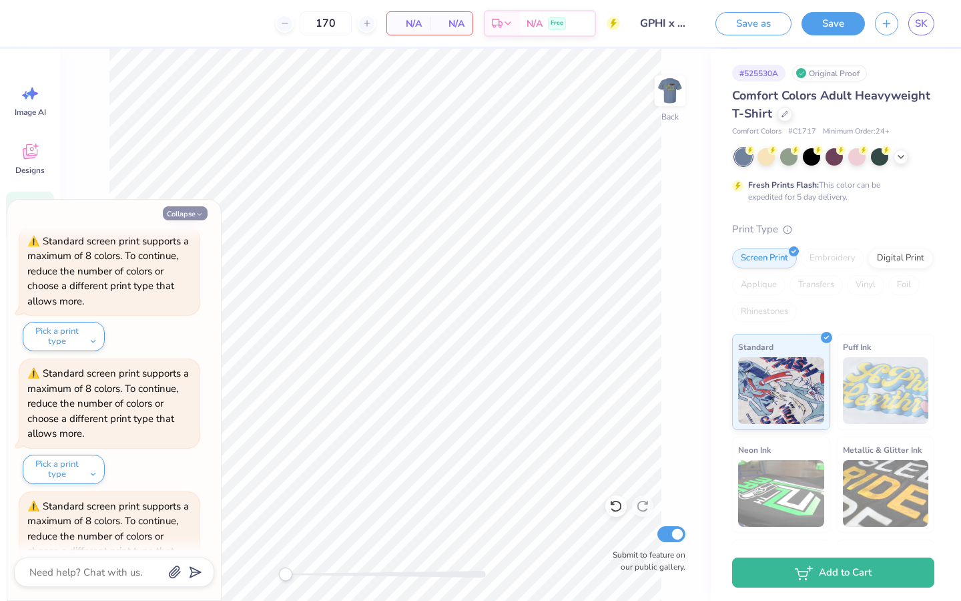
click at [191, 214] on button "Collapse" at bounding box center [185, 213] width 45 height 14
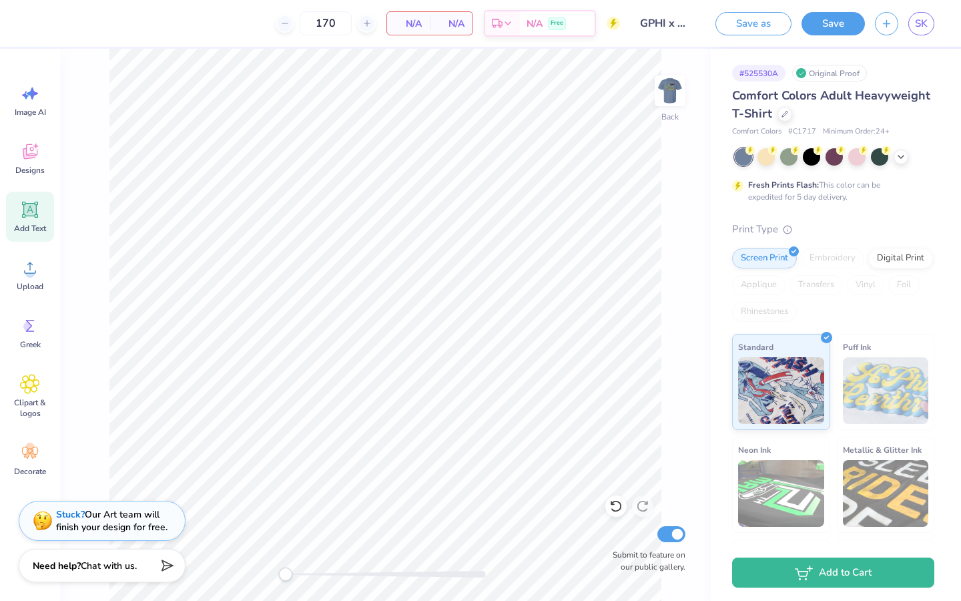
scroll to position [1, 3]
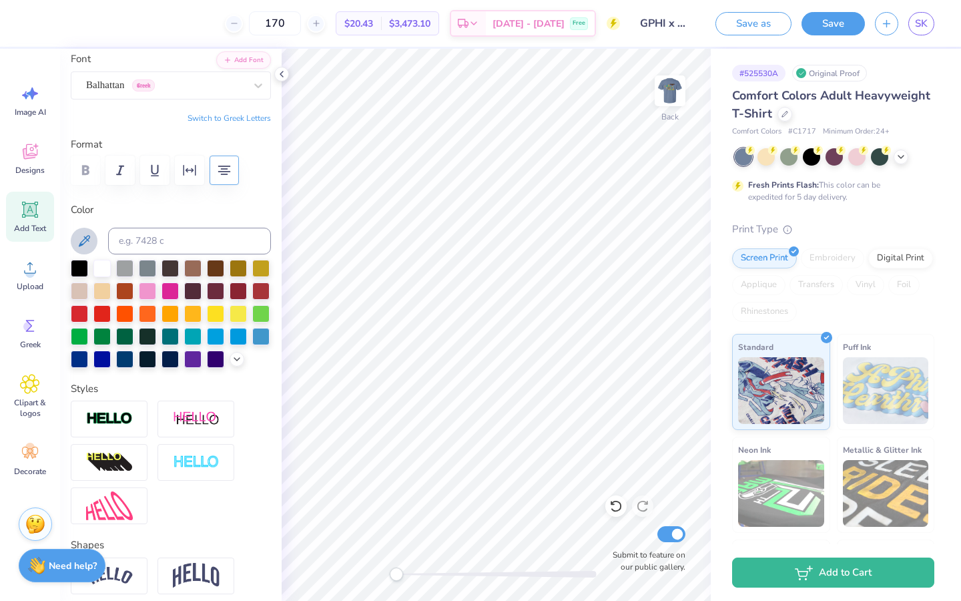
click at [85, 238] on icon at bounding box center [84, 240] width 11 height 11
click at [683, 99] on div "Back Submit to feature on our public gallery." at bounding box center [496, 325] width 429 height 552
click at [657, 99] on img at bounding box center [669, 90] width 53 height 53
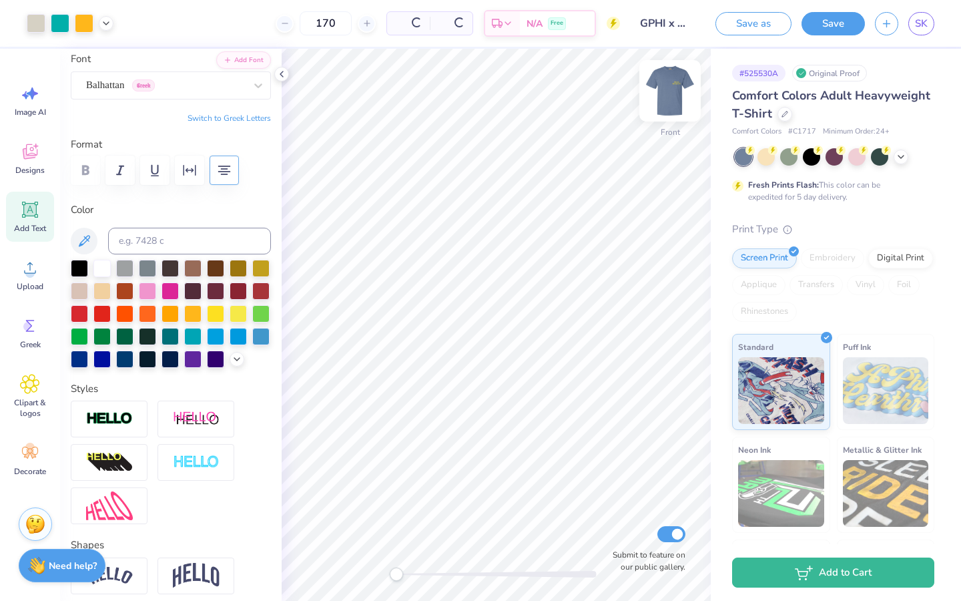
click at [665, 94] on img at bounding box center [669, 90] width 53 height 53
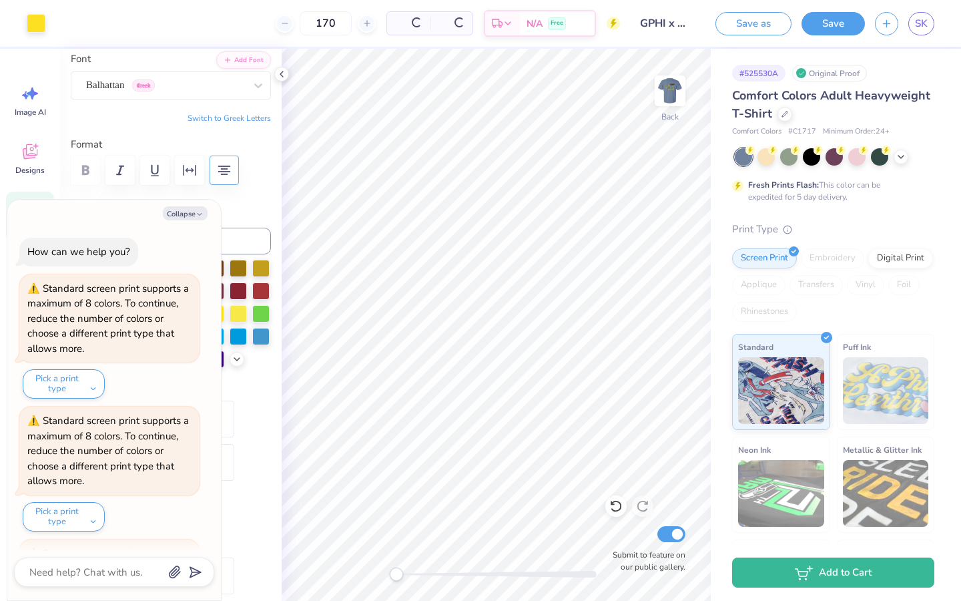
scroll to position [380, 0]
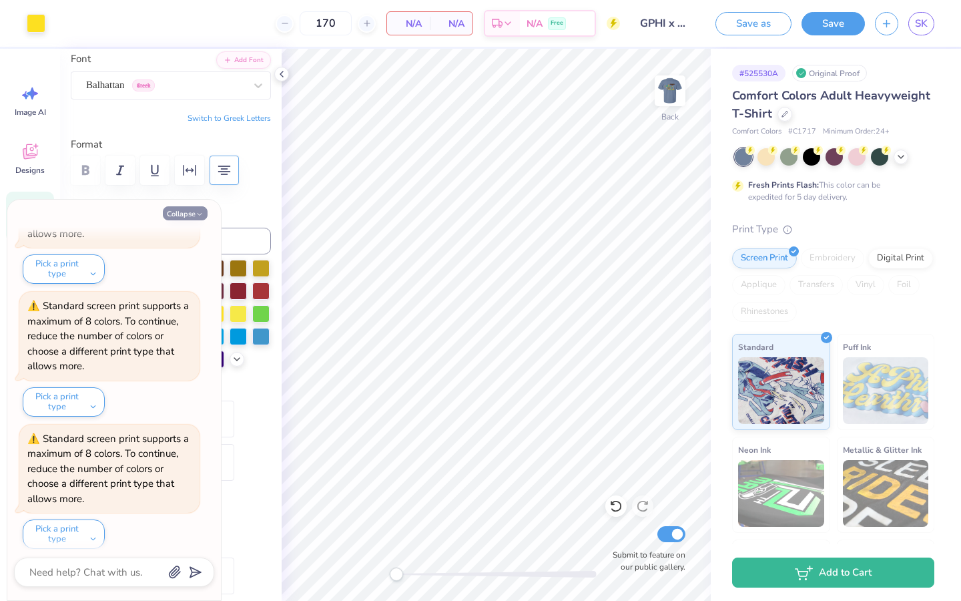
click at [186, 214] on button "Collapse" at bounding box center [185, 213] width 45 height 14
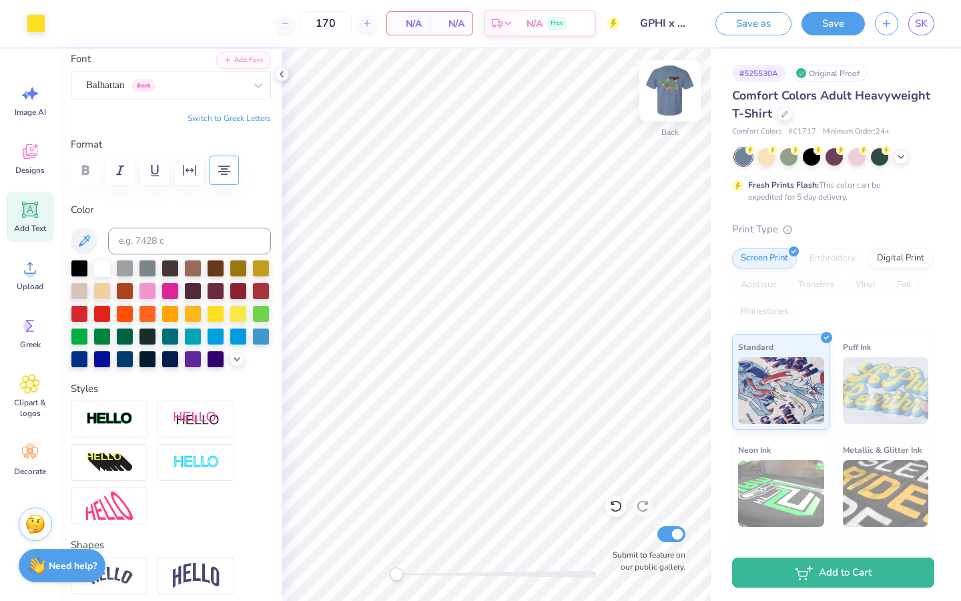
click at [669, 91] on img at bounding box center [669, 90] width 53 height 53
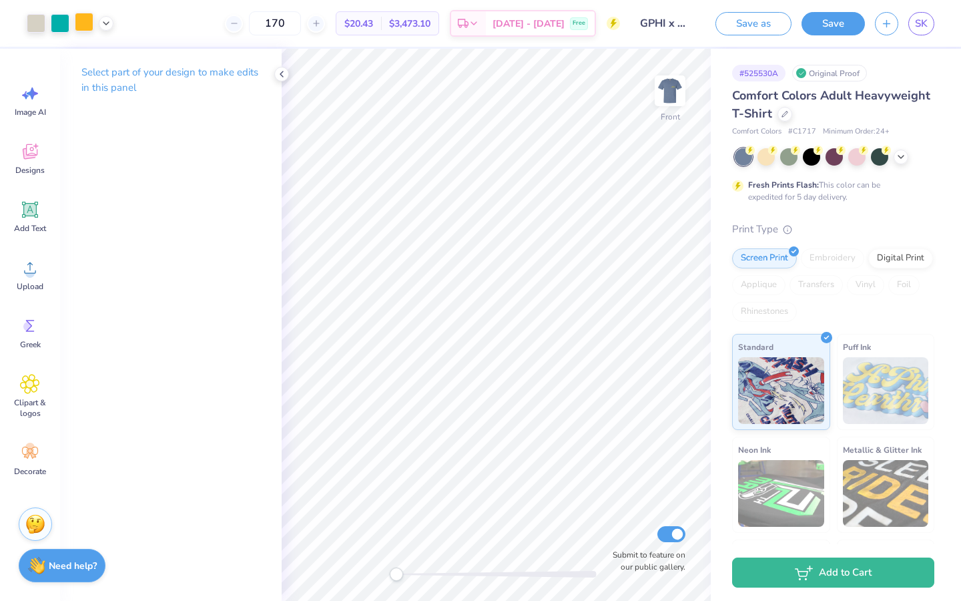
click at [82, 25] on div at bounding box center [84, 22] width 19 height 19
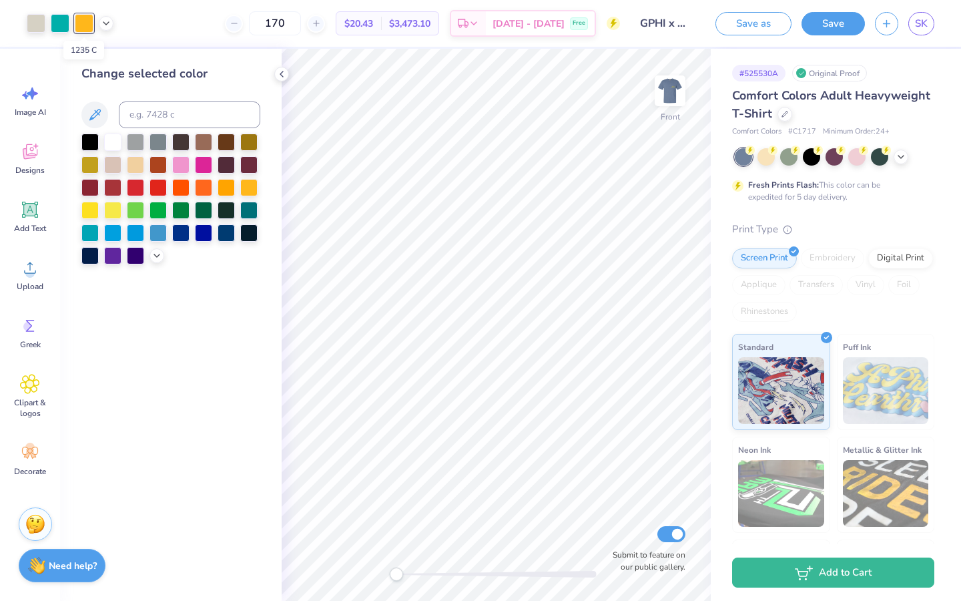
click at [81, 22] on div at bounding box center [84, 23] width 19 height 19
click at [99, 115] on icon at bounding box center [94, 114] width 11 height 11
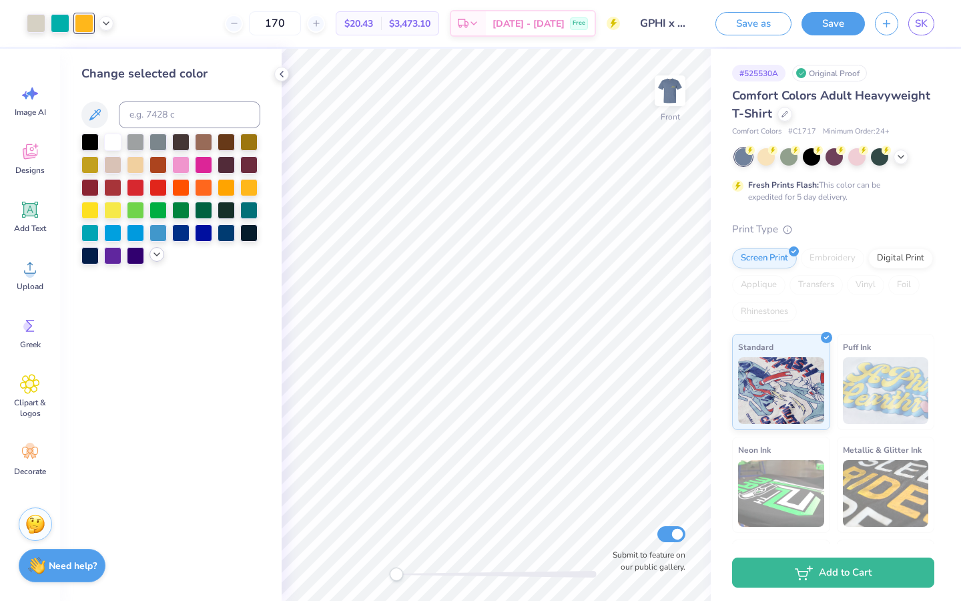
click at [153, 260] on icon at bounding box center [156, 254] width 11 height 11
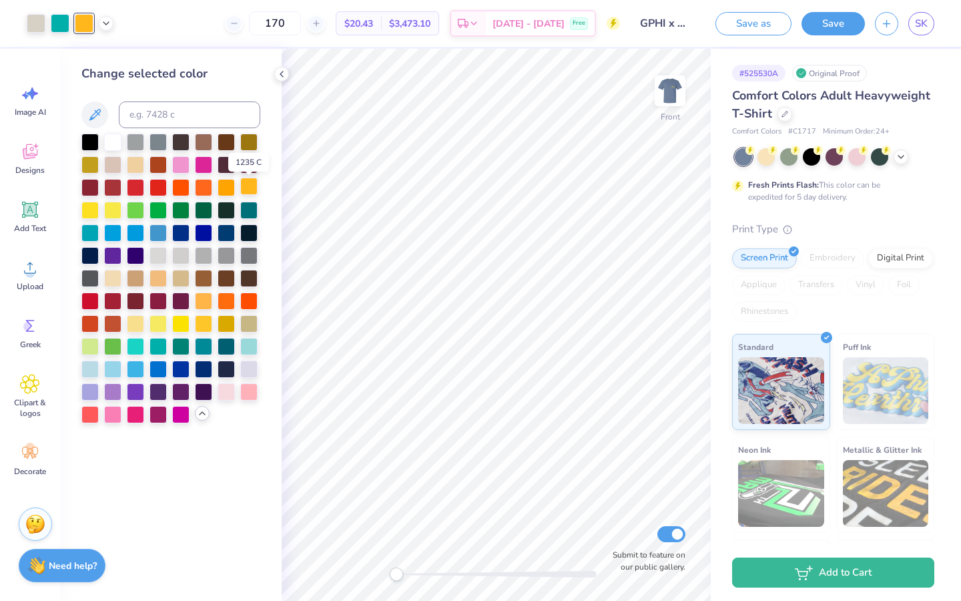
click at [249, 184] on div at bounding box center [248, 186] width 17 height 17
click at [246, 191] on div at bounding box center [248, 186] width 17 height 17
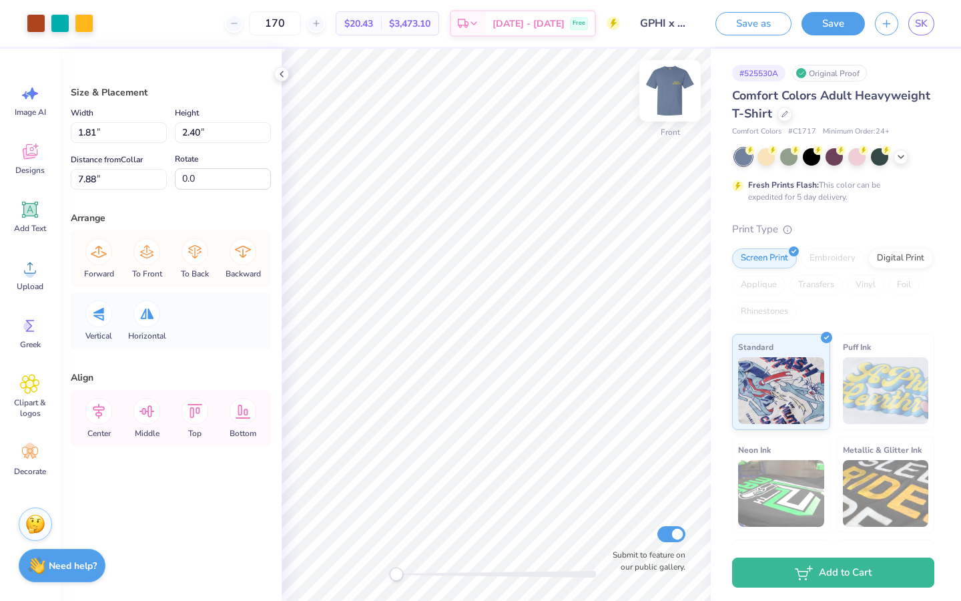
click at [671, 88] on img at bounding box center [669, 90] width 53 height 53
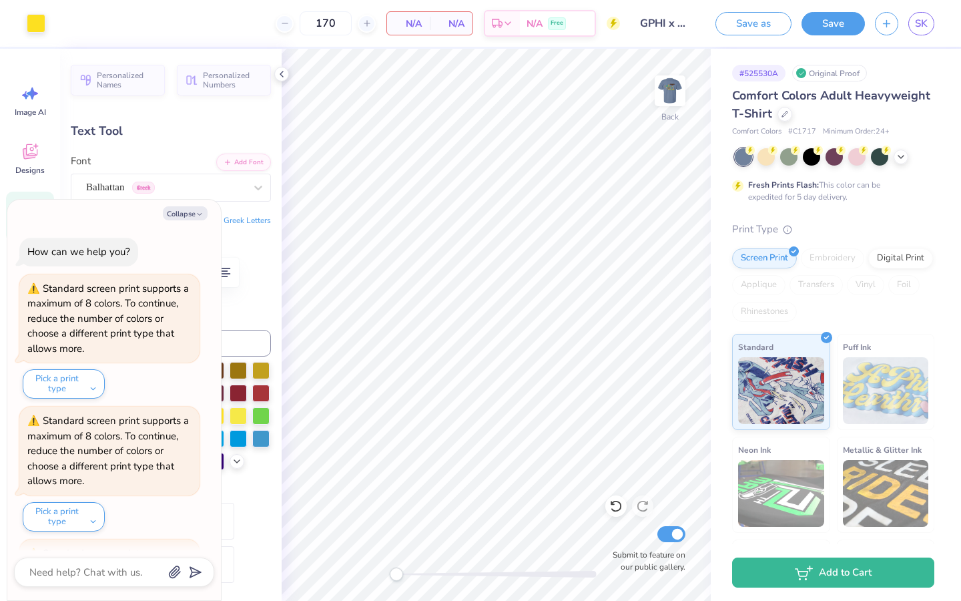
scroll to position [511, 0]
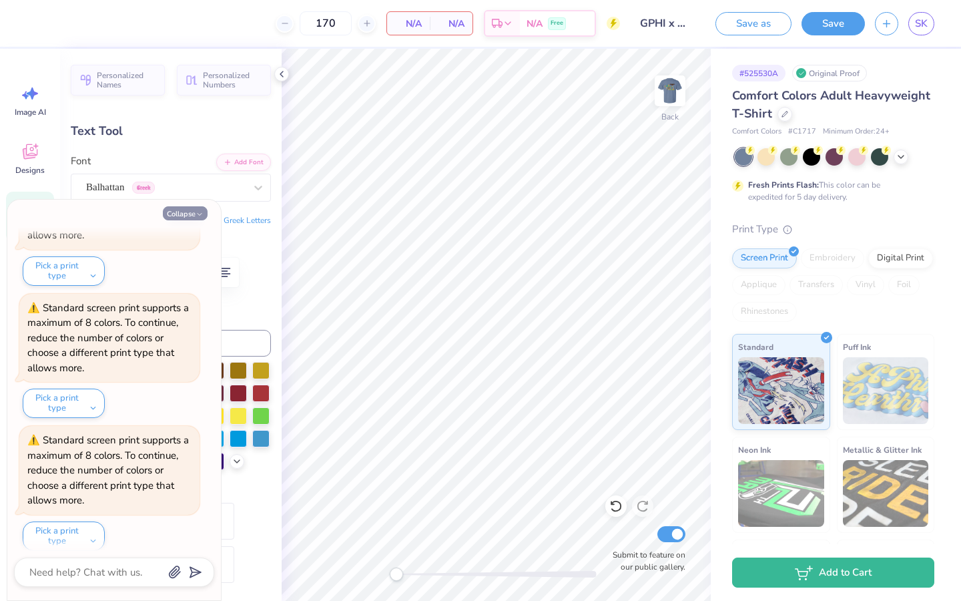
click at [197, 212] on icon "button" at bounding box center [200, 214] width 8 height 8
type textarea "x"
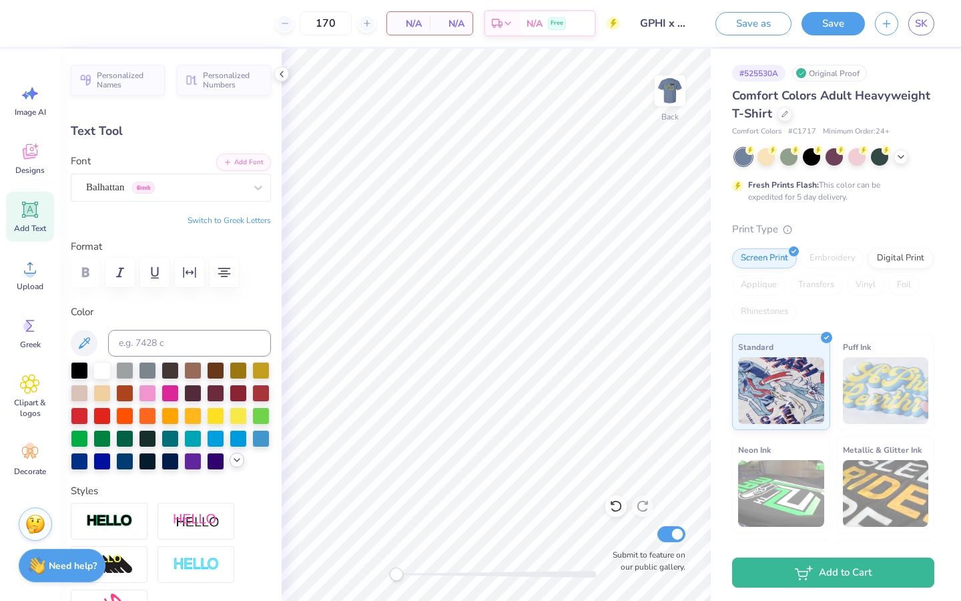
click at [239, 374] on icon at bounding box center [237, 459] width 11 height 11
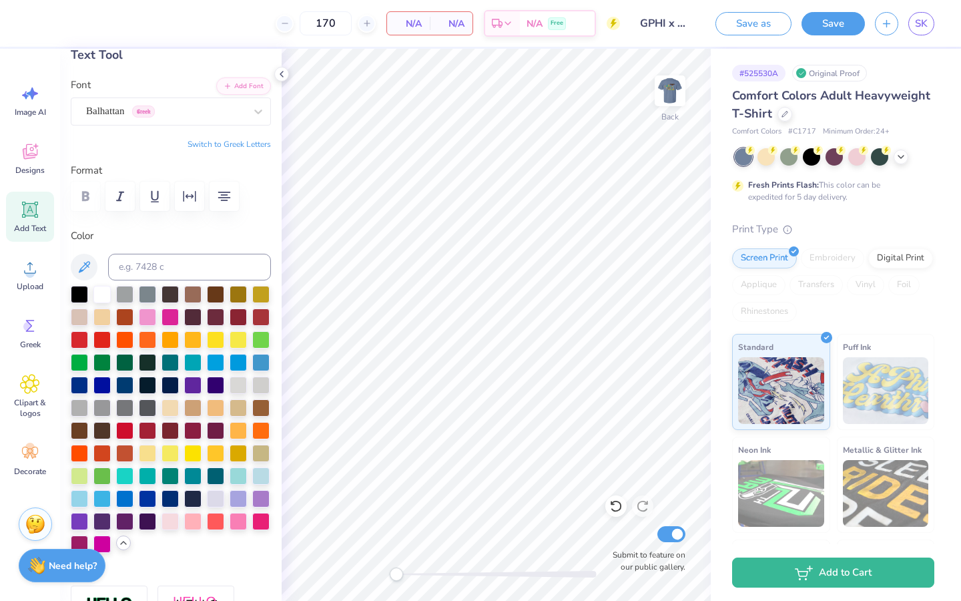
scroll to position [77, 0]
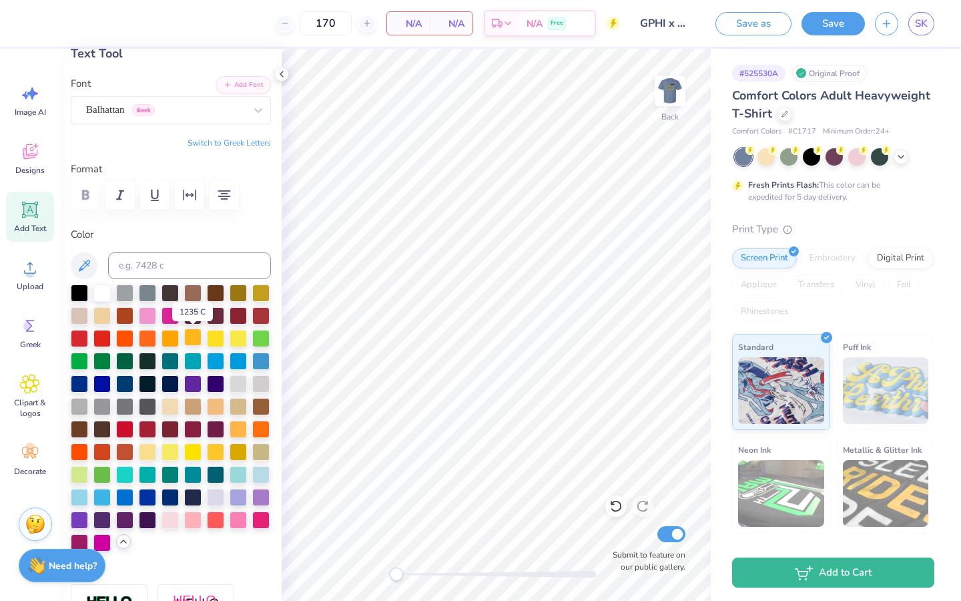
click at [192, 336] on div at bounding box center [192, 336] width 17 height 17
click at [837, 27] on button "Save" at bounding box center [833, 21] width 63 height 23
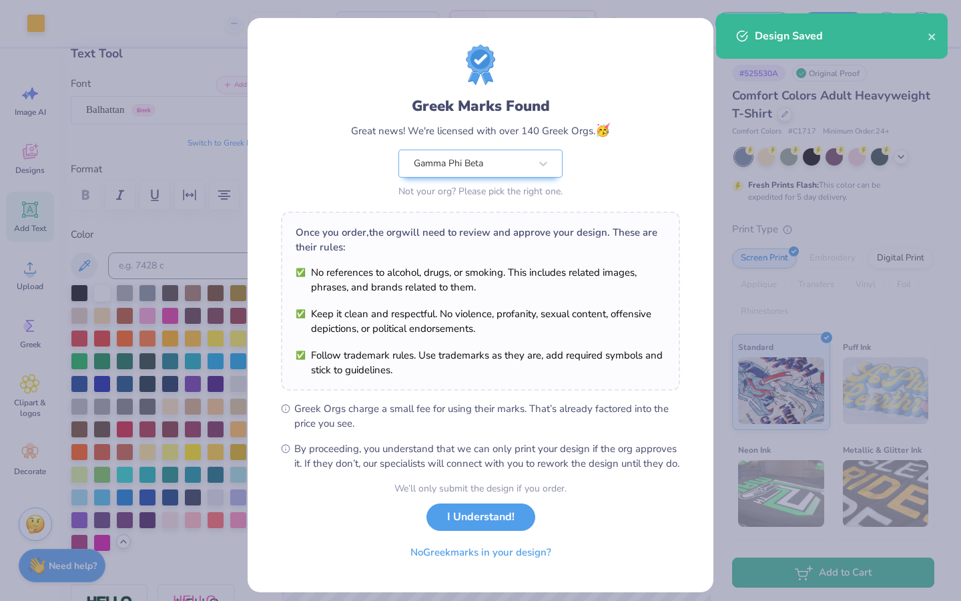
click at [284, 73] on div "Greek Marks Found Great news! We're licensed with over 140 Greek Orgs. 🥳 Gamma …" at bounding box center [480, 123] width 399 height 156
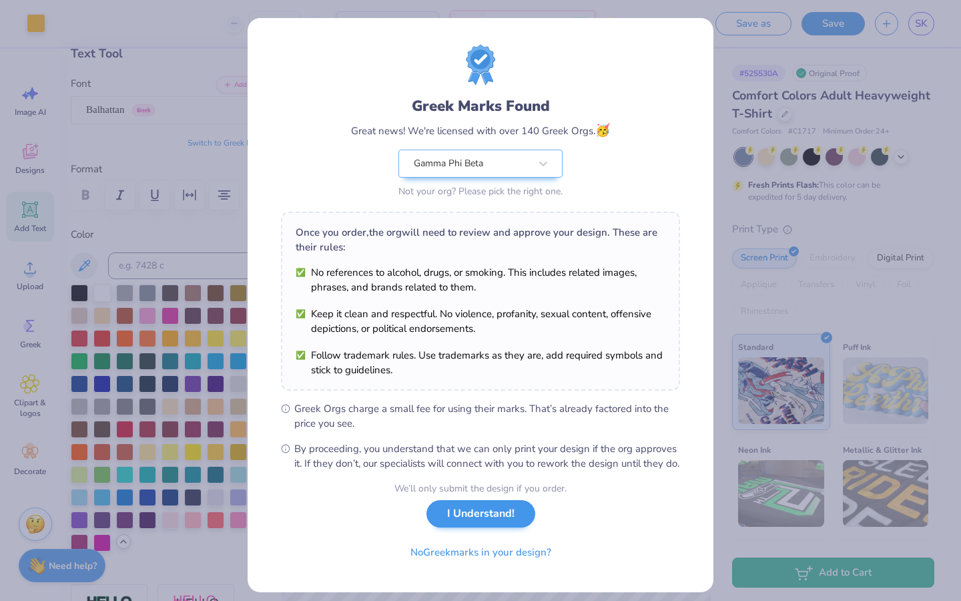
click at [485, 374] on button "I Understand!" at bounding box center [480, 513] width 109 height 27
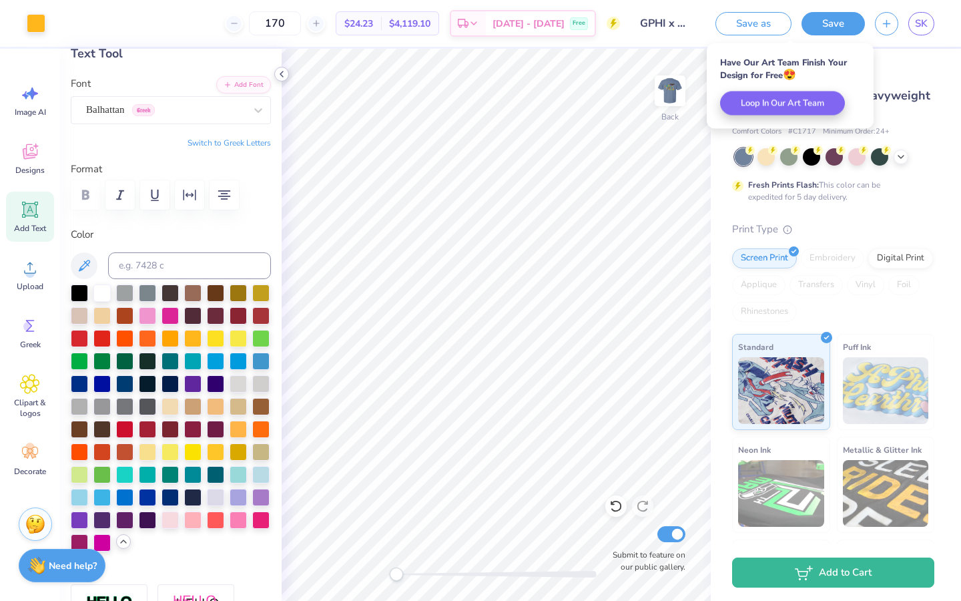
click at [285, 71] on icon at bounding box center [281, 74] width 11 height 11
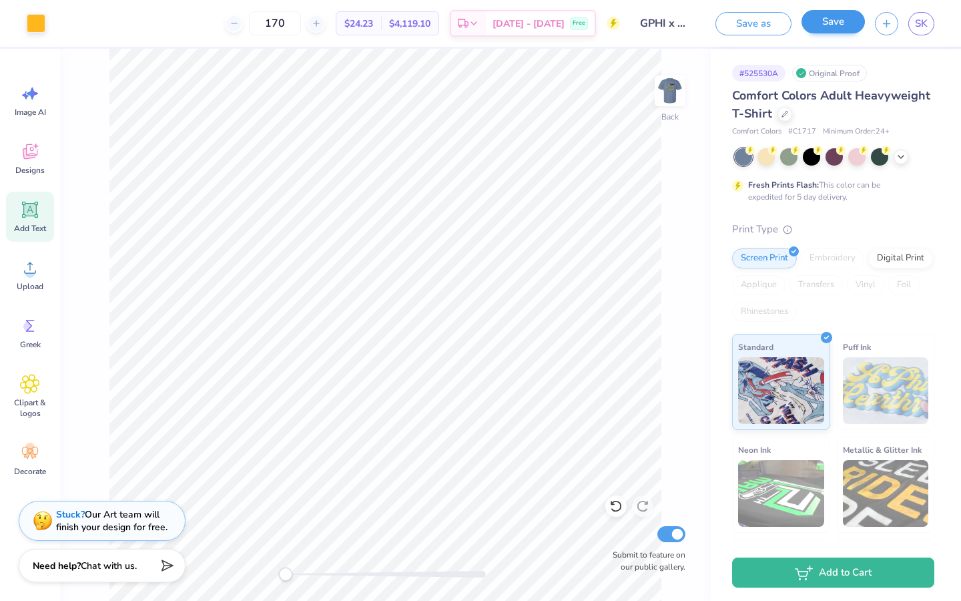
click at [825, 30] on button "Save" at bounding box center [833, 21] width 63 height 23
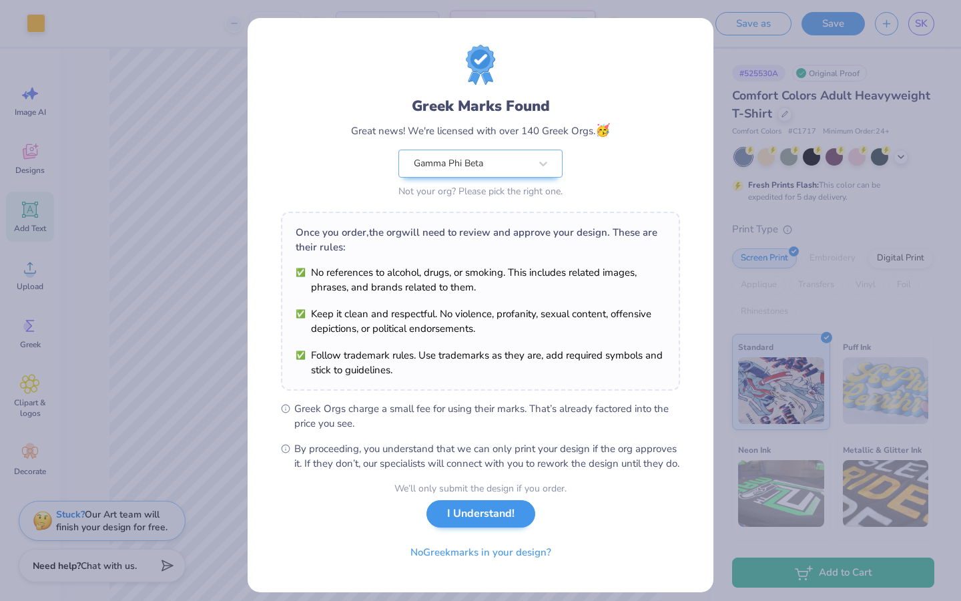
click at [459, 374] on button "I Understand!" at bounding box center [480, 513] width 109 height 27
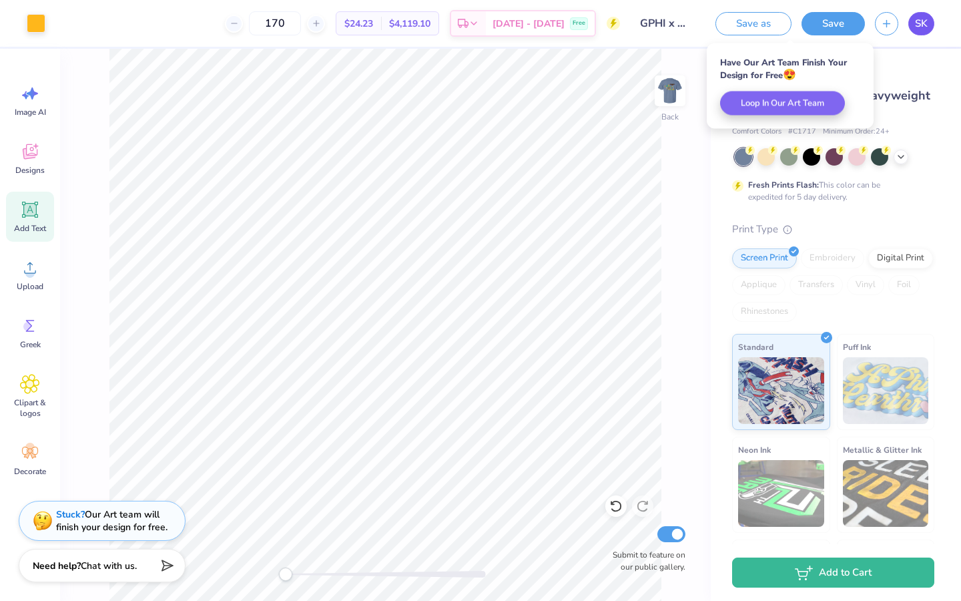
click at [916, 19] on span "SK" at bounding box center [921, 23] width 13 height 15
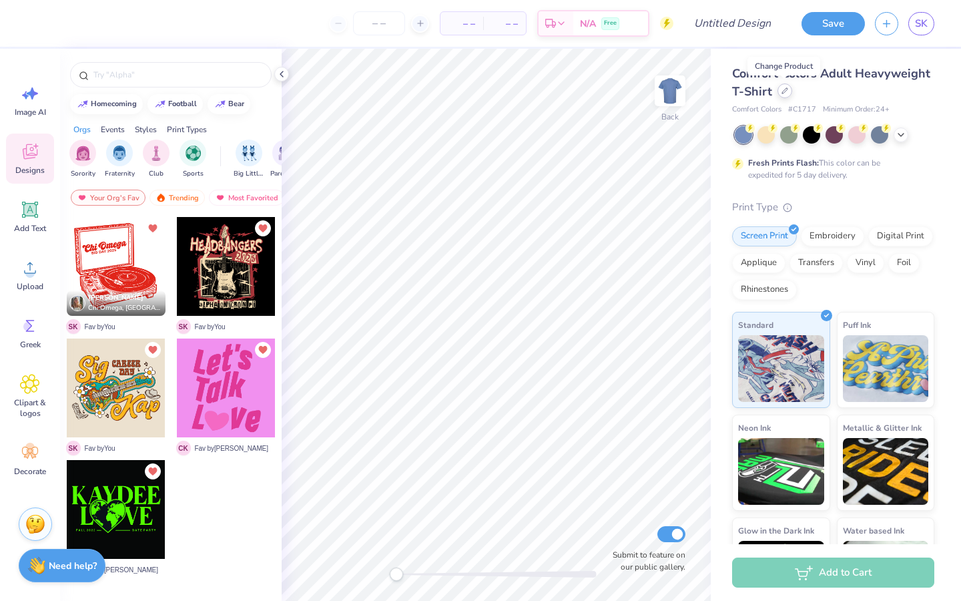
click at [785, 93] on icon at bounding box center [784, 90] width 7 height 7
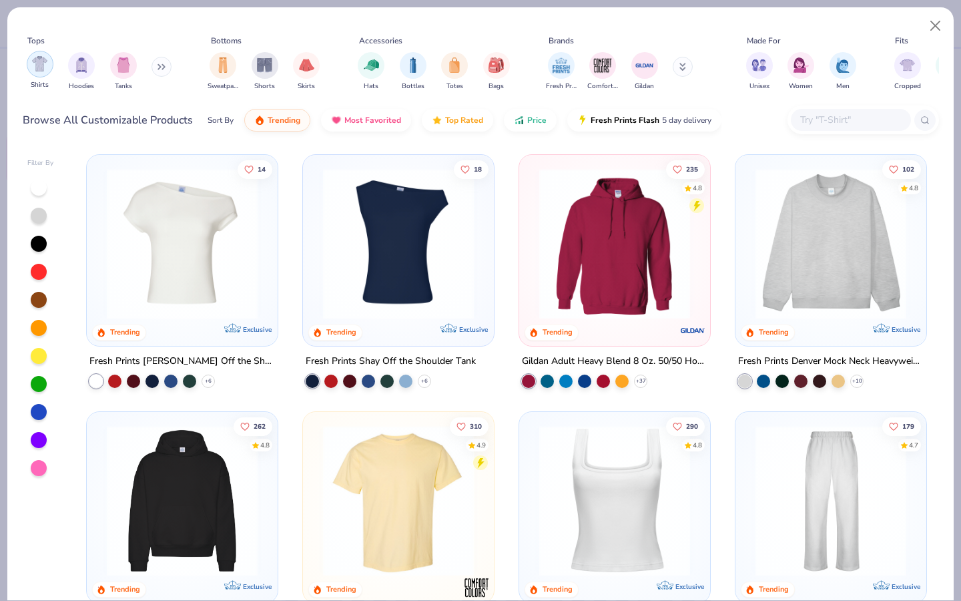
click at [38, 67] on img "filter for Shirts" at bounding box center [39, 63] width 15 height 15
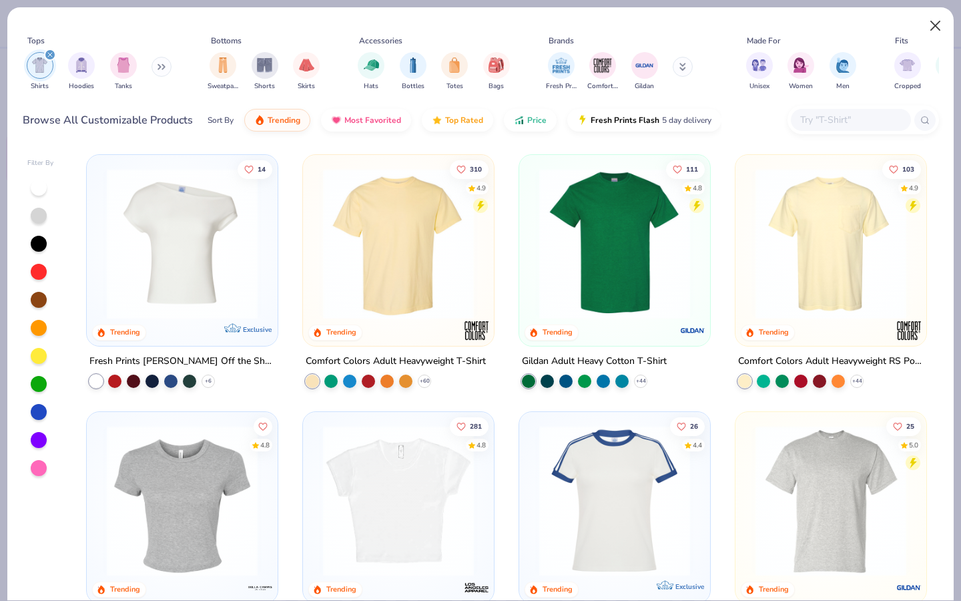
click at [941, 22] on button "Close" at bounding box center [935, 25] width 25 height 25
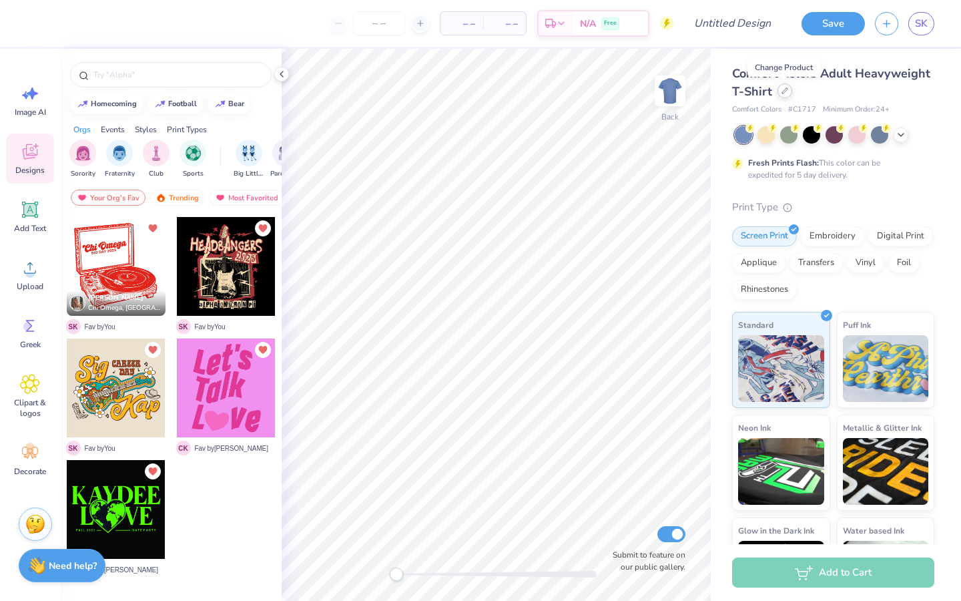
click at [784, 95] on div at bounding box center [784, 90] width 15 height 15
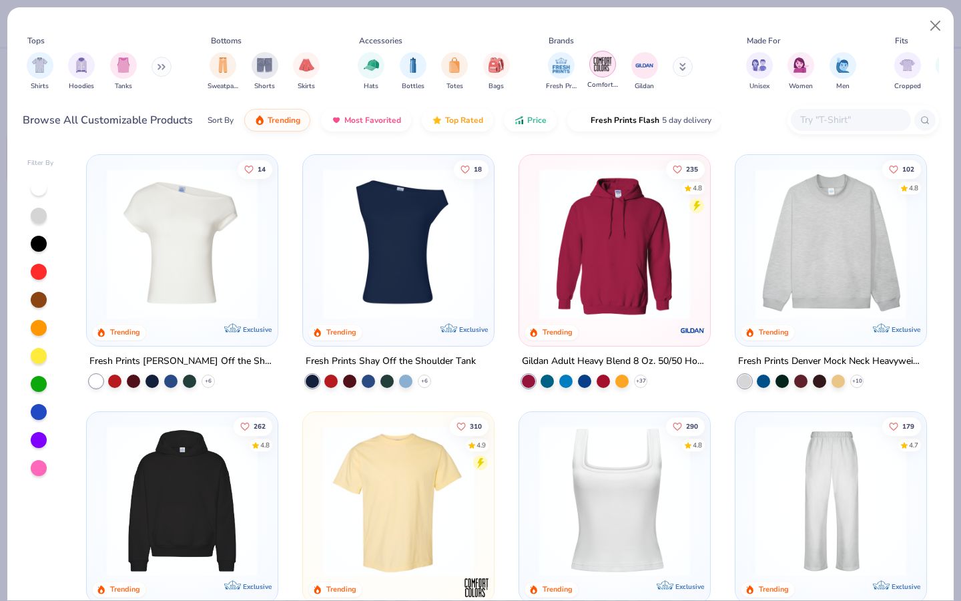
click at [605, 65] on img "filter for Comfort Colors" at bounding box center [603, 64] width 20 height 20
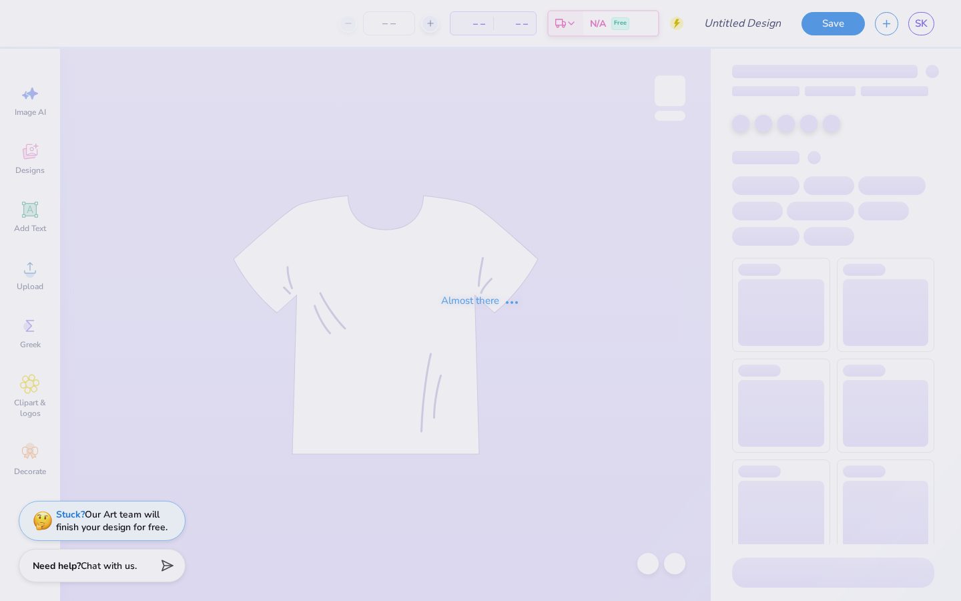
type input "GPHI x ATO"
type input "170"
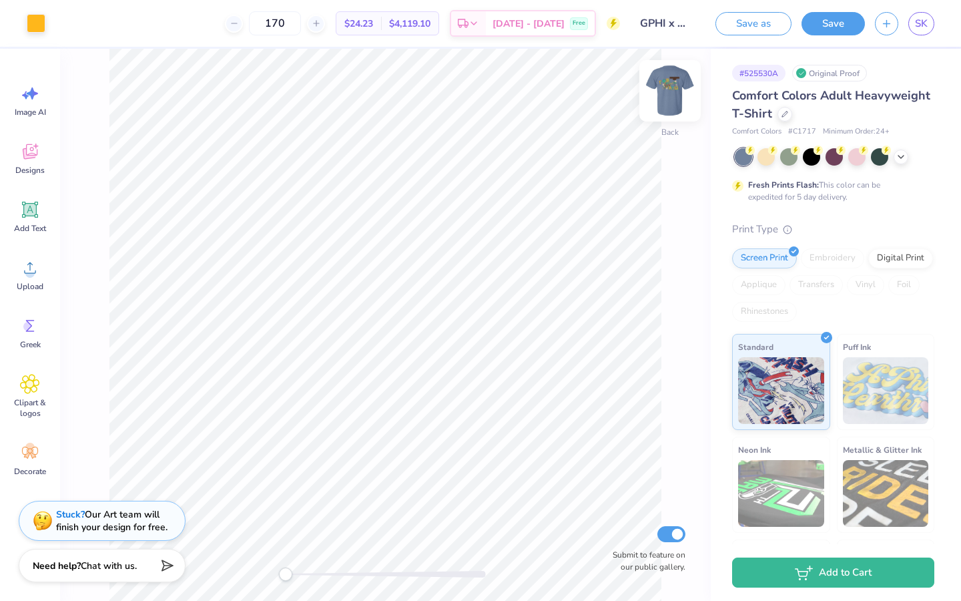
click at [662, 91] on img at bounding box center [669, 90] width 53 height 53
click at [659, 97] on img at bounding box center [669, 90] width 53 height 53
click at [665, 97] on img at bounding box center [669, 90] width 53 height 53
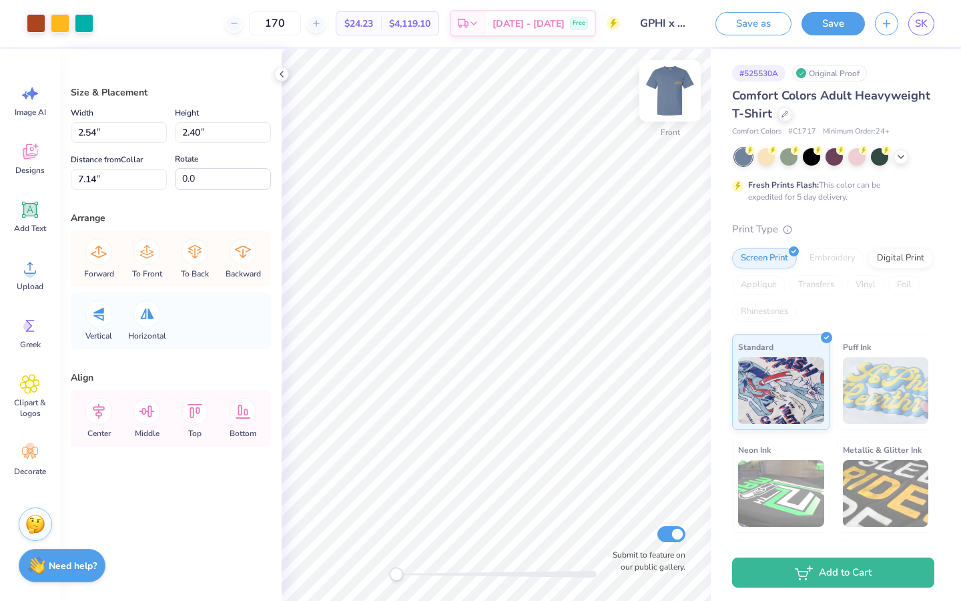
type input "2.16"
type input "6.68"
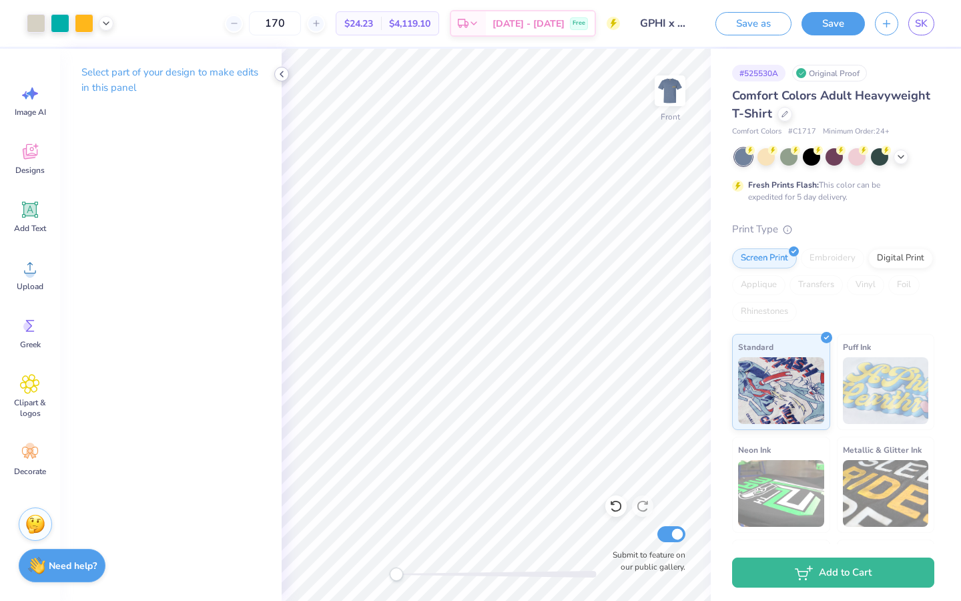
click at [281, 77] on icon at bounding box center [281, 74] width 11 height 11
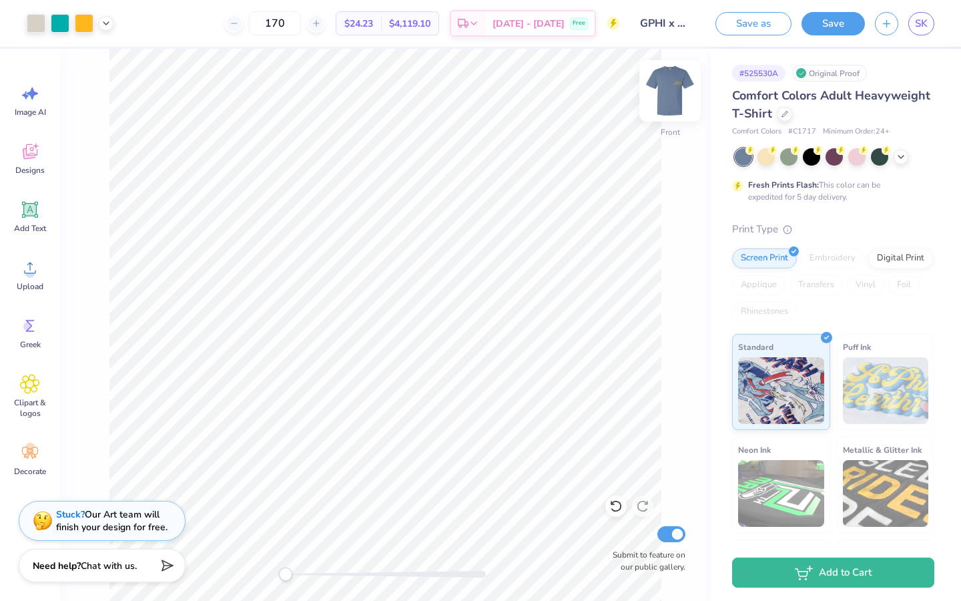
click at [667, 93] on img at bounding box center [669, 90] width 53 height 53
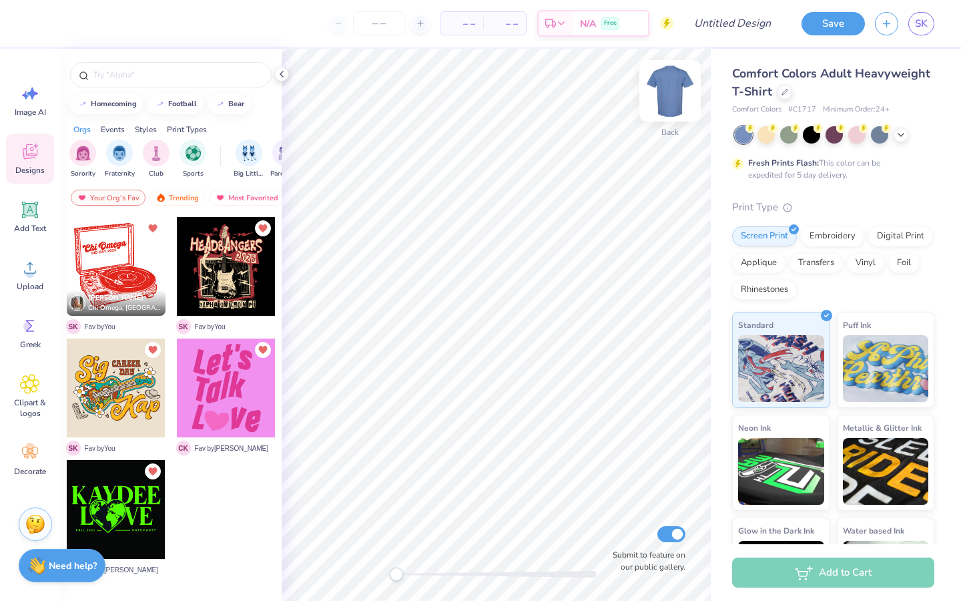
click at [680, 97] on img at bounding box center [669, 90] width 53 height 53
click at [240, 259] on div at bounding box center [226, 266] width 99 height 99
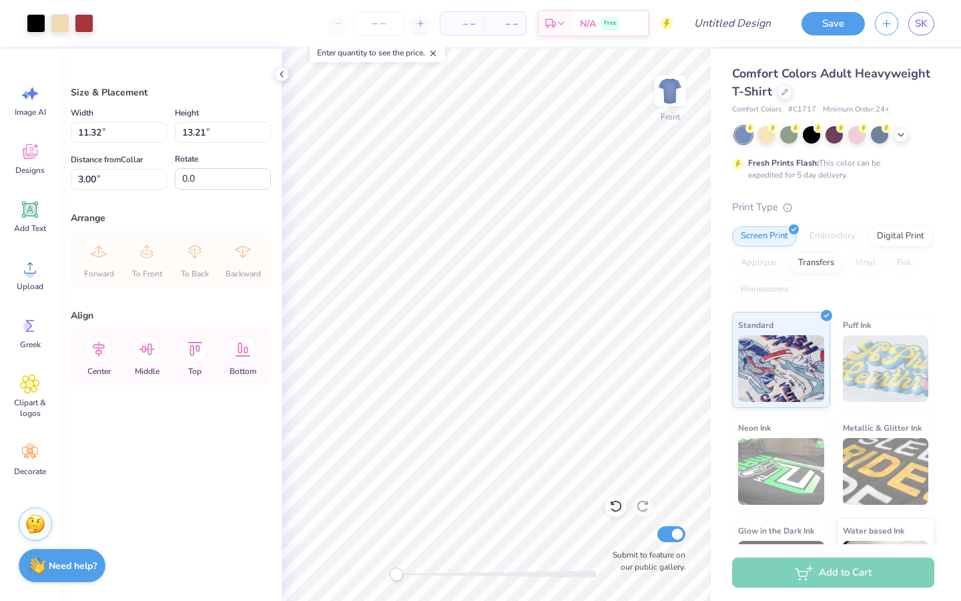
type input "8.95"
type input "10.44"
type input "5.76"
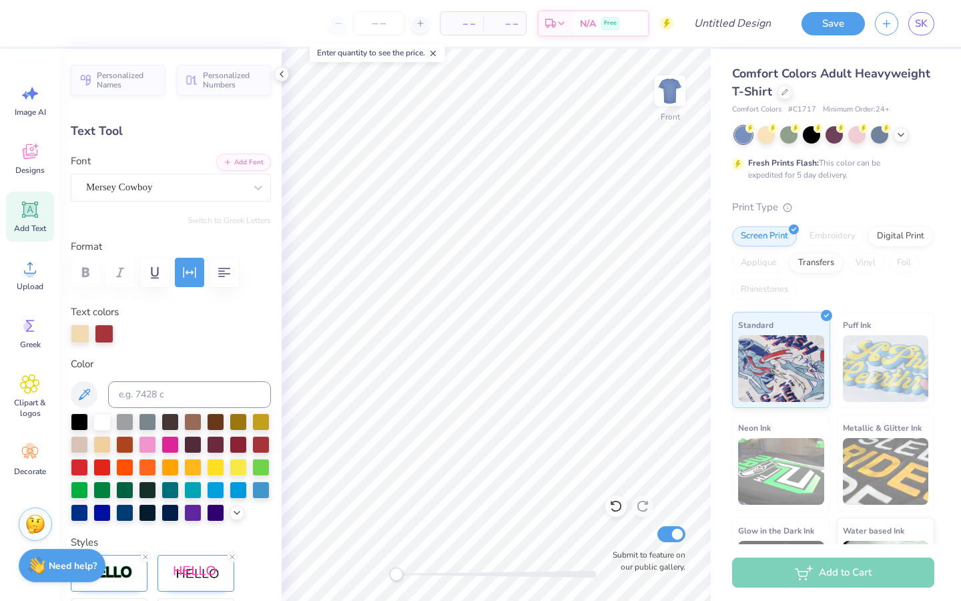
type textarea "Homecoming"
type input "6.94"
type input "1.09"
type input "15.00"
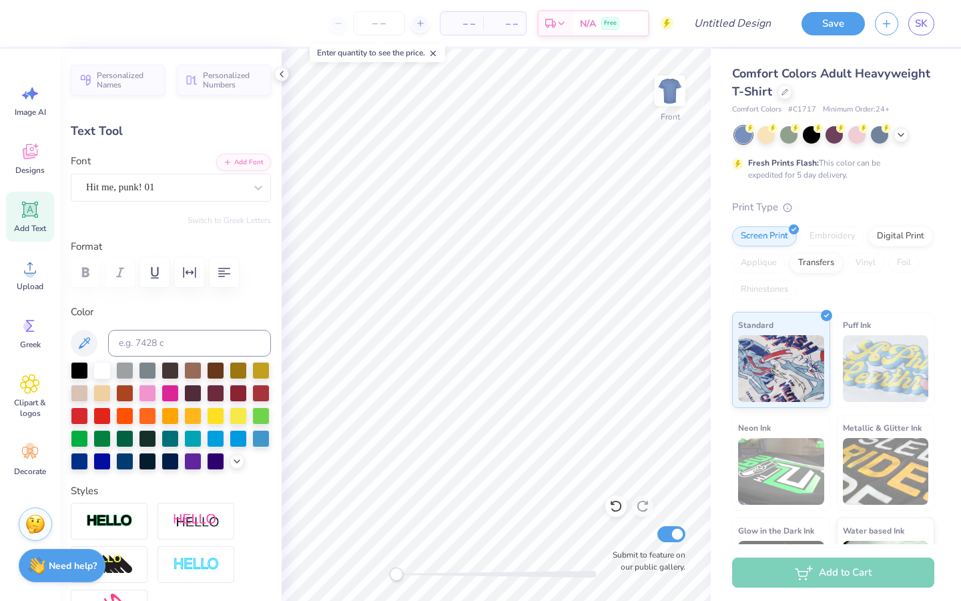
scroll to position [0, 1]
type textarea "OmiCron Pi"
click at [256, 226] on div "Personalized Names Personalized Numbers Text Tool Add Font Font Hit me, punk! 0…" at bounding box center [171, 325] width 222 height 552
click at [20, 336] on div "Greek" at bounding box center [30, 333] width 48 height 50
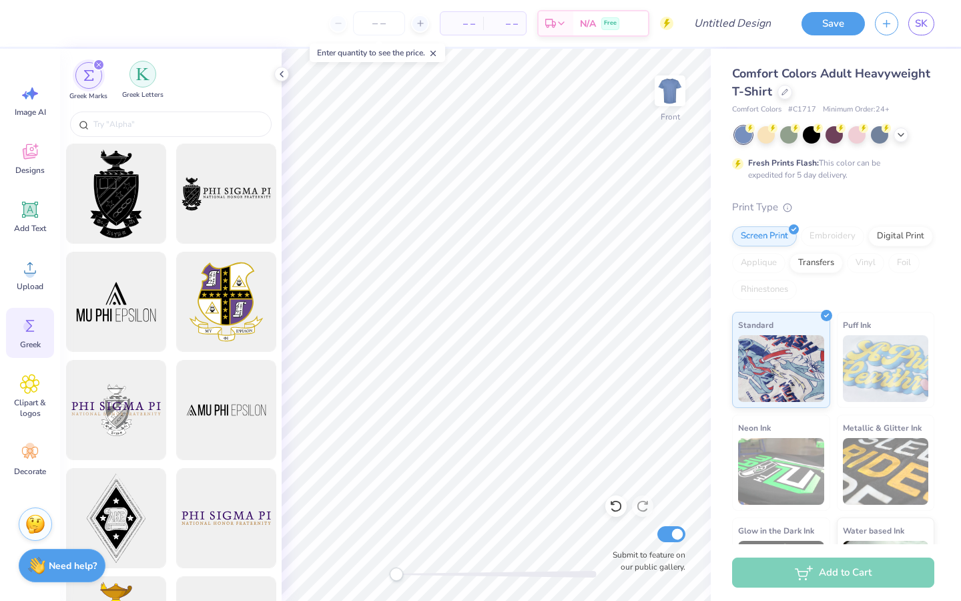
click at [147, 86] on div "filter for Greek Letters" at bounding box center [142, 74] width 27 height 27
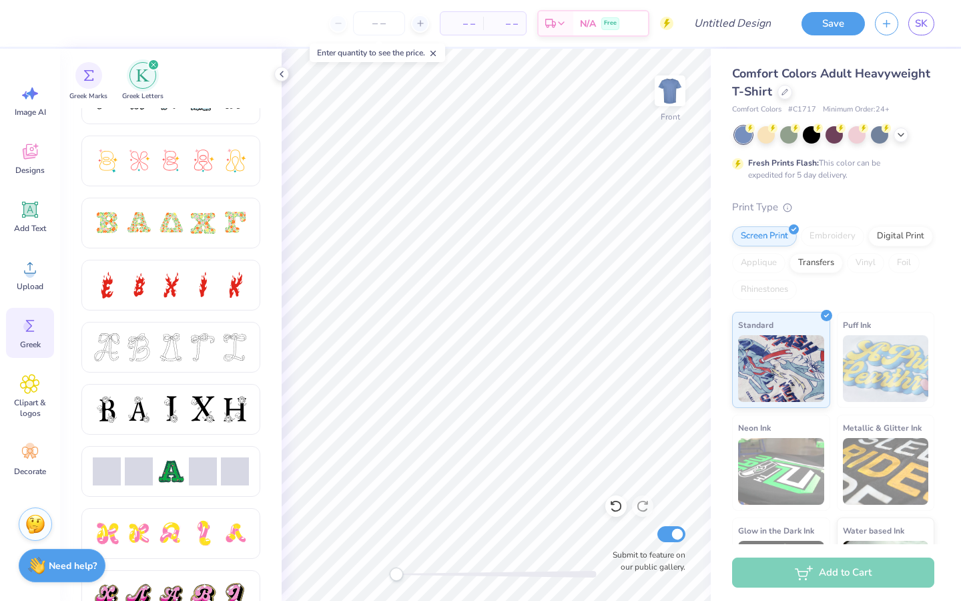
scroll to position [349, 0]
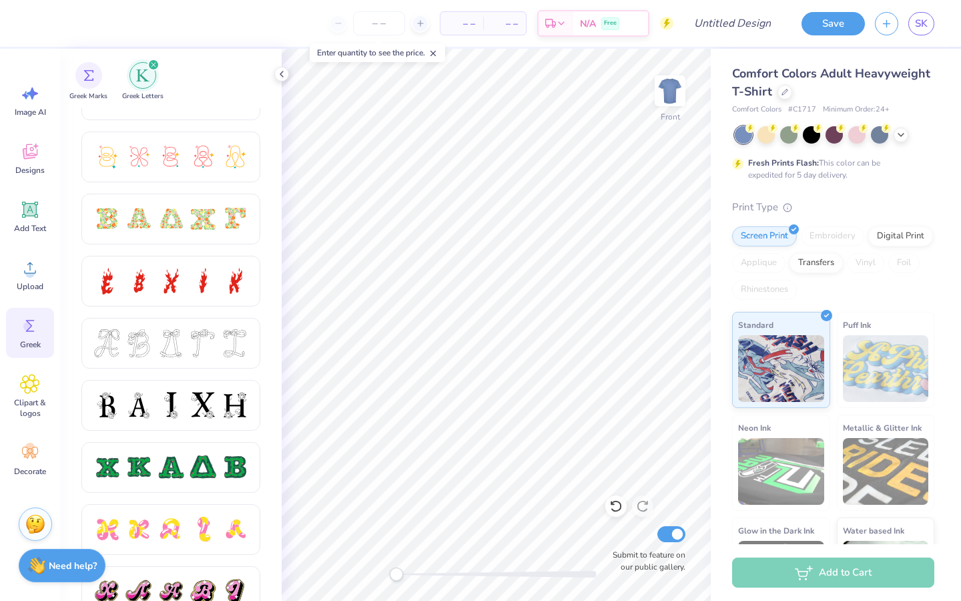
type textarea "gamma Pi"
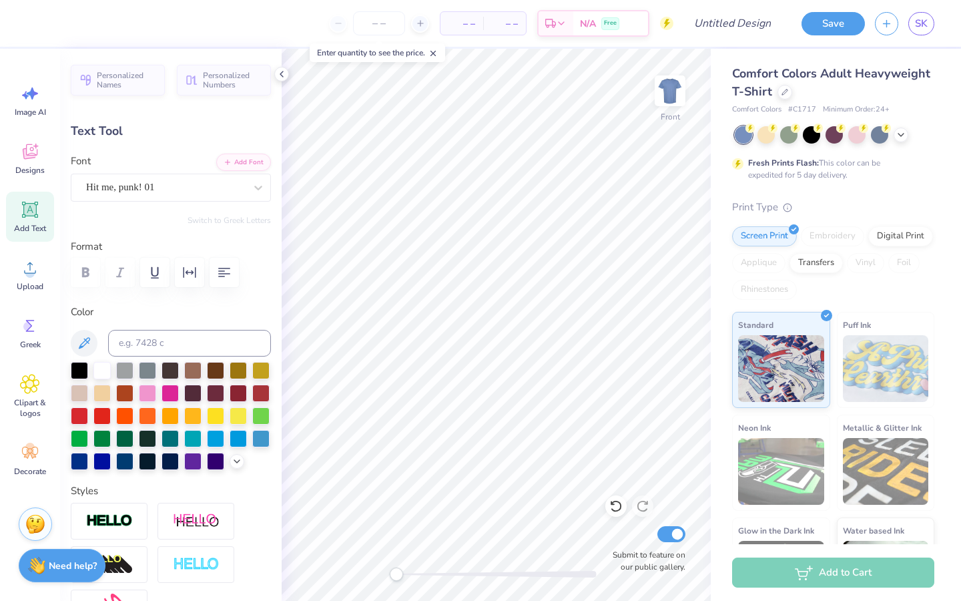
scroll to position [0, 3]
type textarea "gamma PhI x ato"
type input "8.09"
type input "1.94"
type input "7.19"
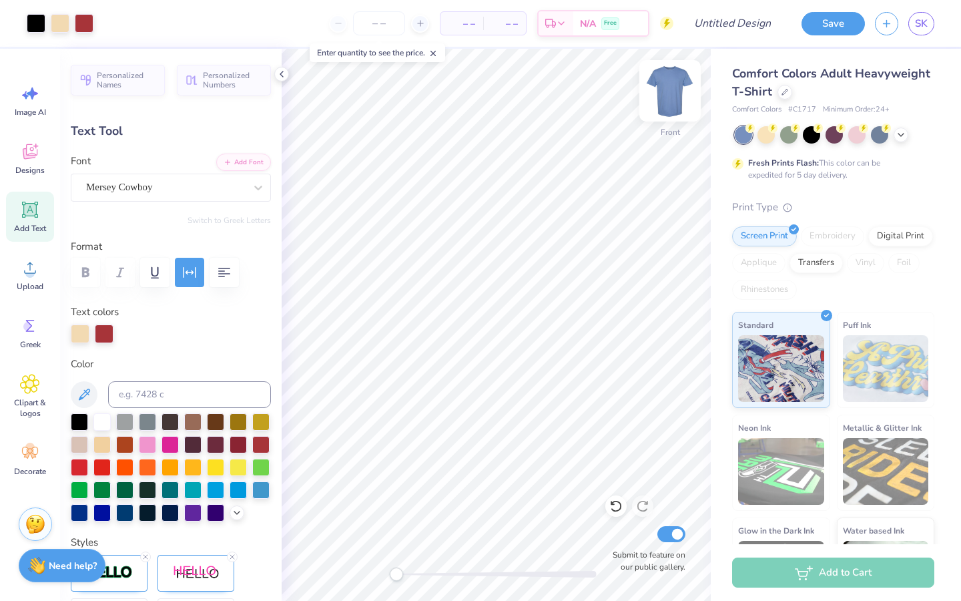
click at [671, 87] on img at bounding box center [669, 90] width 53 height 53
click at [33, 330] on icon at bounding box center [30, 326] width 20 height 20
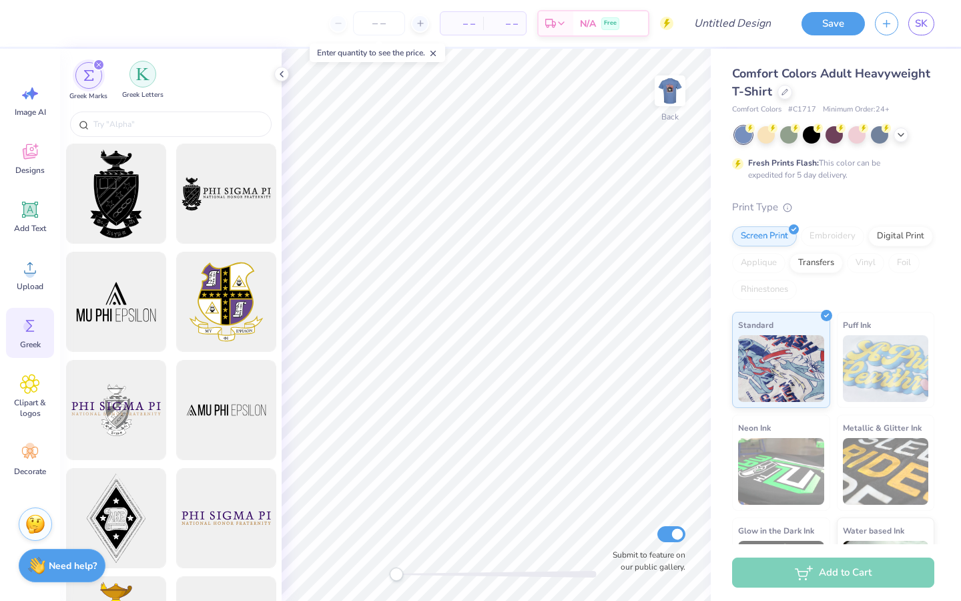
click at [139, 63] on div "filter for Greek Letters" at bounding box center [142, 74] width 27 height 27
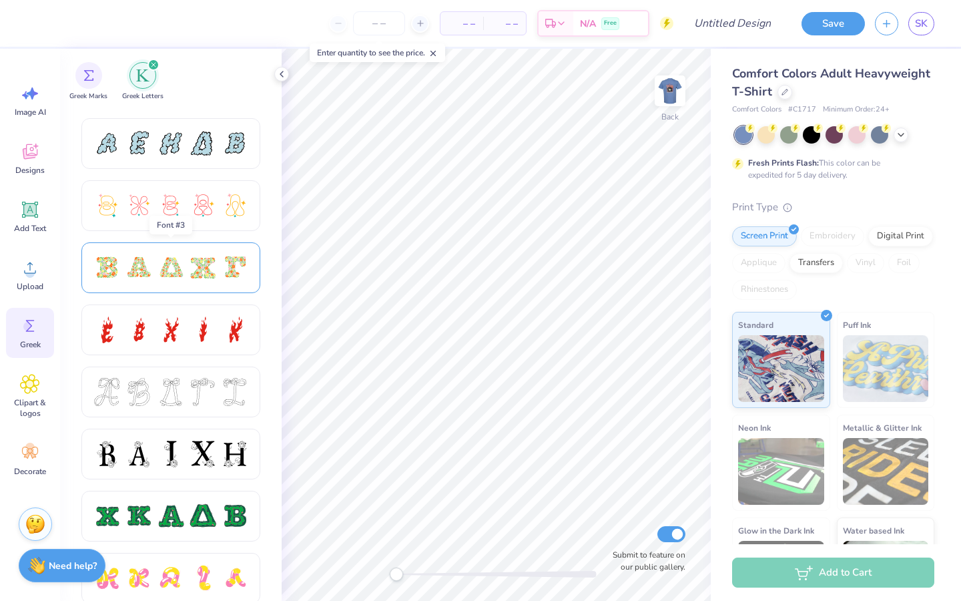
scroll to position [311, 0]
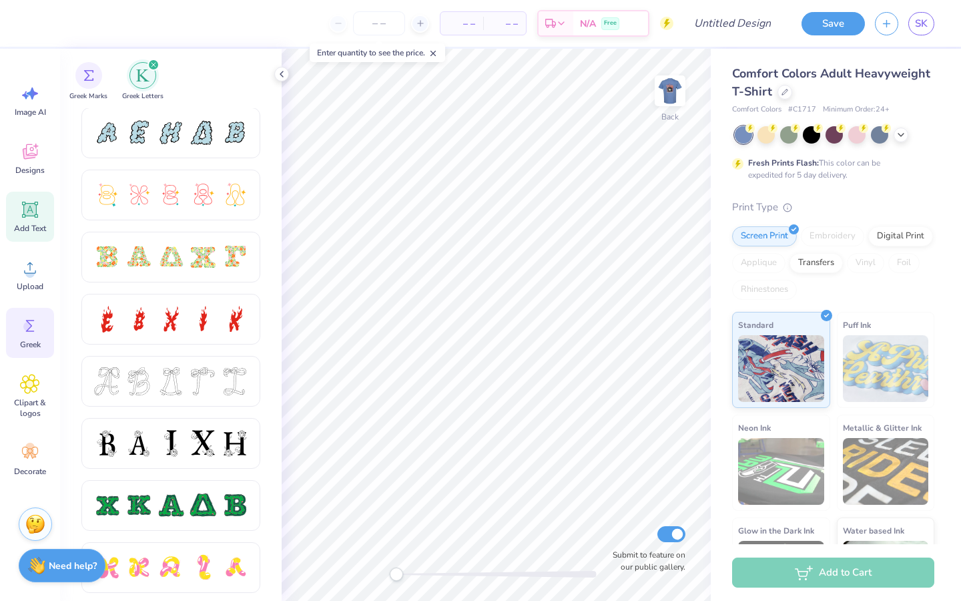
click at [31, 213] on icon at bounding box center [30, 210] width 13 height 13
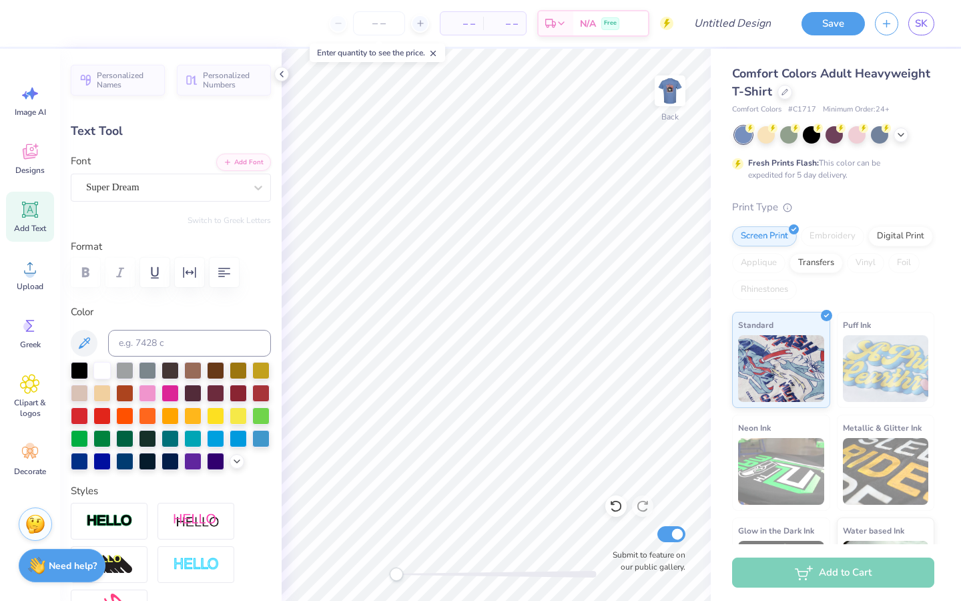
type textarea "TET"
type input "4.08"
click at [21, 331] on icon at bounding box center [30, 326] width 20 height 20
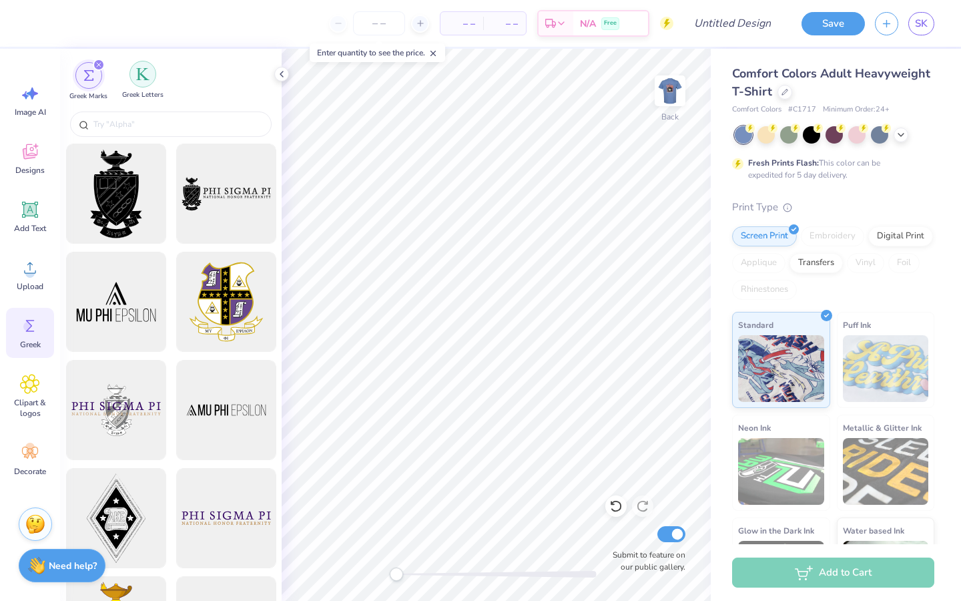
click at [142, 82] on div "filter for Greek Letters" at bounding box center [142, 74] width 27 height 27
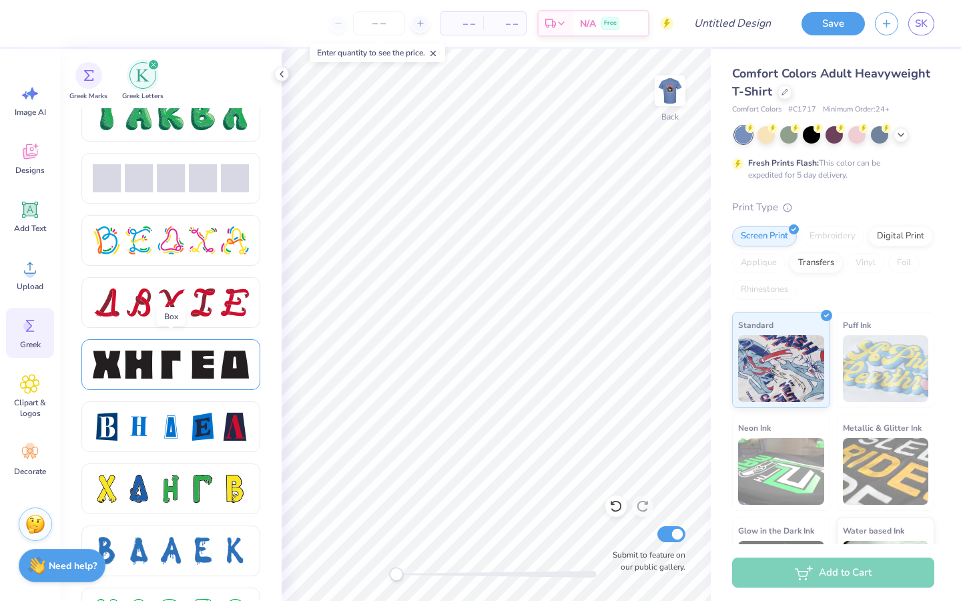
scroll to position [1578, 0]
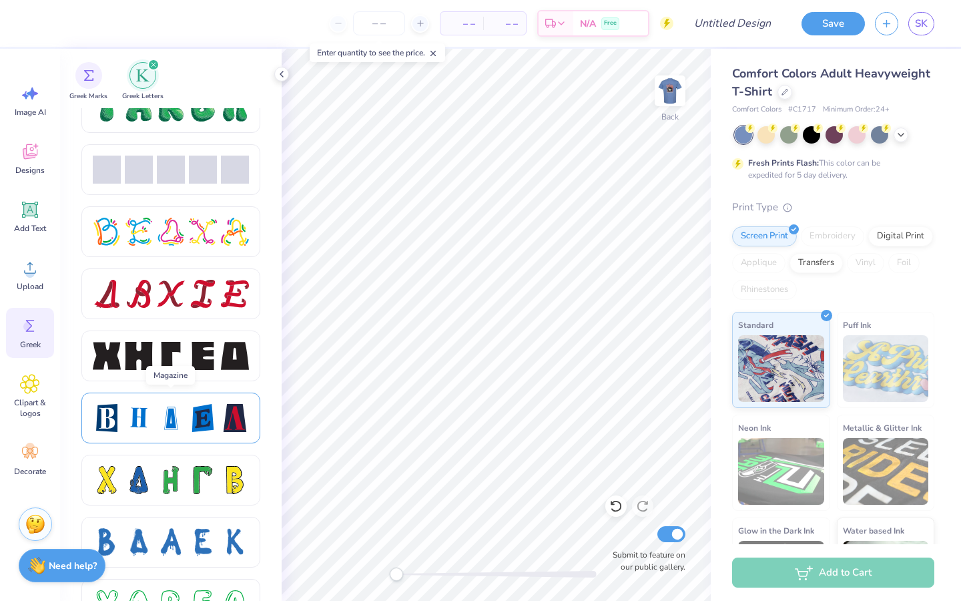
click at [200, 413] on div at bounding box center [203, 418] width 28 height 28
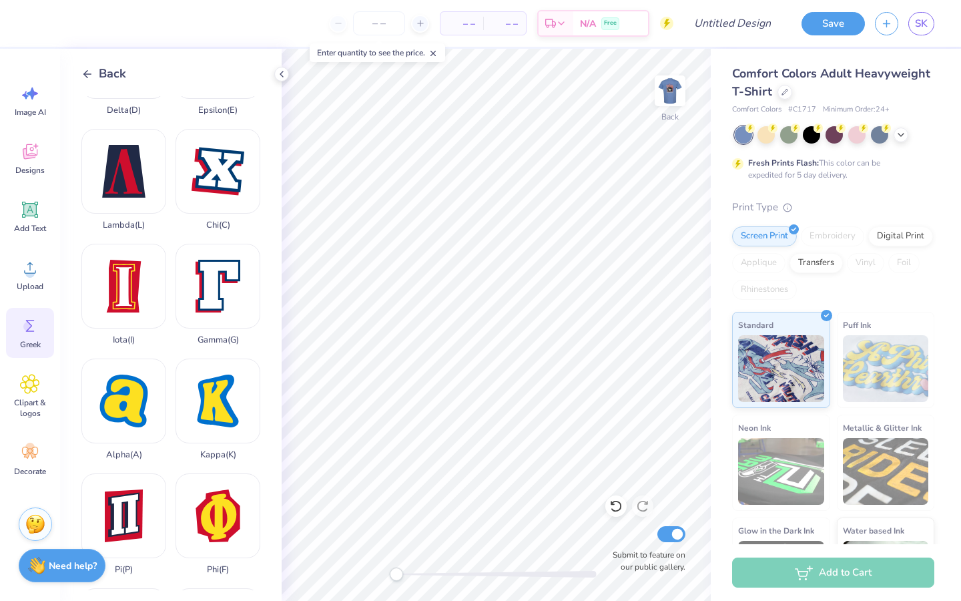
scroll to position [225, 0]
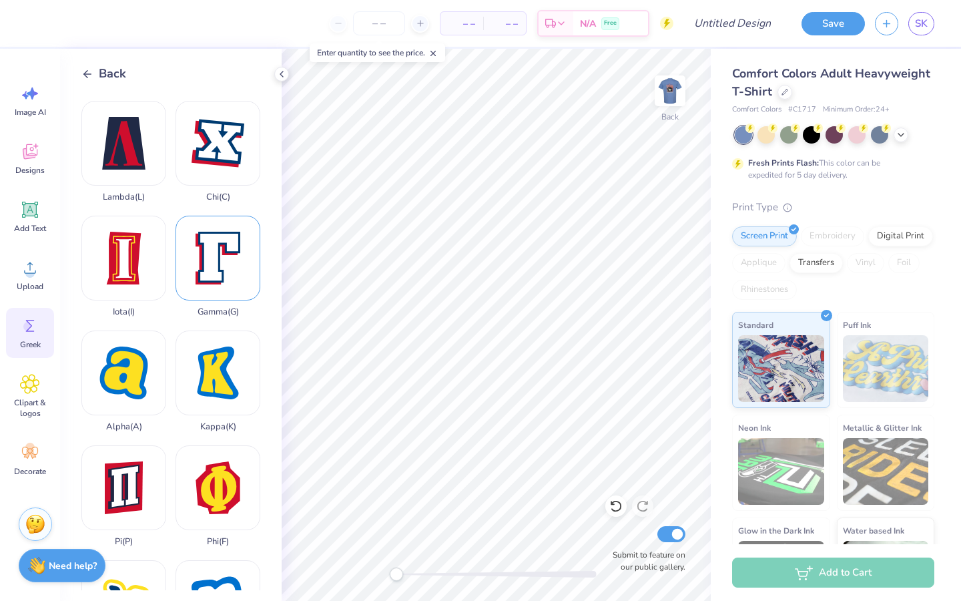
click at [200, 246] on div "Gamma ( G )" at bounding box center [218, 266] width 85 height 101
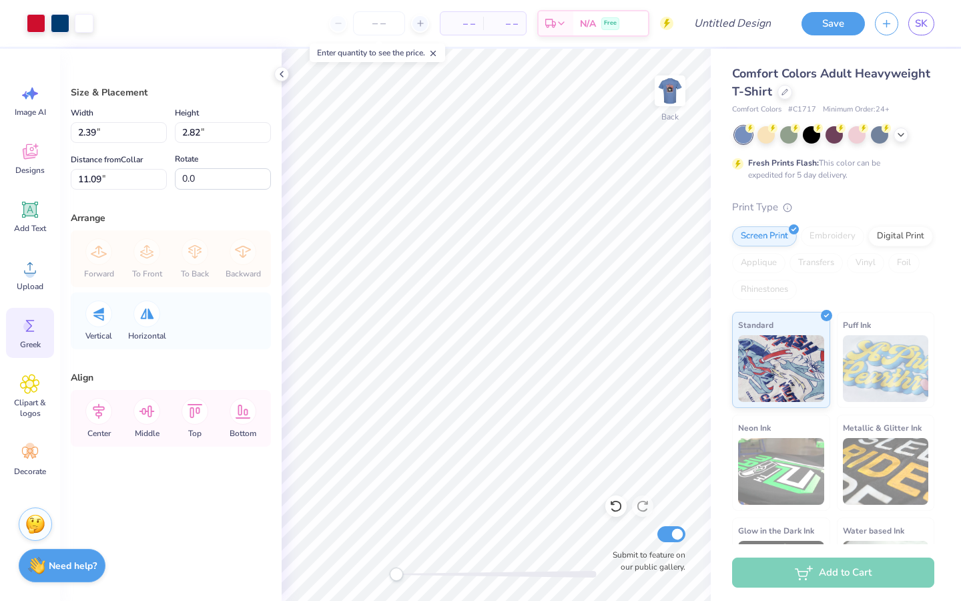
click at [23, 336] on div "Greek" at bounding box center [30, 333] width 48 height 50
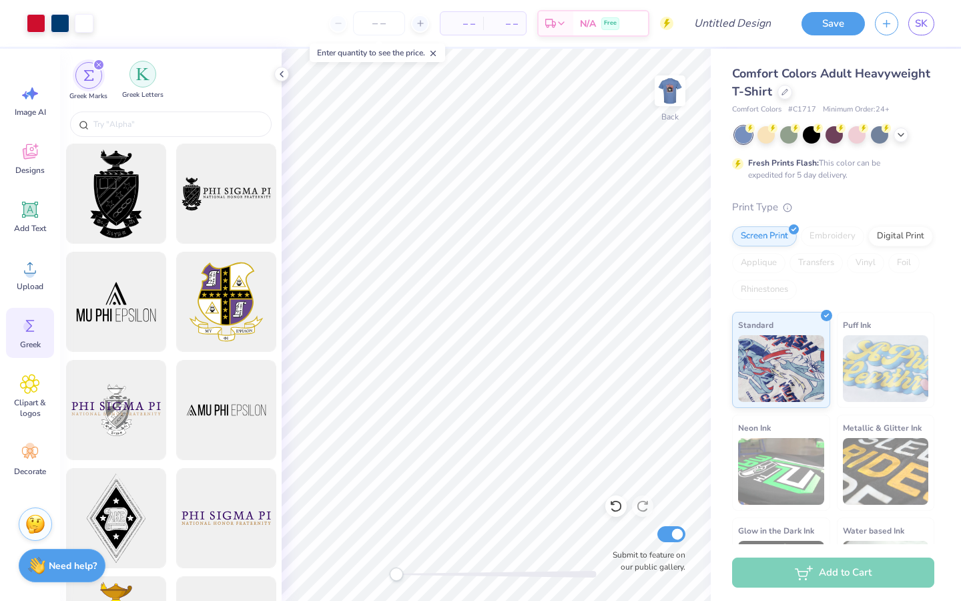
click at [143, 77] on img "filter for Greek Letters" at bounding box center [142, 73] width 13 height 13
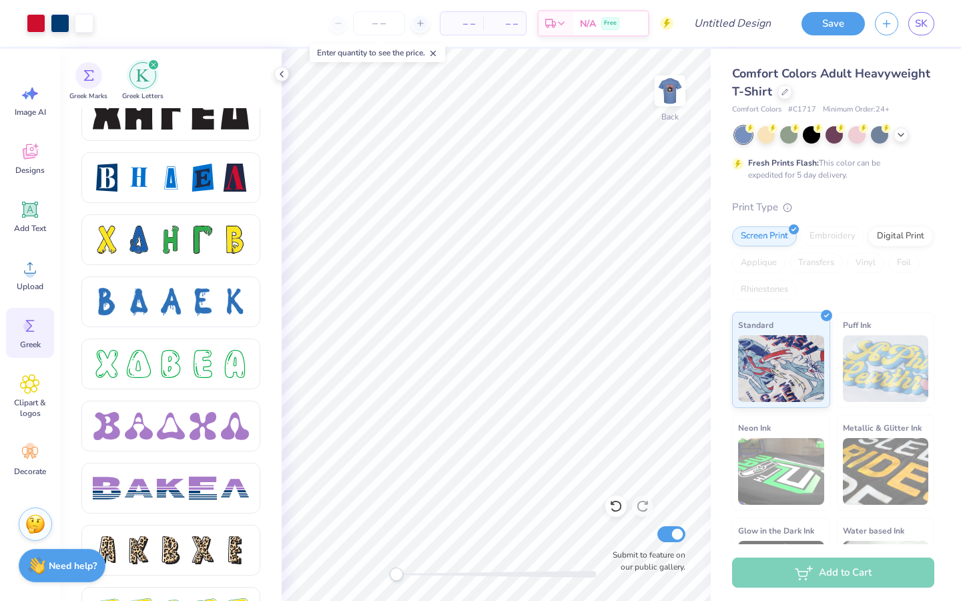
scroll to position [1815, 0]
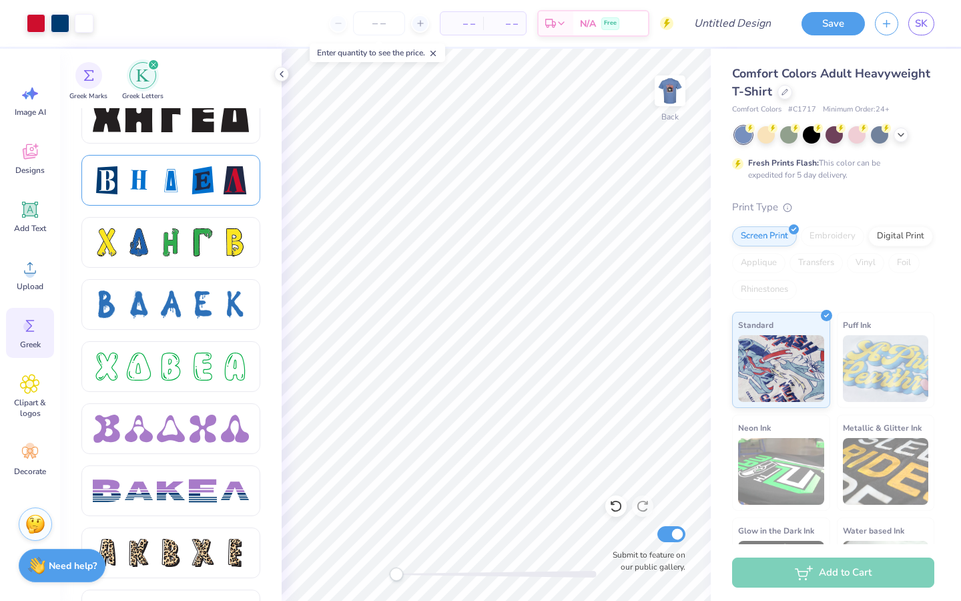
click at [153, 179] on div at bounding box center [171, 180] width 156 height 28
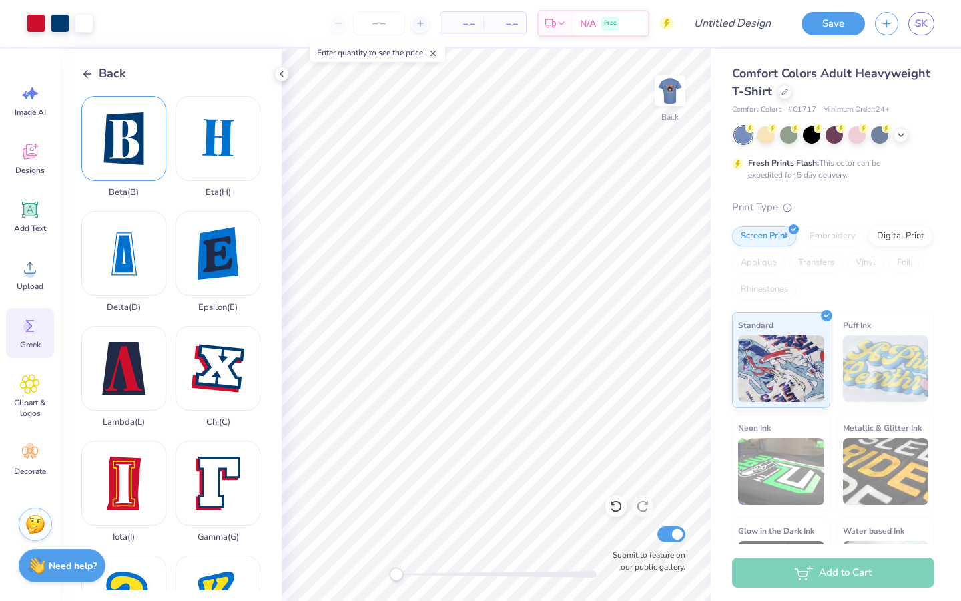
scroll to position [0, 0]
click at [108, 153] on div "Beta ( B )" at bounding box center [123, 146] width 85 height 101
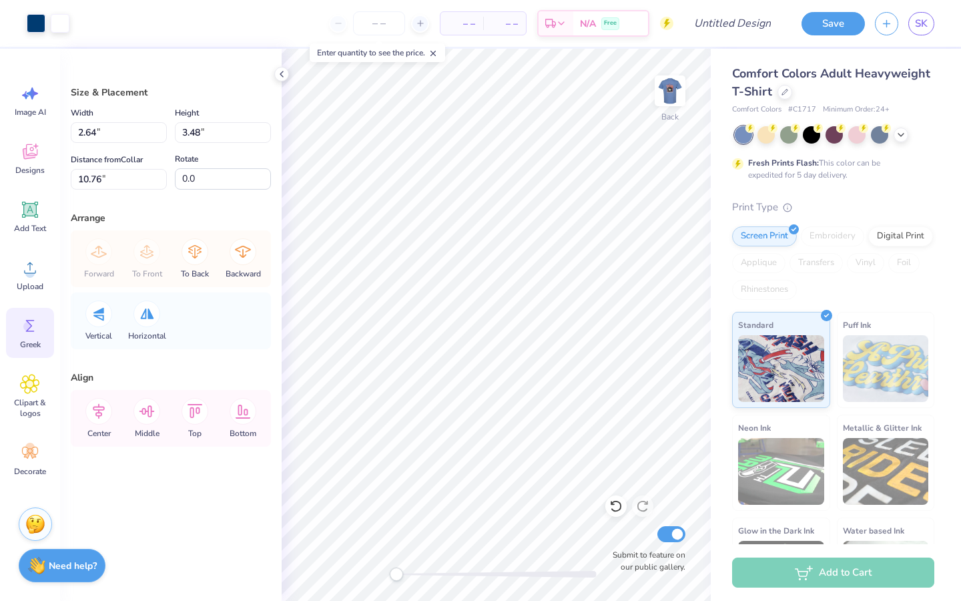
click at [36, 336] on div "Greek" at bounding box center [30, 333] width 48 height 50
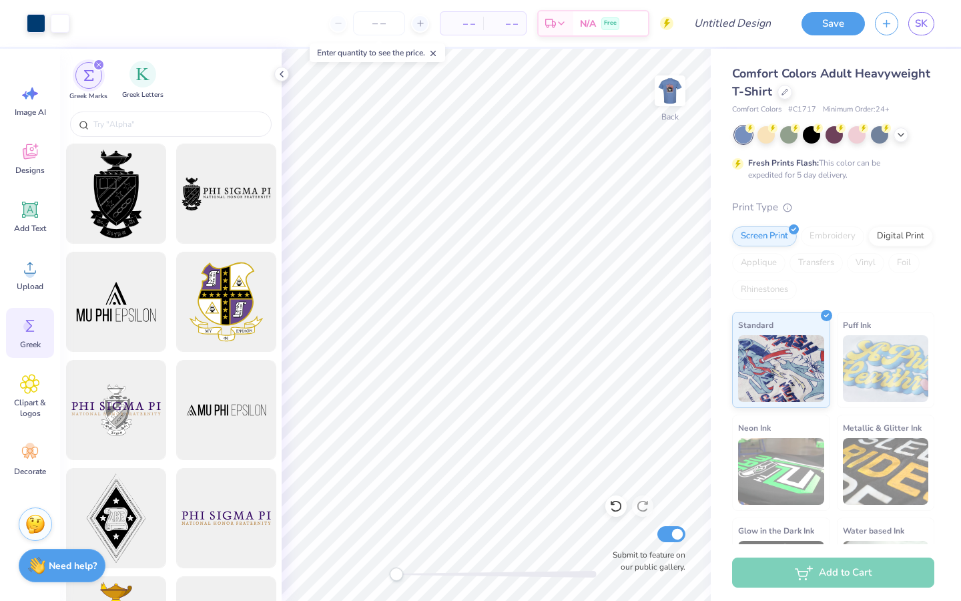
click at [138, 99] on span "Greek Letters" at bounding box center [142, 95] width 41 height 10
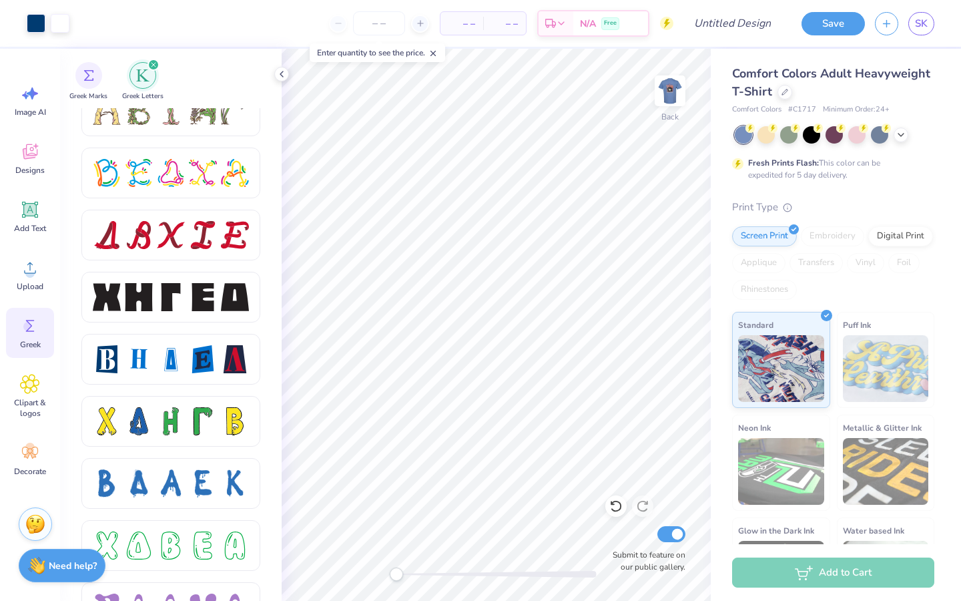
scroll to position [1648, 0]
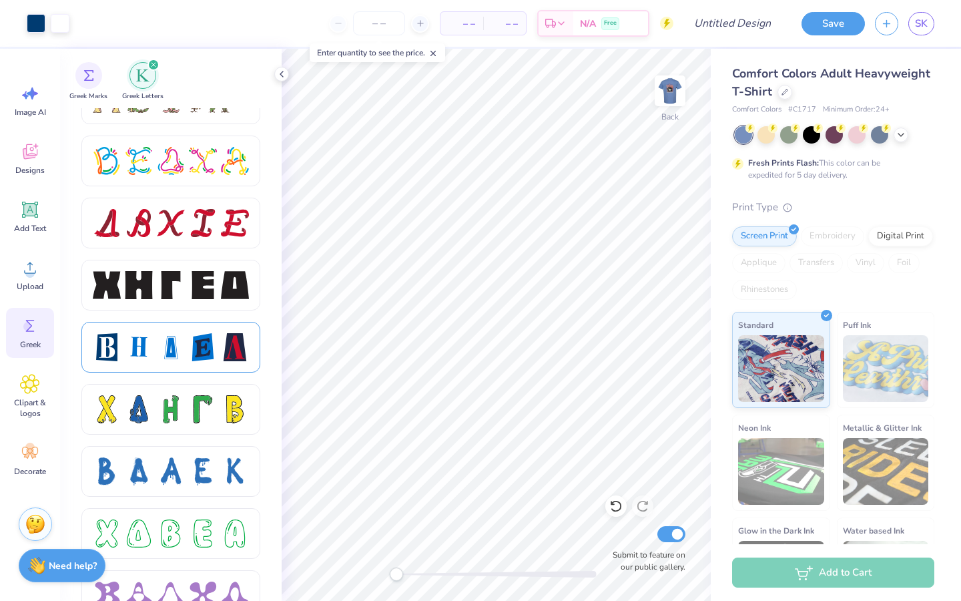
click at [164, 358] on div at bounding box center [171, 347] width 28 height 28
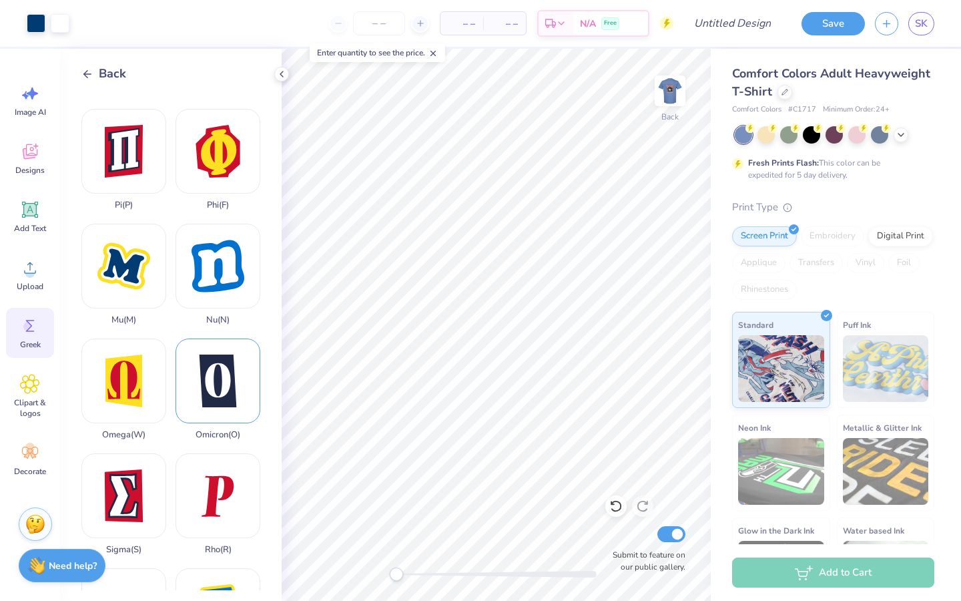
scroll to position [560, 0]
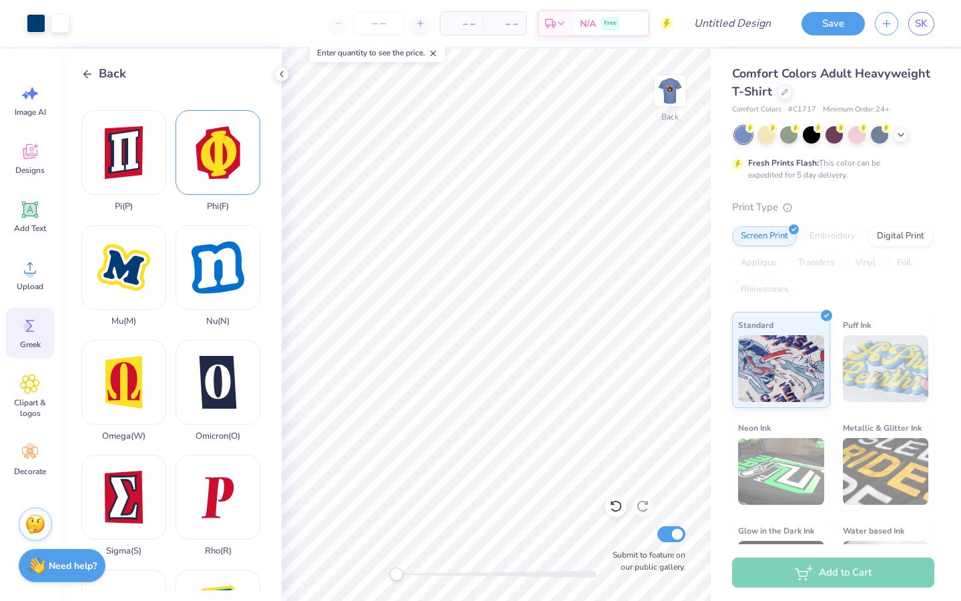
click at [231, 145] on div "Phi ( F )" at bounding box center [218, 160] width 85 height 101
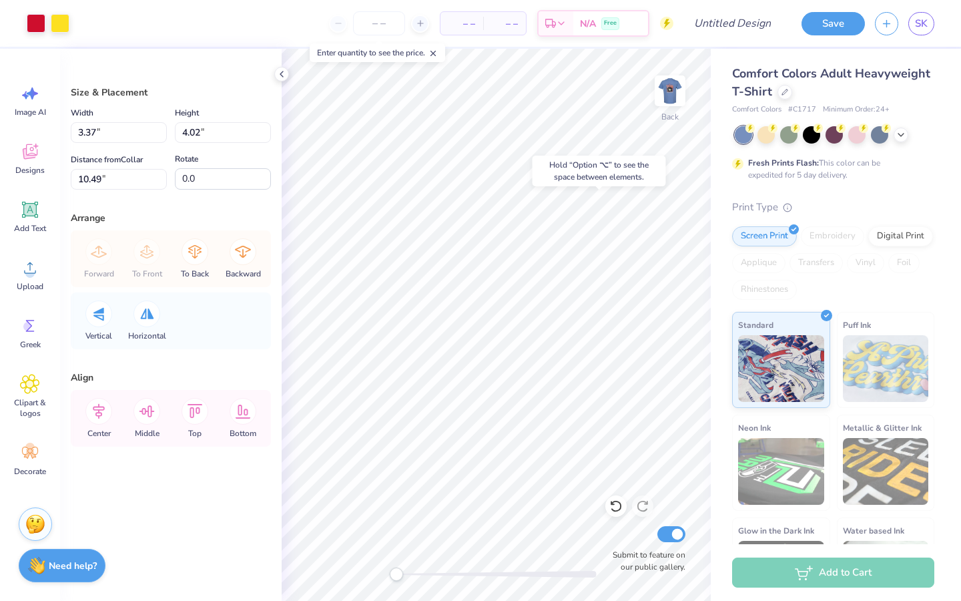
type input "2.64"
type input "3.48"
type input "10.76"
type input "2.39"
type input "2.82"
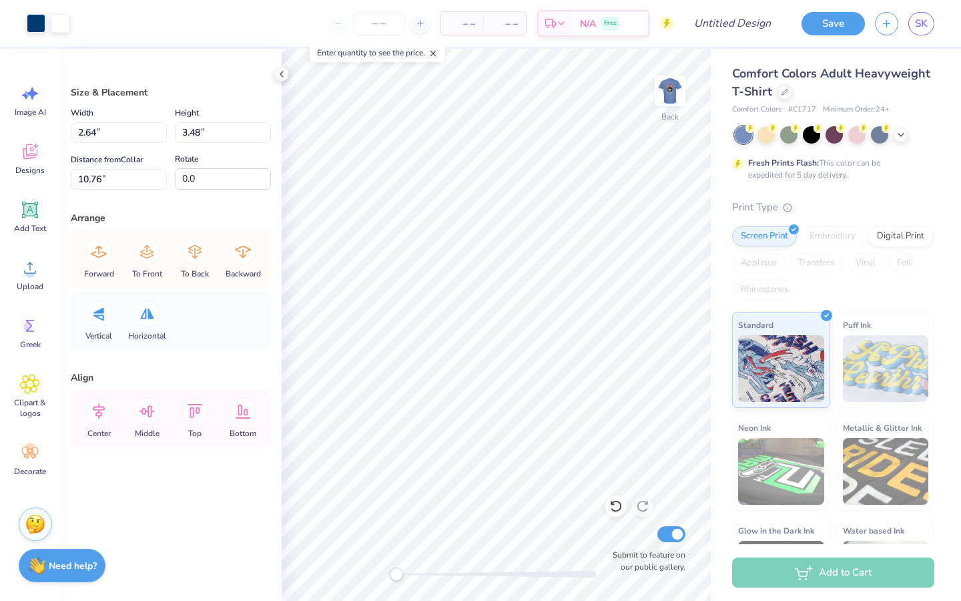
type input "11.09"
type input "3.37"
type input "4.02"
type input "4.57"
click at [37, 27] on div at bounding box center [36, 22] width 19 height 19
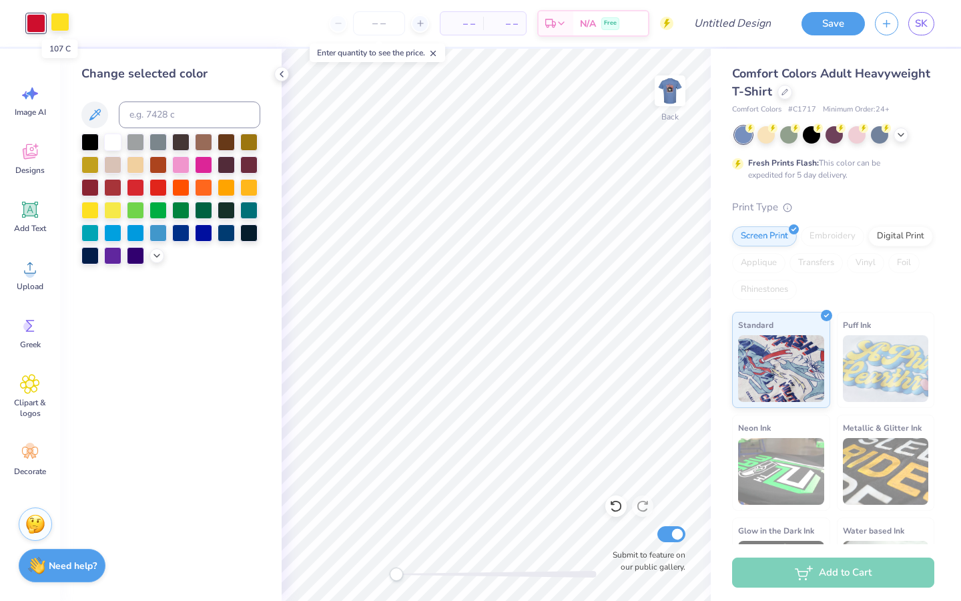
click at [55, 24] on div at bounding box center [60, 22] width 19 height 19
click at [39, 27] on div at bounding box center [36, 22] width 19 height 19
click at [98, 110] on icon at bounding box center [94, 114] width 11 height 11
click at [34, 21] on div at bounding box center [36, 22] width 19 height 19
click at [91, 117] on icon at bounding box center [94, 114] width 11 height 11
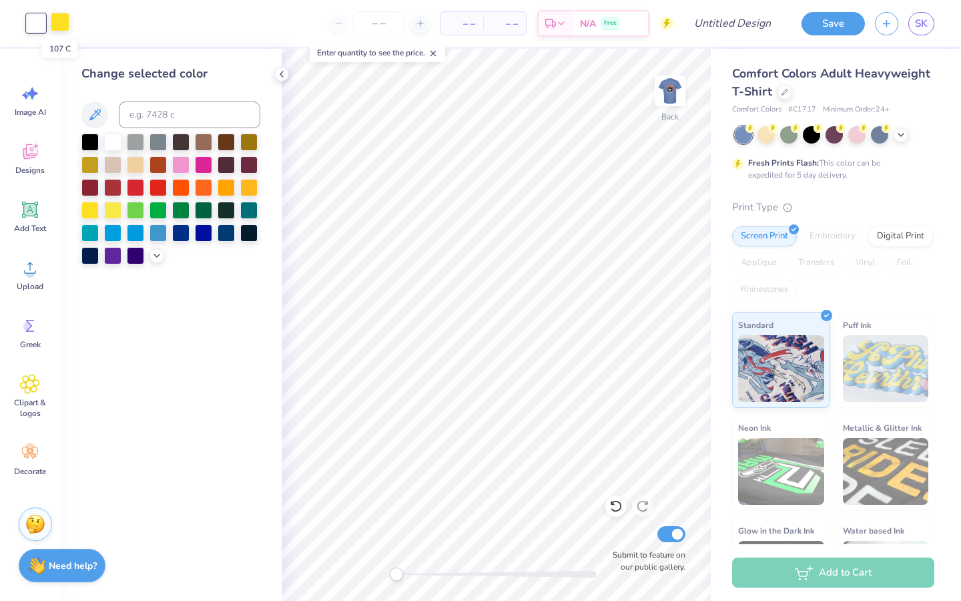
click at [58, 25] on div at bounding box center [60, 22] width 19 height 19
click at [98, 114] on icon at bounding box center [94, 114] width 11 height 11
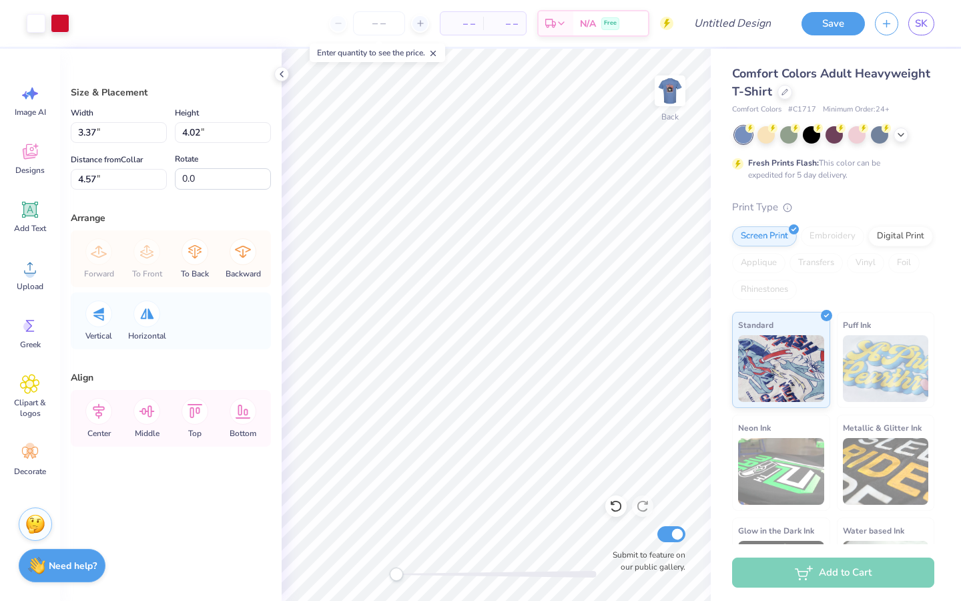
type input "2.69"
type input "3.21"
type input "5.38"
click at [57, 22] on div at bounding box center [60, 22] width 19 height 19
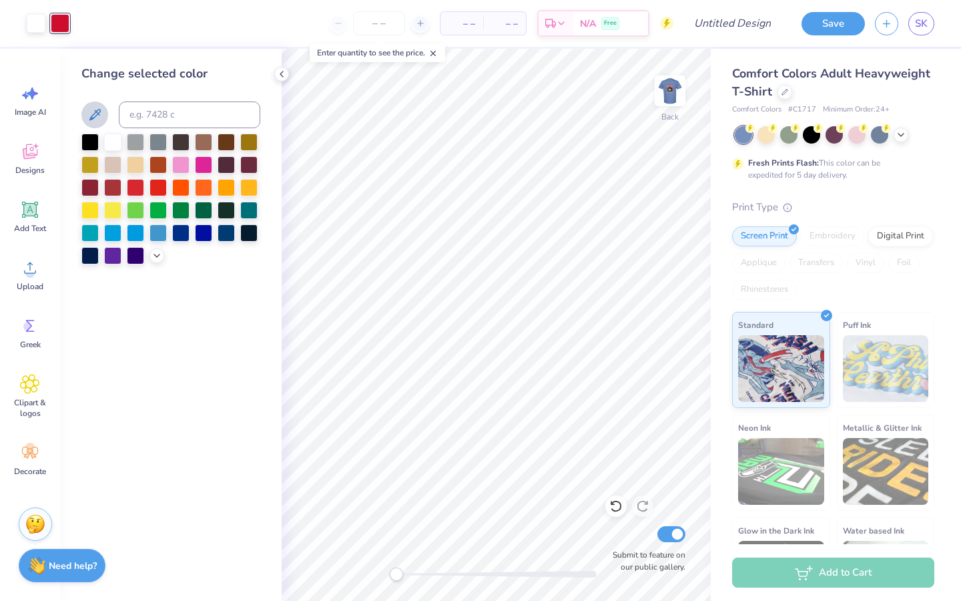
click at [91, 115] on icon at bounding box center [95, 115] width 16 height 16
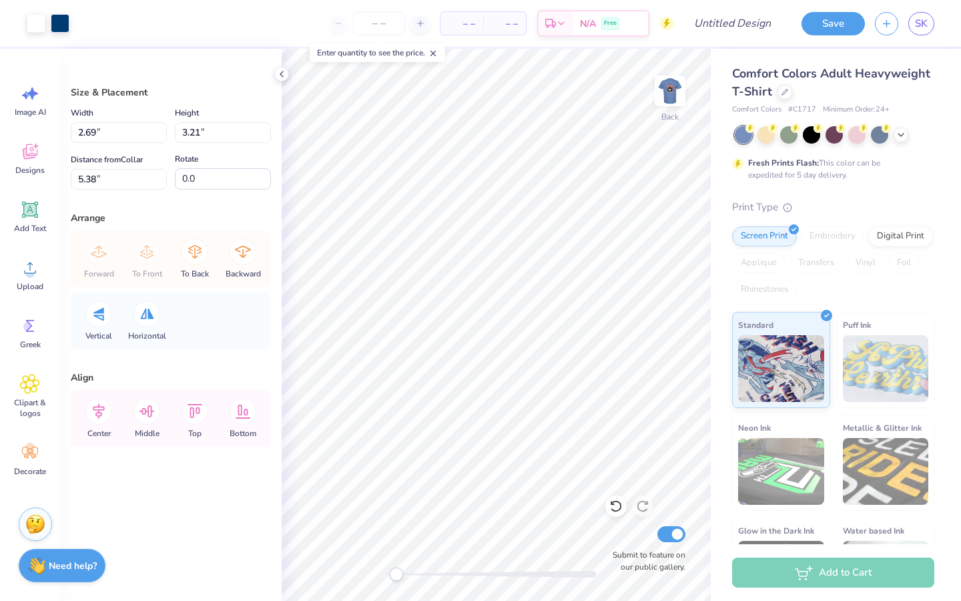
type input "2.39"
type input "2.82"
type input "5.49"
type input "2.64"
type input "3.48"
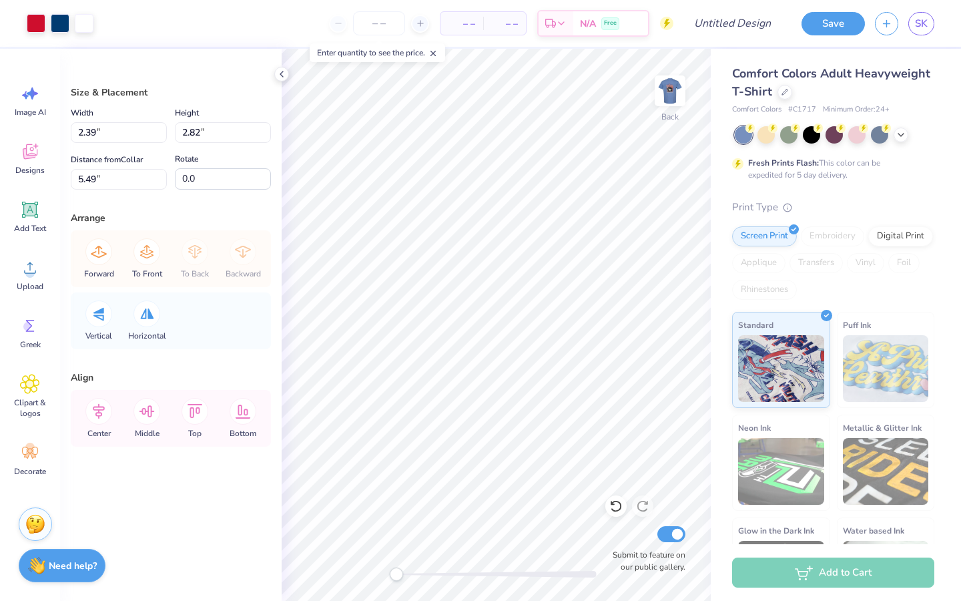
type input "4.84"
click at [39, 26] on div at bounding box center [36, 22] width 19 height 19
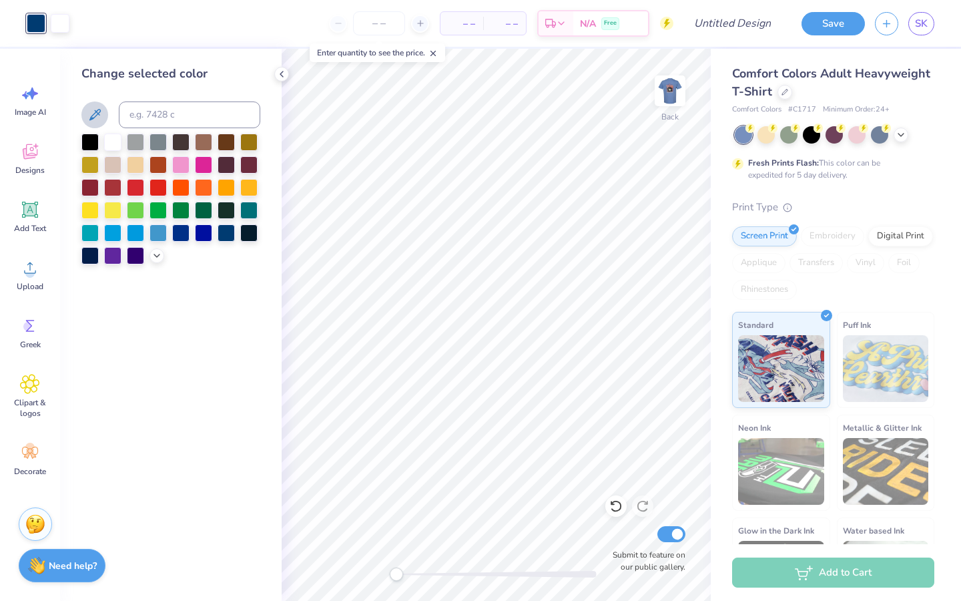
click at [95, 116] on icon at bounding box center [95, 115] width 16 height 16
click at [27, 25] on div at bounding box center [36, 22] width 19 height 19
click at [99, 113] on icon at bounding box center [95, 115] width 16 height 16
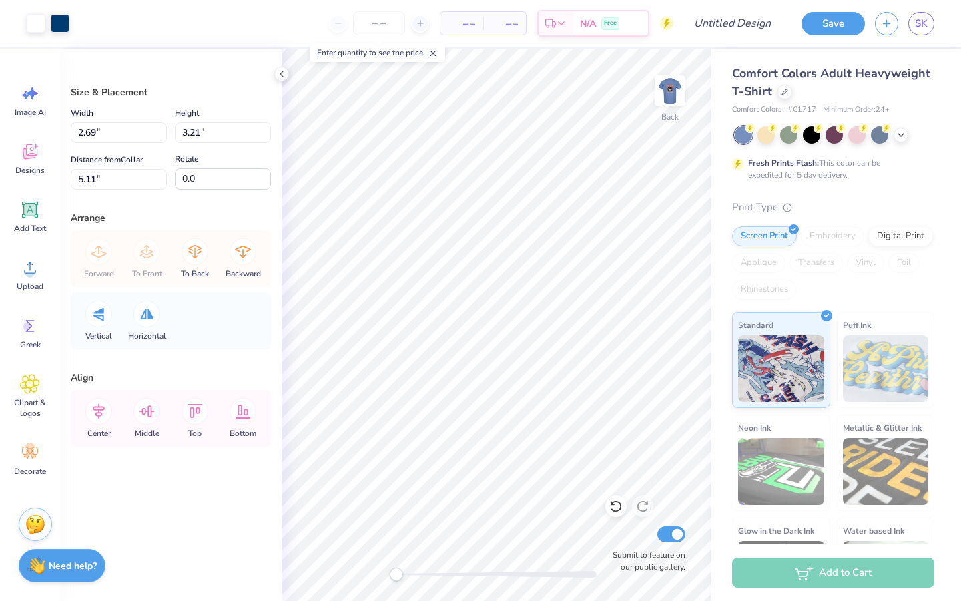
type input "1.45"
type input "1.73"
type input "6.59"
type input "2.39"
type input "2.82"
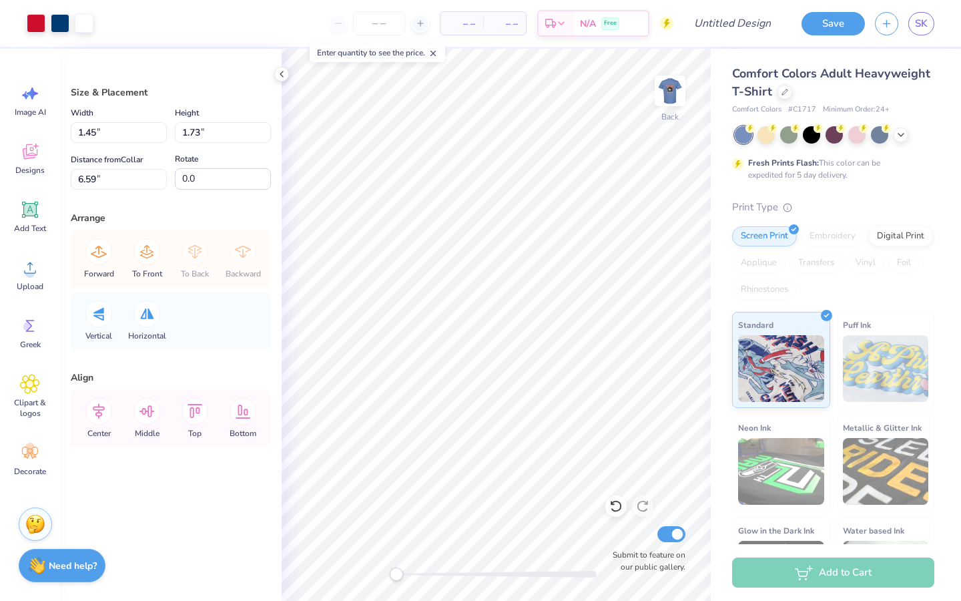
type input "5.49"
type input "0.98"
type input "1.15"
type input "8.03"
type input "1.24"
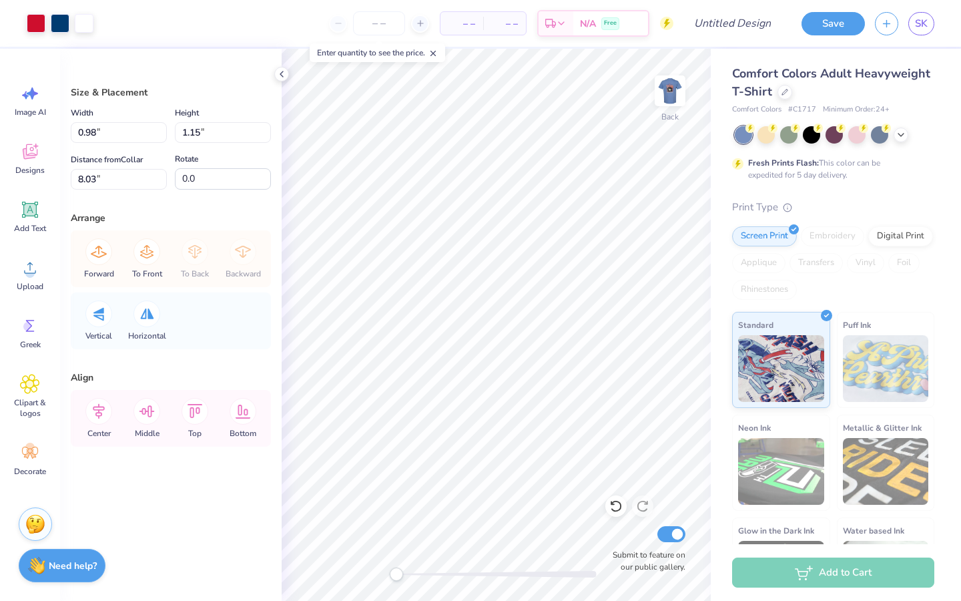
type input "1.46"
type input "6.31"
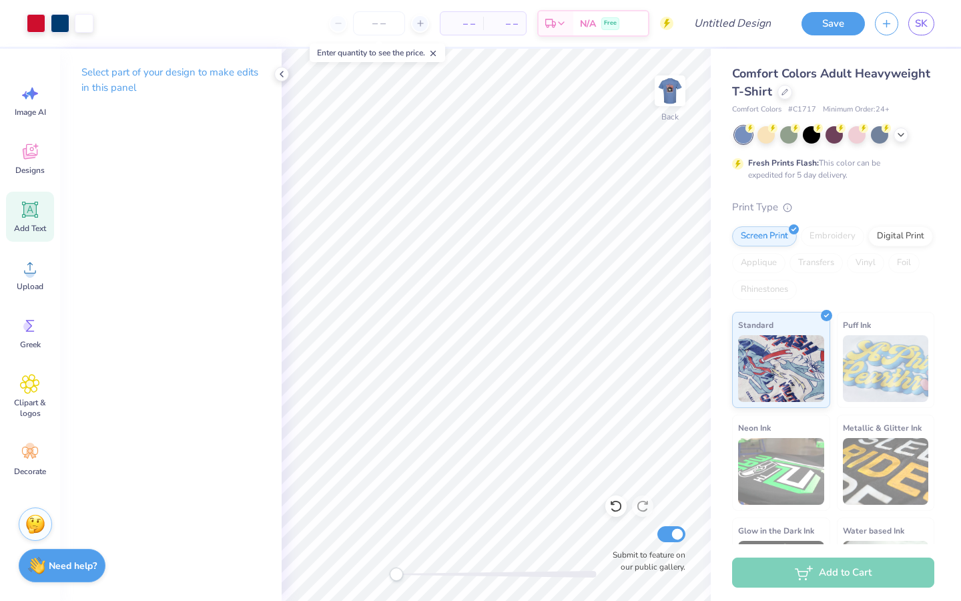
click at [29, 212] on icon at bounding box center [30, 210] width 13 height 13
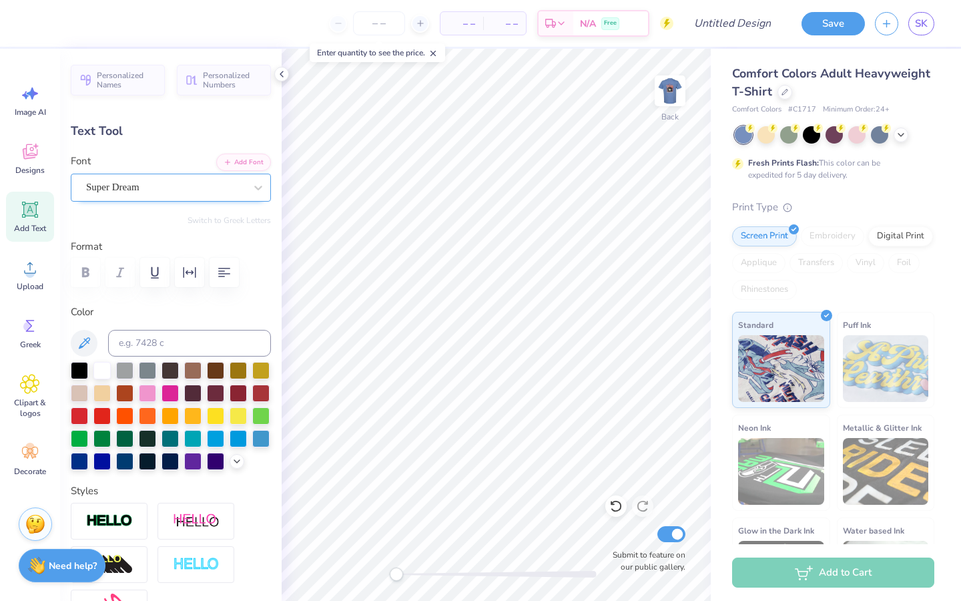
click at [216, 184] on div "Super Dream" at bounding box center [166, 187] width 162 height 21
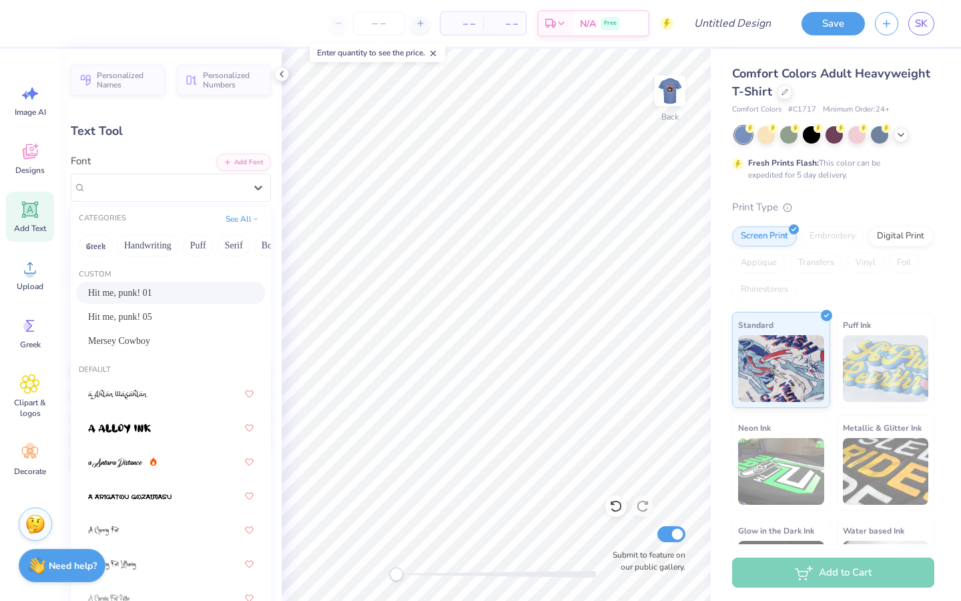
click at [172, 288] on div "Hit me, punk! 01" at bounding box center [171, 293] width 166 height 14
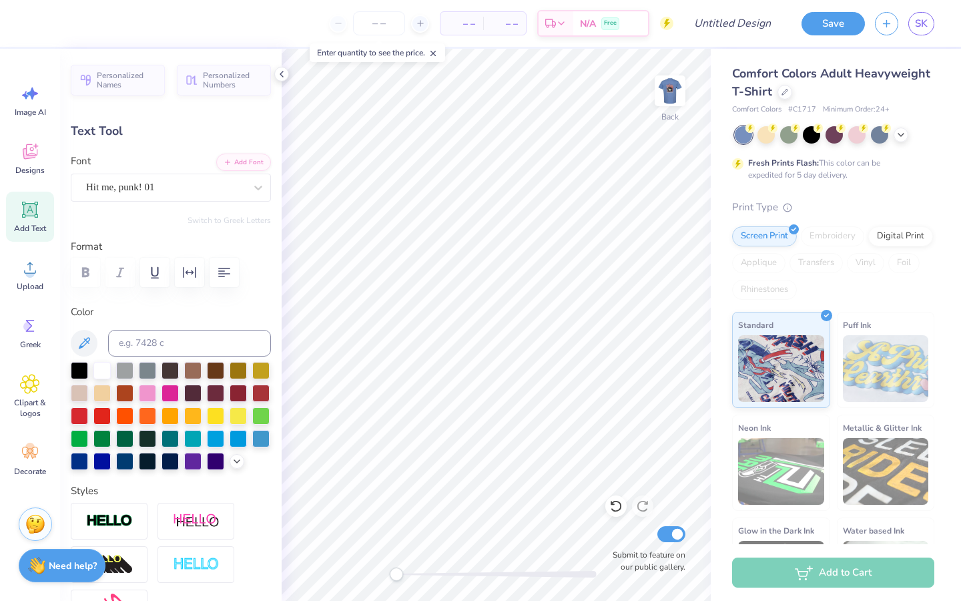
type textarea "TExXT"
type input "5.11"
type input "2.34"
type input "11.33"
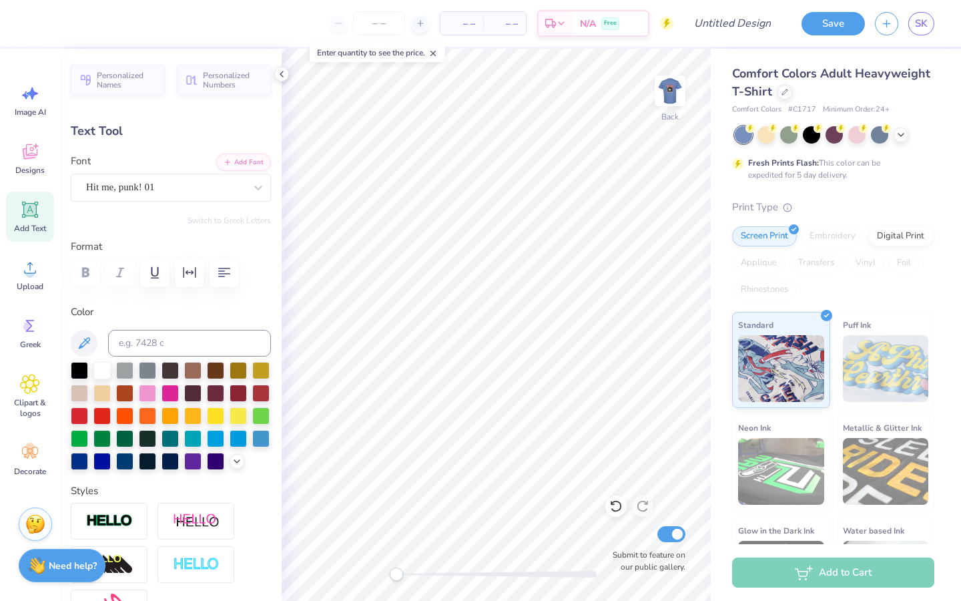
type textarea "x"
type input "1.89"
type input "1.90"
type input "11.55"
click at [191, 193] on div "Hit me, punk! 01" at bounding box center [166, 187] width 162 height 21
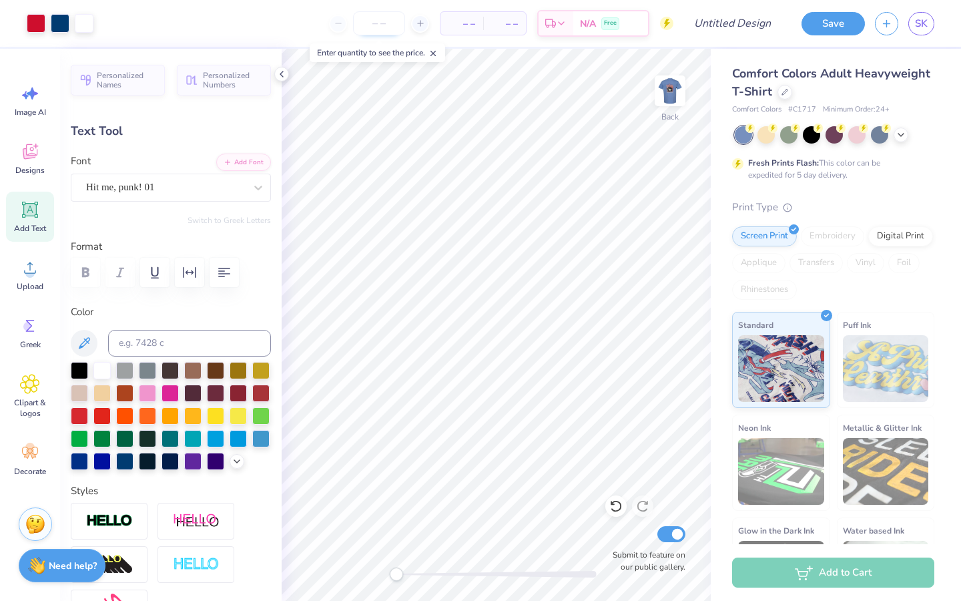
click at [376, 25] on input "number" at bounding box center [379, 23] width 52 height 24
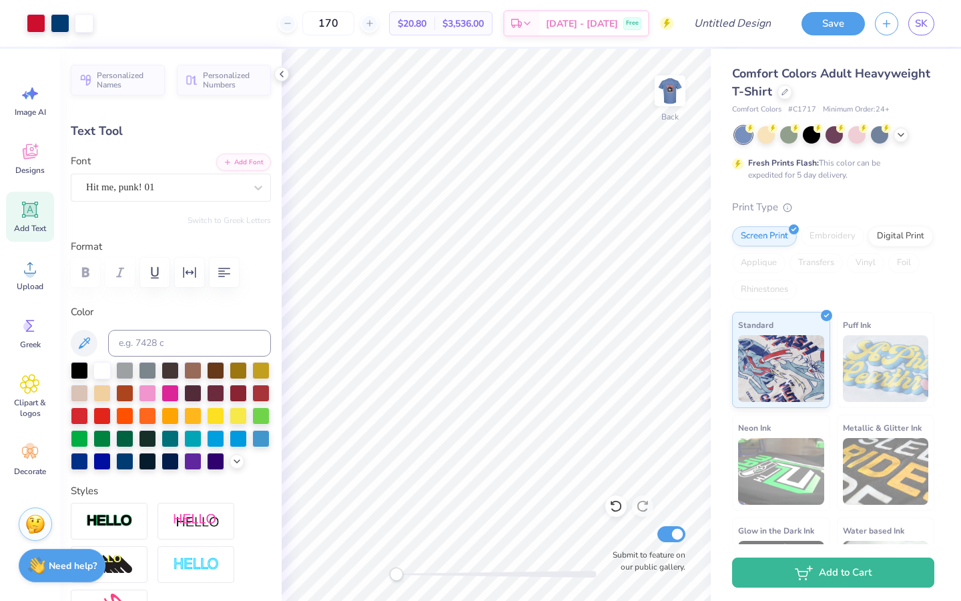
type input "170"
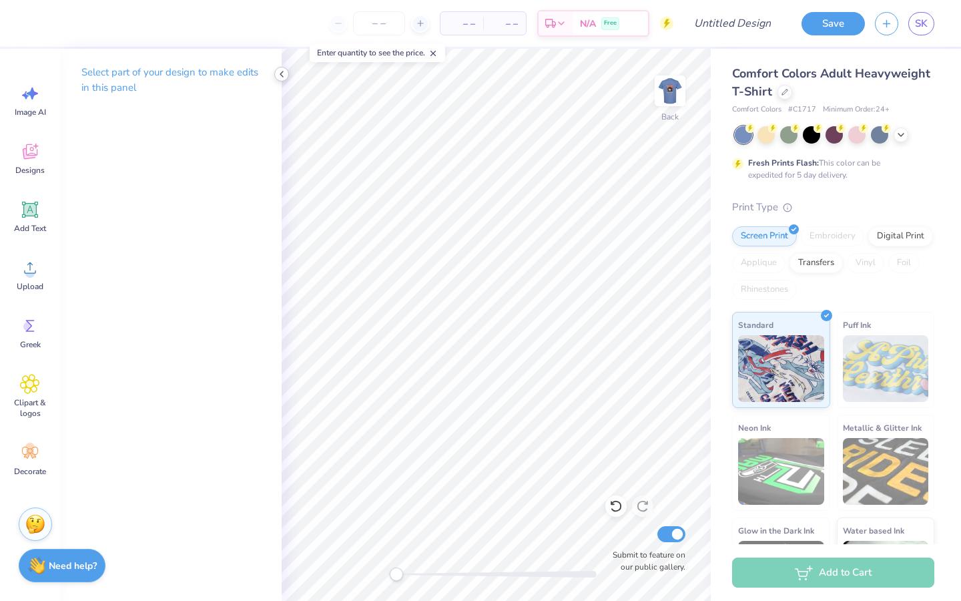
click at [283, 72] on icon at bounding box center [281, 74] width 11 height 11
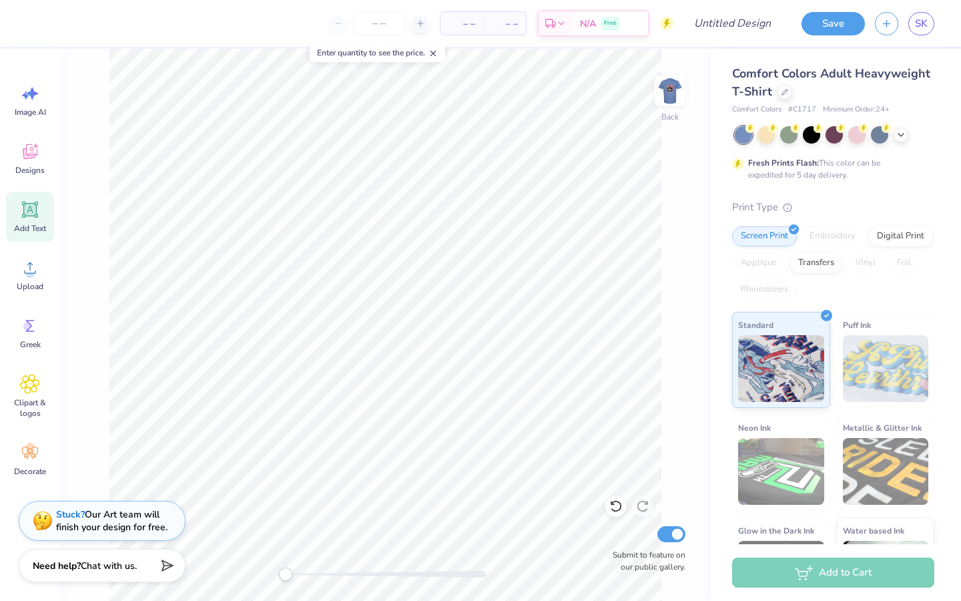
click at [28, 219] on icon at bounding box center [30, 210] width 20 height 20
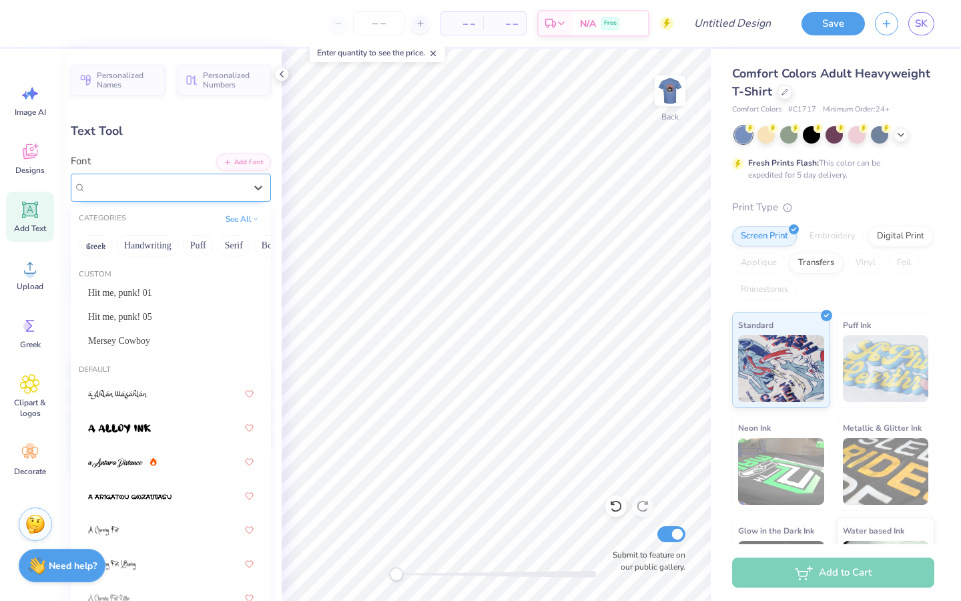
click at [139, 185] on span "Super Dream" at bounding box center [112, 187] width 53 height 15
click at [144, 312] on div "Hit me, punk! 05" at bounding box center [171, 317] width 166 height 14
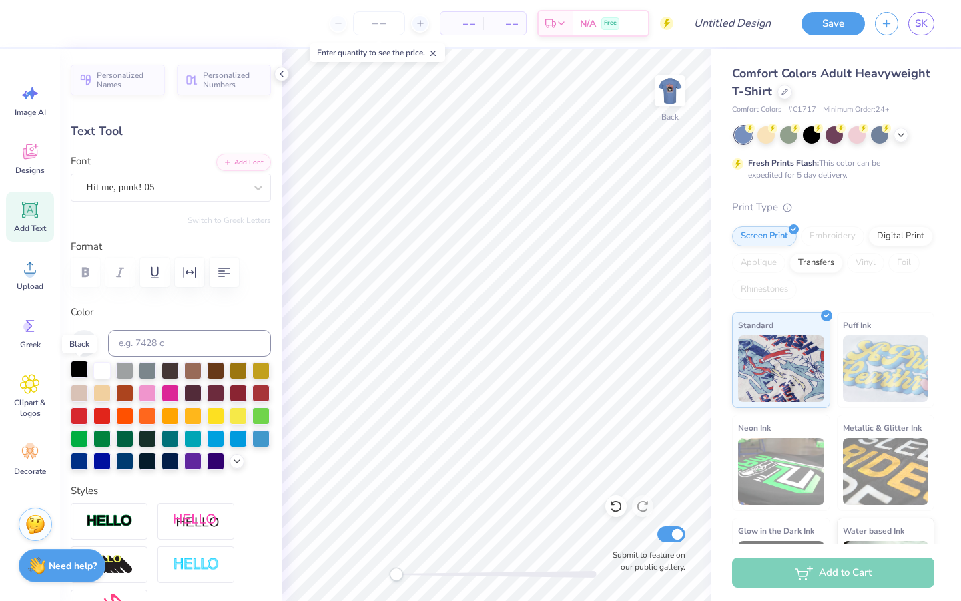
click at [76, 362] on div at bounding box center [79, 368] width 17 height 17
type textarea "H"
type textarea "P"
type textarea "gphi x ato"
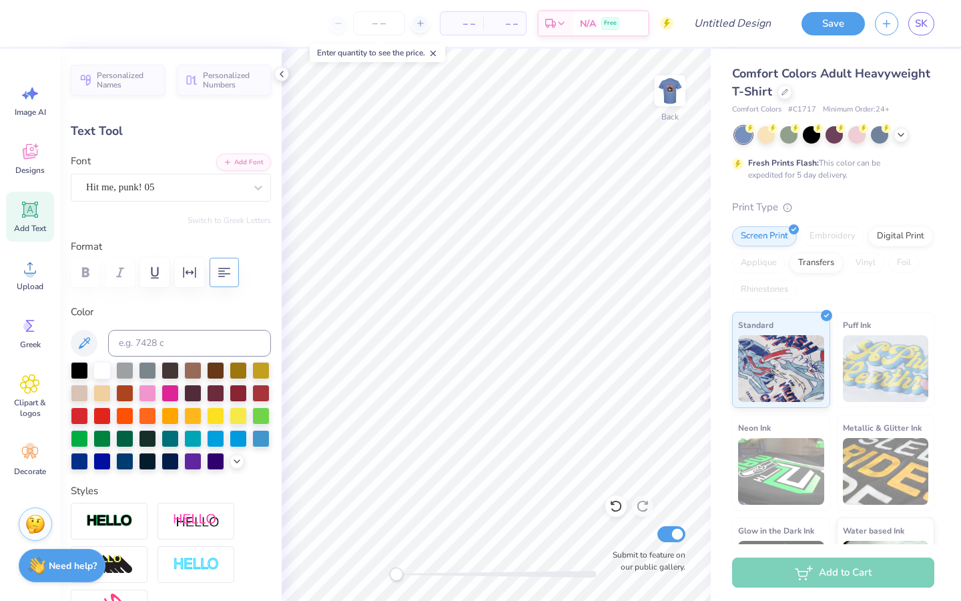
click at [215, 271] on button "button" at bounding box center [224, 272] width 29 height 29
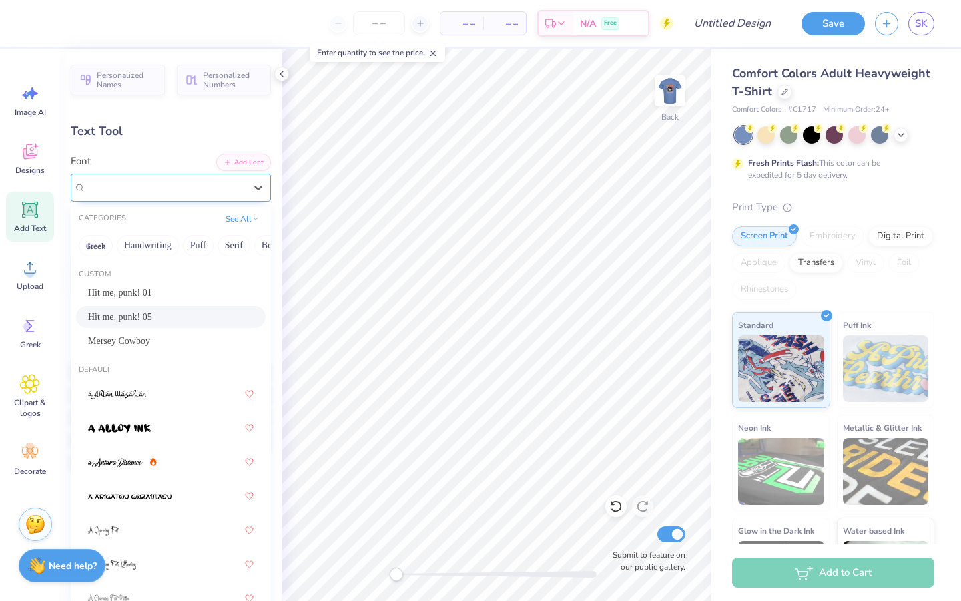
click at [195, 192] on div "Hit me, punk! 05" at bounding box center [166, 187] width 162 height 21
click at [166, 295] on div "Hit me, punk! 01" at bounding box center [171, 293] width 166 height 14
click at [198, 196] on div "Hit me, punk! 01" at bounding box center [166, 187] width 162 height 21
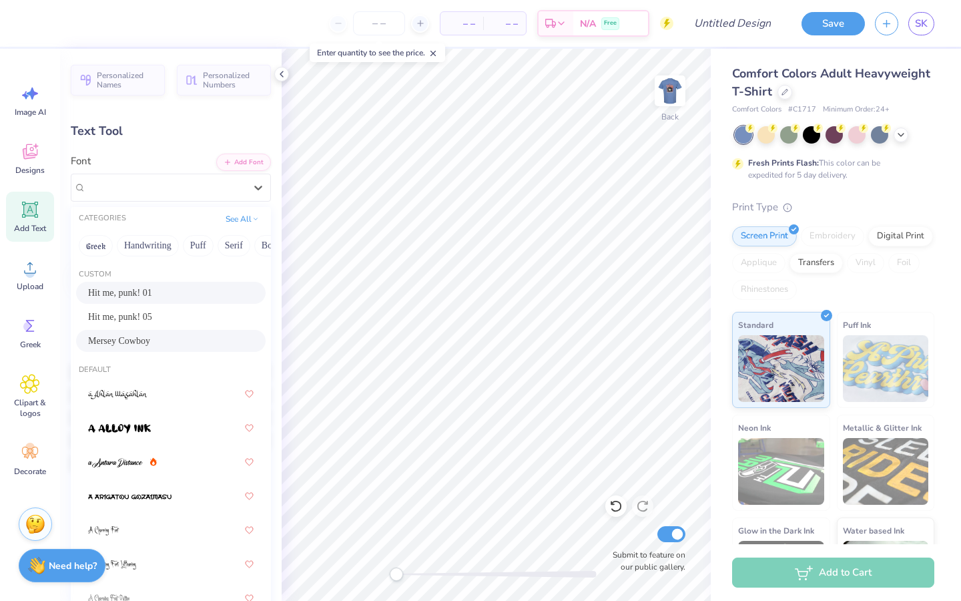
click at [175, 342] on div "Mersey Cowboy" at bounding box center [171, 341] width 166 height 14
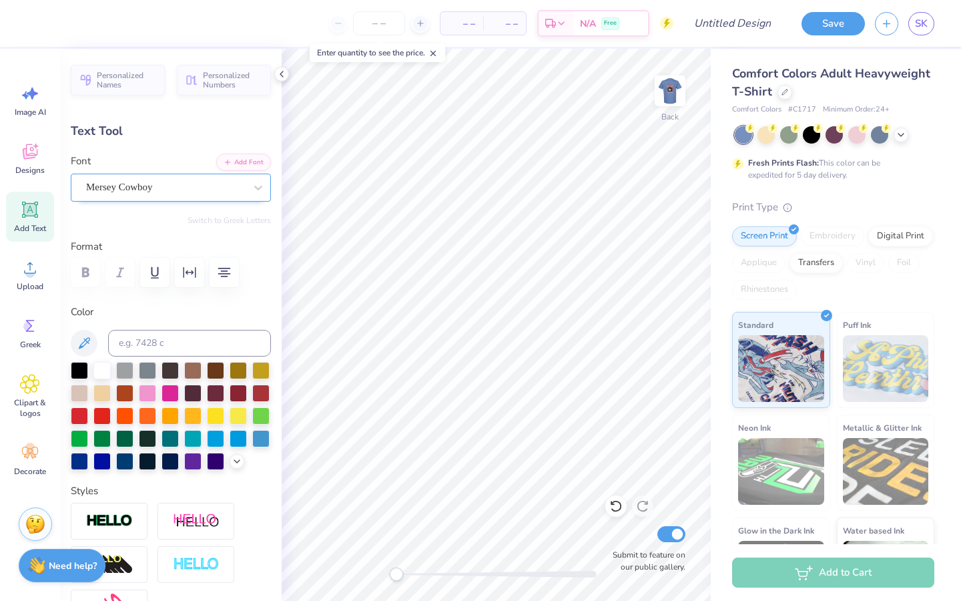
click at [200, 192] on div "Mersey Cowboy" at bounding box center [166, 187] width 162 height 21
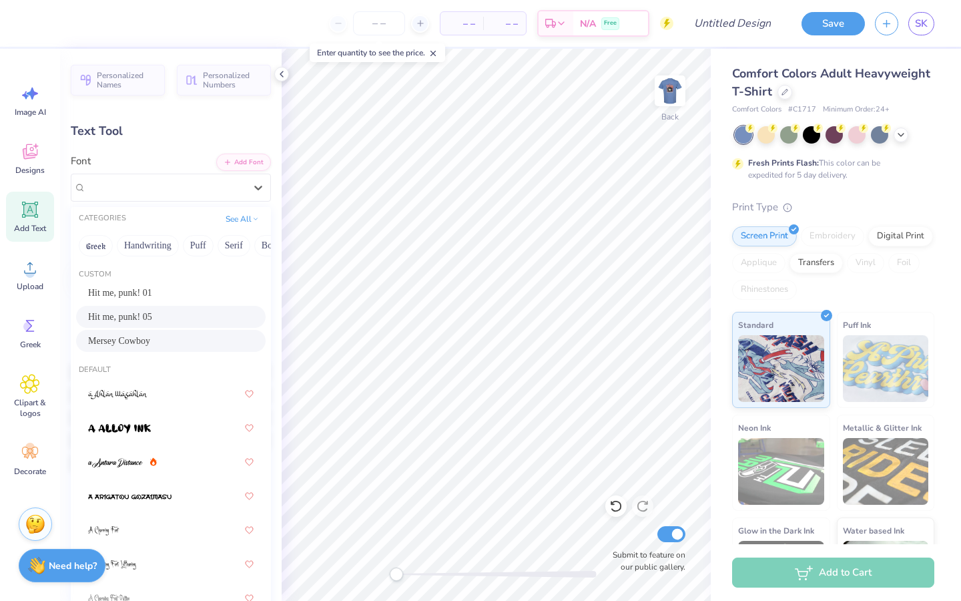
click at [181, 312] on div "Hit me, punk! 05" at bounding box center [171, 317] width 166 height 14
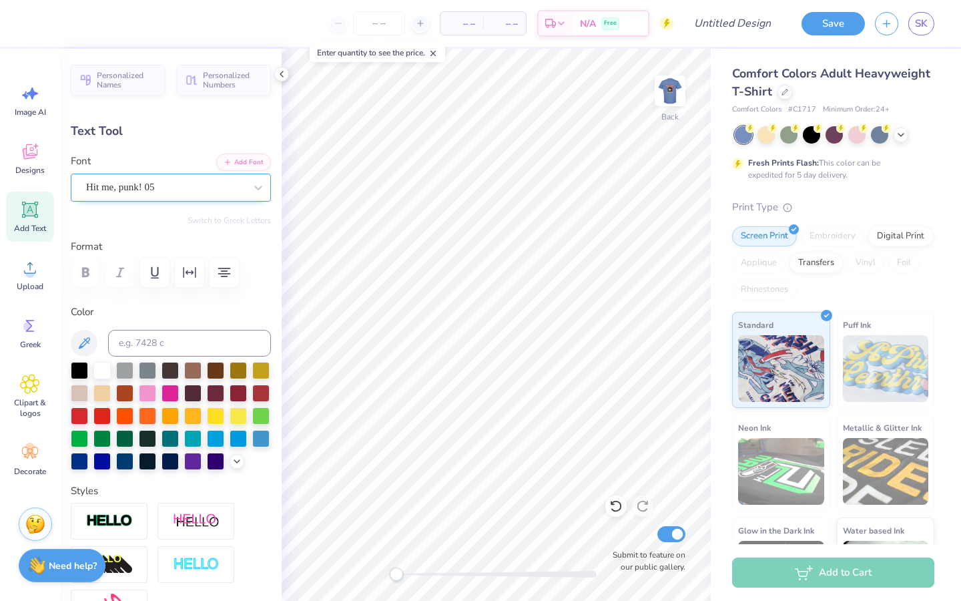
click at [166, 190] on div "Hit me, punk! 05" at bounding box center [166, 187] width 162 height 21
click at [188, 186] on div "Hit me, punk! 05" at bounding box center [165, 187] width 159 height 15
click at [196, 188] on div "Hit me, punk! 05" at bounding box center [165, 187] width 159 height 15
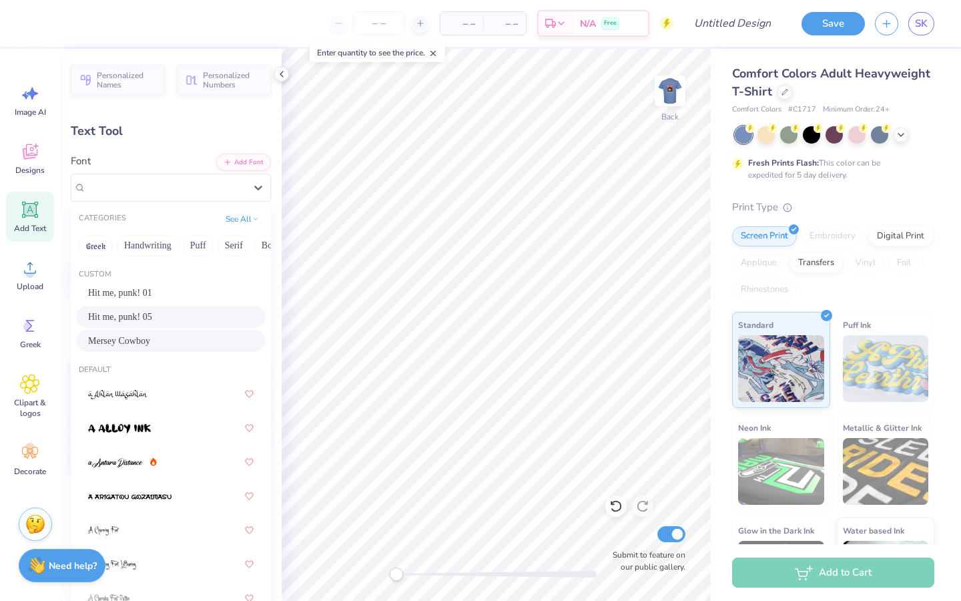
click at [170, 338] on div "Mersey Cowboy" at bounding box center [171, 341] width 166 height 14
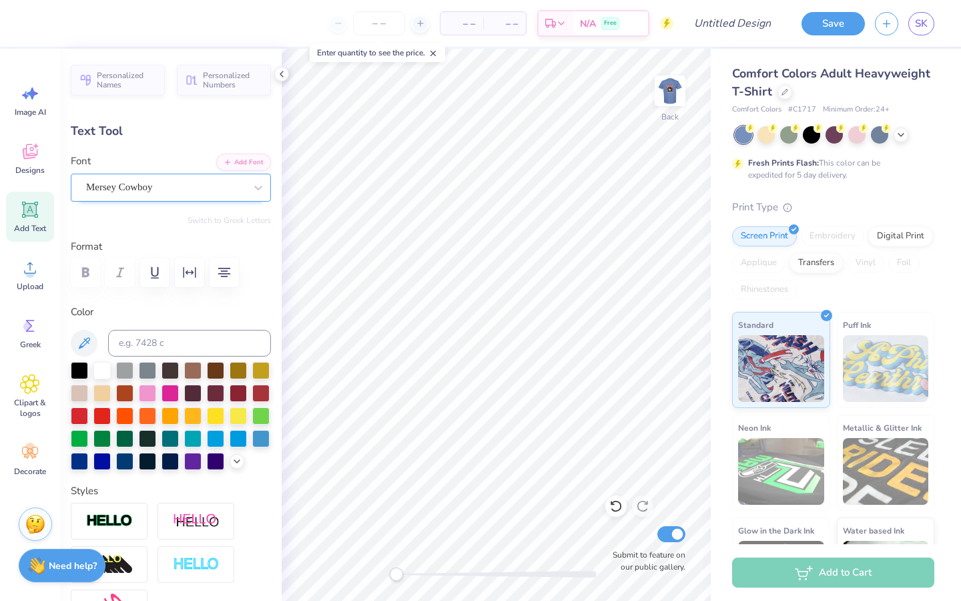
click at [200, 193] on div "Mersey Cowboy" at bounding box center [166, 187] width 162 height 21
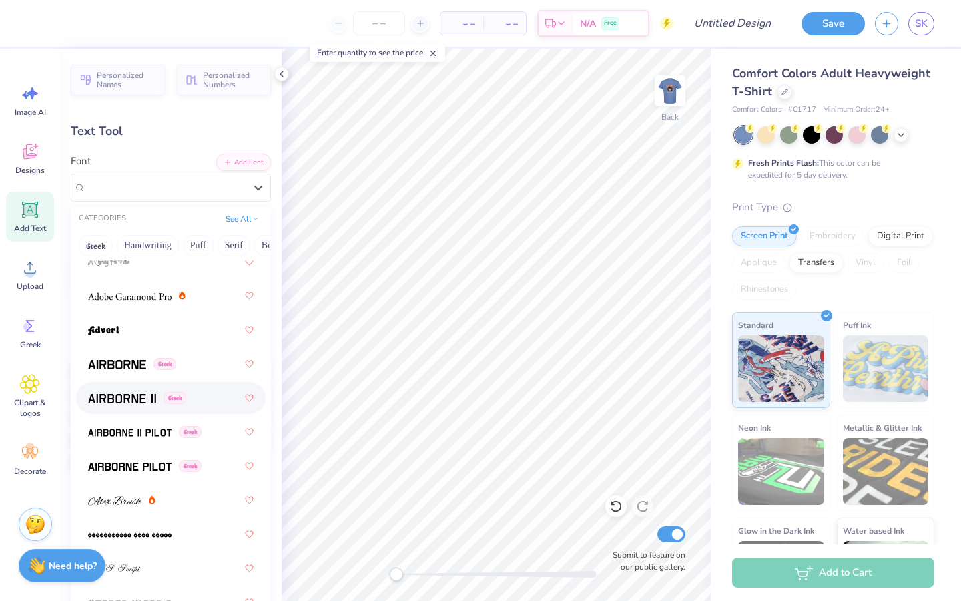
scroll to position [338, 0]
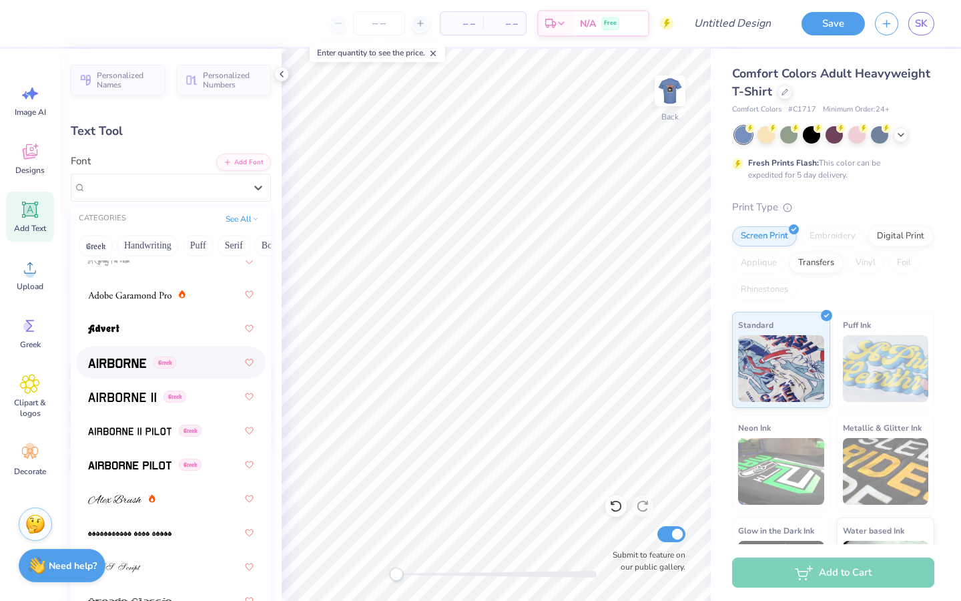
click at [176, 366] on span "Greek" at bounding box center [164, 362] width 23 height 12
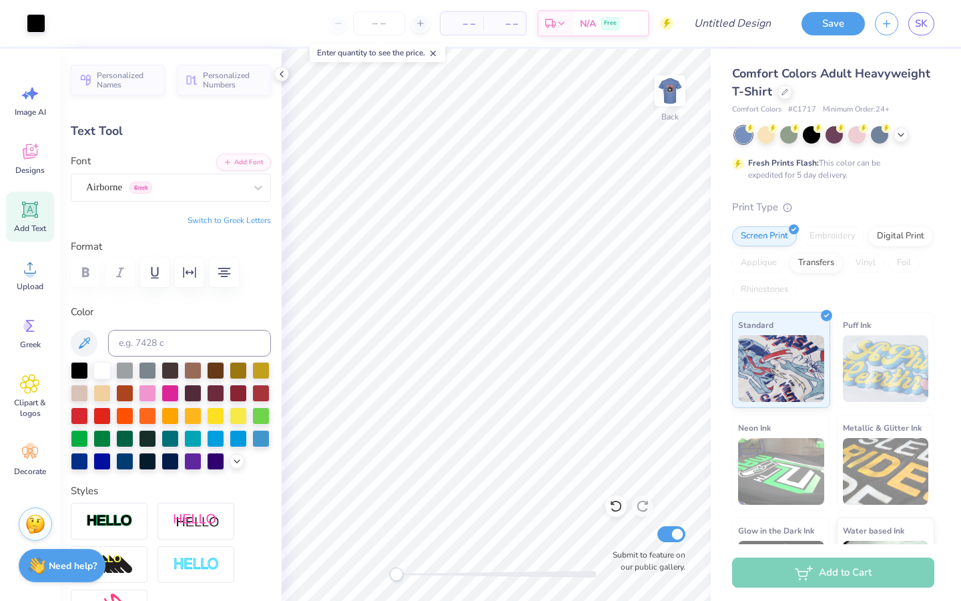
type input "4.69"
type input "7.24"
type input "8.88"
type input "2.08"
type input "3.21"
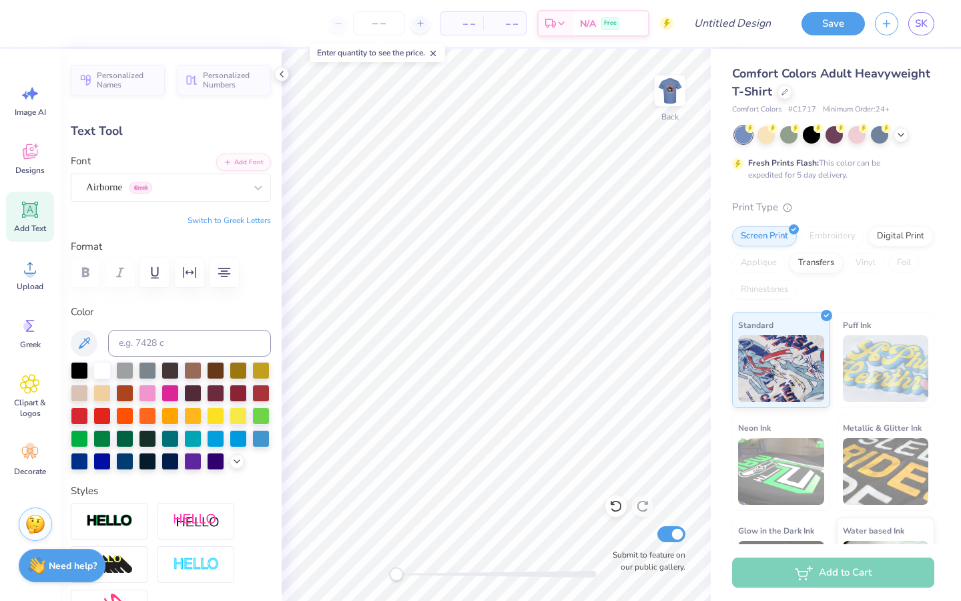
type input "12.91"
type textarea "gphi x ato"
type input "5.17"
type input "0.75"
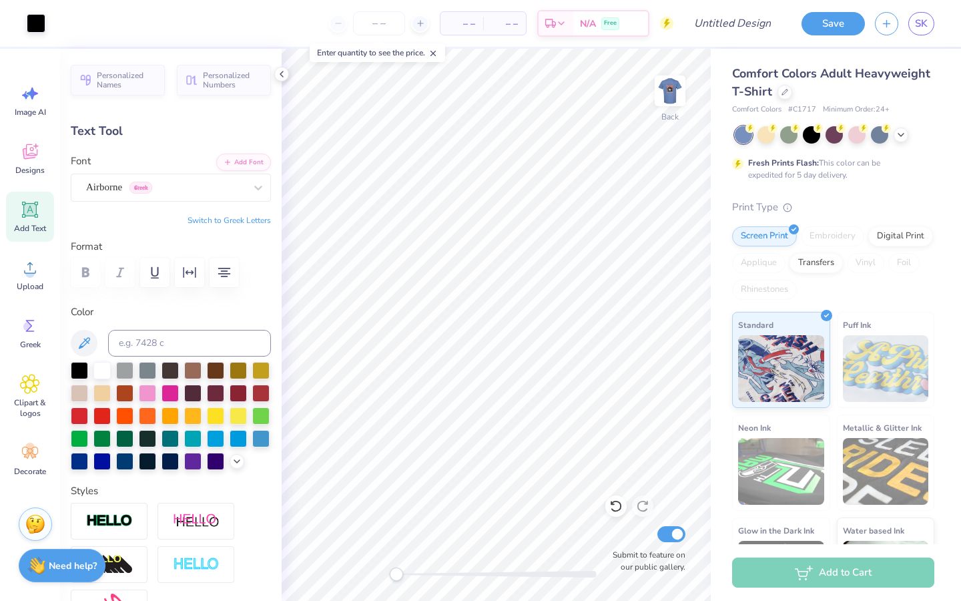
type input "14.14"
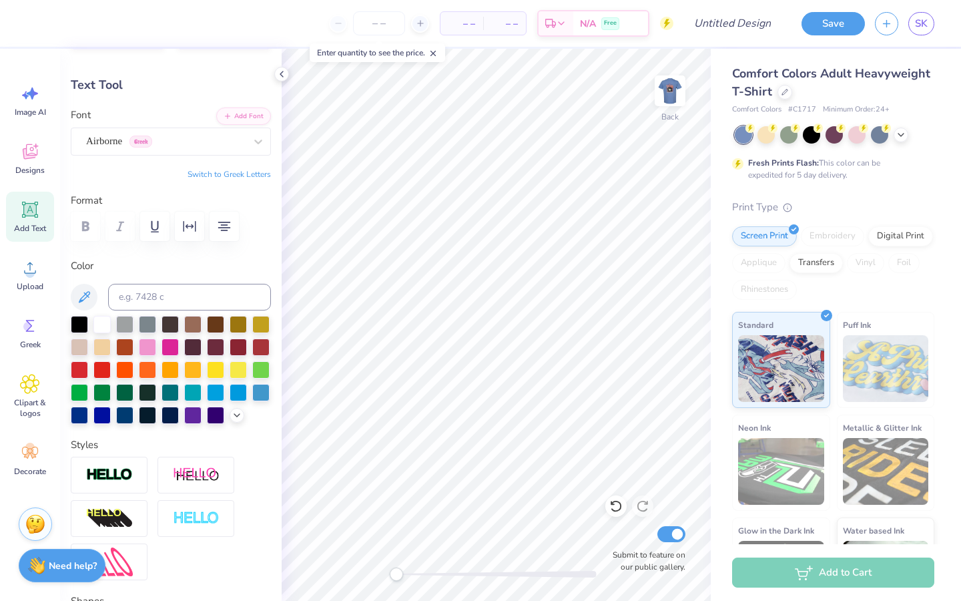
scroll to position [0, 1]
click at [200, 174] on button "Switch to Greek Letters" at bounding box center [229, 174] width 83 height 11
click at [259, 175] on button "Switch to Normal Letters" at bounding box center [226, 174] width 89 height 11
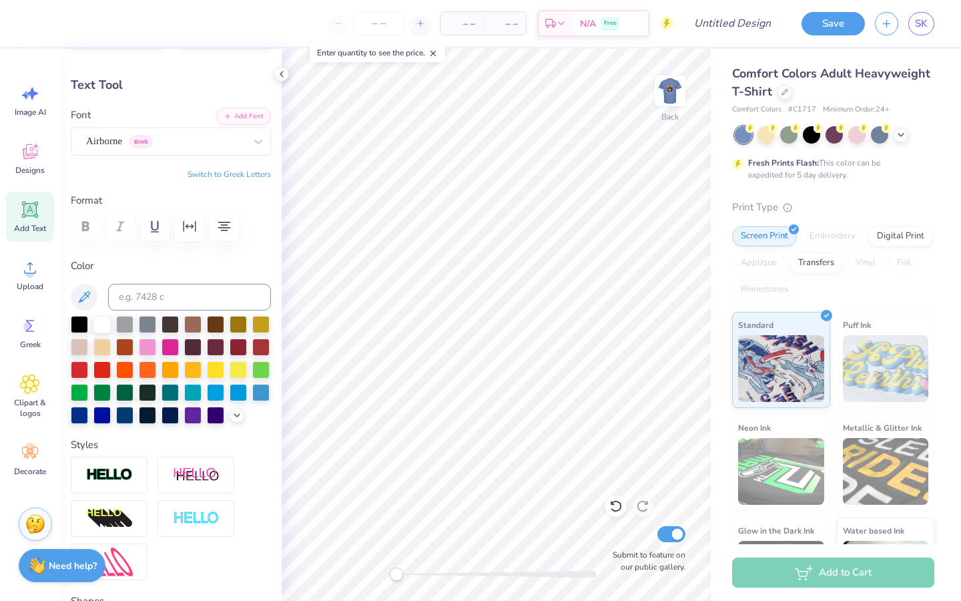
click at [264, 172] on button "Switch to Greek Letters" at bounding box center [229, 174] width 83 height 11
click at [253, 170] on button "Switch to Normal Letters" at bounding box center [226, 174] width 89 height 11
type textarea "Gphi x ato homecoming 2025"
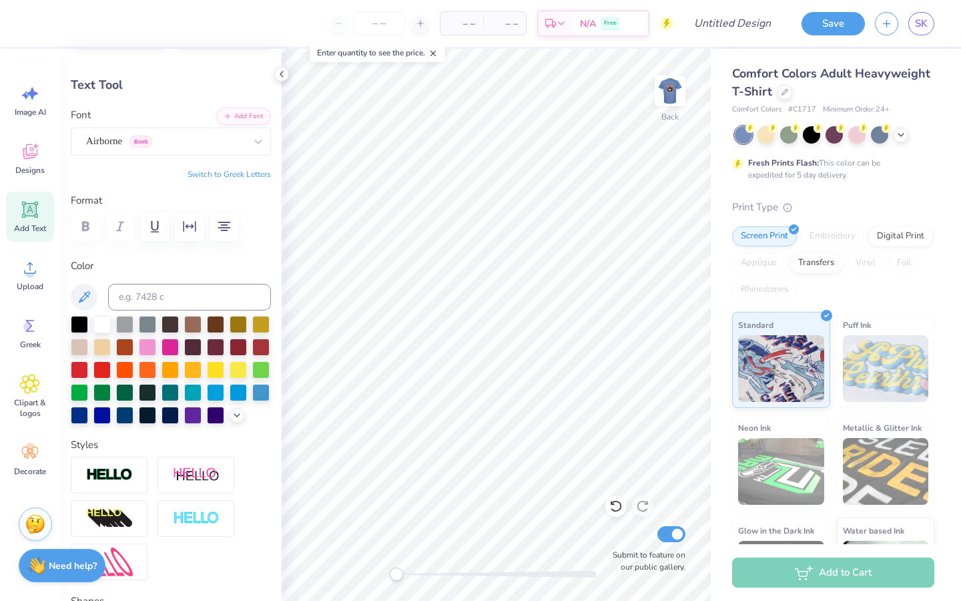
type input "9.23"
type input "1.98"
type input "13.53"
type input "6.68"
type input "1.43"
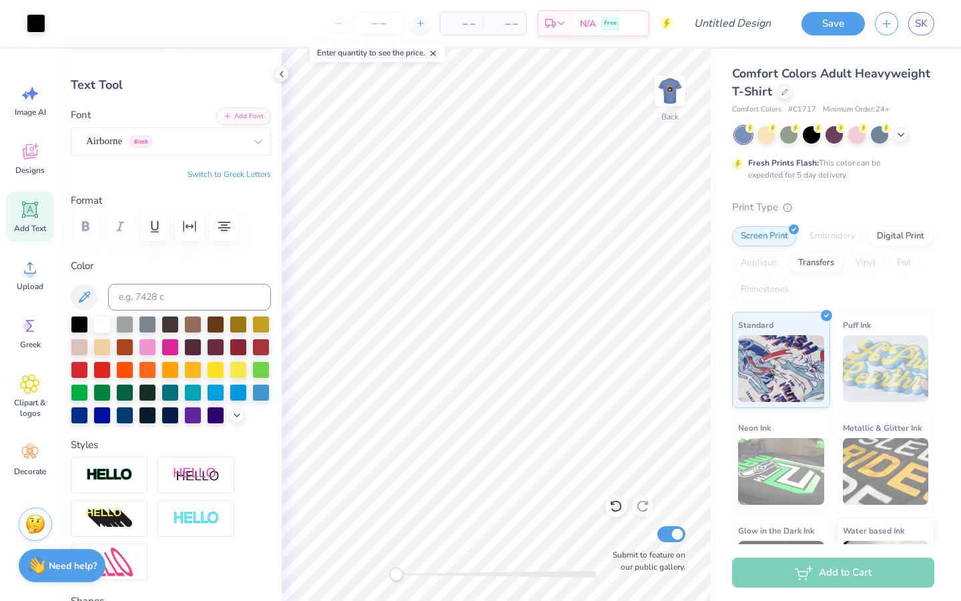
type input "6.21"
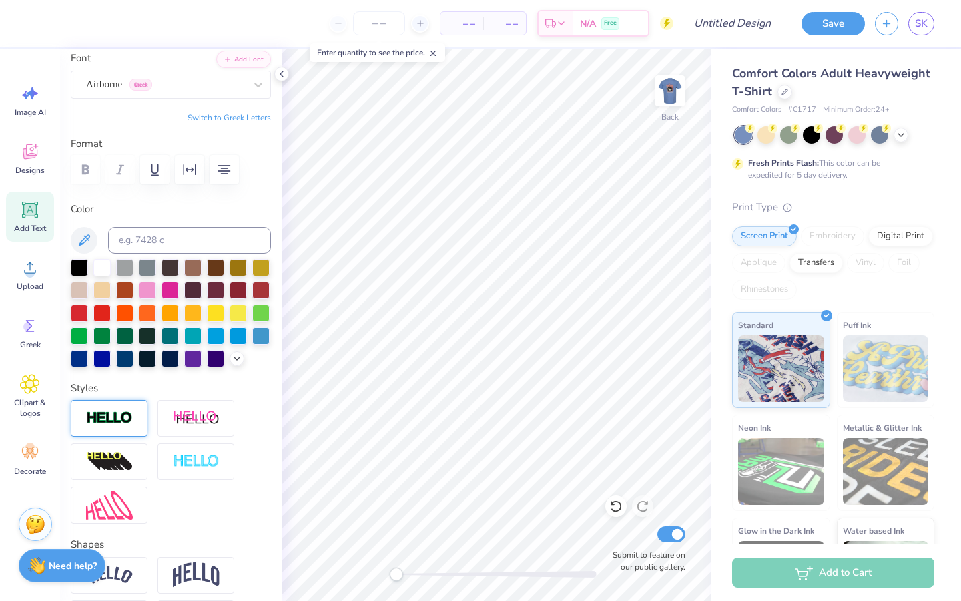
click at [123, 414] on img at bounding box center [109, 417] width 47 height 15
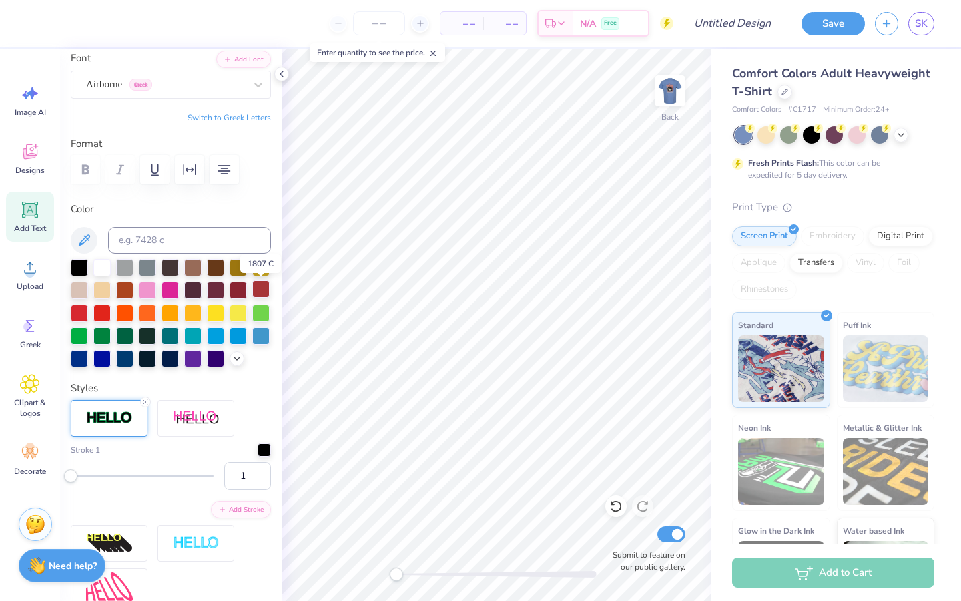
click at [264, 290] on div at bounding box center [260, 288] width 17 height 17
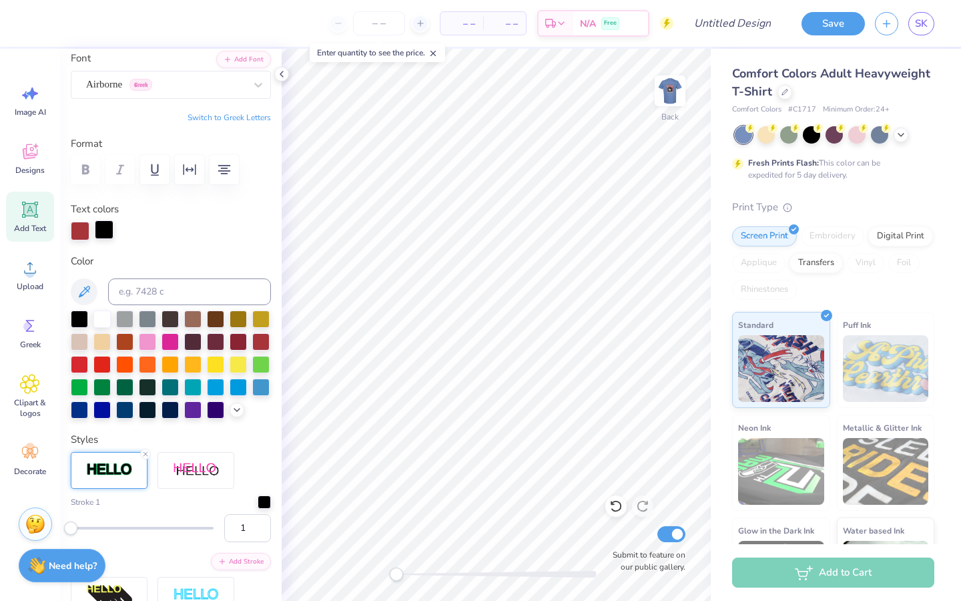
click at [101, 232] on div at bounding box center [104, 229] width 19 height 19
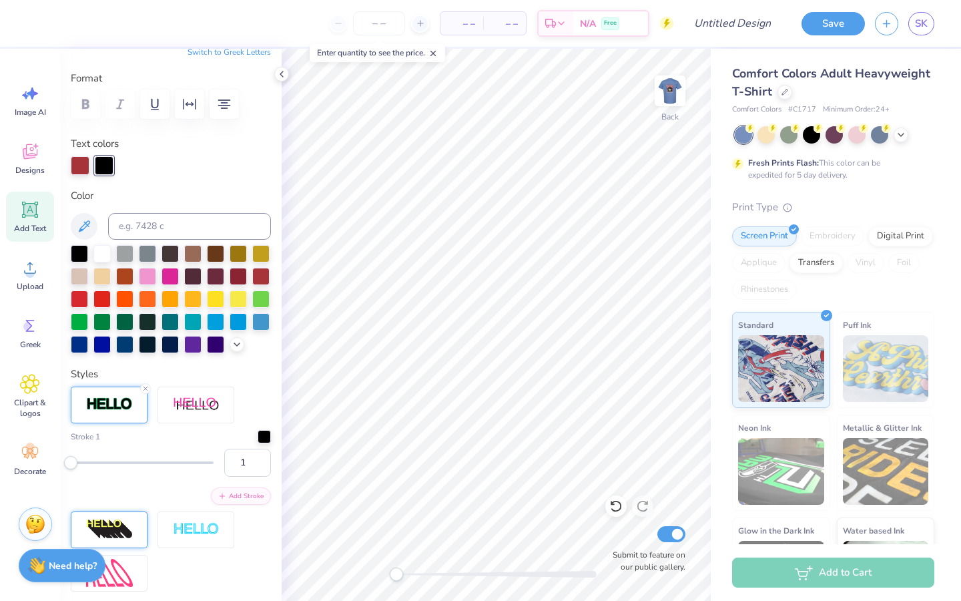
scroll to position [173, 0]
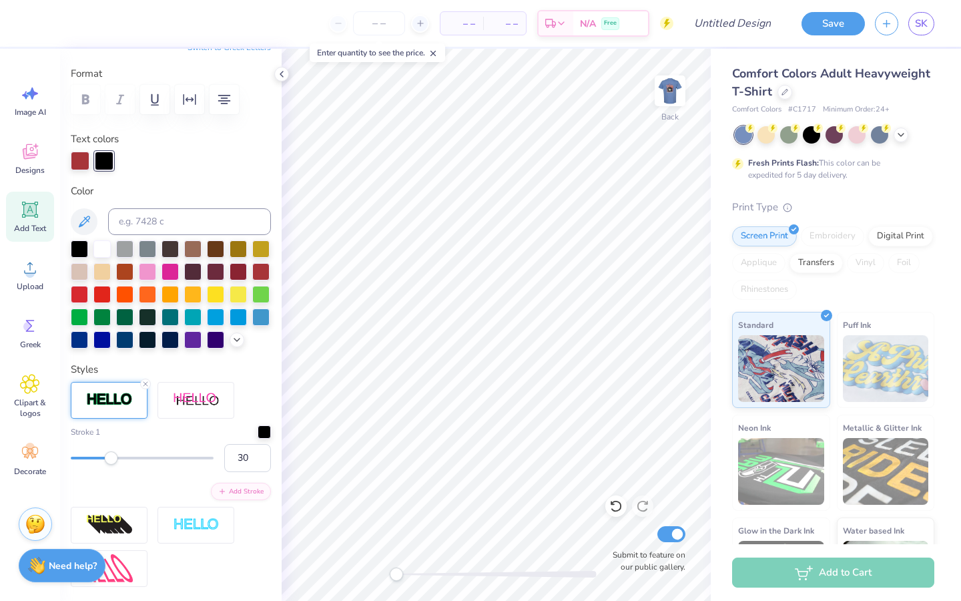
type input "31"
drag, startPoint x: 70, startPoint y: 460, endPoint x: 113, endPoint y: 469, distance: 43.6
click at [113, 469] on div "30" at bounding box center [171, 458] width 200 height 28
type input "2"
drag, startPoint x: 113, startPoint y: 458, endPoint x: 72, endPoint y: 457, distance: 40.7
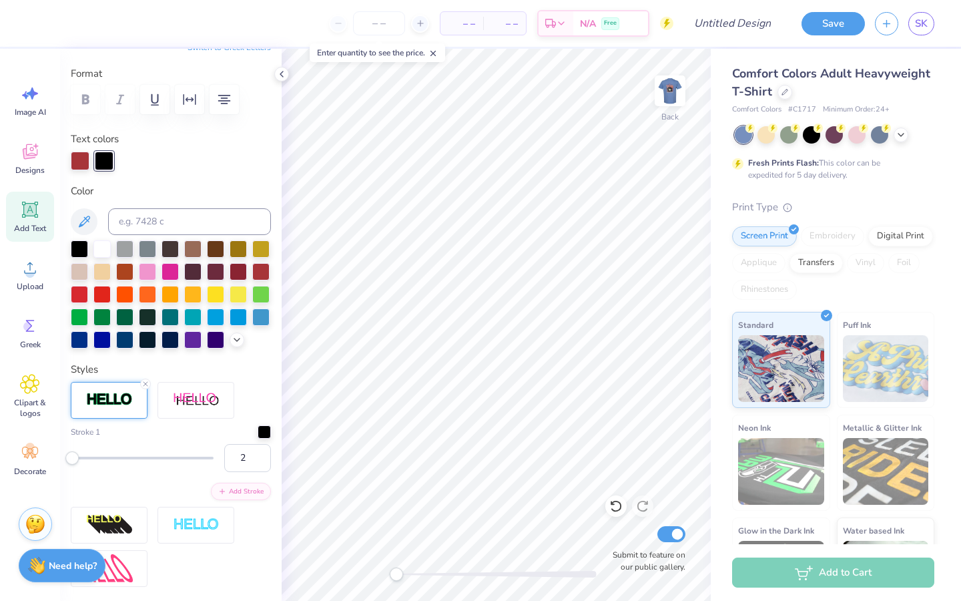
click at [72, 457] on div "Accessibility label" at bounding box center [71, 457] width 13 height 13
type input "10"
drag, startPoint x: 77, startPoint y: 456, endPoint x: 84, endPoint y: 457, distance: 7.4
click at [84, 457] on div "Accessibility label" at bounding box center [81, 457] width 13 height 13
type input "1"
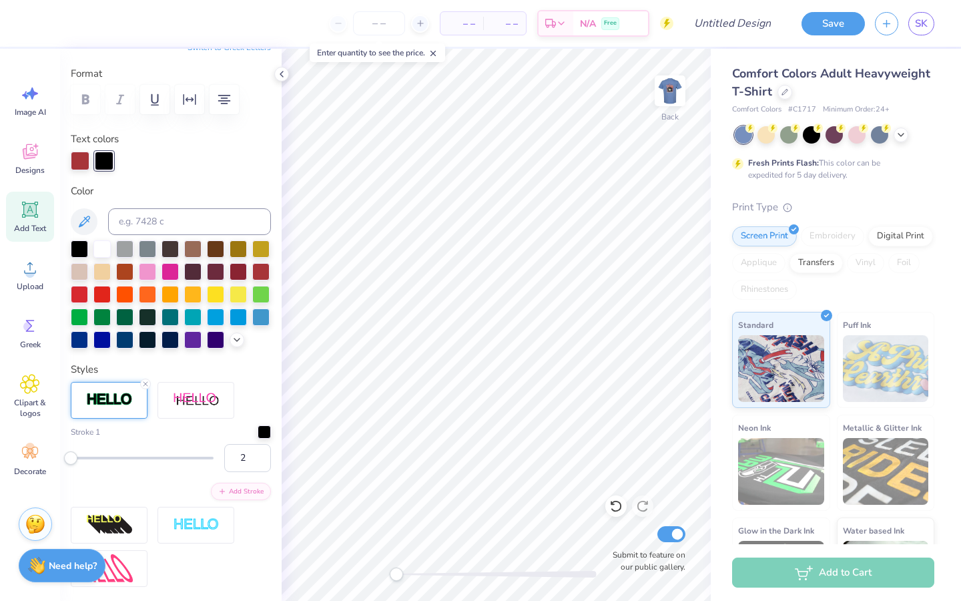
drag, startPoint x: 84, startPoint y: 457, endPoint x: 72, endPoint y: 456, distance: 12.1
click at [72, 456] on div "Accessibility label" at bounding box center [70, 457] width 13 height 13
click at [82, 147] on div "Text colors" at bounding box center [171, 150] width 200 height 39
click at [84, 158] on div at bounding box center [80, 159] width 19 height 19
type input "12"
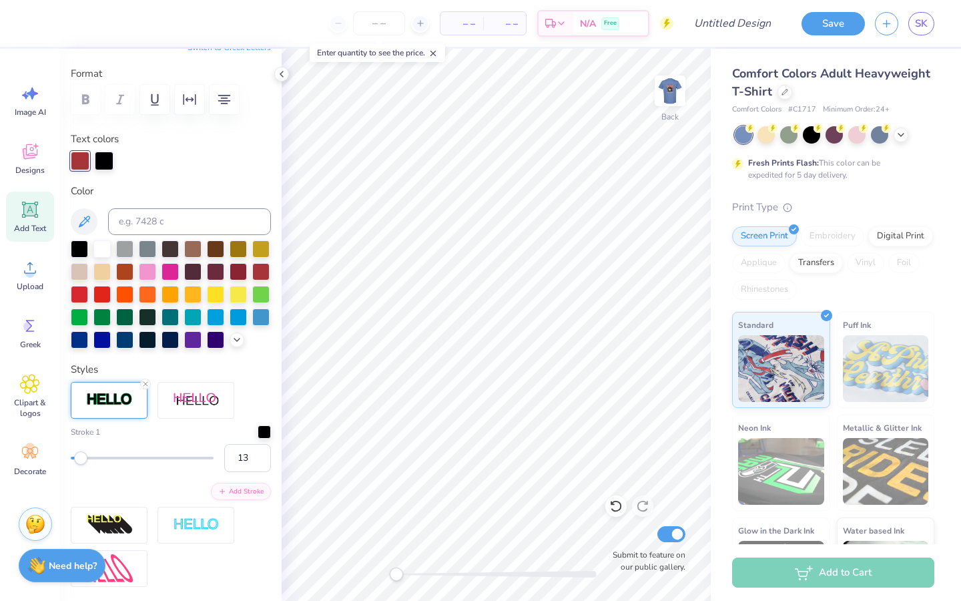
drag, startPoint x: 73, startPoint y: 454, endPoint x: 87, endPoint y: 455, distance: 14.1
click at [87, 455] on div "Accessibility label" at bounding box center [80, 457] width 13 height 13
type input "7"
drag, startPoint x: 87, startPoint y: 455, endPoint x: 79, endPoint y: 456, distance: 8.0
click at [79, 456] on div "Accessibility label" at bounding box center [79, 457] width 13 height 13
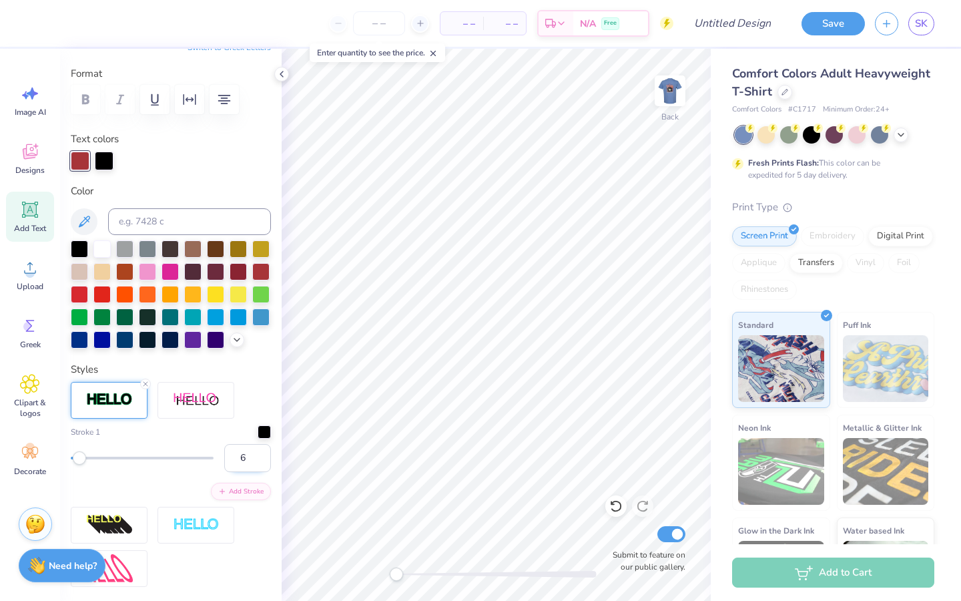
click at [260, 462] on input "6" at bounding box center [247, 458] width 47 height 28
click at [259, 462] on input "5" at bounding box center [247, 458] width 47 height 28
type input "4"
click at [259, 461] on input "4" at bounding box center [247, 458] width 47 height 28
click at [387, 24] on input "number" at bounding box center [379, 23] width 52 height 24
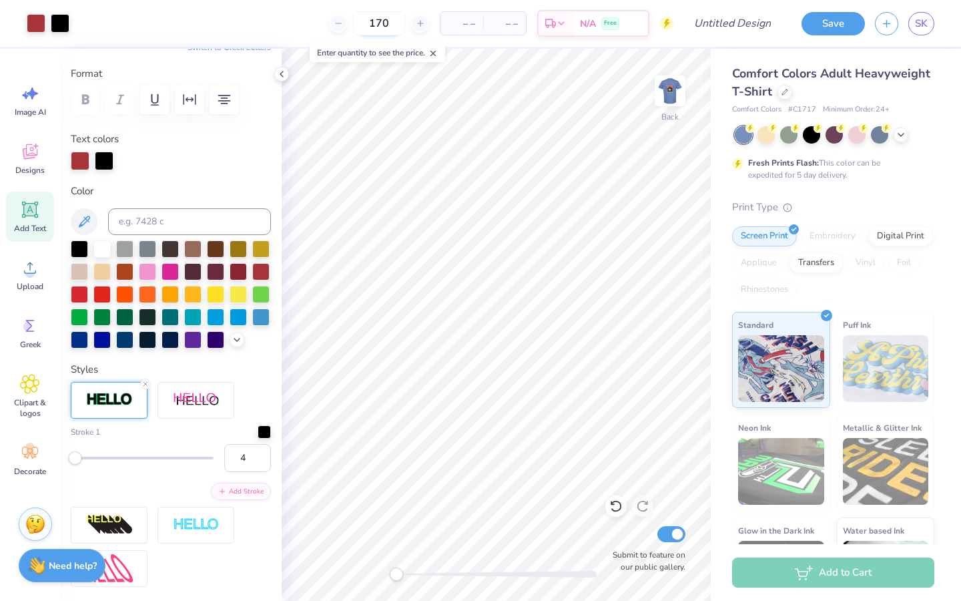
type input "170"
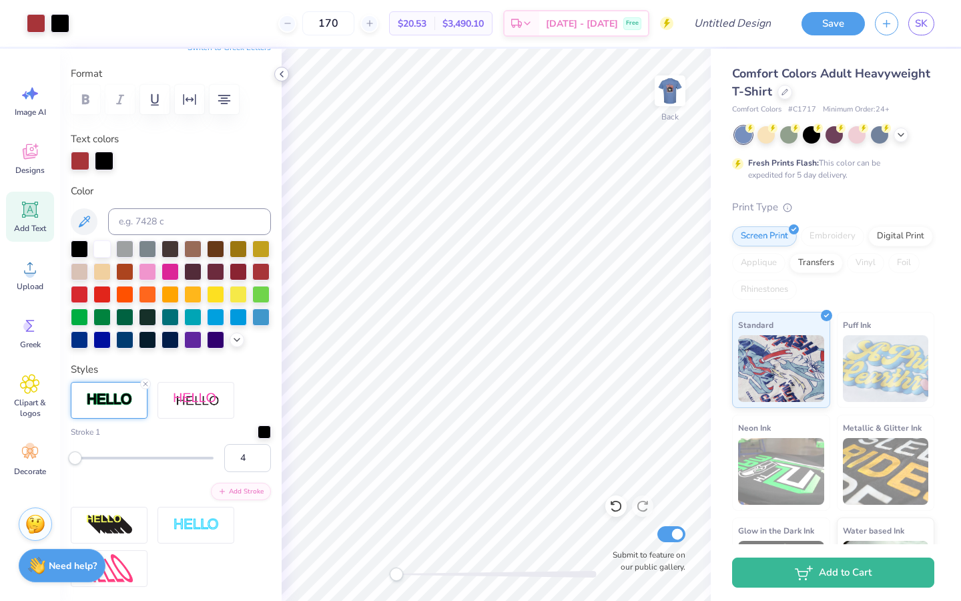
click at [282, 75] on icon at bounding box center [281, 74] width 11 height 11
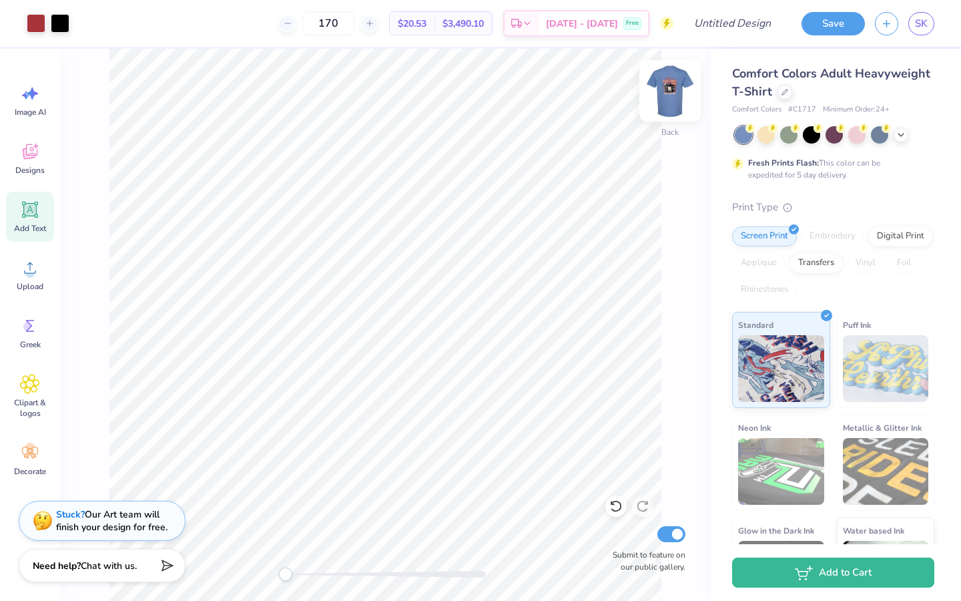
click at [669, 97] on img at bounding box center [669, 90] width 53 height 53
click at [675, 101] on img at bounding box center [669, 90] width 53 height 53
click at [838, 27] on button "Save" at bounding box center [833, 21] width 63 height 23
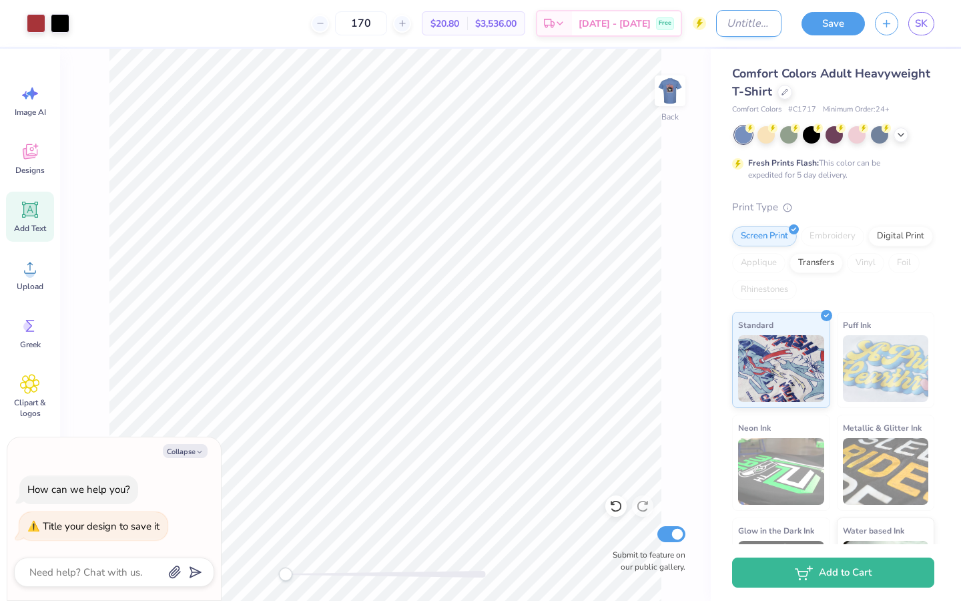
type textarea "x"
click at [744, 24] on input "Design Title" at bounding box center [748, 23] width 65 height 27
type input "h"
type textarea "x"
type input "ho"
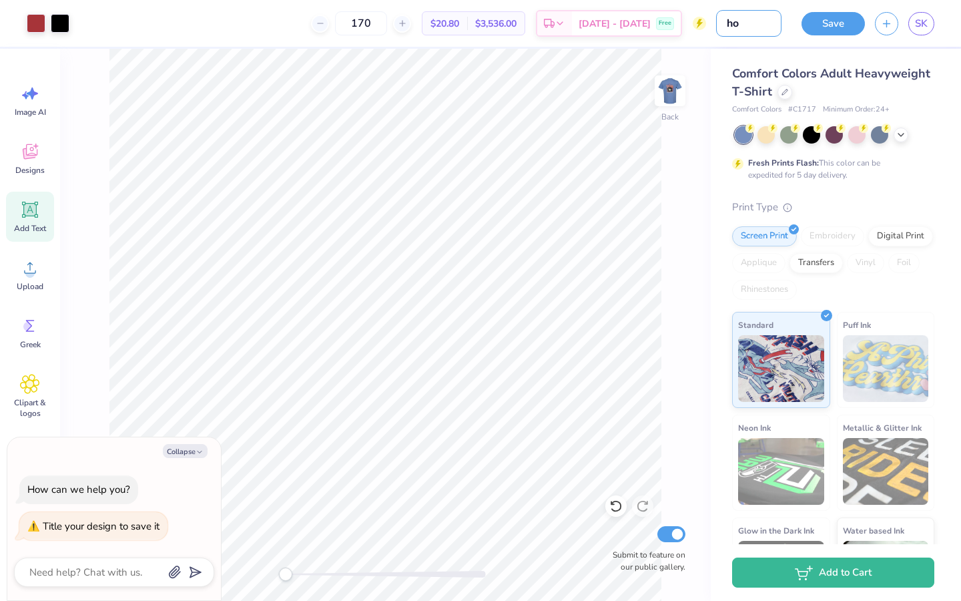
type textarea "x"
type input "hom"
type textarea "x"
type input "home"
type textarea "x"
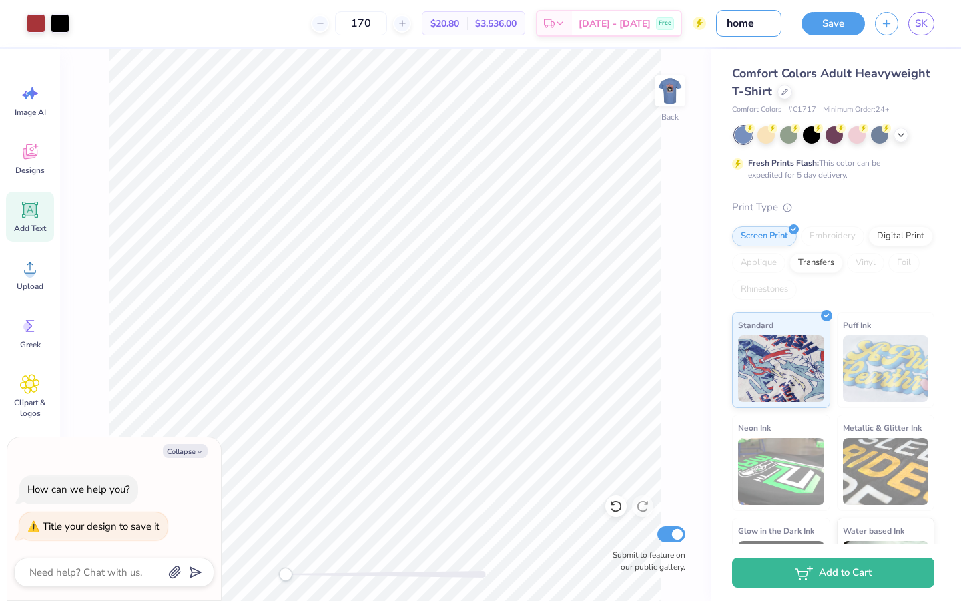
type input "homec"
type textarea "x"
type input "homeco"
type textarea "x"
type input "homecom"
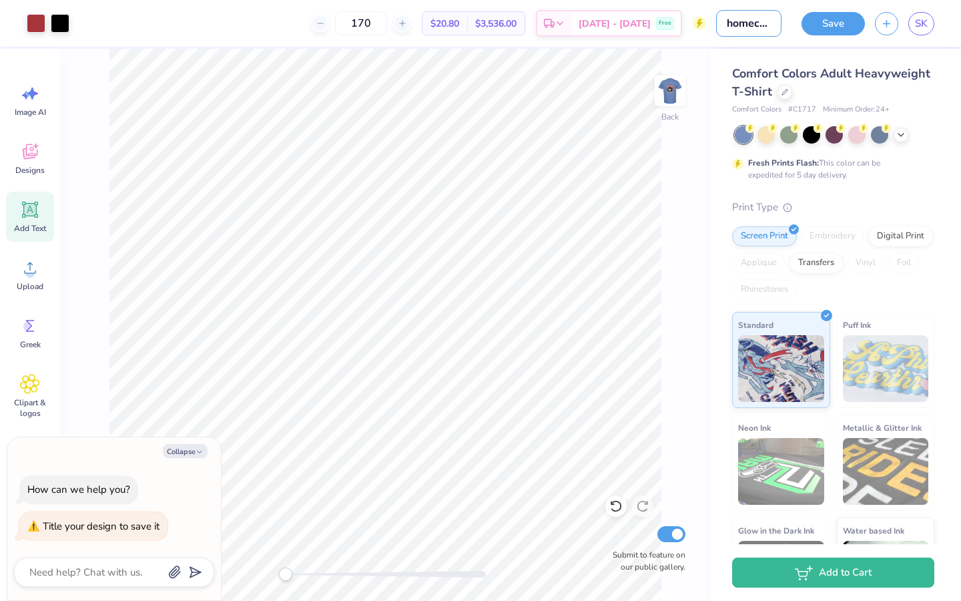
type textarea "x"
type input "homecomi"
type textarea "x"
type input "homecomin"
type textarea "x"
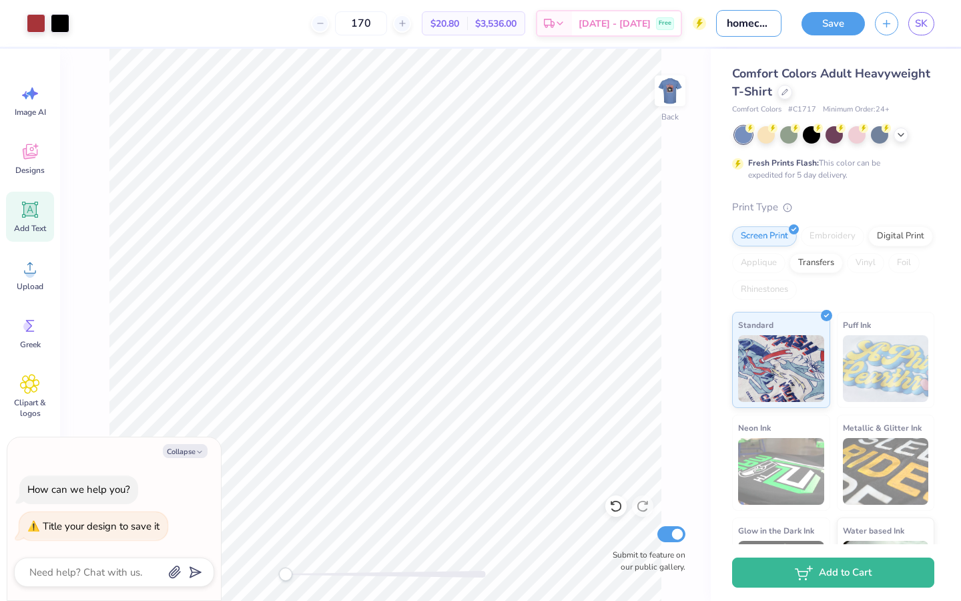
type input "homecoming"
type textarea "x"
type input "homecoming"
type textarea "x"
type input "homecoming 2"
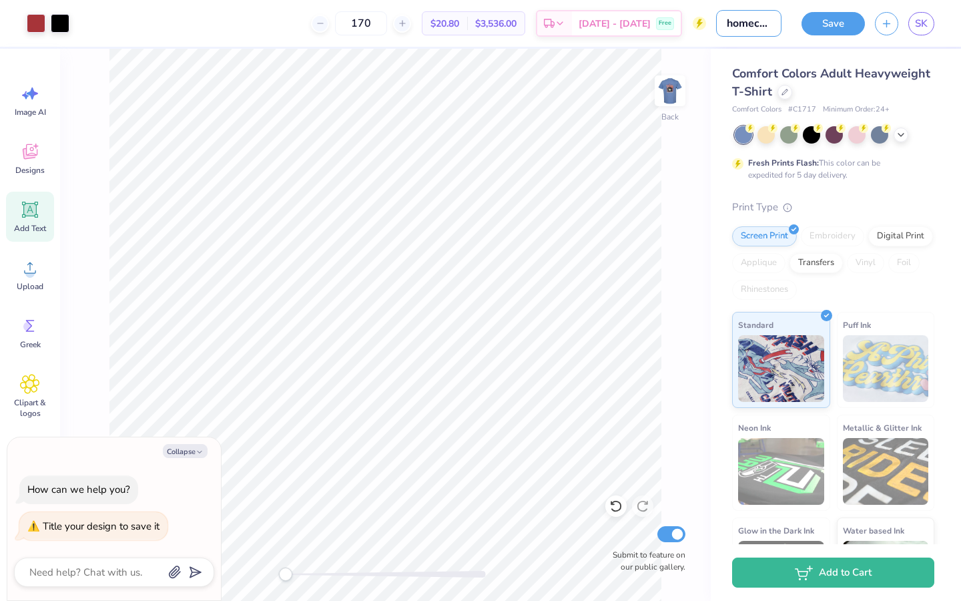
type textarea "x"
type input "homecoming 20"
type textarea "x"
type input "homecoming 202"
type textarea "x"
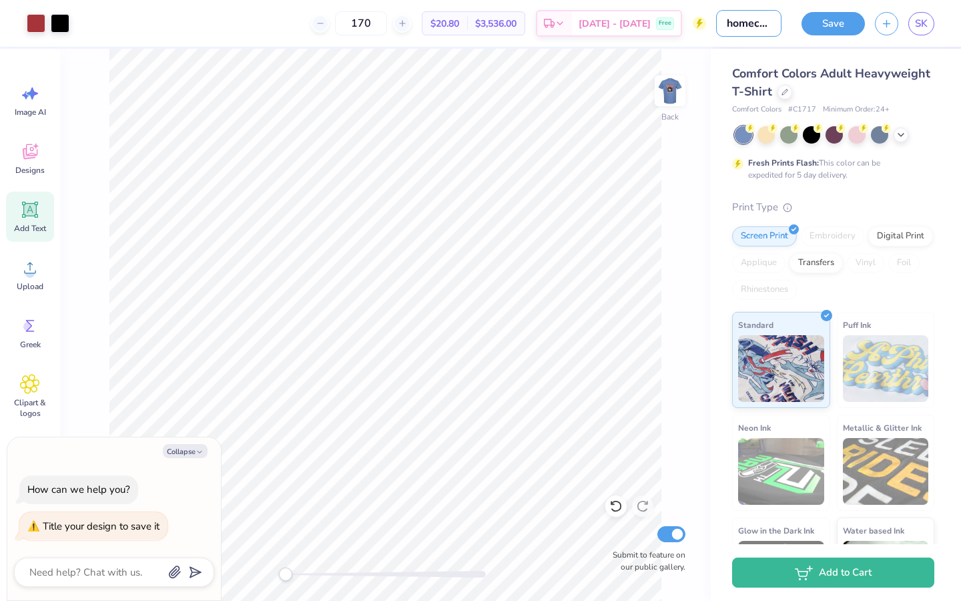
type input "homecoming 2025"
type textarea "x"
type input "homecoming 2025"
click at [823, 22] on button "Save" at bounding box center [833, 21] width 63 height 23
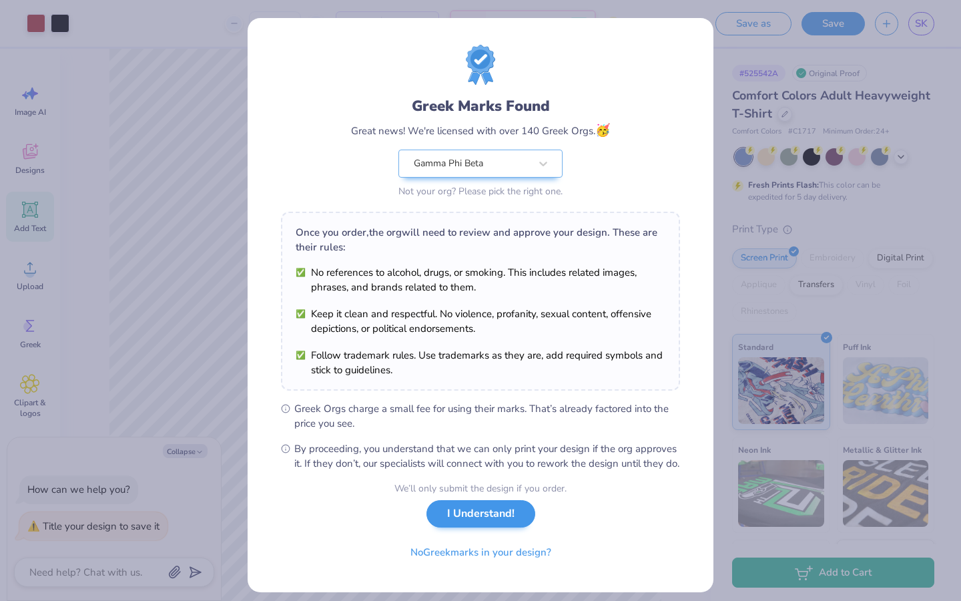
click at [504, 527] on button "I Understand!" at bounding box center [480, 513] width 109 height 27
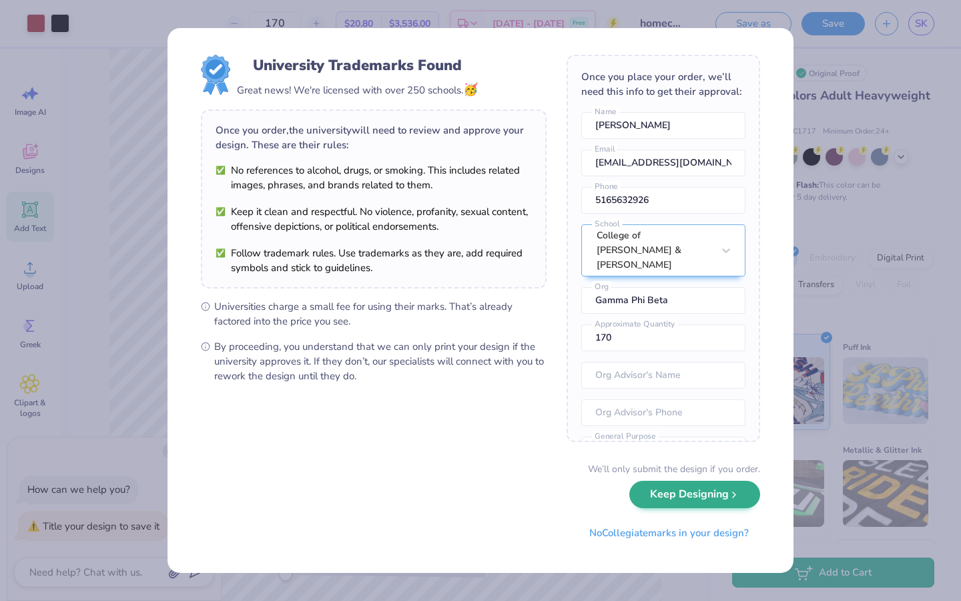
click at [674, 499] on button "Keep Designing" at bounding box center [694, 494] width 131 height 27
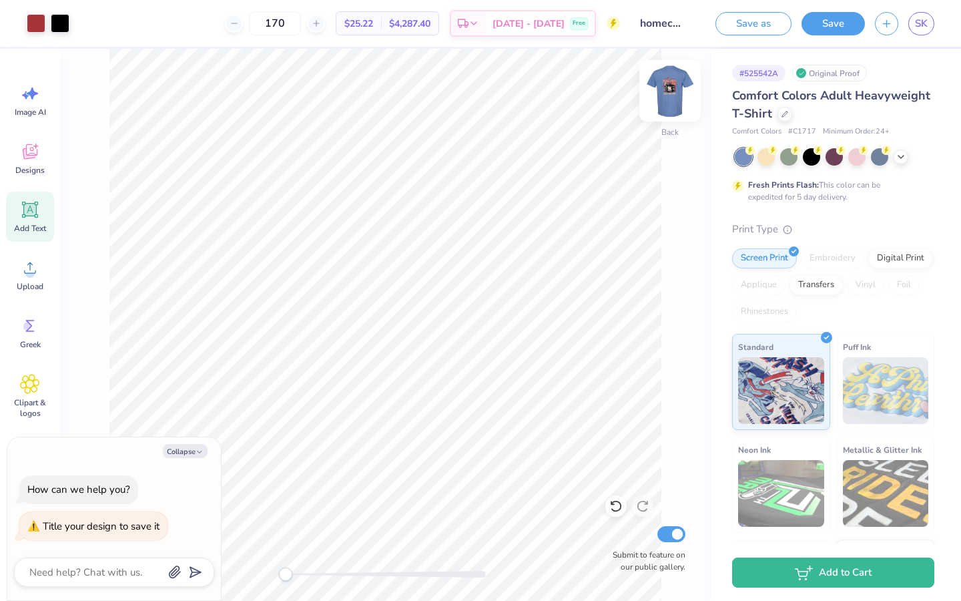
click at [673, 96] on img at bounding box center [669, 90] width 53 height 53
click at [671, 99] on img at bounding box center [669, 90] width 53 height 53
click at [677, 97] on img at bounding box center [669, 90] width 53 height 53
click at [665, 111] on div at bounding box center [669, 90] width 61 height 61
type textarea "x"
